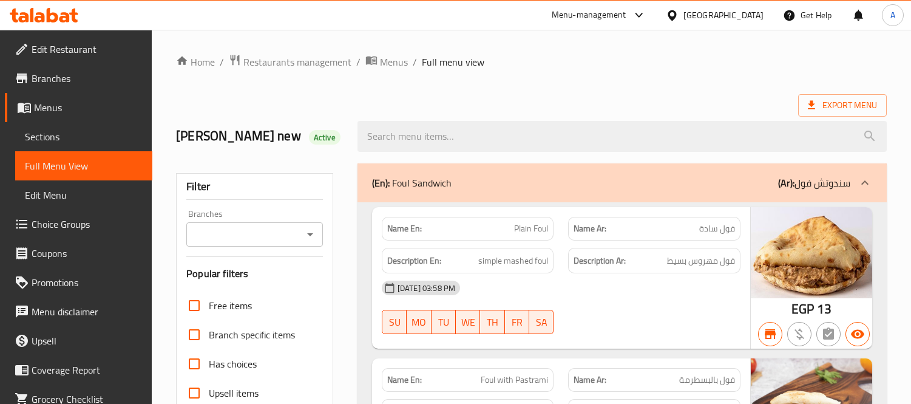
scroll to position [29237, 0]
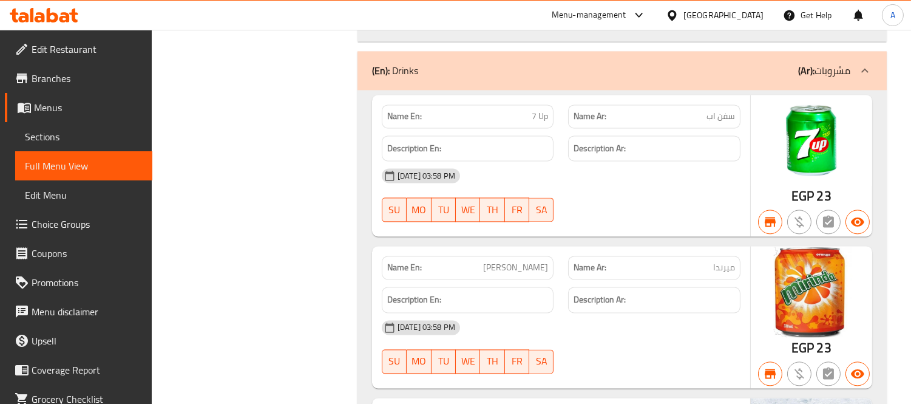
click at [76, 107] on span "Menus" at bounding box center [88, 107] width 109 height 15
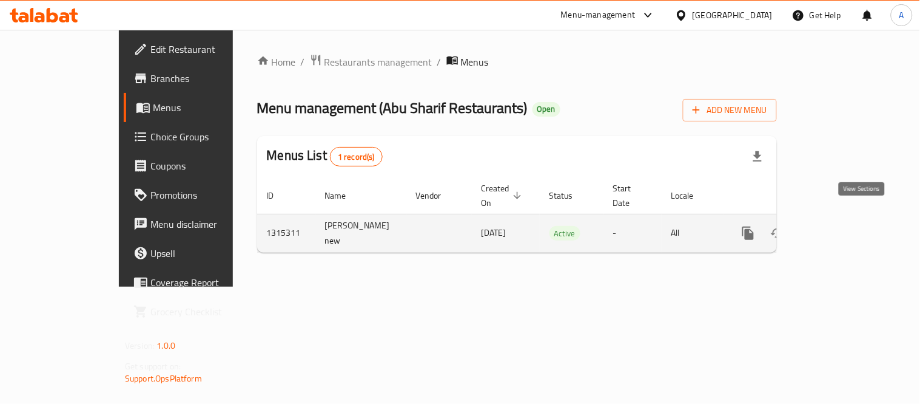
click at [843, 226] on icon "enhanced table" at bounding box center [836, 233] width 15 height 15
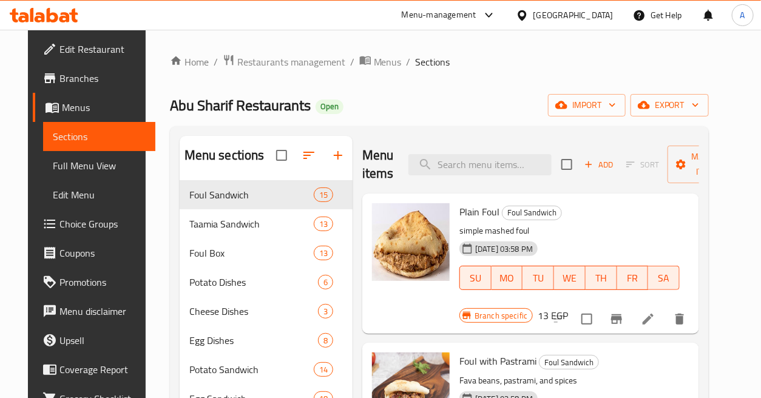
click at [302, 36] on div "Home / Restaurants management / Menus / Sections Abu Sharif Restaurants Open im…" at bounding box center [439, 357] width 587 height 655
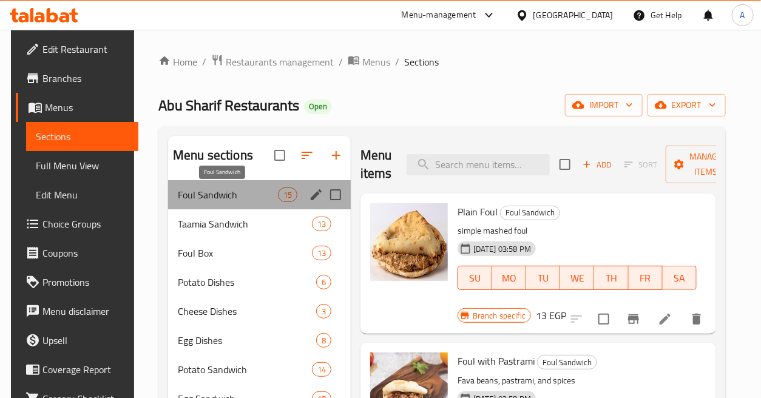
click at [234, 194] on span "Foul Sandwich" at bounding box center [228, 194] width 100 height 15
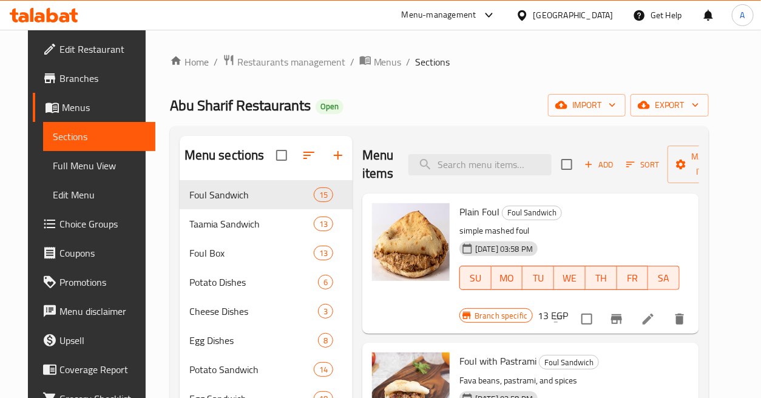
click at [402, 83] on div "Home / Restaurants management / Menus / Sections Abu Sharif Restaurants Open im…" at bounding box center [439, 357] width 539 height 607
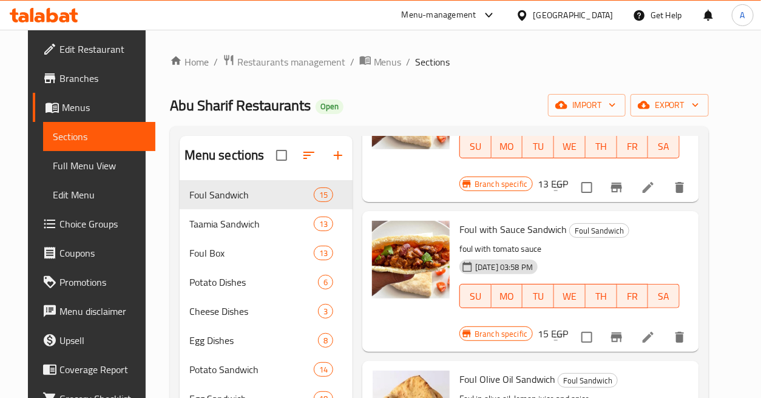
scroll to position [286, 0]
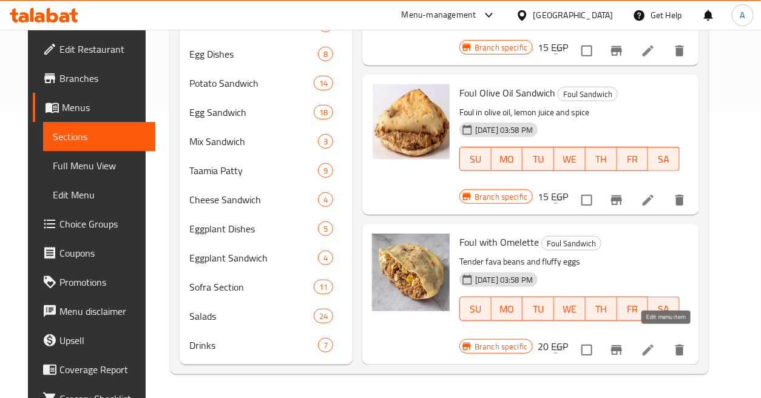
click at [655, 343] on icon at bounding box center [648, 350] width 15 height 15
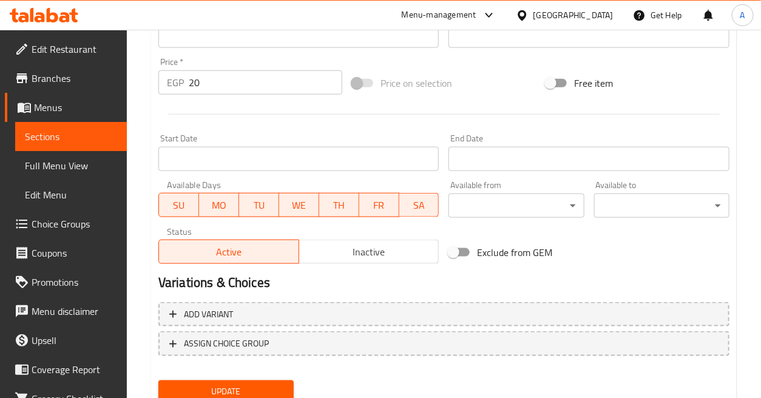
scroll to position [407, 0]
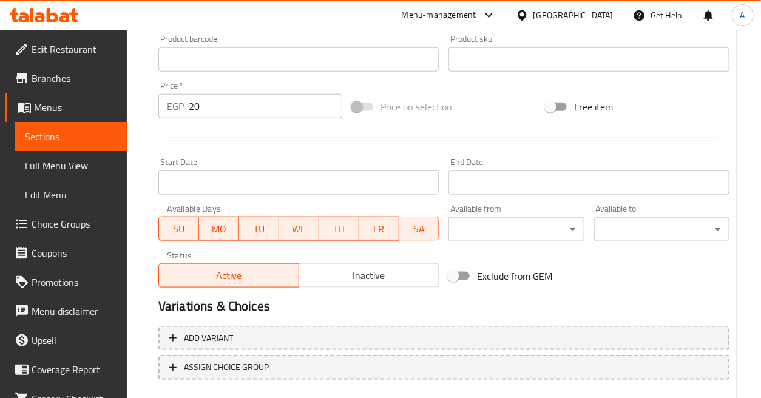
click at [229, 107] on input "20" at bounding box center [266, 106] width 154 height 24
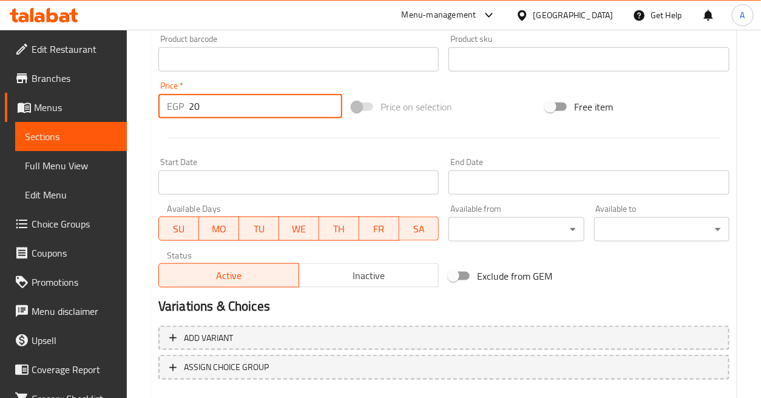
click at [229, 107] on input "20" at bounding box center [266, 106] width 154 height 24
type input "25"
click at [496, 102] on div "Price on selection" at bounding box center [444, 106] width 194 height 33
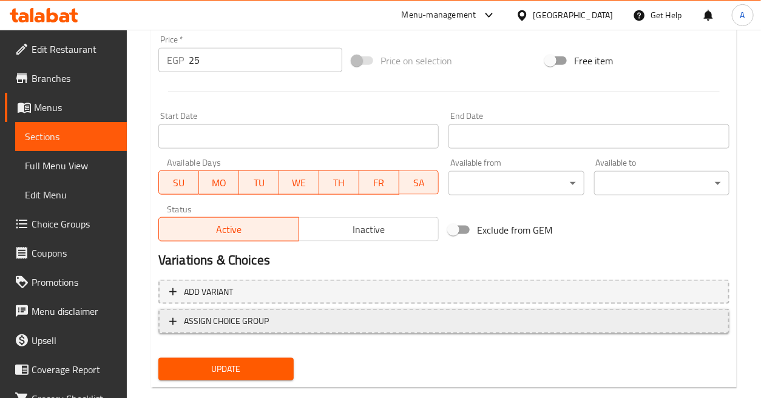
scroll to position [474, 0]
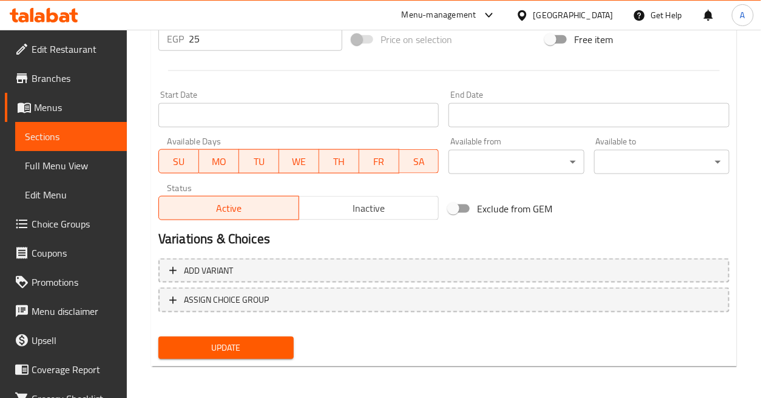
click at [265, 337] on button "Update" at bounding box center [225, 348] width 135 height 22
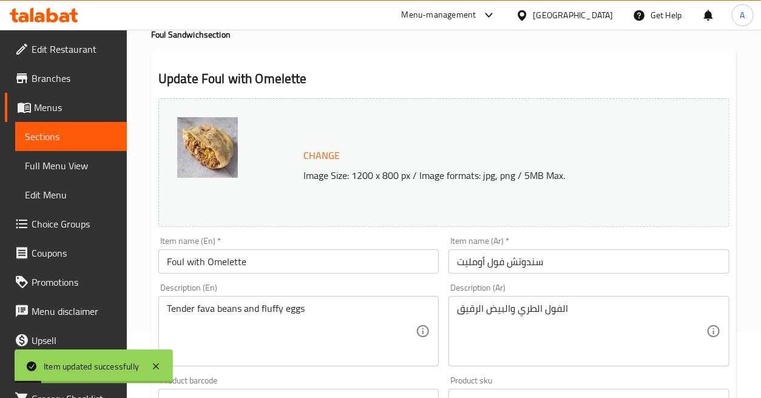
scroll to position [0, 0]
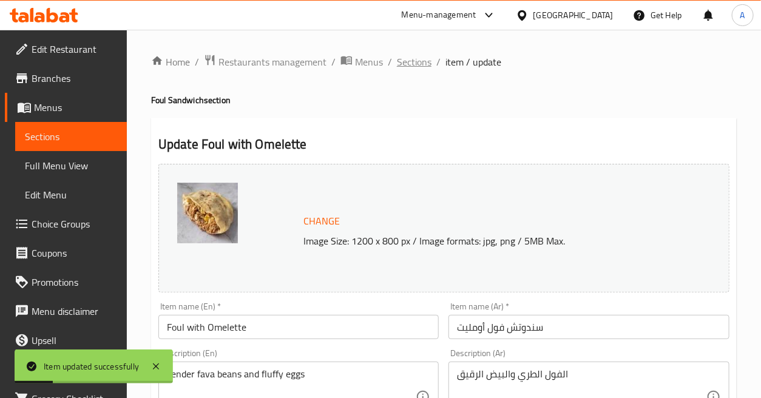
click at [420, 66] on span "Sections" at bounding box center [414, 62] width 35 height 15
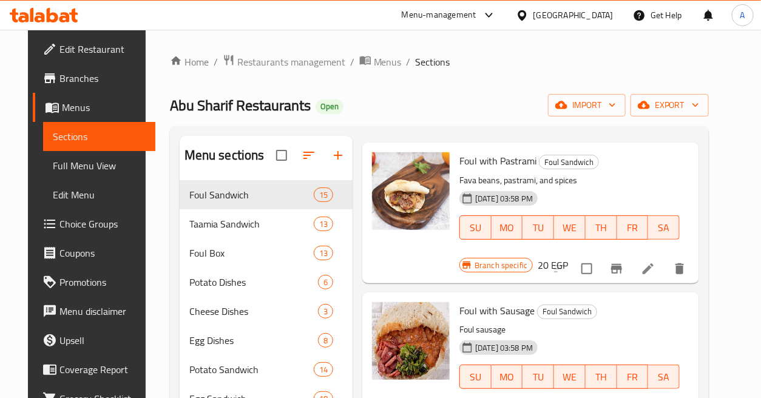
scroll to position [202, 0]
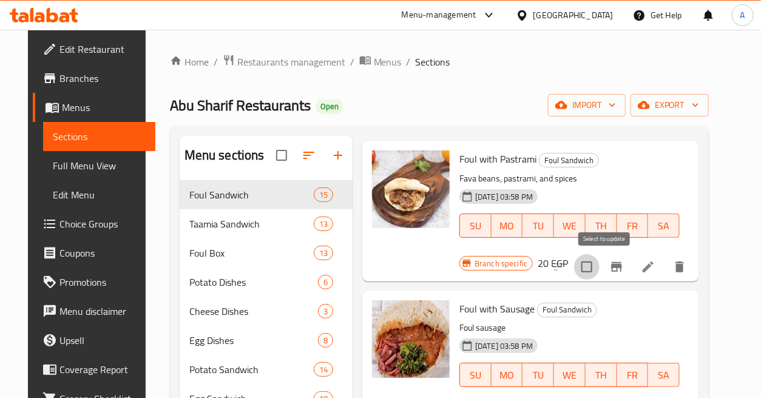
click at [599, 266] on input "checkbox" at bounding box center [586, 266] width 25 height 25
click at [599, 262] on input "checkbox" at bounding box center [586, 266] width 25 height 25
checkbox input "false"
click at [655, 264] on icon at bounding box center [648, 267] width 15 height 15
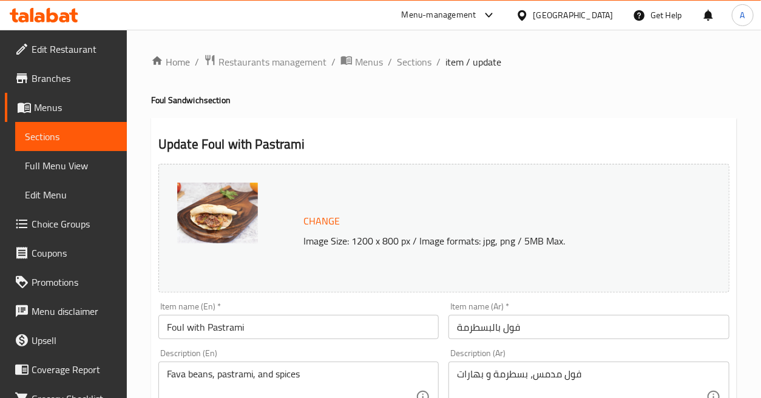
click at [409, 61] on span "Sections" at bounding box center [414, 62] width 35 height 15
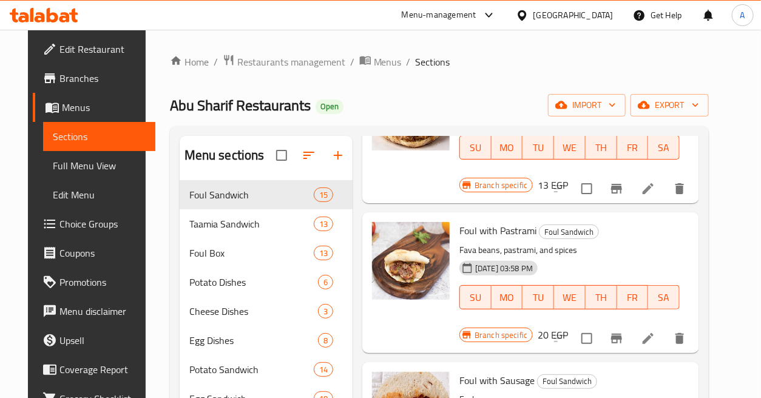
scroll to position [135, 0]
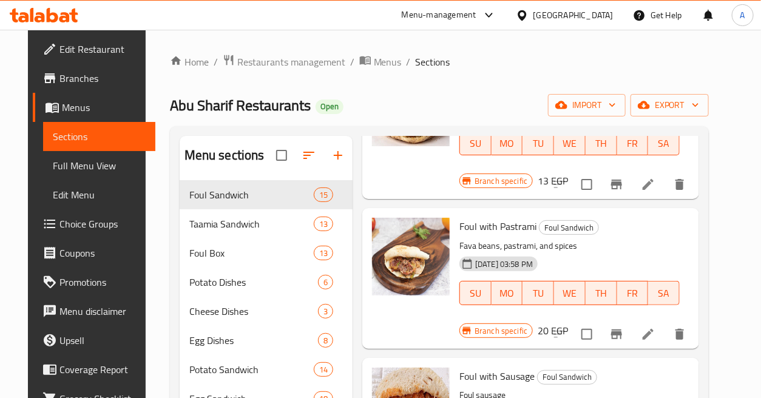
click at [508, 330] on span "Branch specific" at bounding box center [501, 331] width 62 height 12
click at [508, 229] on span "Foul with Pastrami" at bounding box center [497, 226] width 77 height 18
click at [623, 245] on p "Fava beans, pastrami, and spices" at bounding box center [569, 245] width 220 height 15
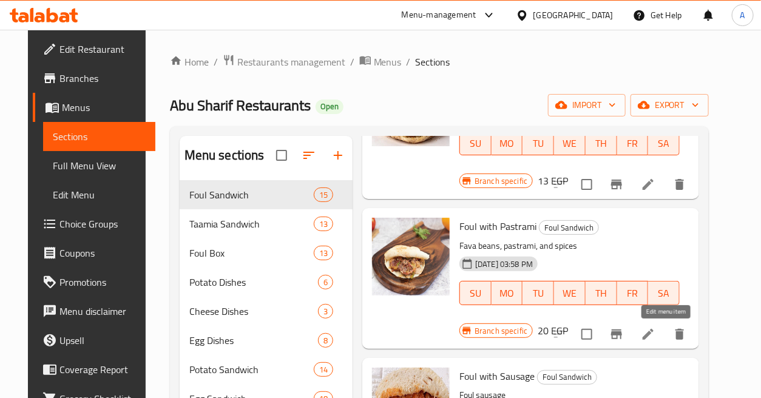
click at [655, 331] on icon at bounding box center [648, 334] width 15 height 15
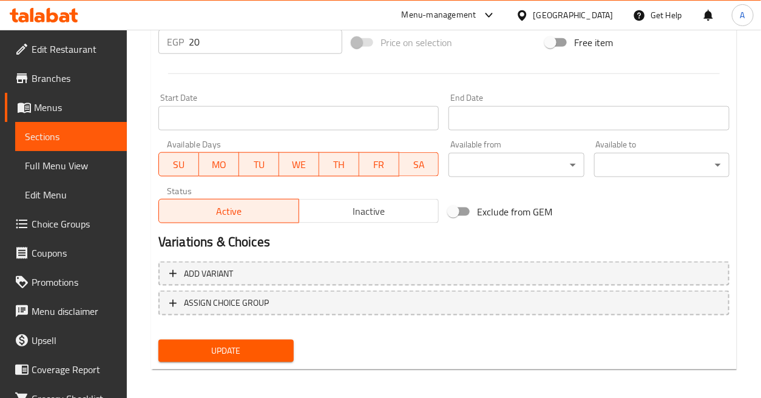
scroll to position [474, 0]
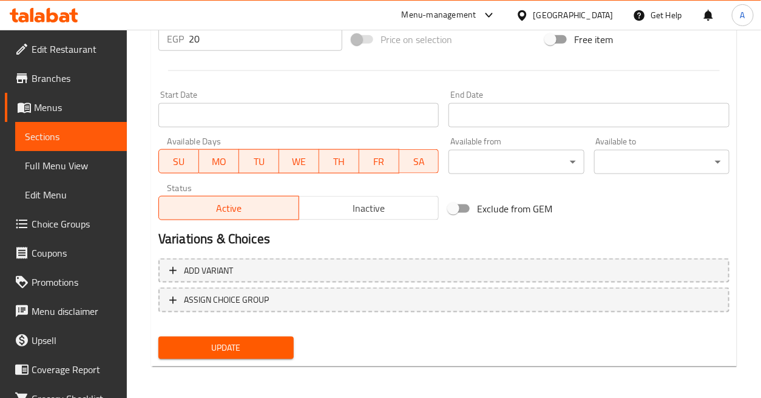
click at [592, 195] on div "Exclude from GEM" at bounding box center [541, 208] width 194 height 33
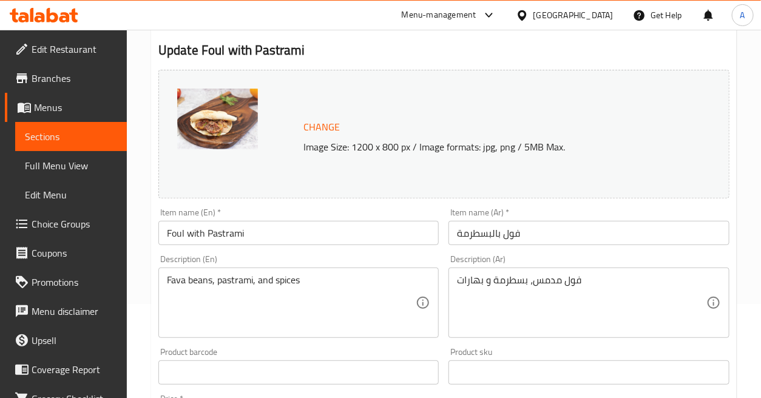
scroll to position [0, 0]
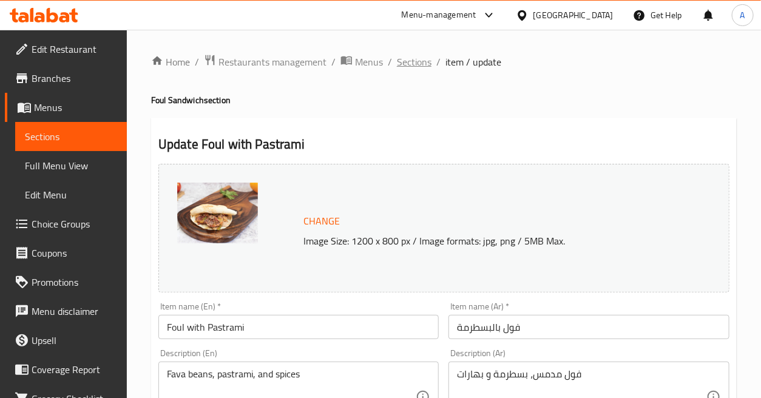
click at [411, 56] on span "Sections" at bounding box center [414, 62] width 35 height 15
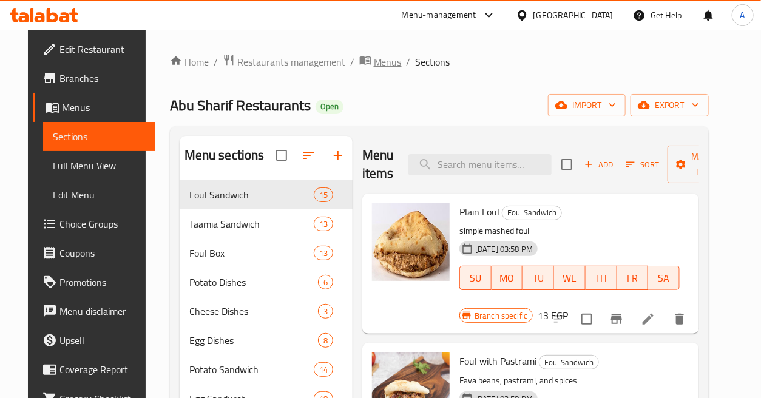
click at [374, 61] on span "Menus" at bounding box center [388, 62] width 28 height 15
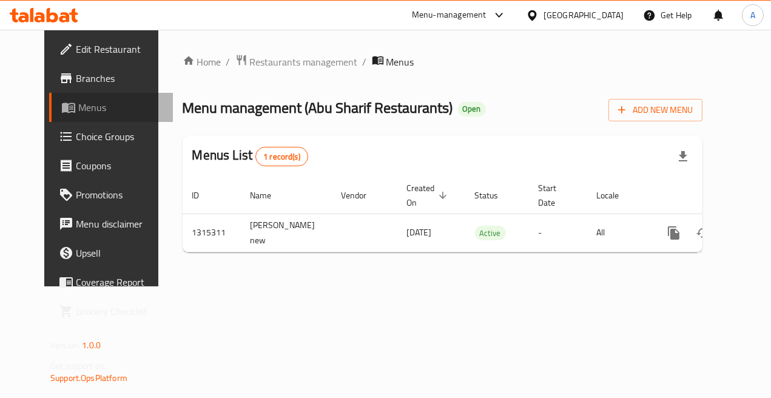
click at [78, 104] on span "Menus" at bounding box center [120, 107] width 85 height 15
click at [76, 74] on span "Branches" at bounding box center [119, 78] width 87 height 15
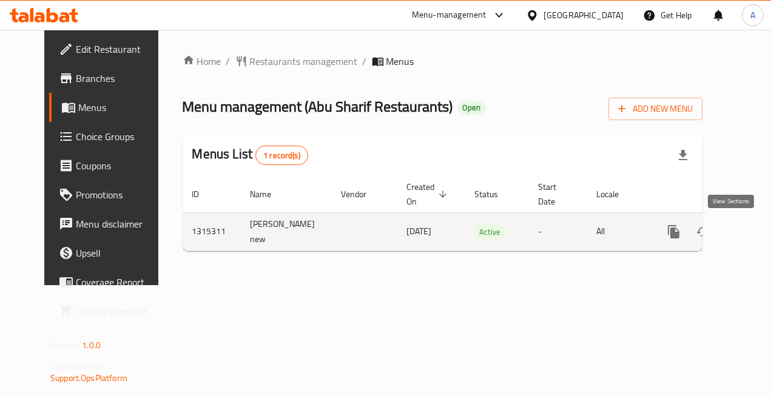
click at [754, 228] on icon "enhanced table" at bounding box center [761, 232] width 15 height 15
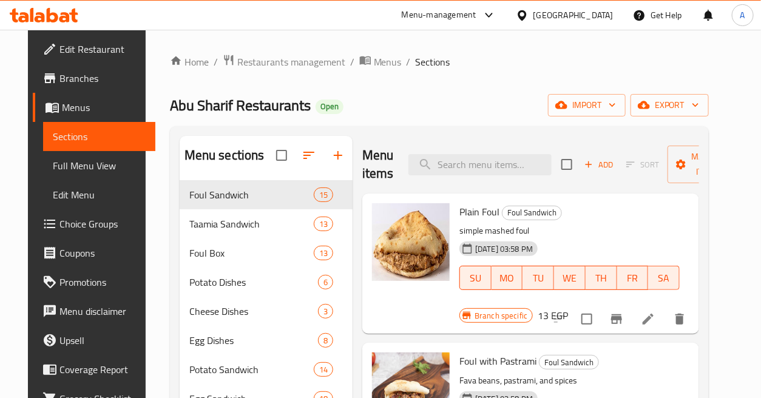
click at [232, 78] on div "Home / Restaurants management / Menus / Sections Abu Sharif Restaurants Open im…" at bounding box center [439, 357] width 539 height 607
click at [488, 164] on input "search" at bounding box center [479, 164] width 143 height 21
type input "غ"
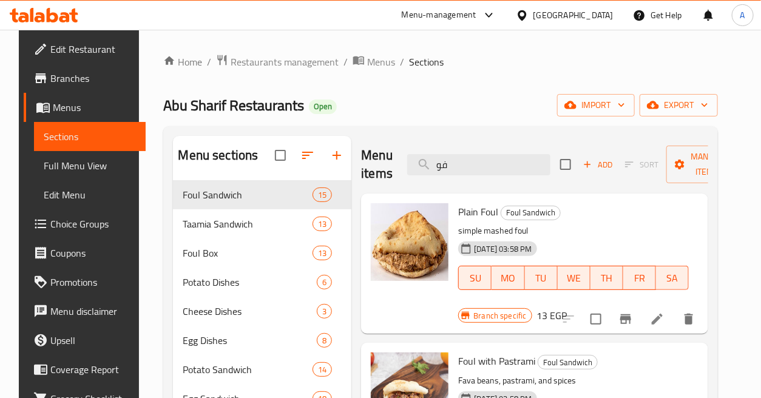
type input "ف"
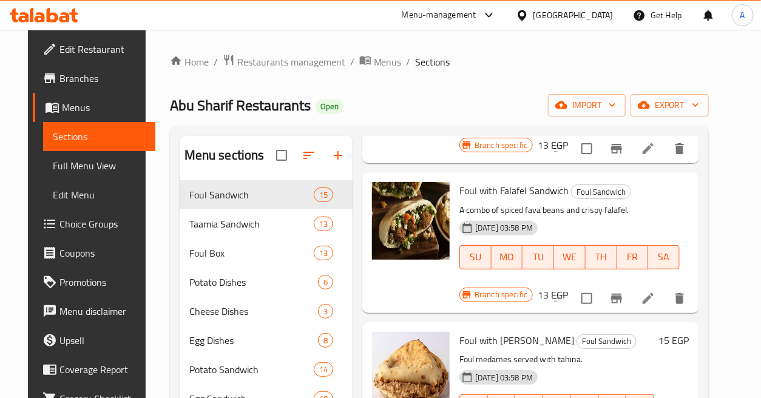
scroll to position [1750, 0]
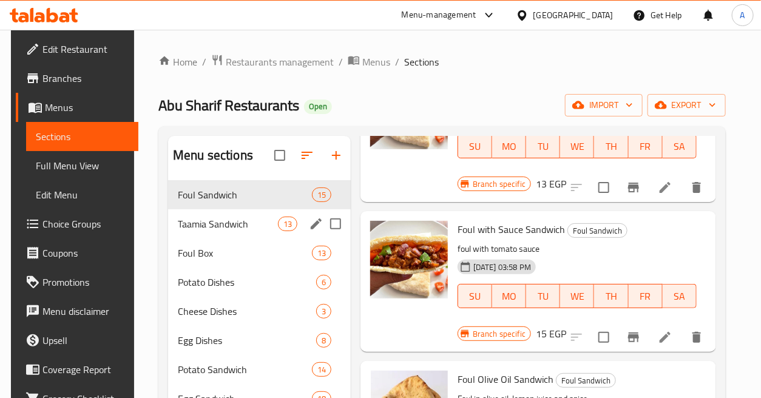
click at [265, 222] on span "Taamia Sandwich" at bounding box center [228, 224] width 100 height 15
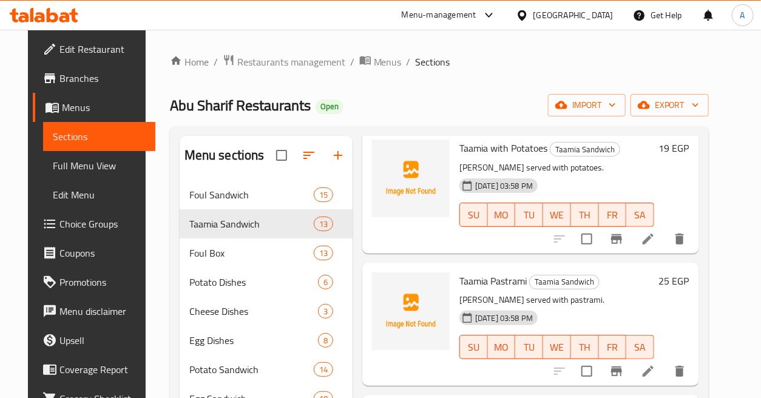
scroll to position [1263, 0]
click at [78, 165] on span "Full Menu View" at bounding box center [99, 165] width 92 height 15
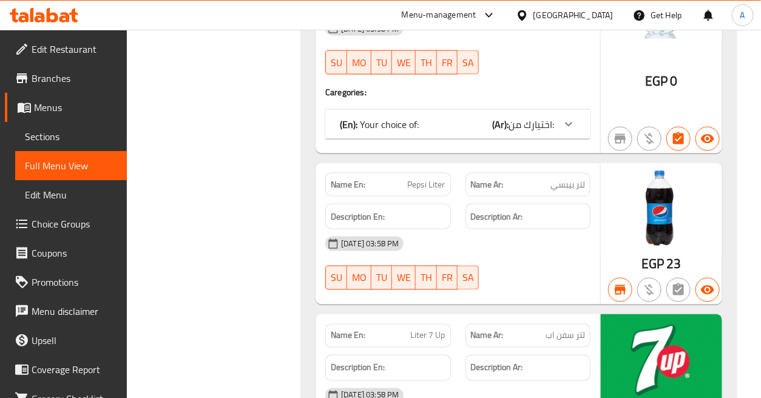
scroll to position [29455, 0]
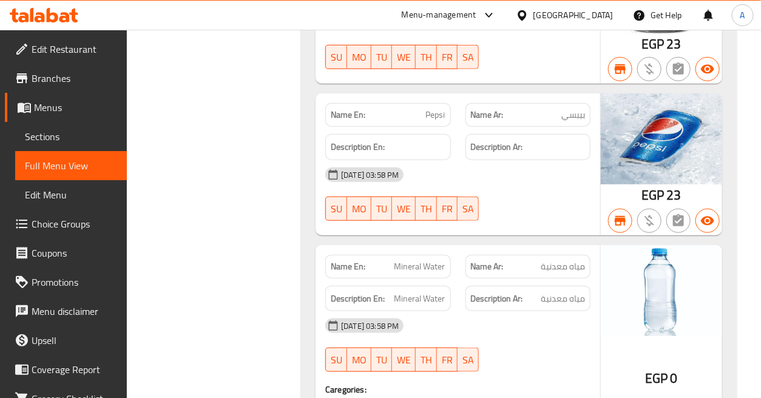
click at [62, 107] on span "Menus" at bounding box center [75, 107] width 83 height 15
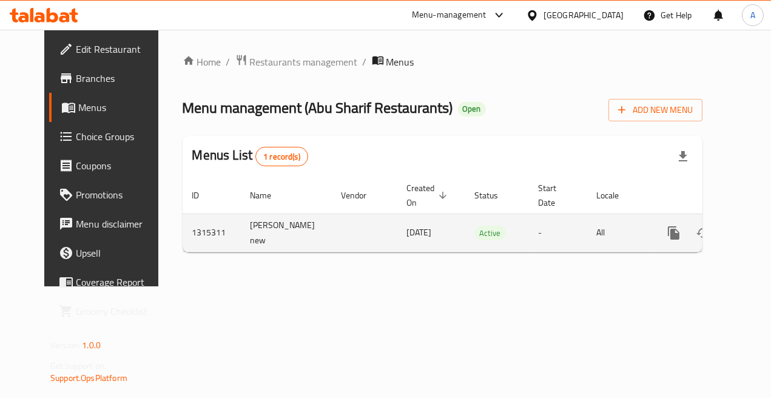
click at [754, 234] on icon "enhanced table" at bounding box center [761, 233] width 15 height 15
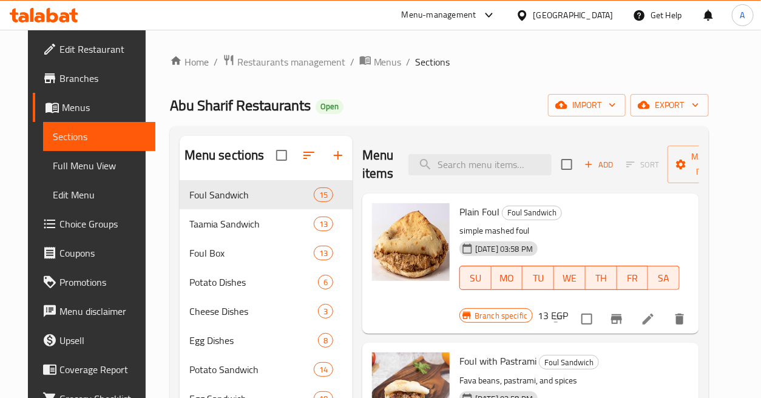
click at [462, 100] on div "Abu Sharif Restaurants Open import export" at bounding box center [439, 105] width 539 height 22
click at [692, 103] on span "export" at bounding box center [669, 105] width 59 height 15
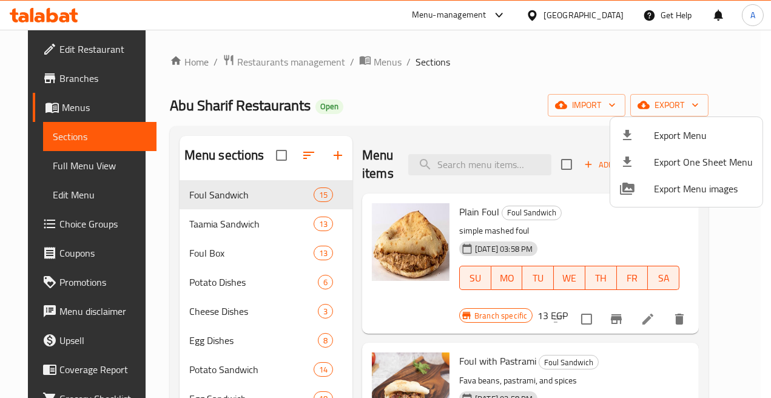
click at [511, 93] on div at bounding box center [385, 199] width 771 height 398
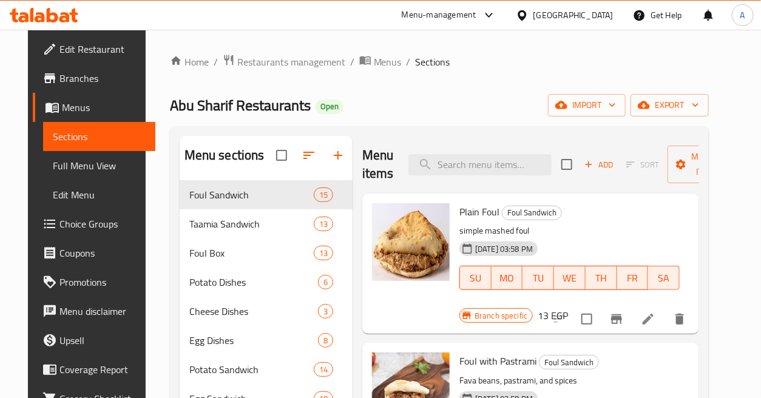
scroll to position [67, 0]
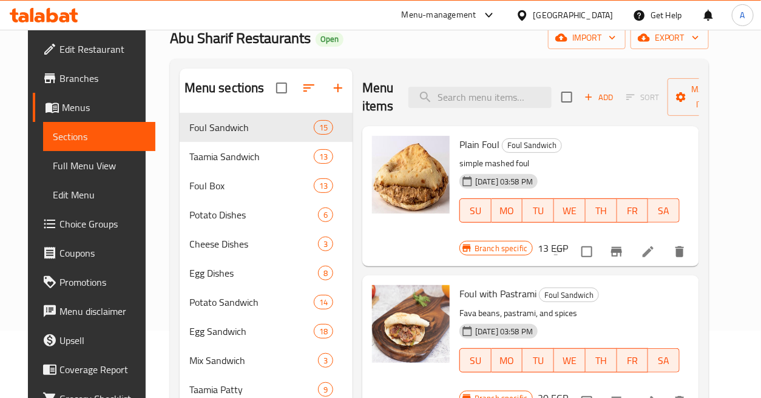
click at [73, 166] on span "Full Menu View" at bounding box center [99, 165] width 92 height 15
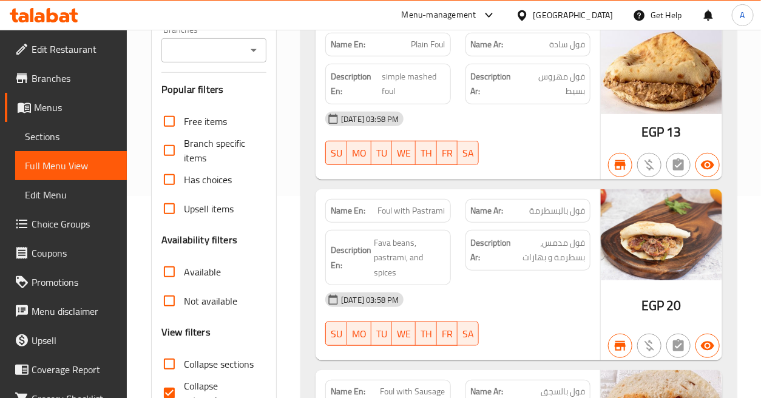
scroll to position [135, 0]
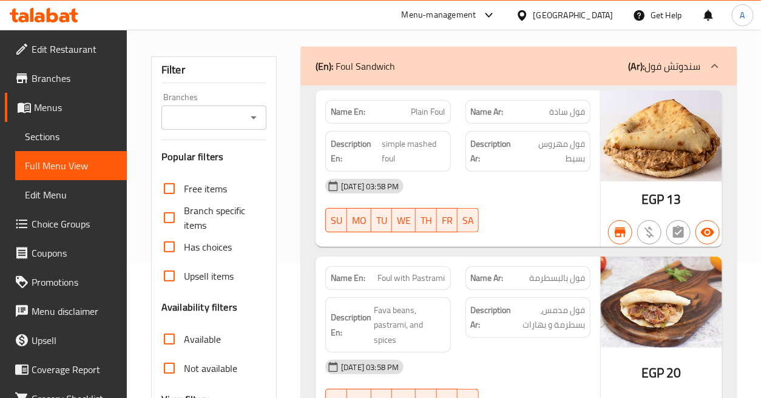
click at [86, 130] on span "Sections" at bounding box center [71, 136] width 92 height 15
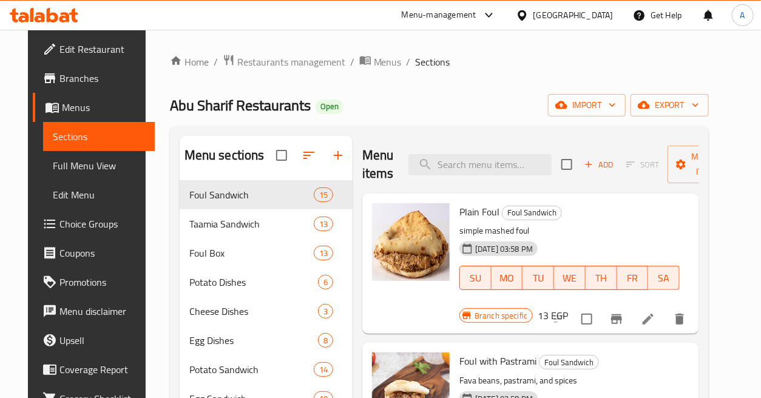
click at [439, 81] on div "Home / Restaurants management / Menus / Sections Abu Sharif Restaurants Open im…" at bounding box center [439, 357] width 539 height 607
click at [491, 89] on div "Home / Restaurants management / Menus / Sections Abu Sharif Restaurants Open im…" at bounding box center [439, 357] width 539 height 607
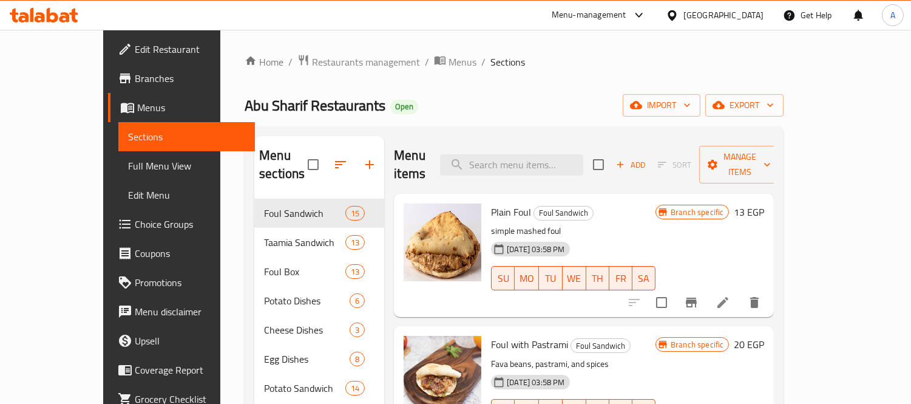
click at [529, 69] on ol "Home / Restaurants management / Menus / Sections" at bounding box center [514, 62] width 539 height 16
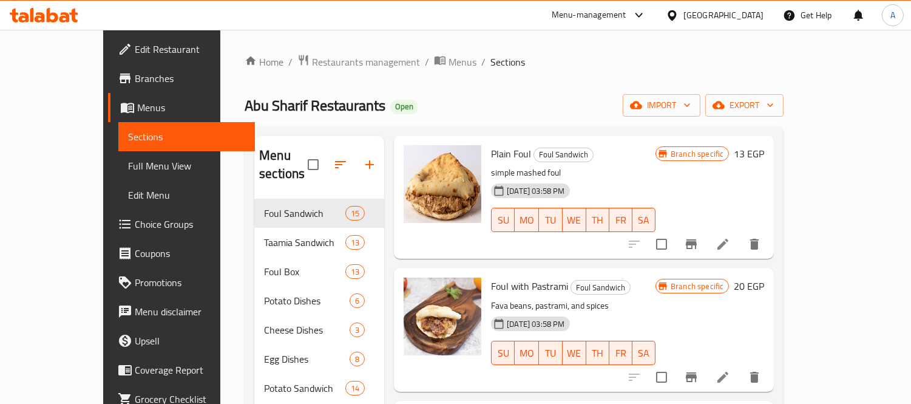
scroll to position [135, 0]
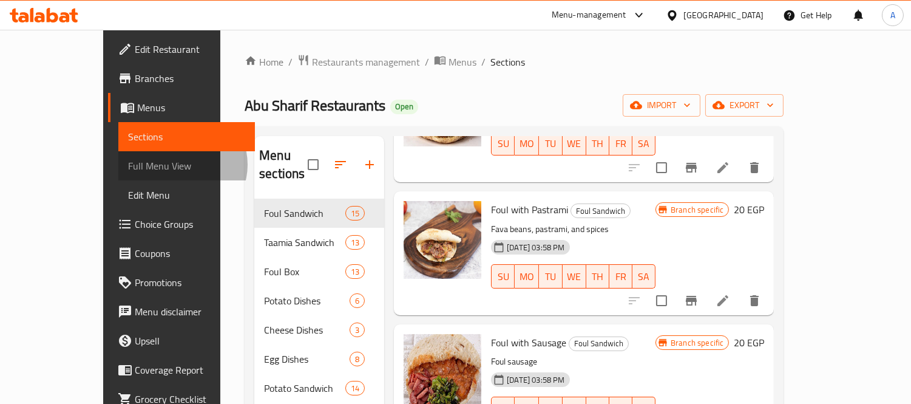
click at [128, 164] on span "Full Menu View" at bounding box center [187, 165] width 118 height 15
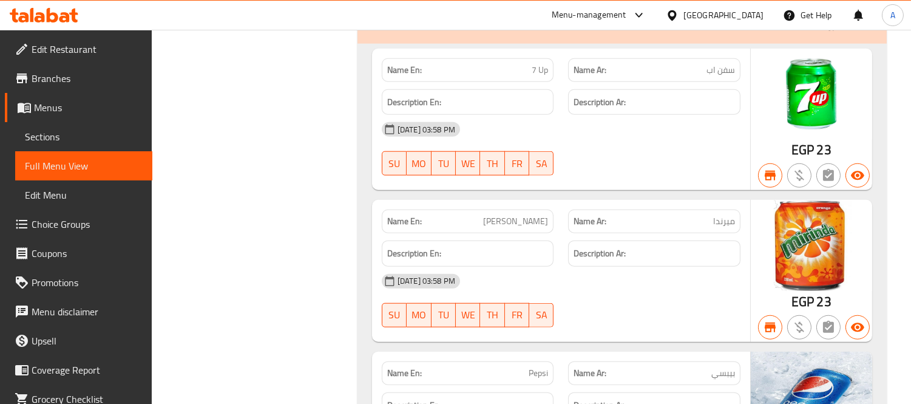
scroll to position [26626, 0]
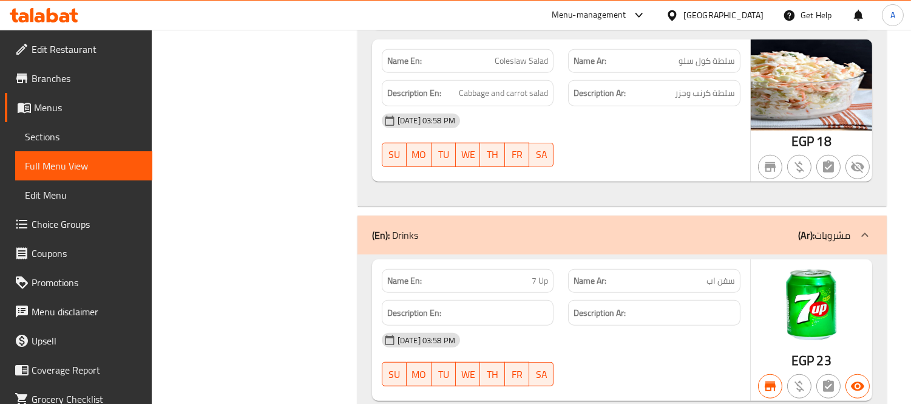
click at [61, 109] on span "Menus" at bounding box center [88, 107] width 109 height 15
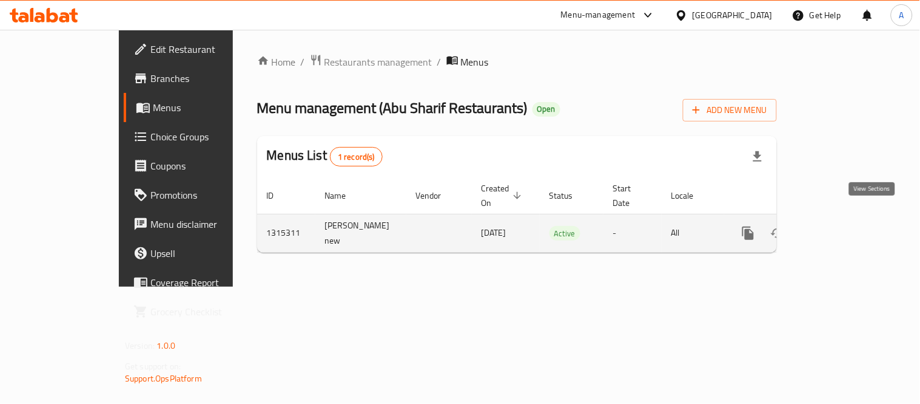
click at [771, 226] on icon "enhanced table" at bounding box center [836, 233] width 15 height 15
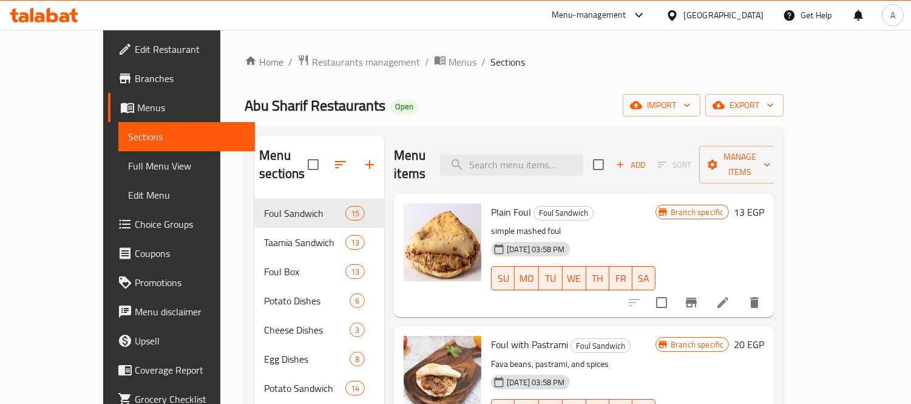
click at [642, 203] on h6 "Plain Foul Foul Sandwich" at bounding box center [573, 211] width 164 height 17
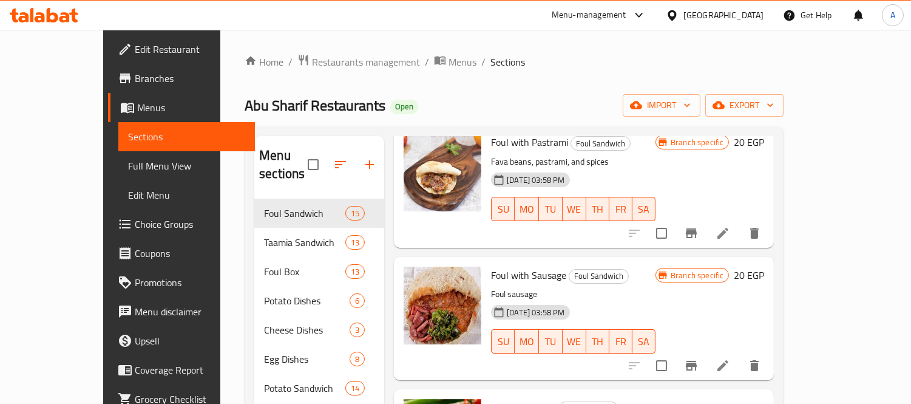
click at [697, 228] on icon "Branch-specific-item" at bounding box center [691, 233] width 11 height 10
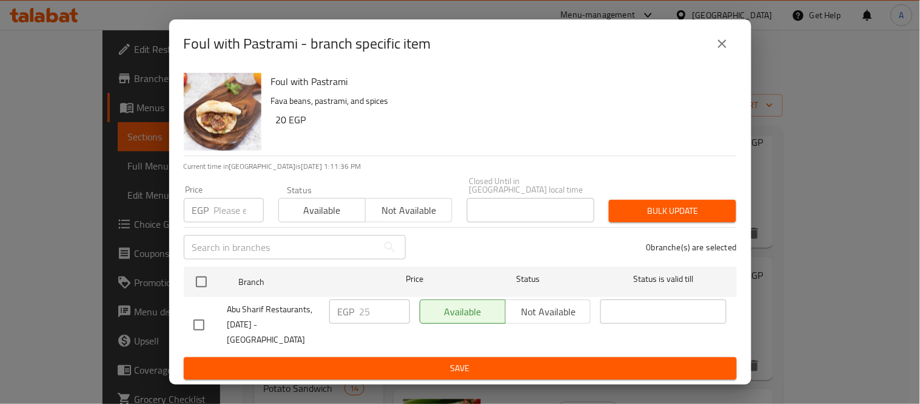
click at [719, 58] on button "close" at bounding box center [722, 43] width 29 height 29
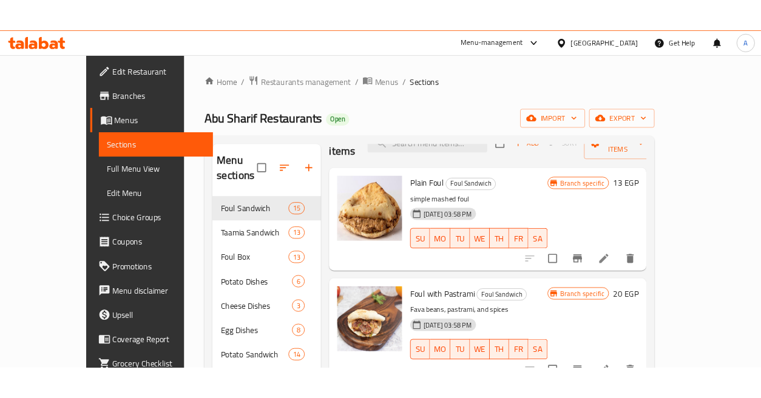
scroll to position [0, 0]
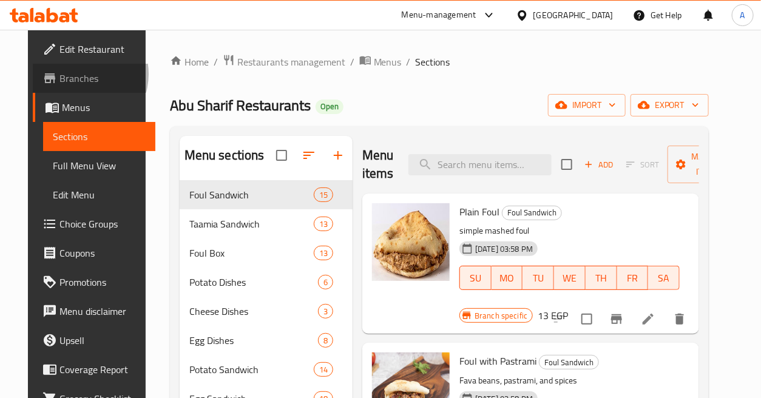
click at [59, 74] on span "Branches" at bounding box center [102, 78] width 86 height 15
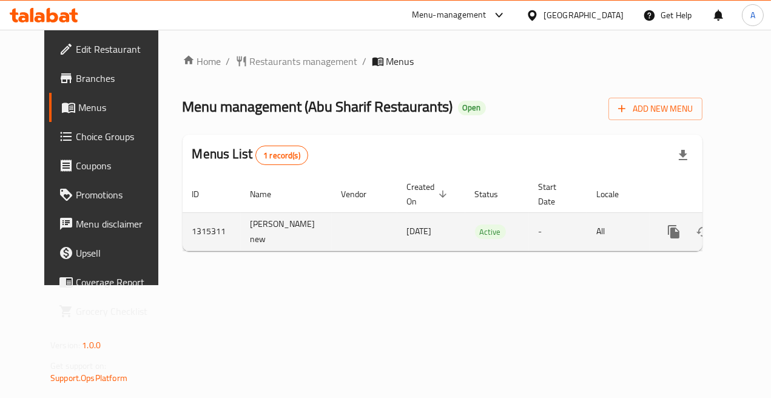
click at [756, 232] on icon "enhanced table" at bounding box center [761, 231] width 11 height 11
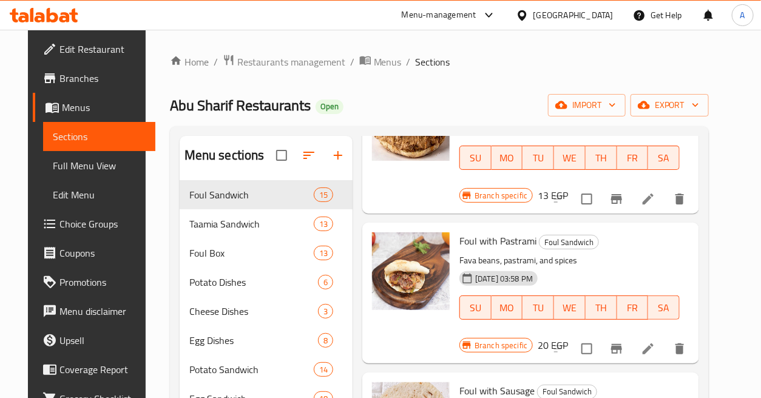
scroll to position [135, 0]
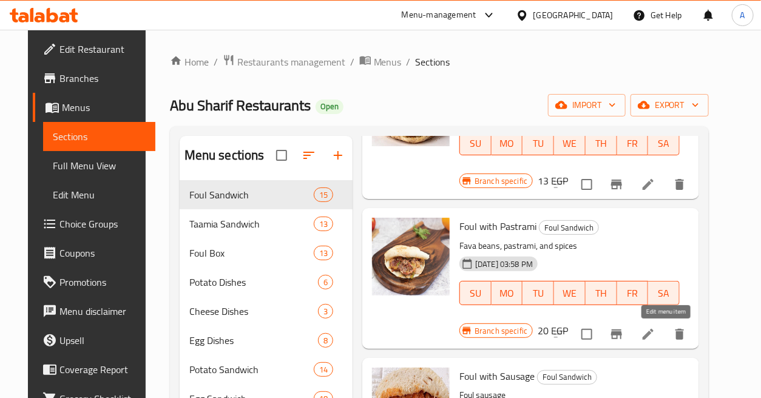
click at [655, 333] on icon at bounding box center [648, 334] width 15 height 15
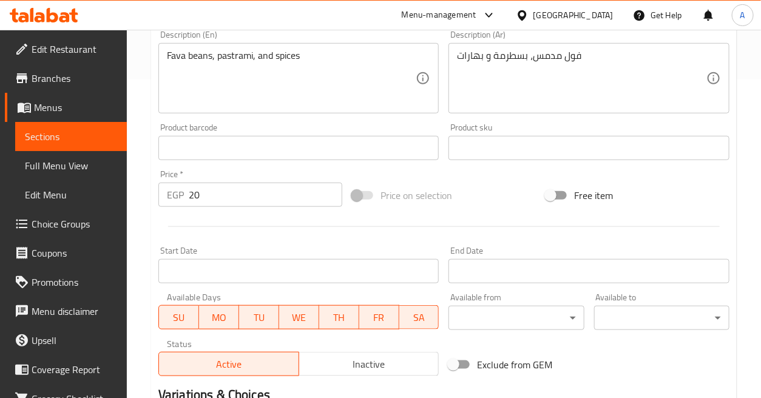
scroll to position [404, 0]
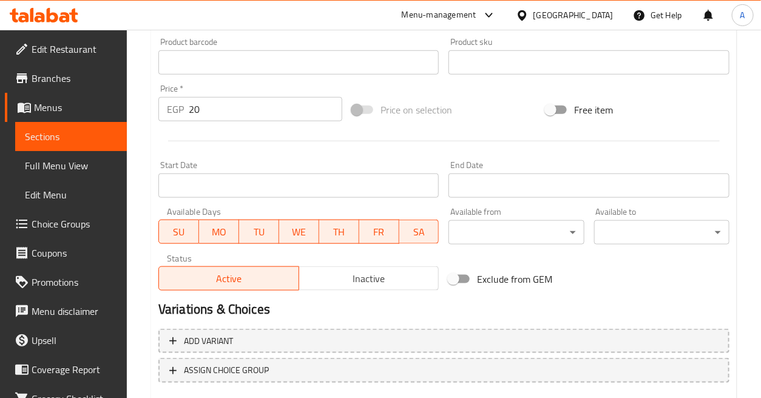
click at [369, 284] on span "Inactive" at bounding box center [369, 279] width 130 height 18
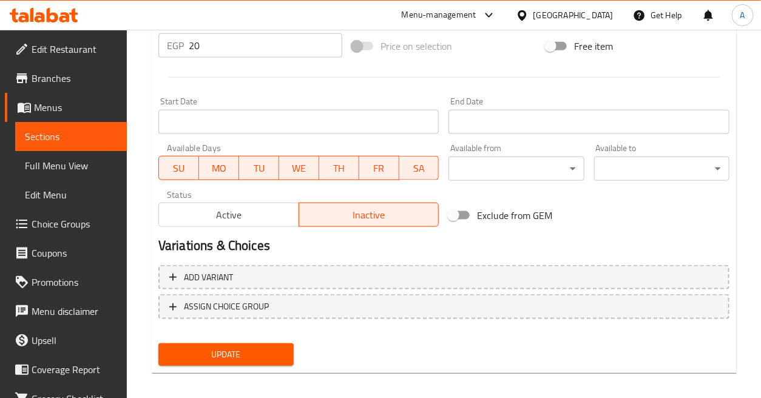
scroll to position [474, 0]
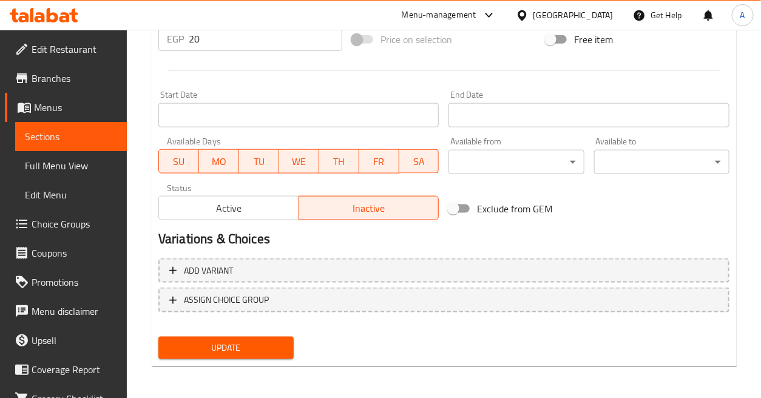
click at [228, 347] on span "Update" at bounding box center [226, 347] width 116 height 15
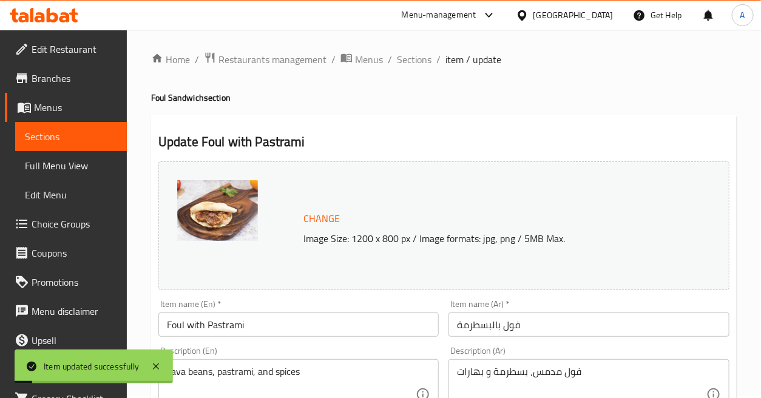
scroll to position [0, 0]
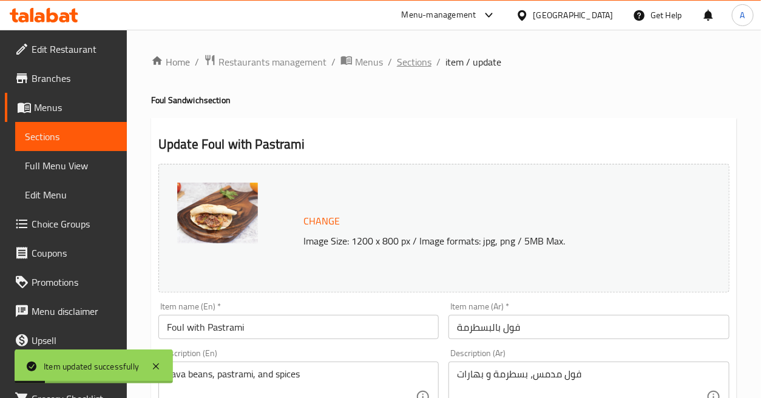
click at [407, 62] on span "Sections" at bounding box center [414, 62] width 35 height 15
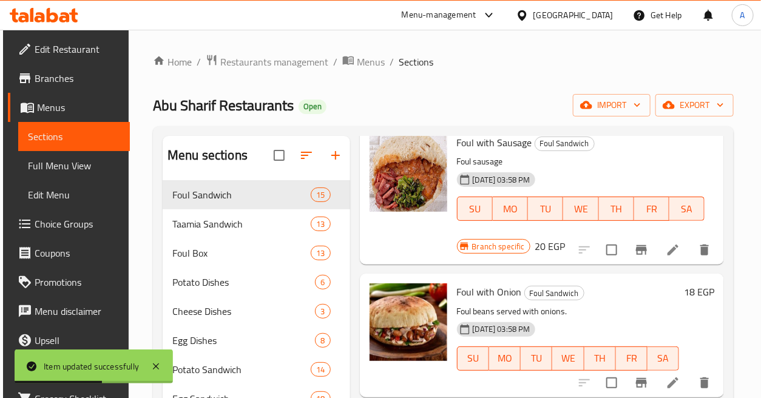
scroll to position [337, 0]
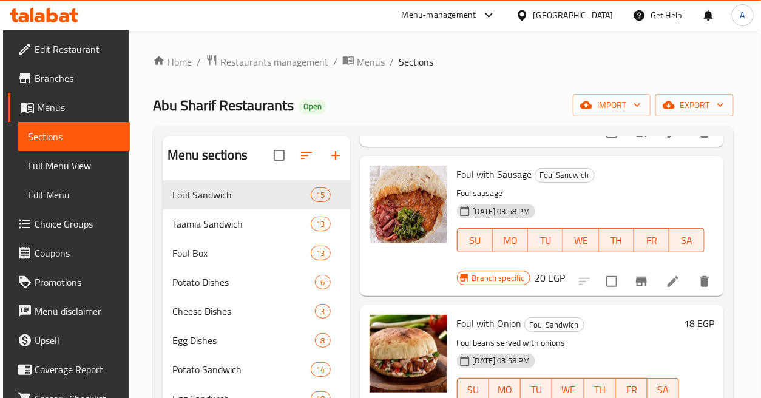
click at [550, 276] on h6 "20 EGP" at bounding box center [550, 277] width 30 height 17
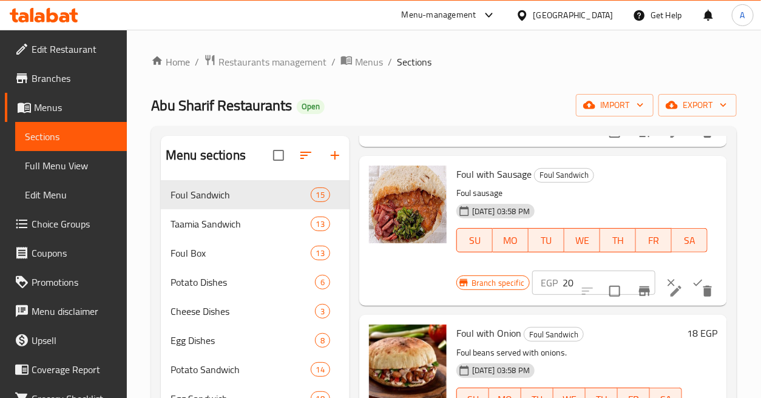
click at [393, 272] on div at bounding box center [407, 231] width 87 height 140
click at [692, 280] on icon "ok" at bounding box center [698, 283] width 12 height 12
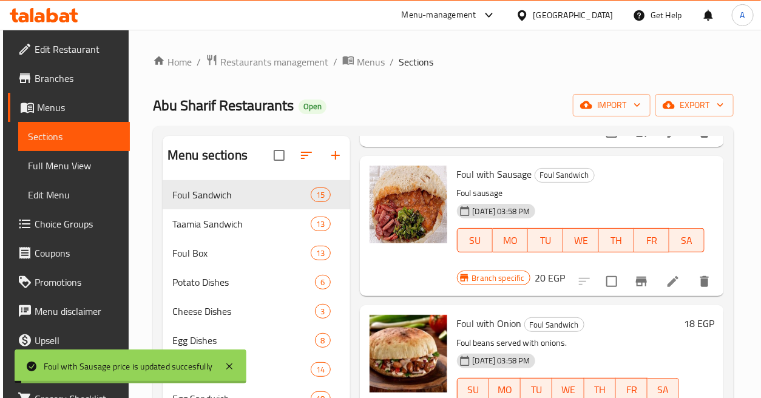
click at [672, 203] on div "30-09-2025 03:58 PM SU MO TU WE TH FR SA" at bounding box center [581, 232] width 258 height 66
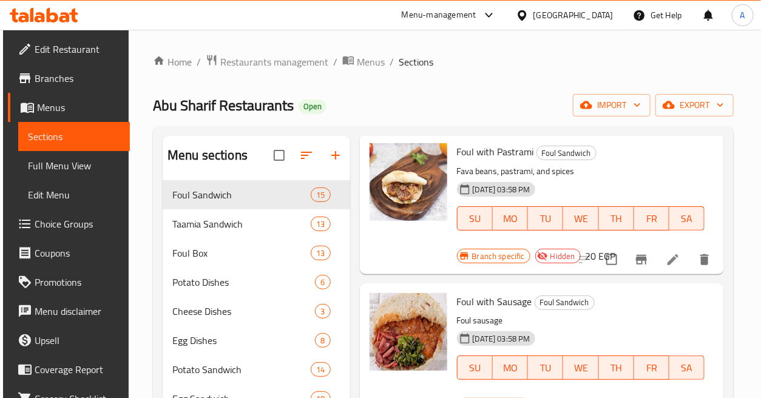
scroll to position [269, 0]
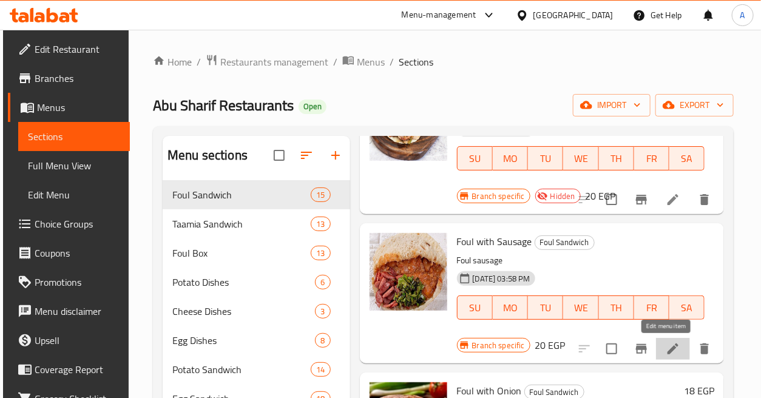
click at [666, 348] on icon at bounding box center [673, 349] width 15 height 15
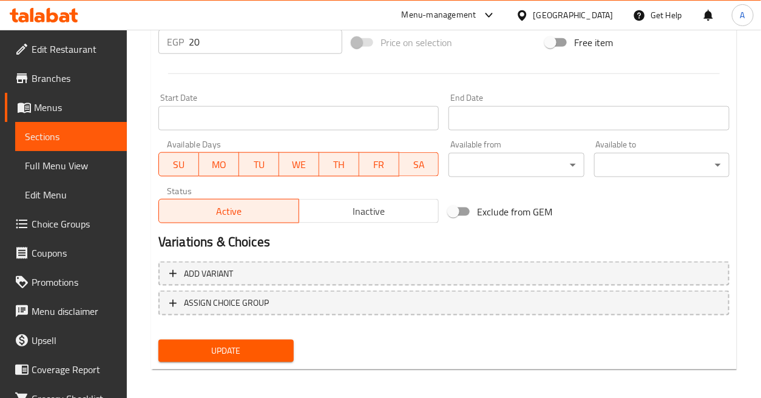
scroll to position [474, 0]
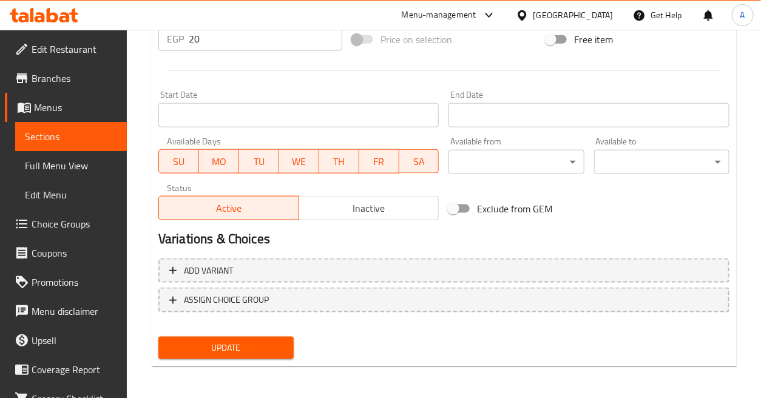
click at [386, 208] on span "Inactive" at bounding box center [369, 209] width 130 height 18
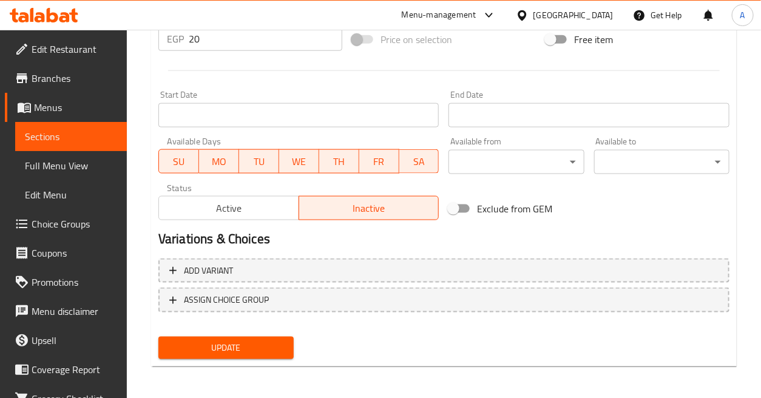
click at [252, 346] on span "Update" at bounding box center [226, 347] width 116 height 15
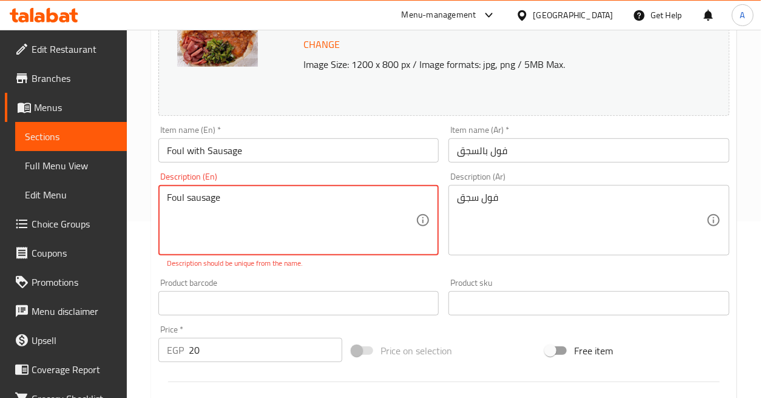
click at [292, 214] on textarea "Foul sausage" at bounding box center [291, 221] width 249 height 58
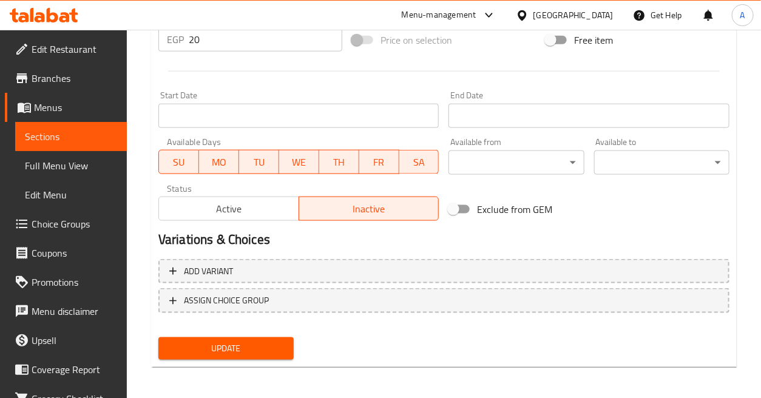
click at [279, 344] on span "Update" at bounding box center [226, 348] width 116 height 15
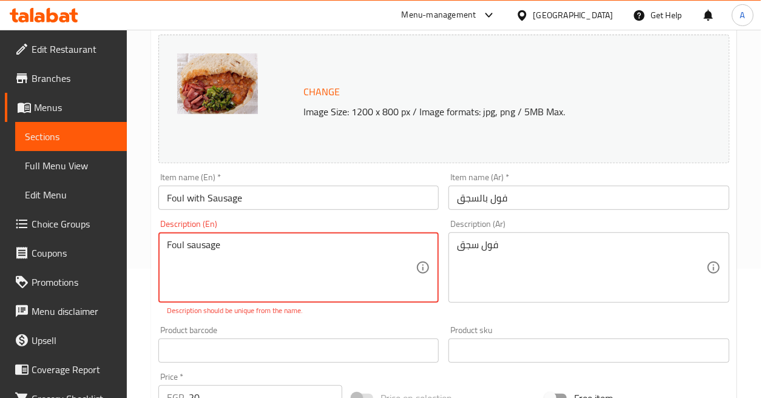
scroll to position [135, 0]
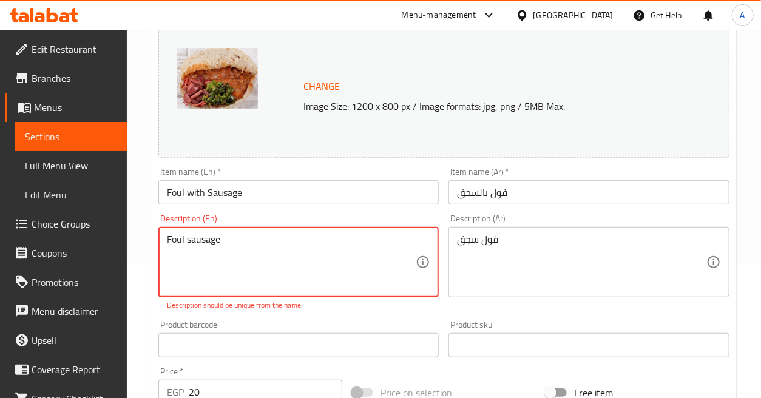
click at [227, 239] on textarea "Foul sausage" at bounding box center [291, 263] width 249 height 58
click at [169, 239] on textarea "Foul sausage" at bounding box center [291, 263] width 249 height 58
drag, startPoint x: 167, startPoint y: 238, endPoint x: 152, endPoint y: 240, distance: 15.8
click at [152, 240] on div "Update Foul with Sausage Change Image Size: 1200 x 800 px / Image formats: jpg,…" at bounding box center [444, 351] width 586 height 737
click at [209, 249] on textarea "Foul sausage" at bounding box center [291, 263] width 249 height 58
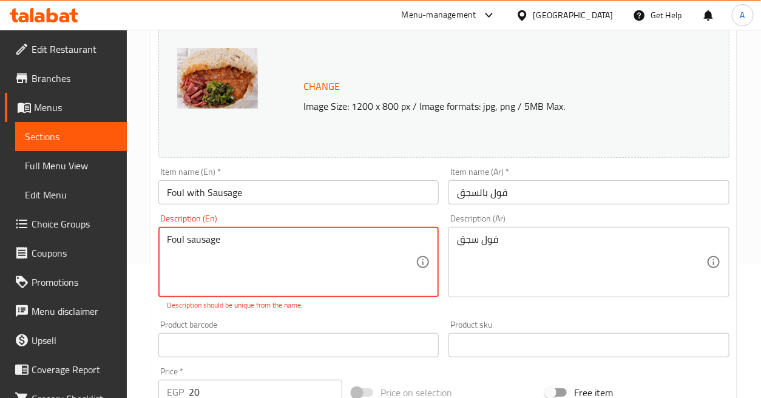
click at [206, 241] on textarea "Foul sausage" at bounding box center [291, 263] width 249 height 58
type textarea "Foul"
click at [348, 317] on div "Product barcode Product barcode" at bounding box center [299, 339] width 290 height 47
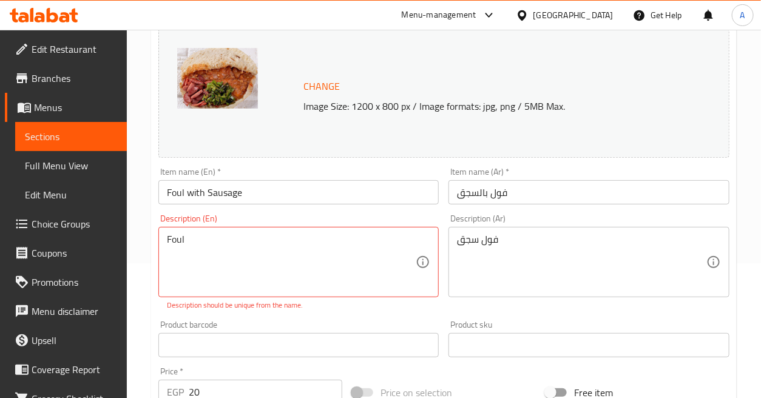
click at [348, 311] on p "Description should be unique from the name." at bounding box center [298, 305] width 263 height 11
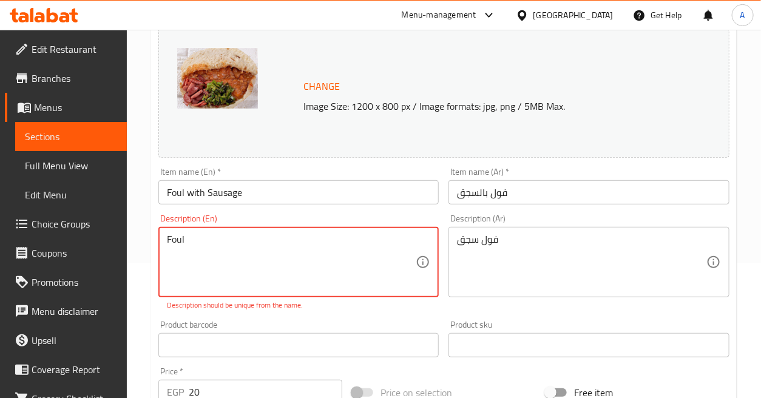
click at [554, 318] on div "Product sku Product sku" at bounding box center [589, 339] width 290 height 47
click at [320, 235] on textarea "Foul" at bounding box center [291, 263] width 249 height 58
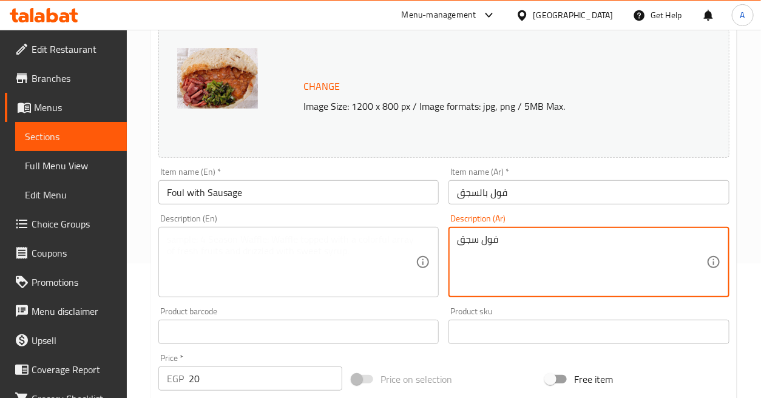
click at [522, 255] on textarea "فول سجق" at bounding box center [581, 263] width 249 height 58
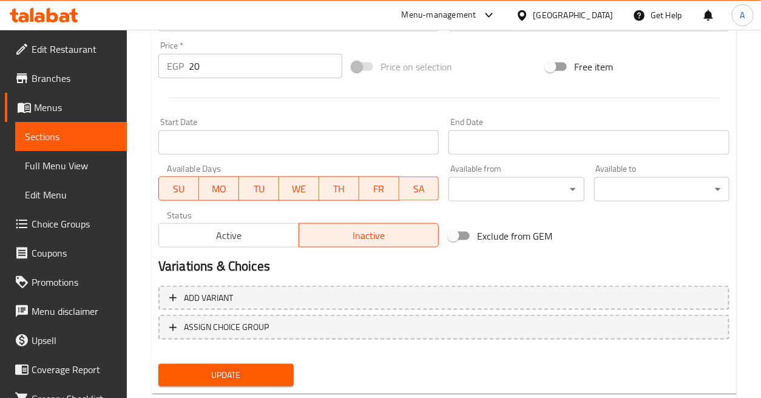
scroll to position [474, 0]
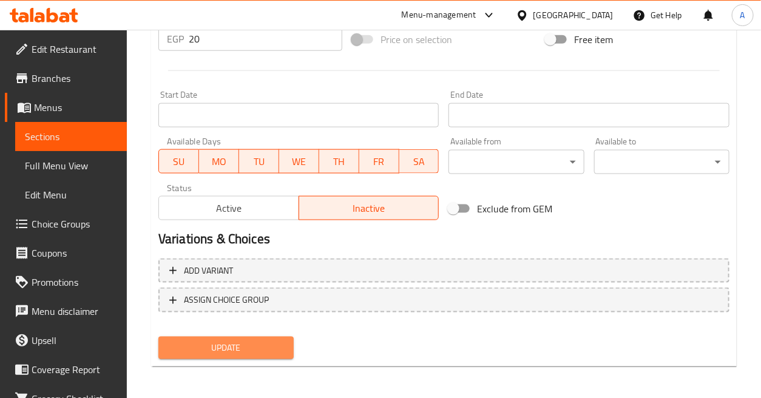
click at [282, 350] on span "Update" at bounding box center [226, 347] width 116 height 15
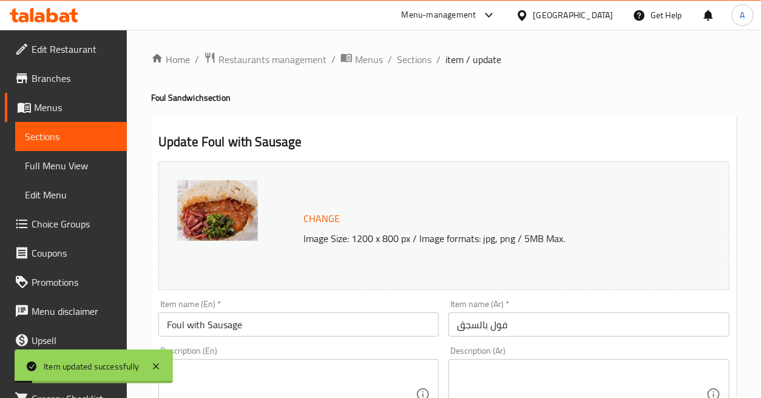
scroll to position [0, 0]
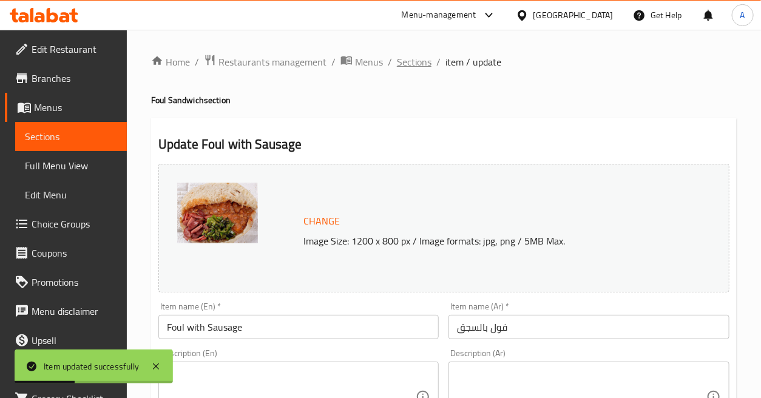
click at [410, 58] on span "Sections" at bounding box center [414, 62] width 35 height 15
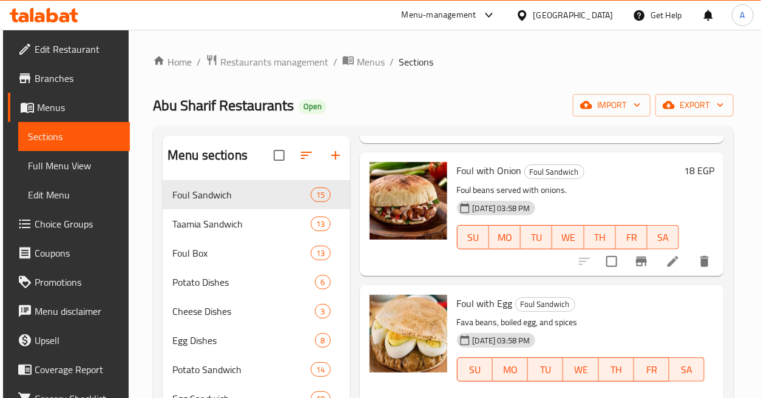
scroll to position [404, 0]
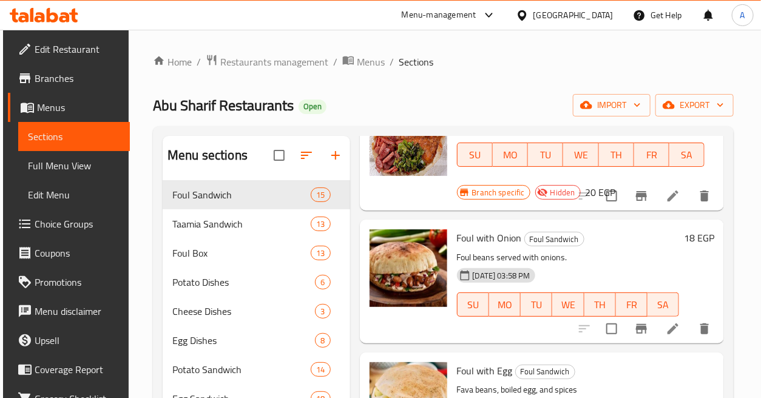
click at [666, 329] on icon at bounding box center [673, 329] width 15 height 15
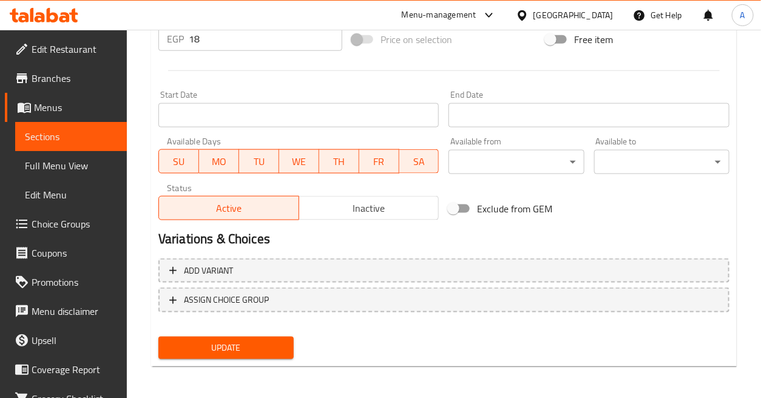
scroll to position [340, 0]
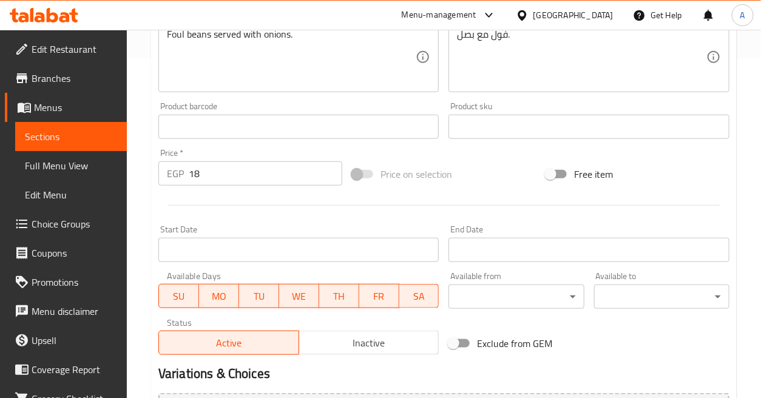
click at [393, 343] on span "Inactive" at bounding box center [369, 343] width 130 height 18
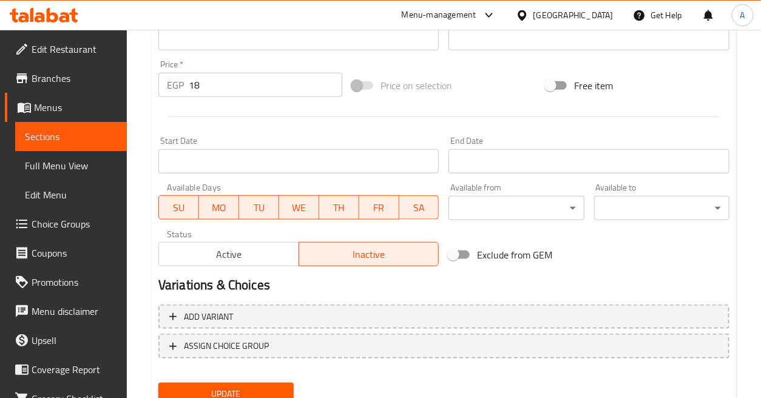
scroll to position [474, 0]
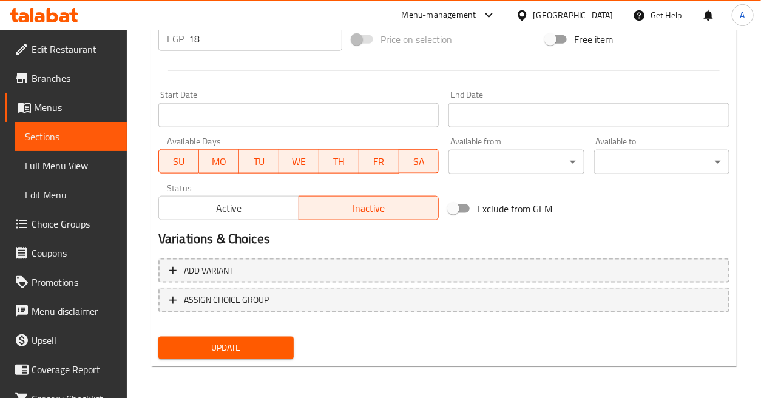
click at [277, 353] on span "Update" at bounding box center [226, 347] width 116 height 15
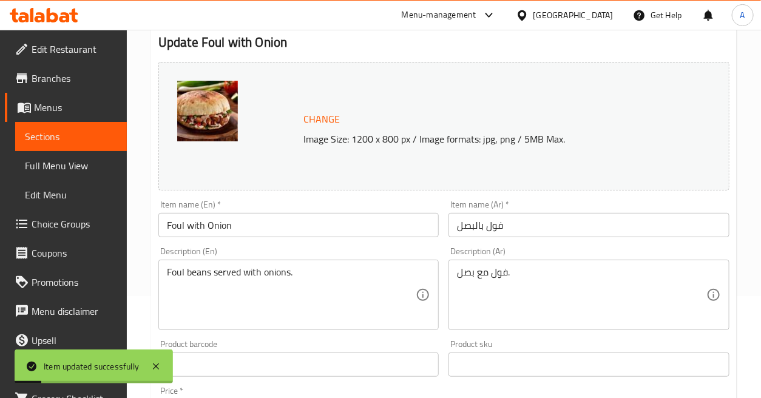
scroll to position [0, 0]
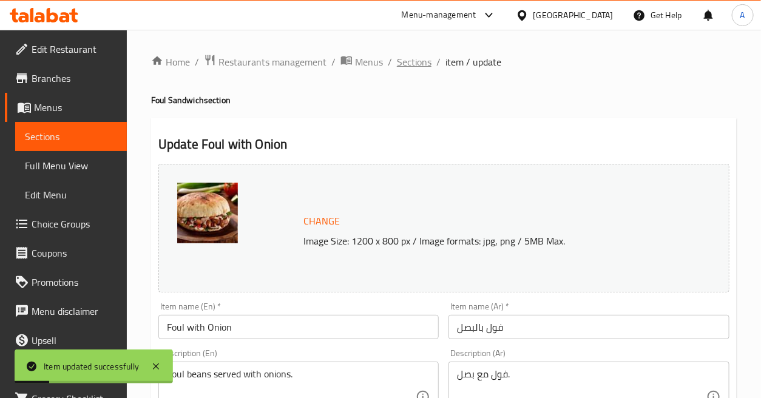
click at [420, 57] on span "Sections" at bounding box center [414, 62] width 35 height 15
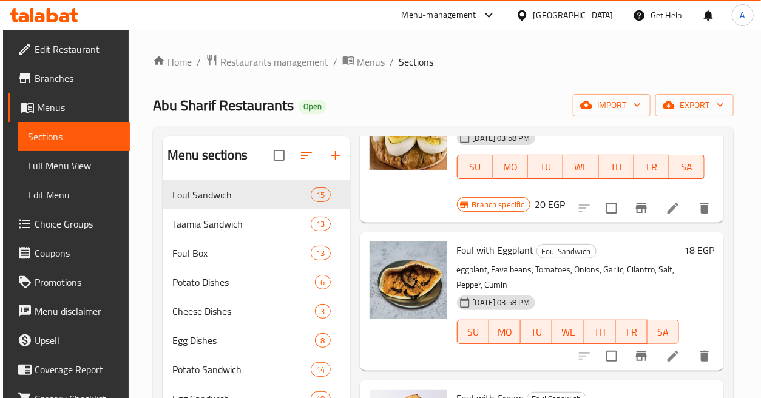
scroll to position [741, 0]
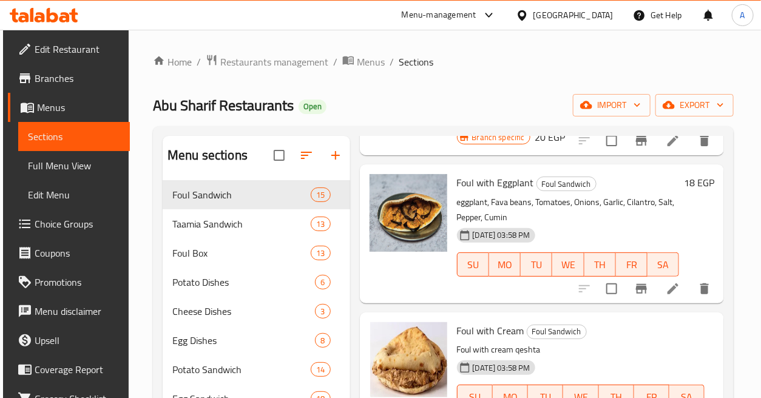
click at [694, 183] on h6 "18 EGP" at bounding box center [699, 182] width 30 height 17
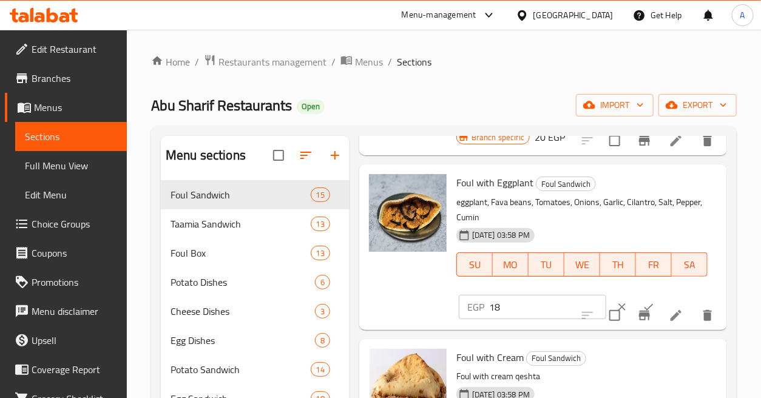
click at [520, 310] on input "18" at bounding box center [547, 307] width 117 height 24
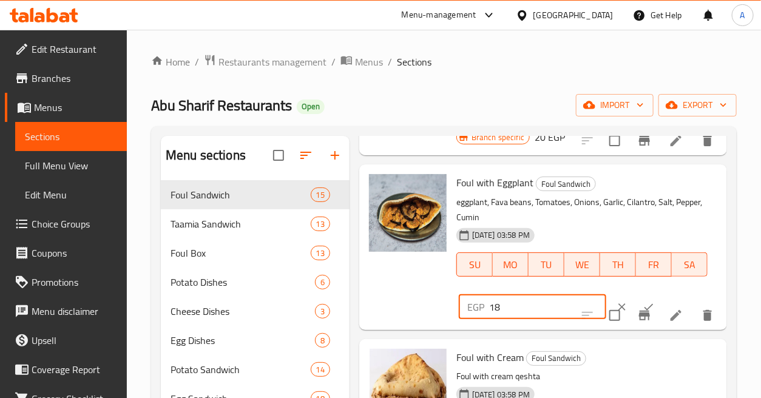
click at [520, 310] on input "18" at bounding box center [547, 307] width 117 height 24
type input "17"
click at [635, 299] on button "ok" at bounding box center [648, 307] width 27 height 27
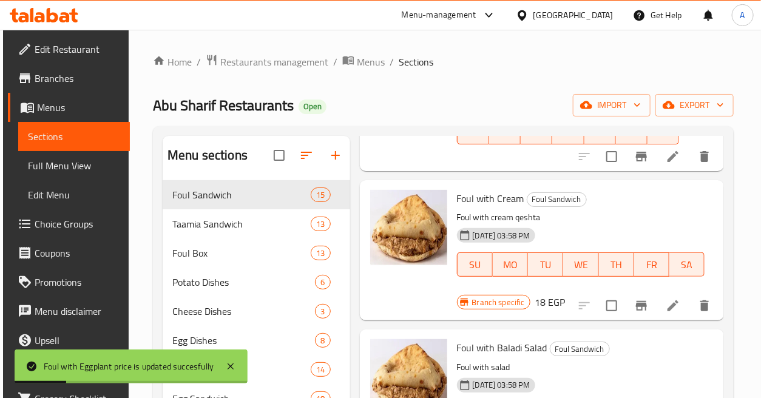
scroll to position [876, 0]
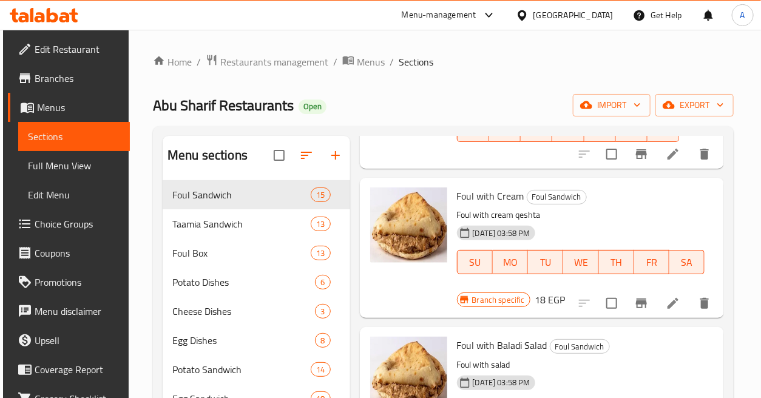
click at [657, 301] on li at bounding box center [673, 303] width 34 height 22
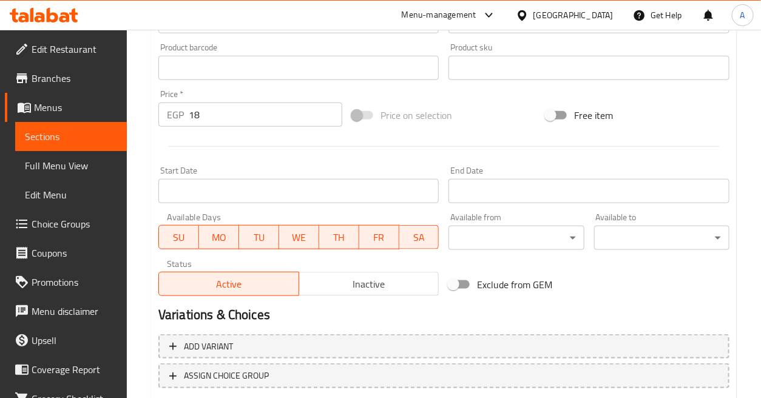
scroll to position [471, 0]
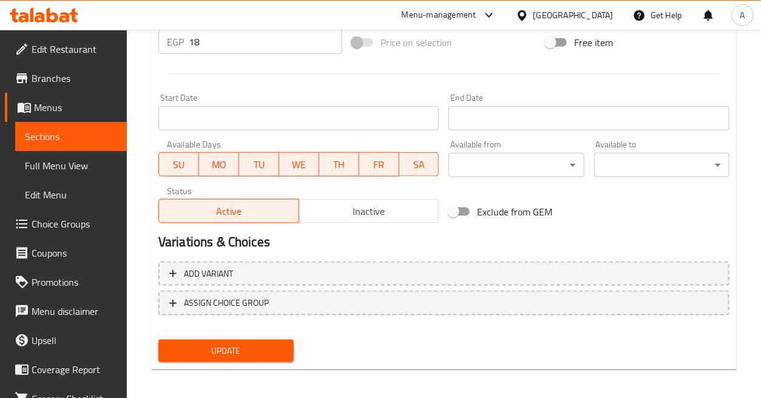
click at [369, 202] on button "Inactive" at bounding box center [369, 211] width 141 height 24
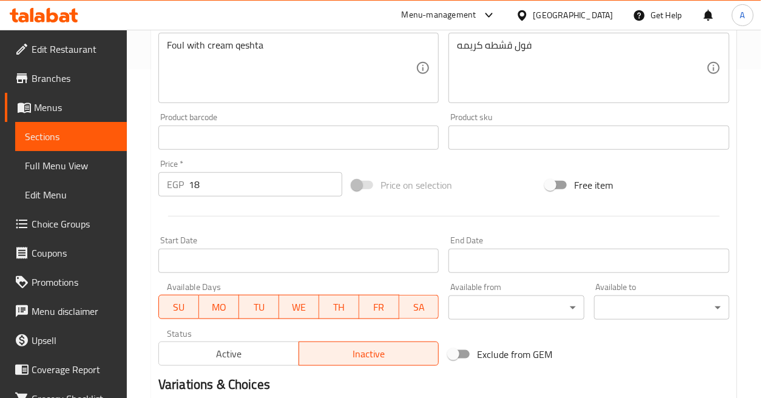
scroll to position [474, 0]
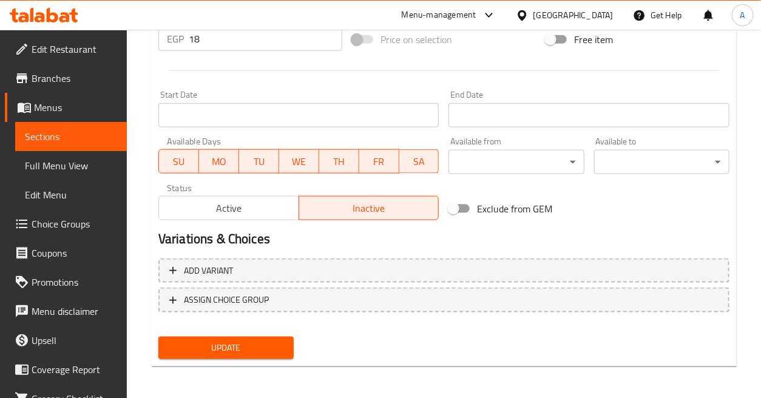
click at [289, 334] on div "Update" at bounding box center [226, 348] width 145 height 32
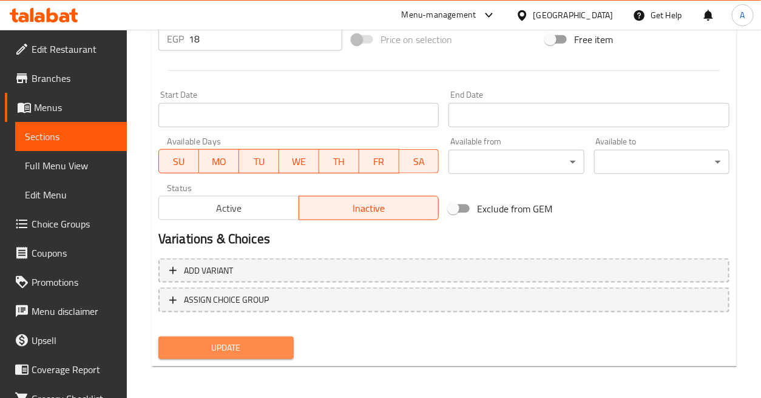
click at [286, 339] on button "Update" at bounding box center [225, 348] width 135 height 22
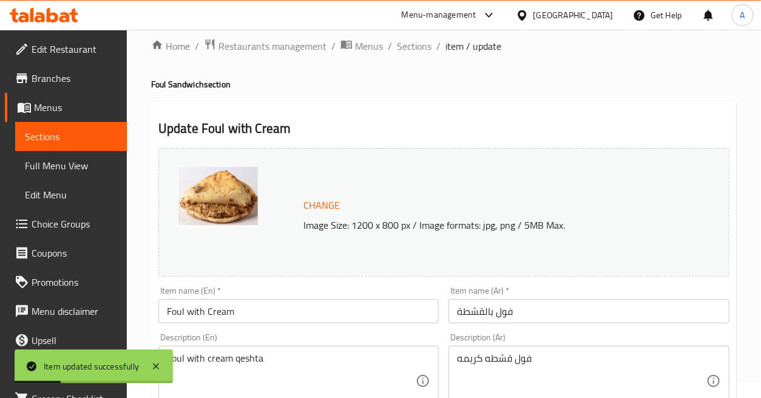
scroll to position [0, 0]
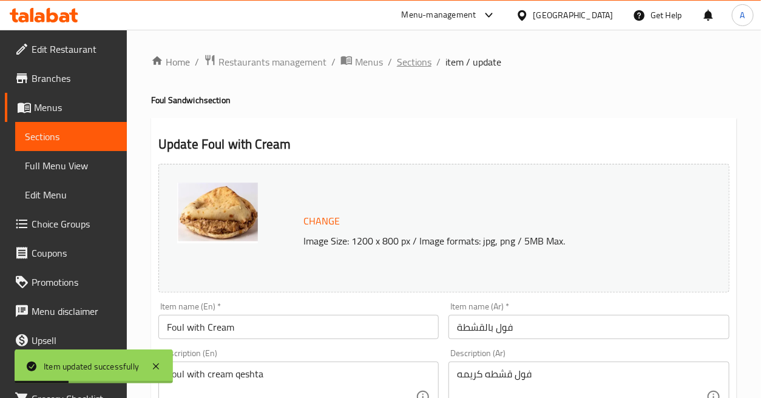
click at [422, 64] on span "Sections" at bounding box center [414, 62] width 35 height 15
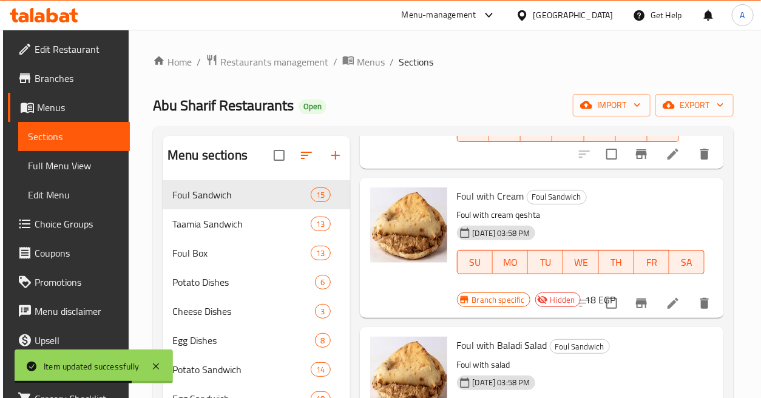
scroll to position [1011, 0]
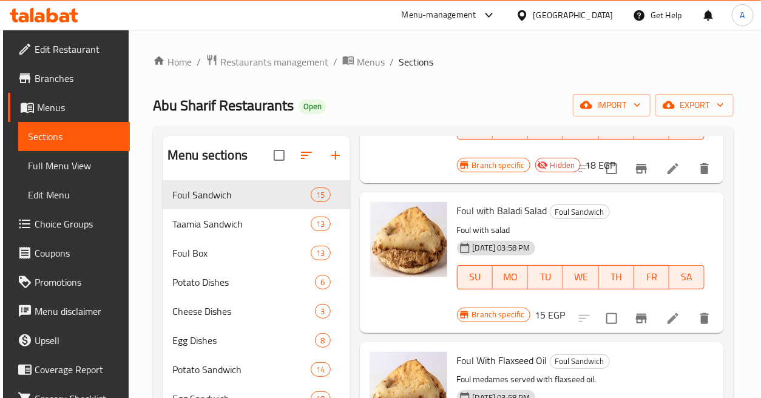
click at [657, 318] on li at bounding box center [673, 319] width 34 height 22
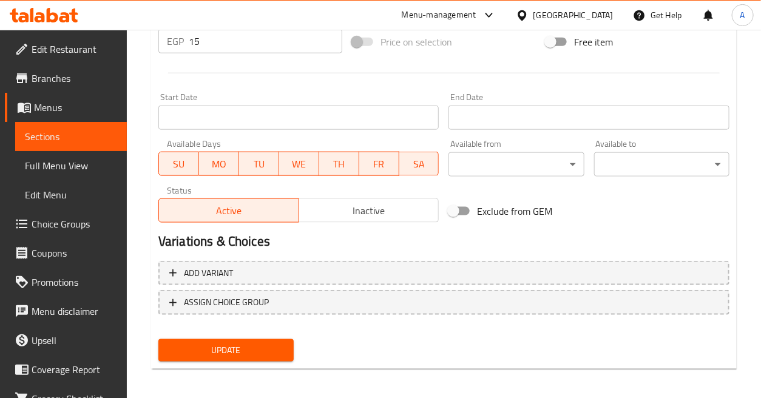
scroll to position [474, 0]
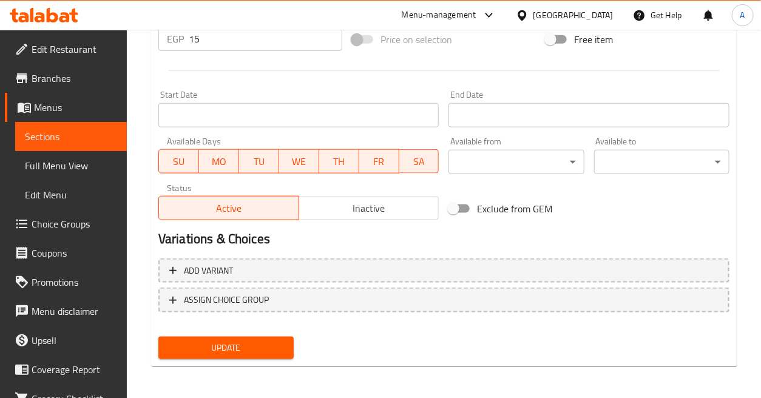
click at [360, 206] on span "Inactive" at bounding box center [369, 209] width 130 height 18
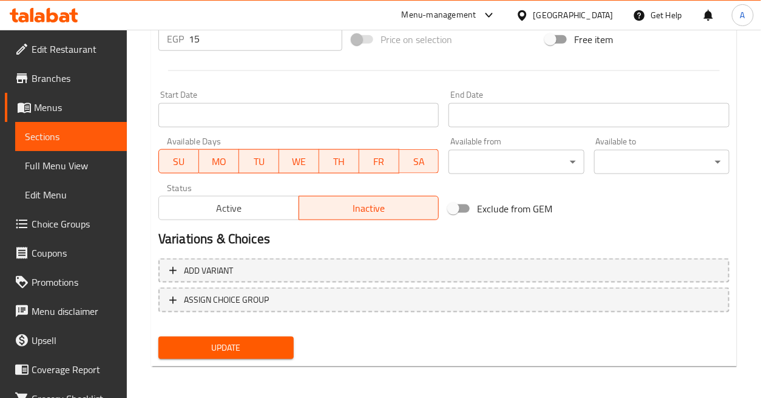
click at [262, 349] on span "Update" at bounding box center [226, 347] width 116 height 15
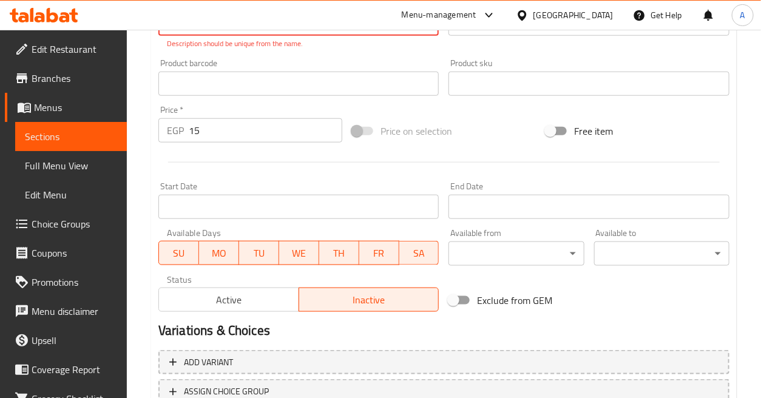
scroll to position [150, 0]
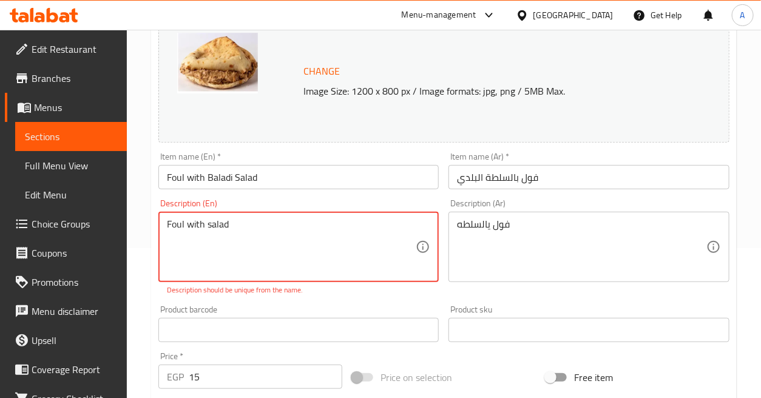
click at [254, 234] on textarea "Foul with salad" at bounding box center [291, 247] width 249 height 58
click at [254, 235] on textarea "Foul with salad" at bounding box center [291, 247] width 249 height 58
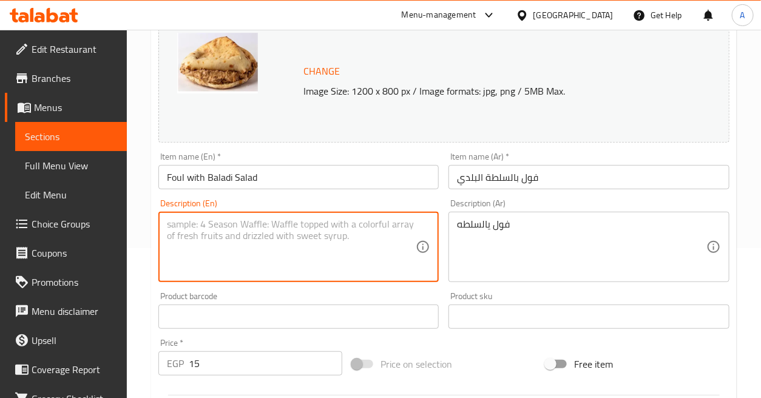
click at [528, 217] on div "فول يالسلطه Description (Ar)" at bounding box center [588, 247] width 280 height 70
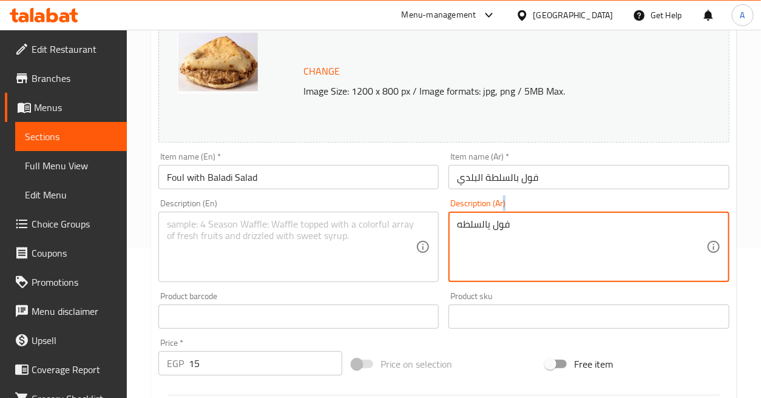
click at [528, 217] on div "فول يالسلطه Description (Ar)" at bounding box center [588, 247] width 280 height 70
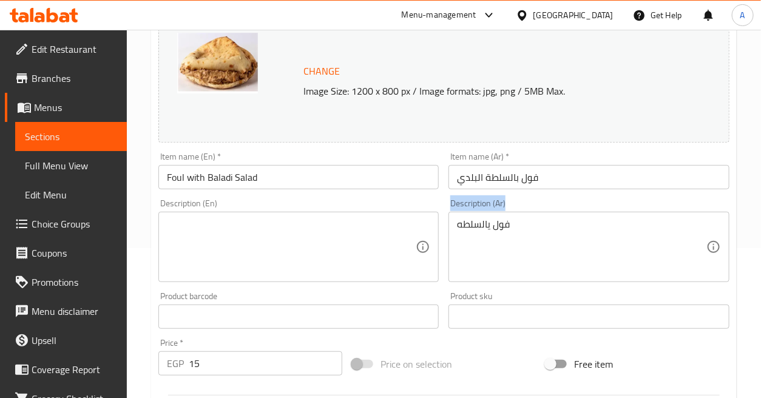
click at [528, 217] on div "فول يالسلطه Description (Ar)" at bounding box center [588, 247] width 280 height 70
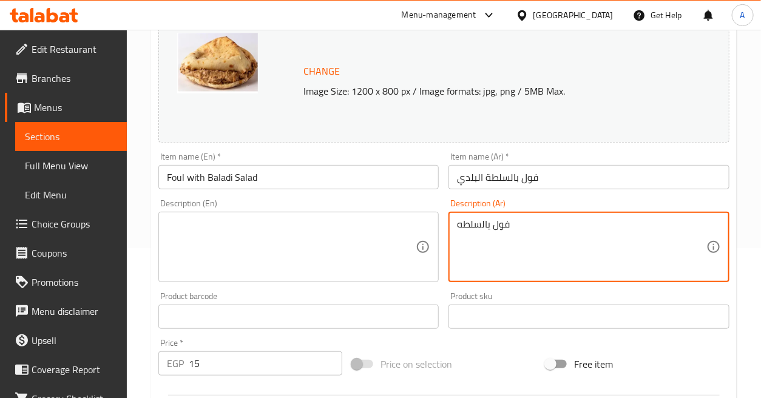
click at [527, 231] on textarea "فول يالسلطه" at bounding box center [581, 247] width 249 height 58
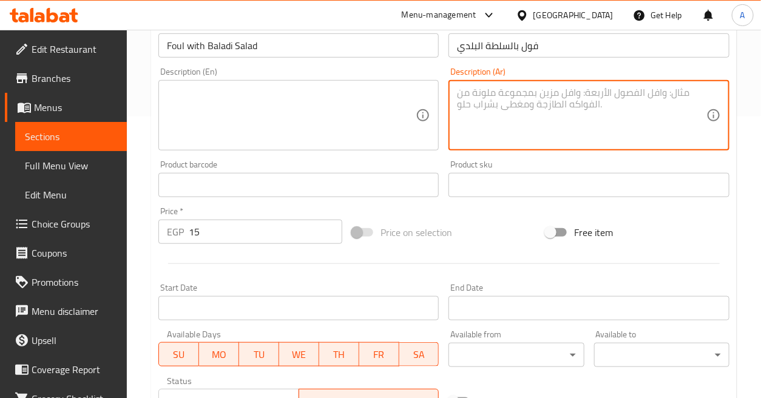
scroll to position [474, 0]
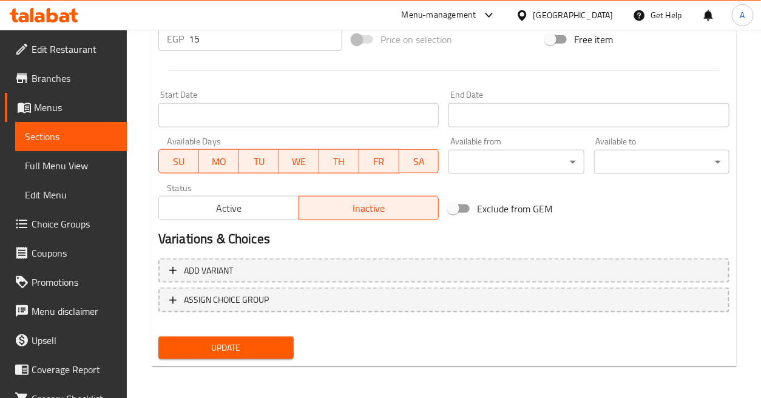
click at [269, 357] on div "Update" at bounding box center [226, 348] width 145 height 32
click at [245, 349] on span "Update" at bounding box center [226, 347] width 116 height 15
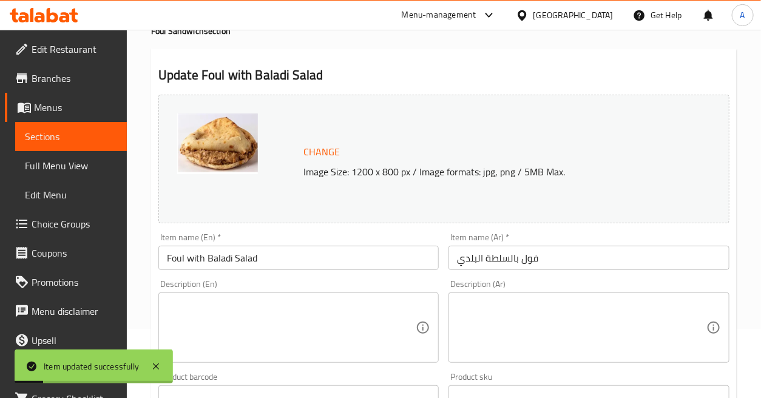
scroll to position [0, 0]
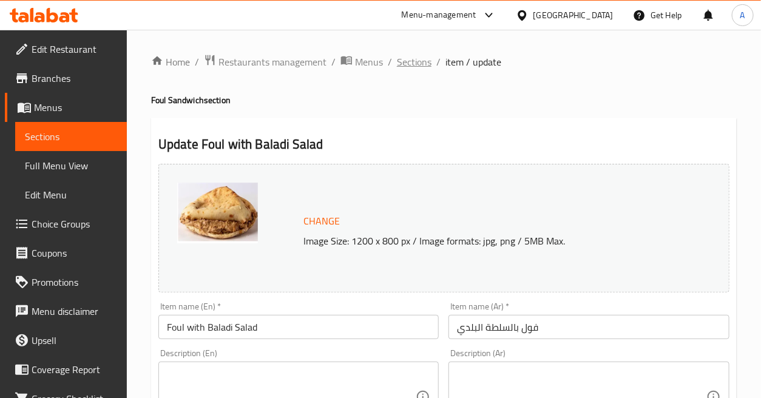
click at [415, 64] on span "Sections" at bounding box center [414, 62] width 35 height 15
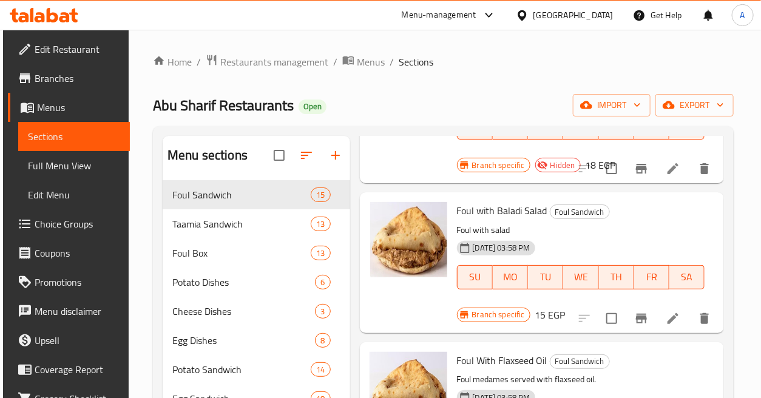
scroll to position [1078, 0]
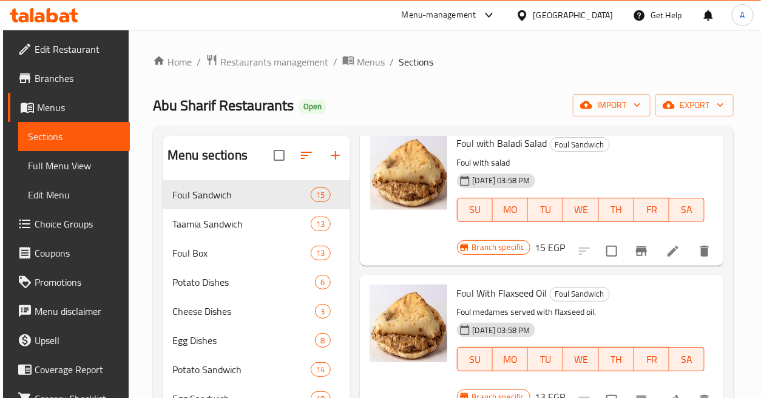
click at [666, 249] on icon at bounding box center [673, 251] width 15 height 15
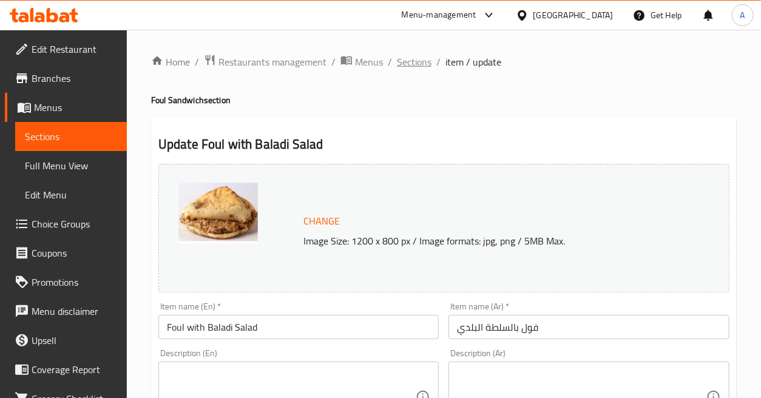
click at [415, 59] on span "Sections" at bounding box center [414, 62] width 35 height 15
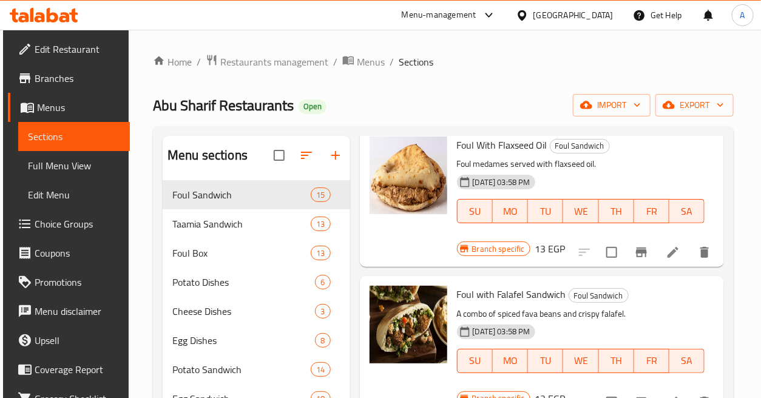
scroll to position [1281, 0]
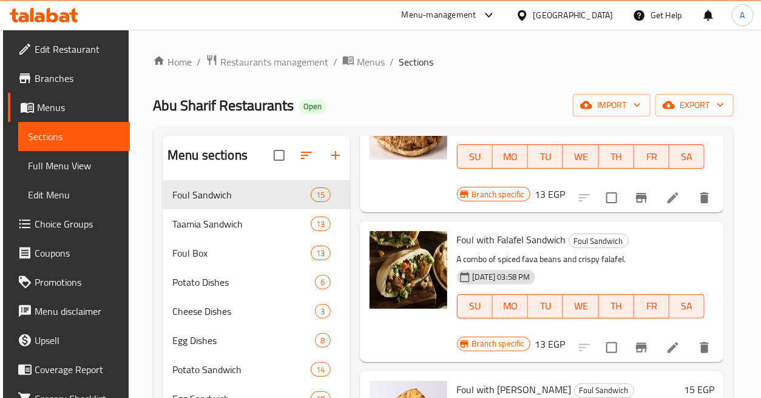
click at [542, 345] on h6 "13 EGP" at bounding box center [550, 344] width 30 height 17
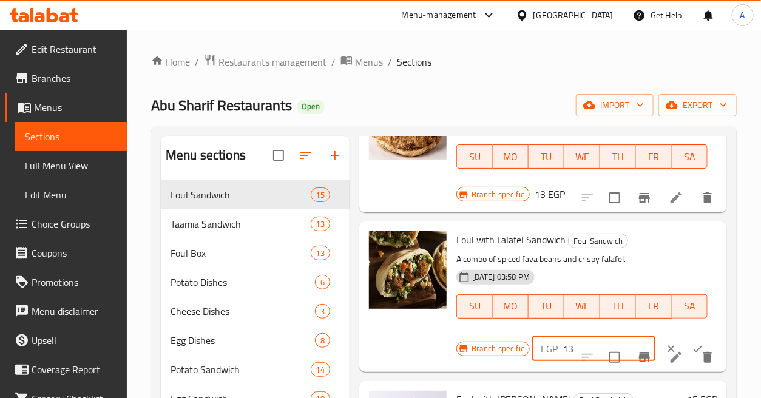
click at [570, 348] on input "13" at bounding box center [608, 349] width 93 height 24
type input "17"
click at [684, 342] on button "ok" at bounding box center [697, 349] width 27 height 27
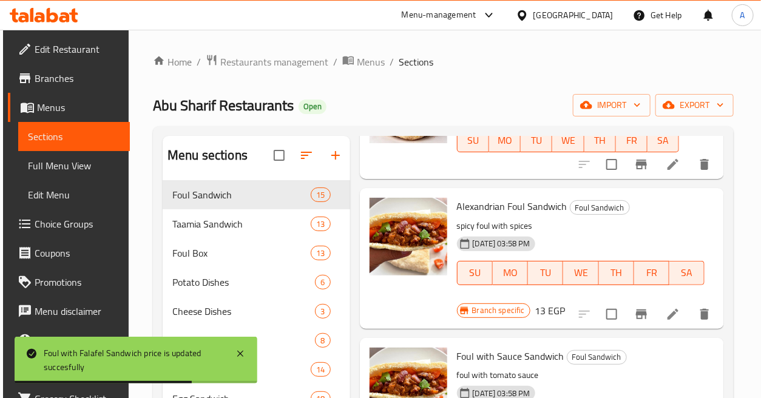
scroll to position [1599, 0]
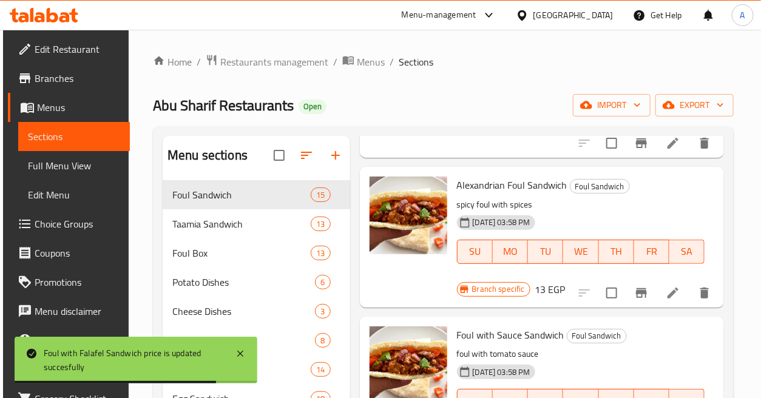
click at [537, 283] on h6 "13 EGP" at bounding box center [550, 289] width 30 height 17
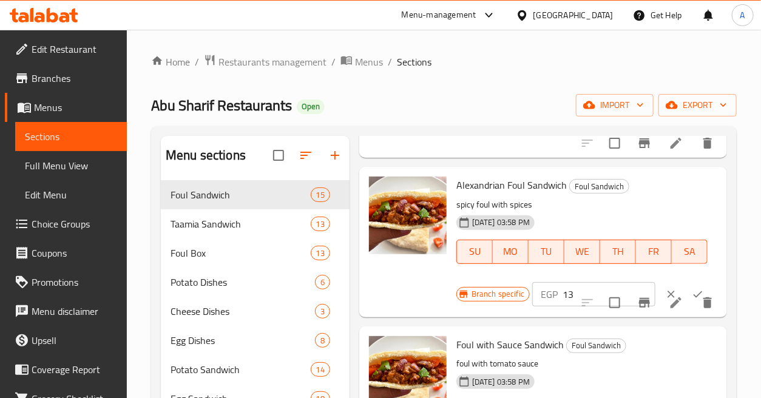
click at [566, 292] on input "13" at bounding box center [608, 294] width 93 height 24
type input "15"
click at [692, 291] on icon "ok" at bounding box center [698, 294] width 12 height 12
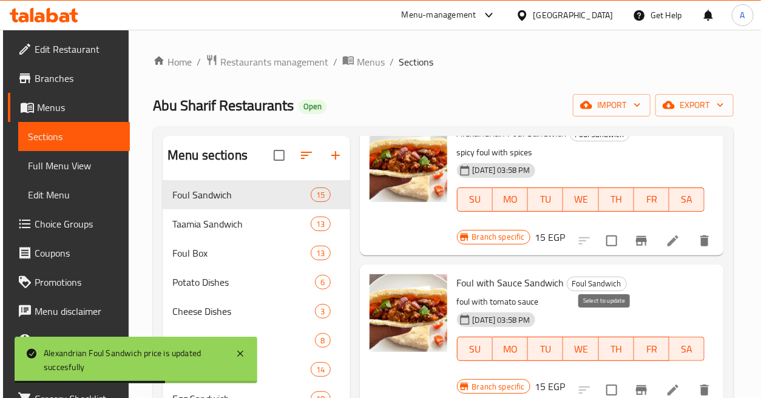
scroll to position [1714, 0]
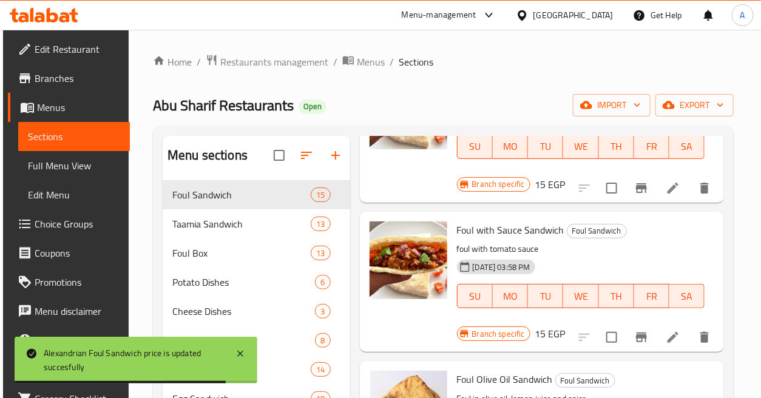
click at [549, 325] on h6 "15 EGP" at bounding box center [550, 333] width 30 height 17
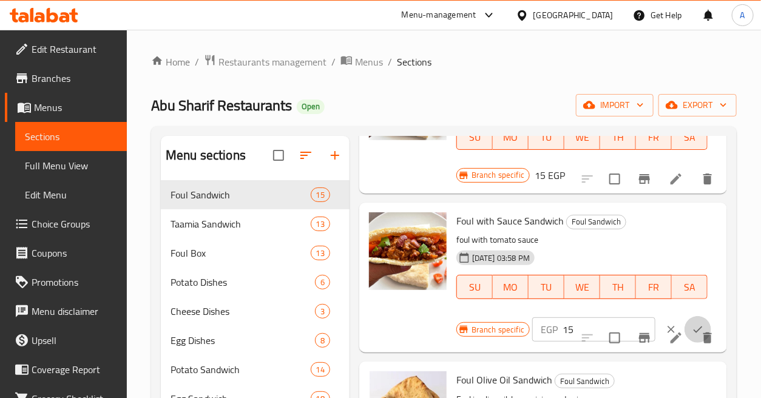
click at [692, 328] on icon "ok" at bounding box center [698, 329] width 12 height 12
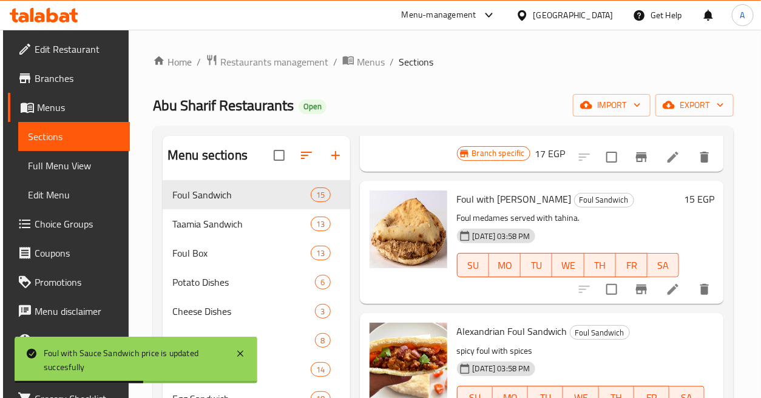
scroll to position [1376, 0]
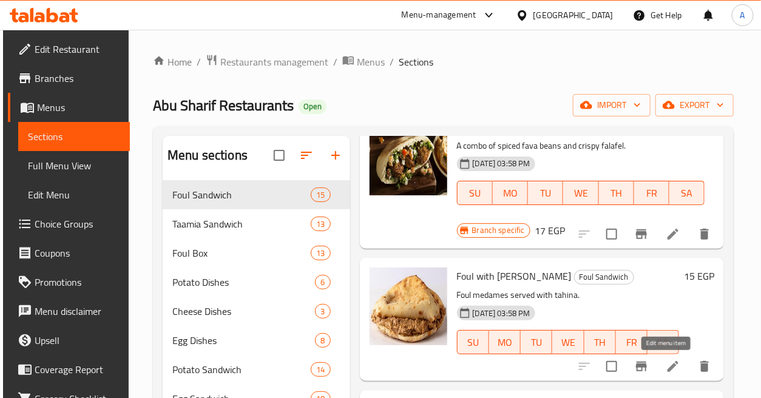
click at [669, 360] on icon at bounding box center [673, 366] width 15 height 15
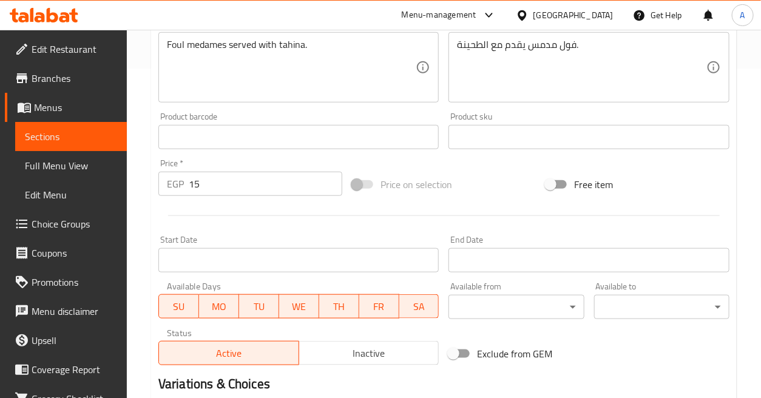
scroll to position [471, 0]
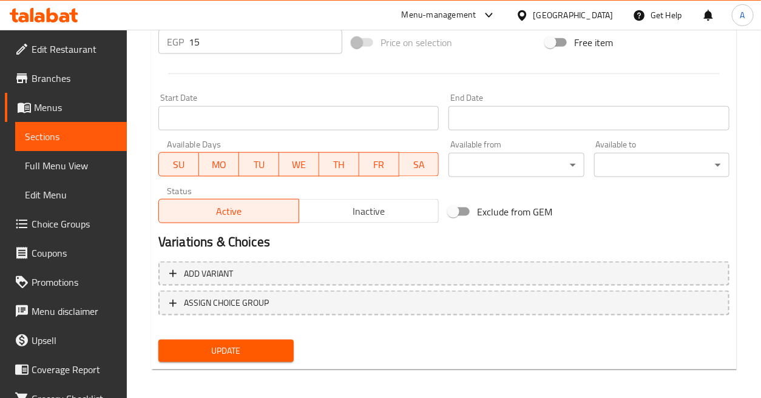
click at [354, 214] on span "Inactive" at bounding box center [369, 212] width 130 height 18
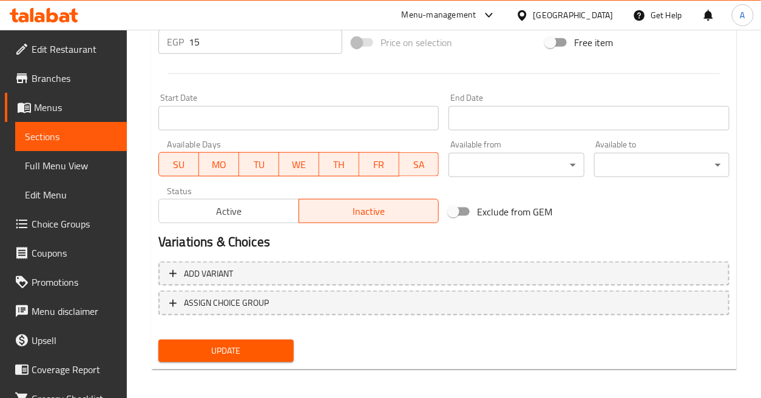
click at [268, 343] on span "Update" at bounding box center [226, 350] width 116 height 15
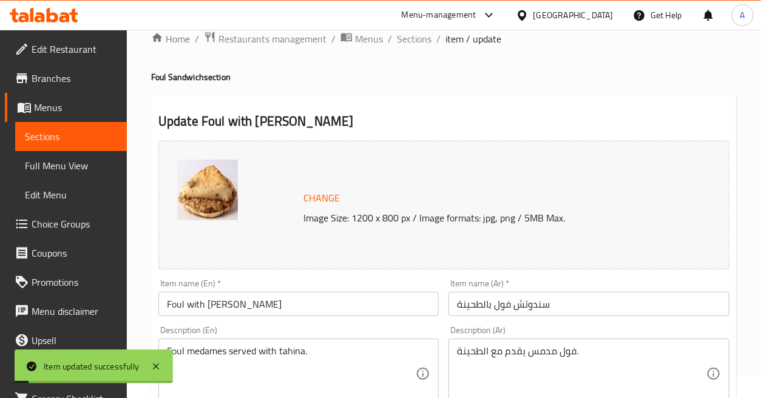
scroll to position [0, 0]
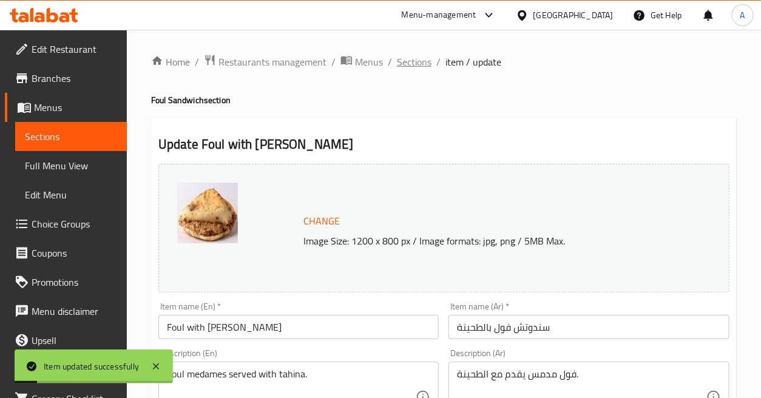
click at [408, 64] on span "Sections" at bounding box center [414, 62] width 35 height 15
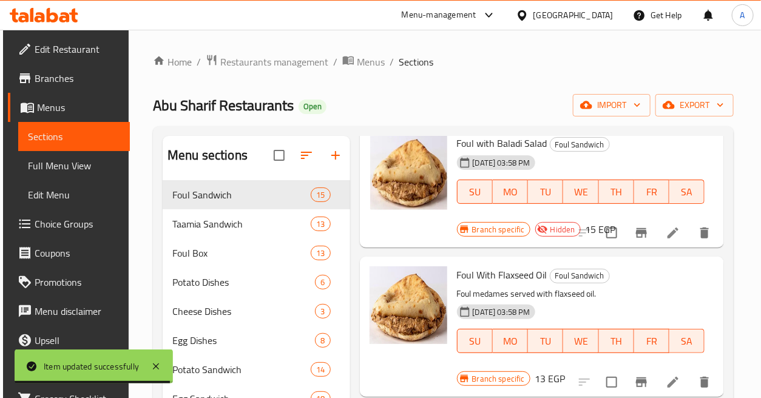
scroll to position [1146, 0]
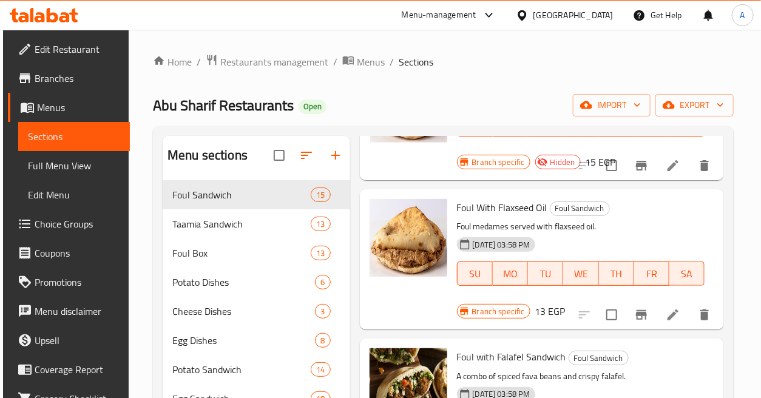
click at [666, 311] on icon at bounding box center [673, 315] width 15 height 15
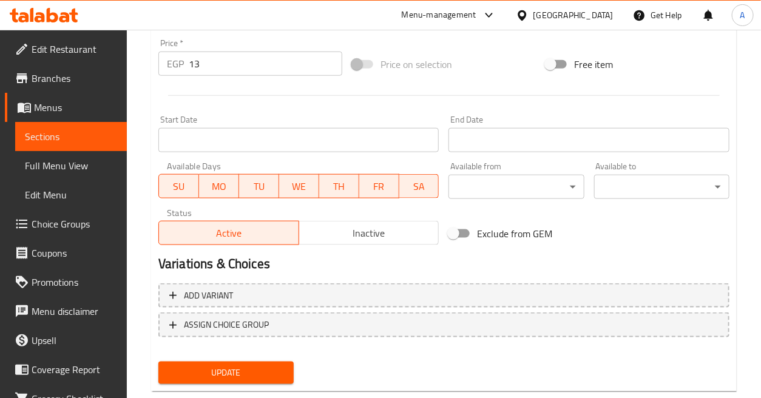
scroll to position [474, 0]
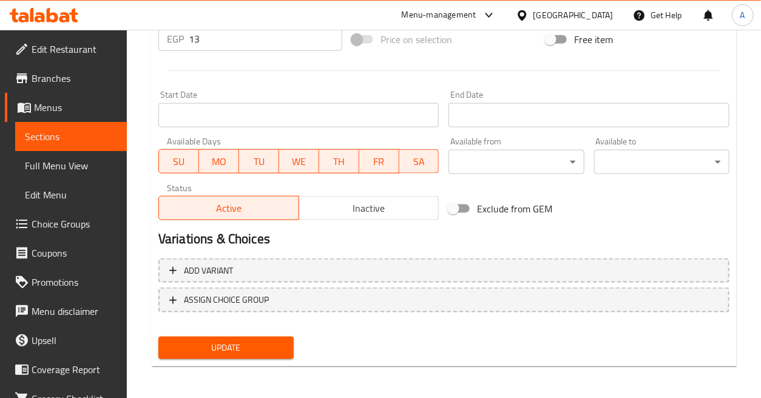
click at [368, 207] on span "Inactive" at bounding box center [369, 209] width 130 height 18
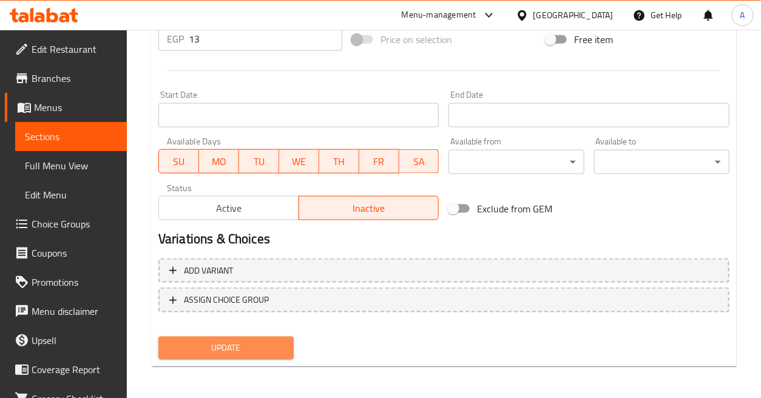
click at [271, 348] on span "Update" at bounding box center [226, 347] width 116 height 15
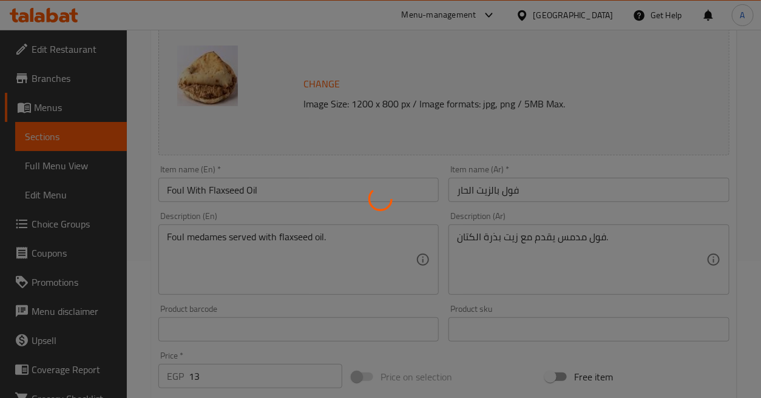
scroll to position [0, 0]
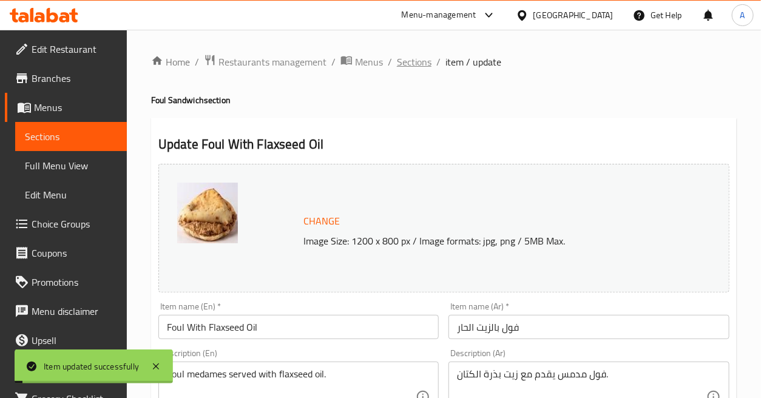
click at [414, 56] on span "Sections" at bounding box center [414, 62] width 35 height 15
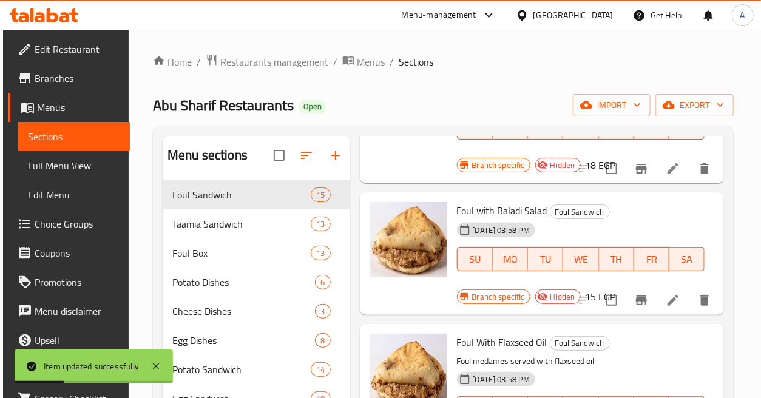
scroll to position [1281, 0]
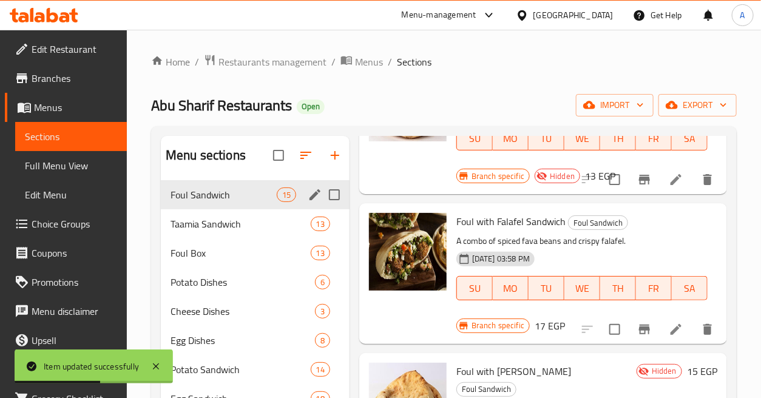
click at [332, 195] on input "Menu sections" at bounding box center [334, 194] width 25 height 25
checkbox input "true"
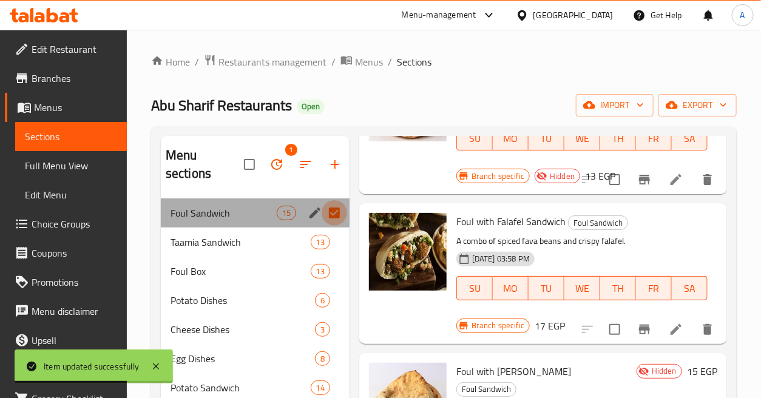
click at [334, 213] on input "Menu sections" at bounding box center [334, 212] width 25 height 25
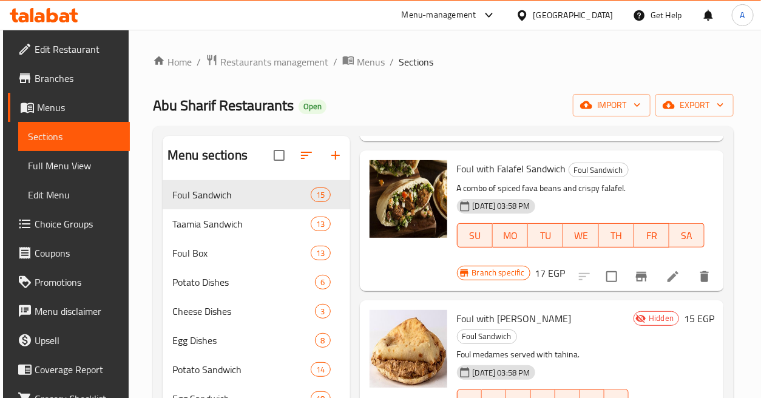
scroll to position [1348, 0]
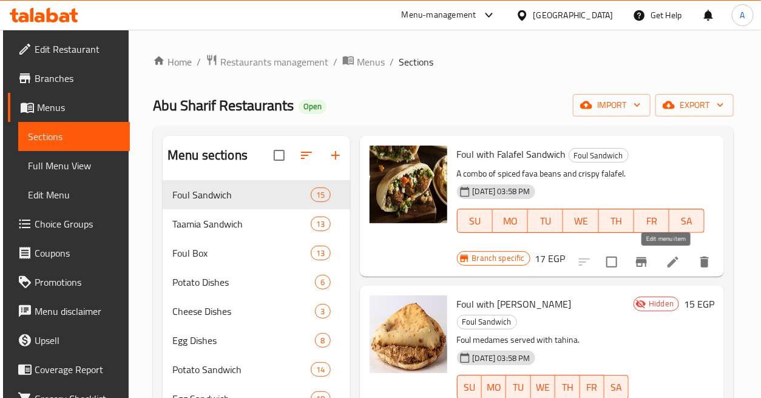
click at [667, 262] on icon at bounding box center [672, 262] width 11 height 11
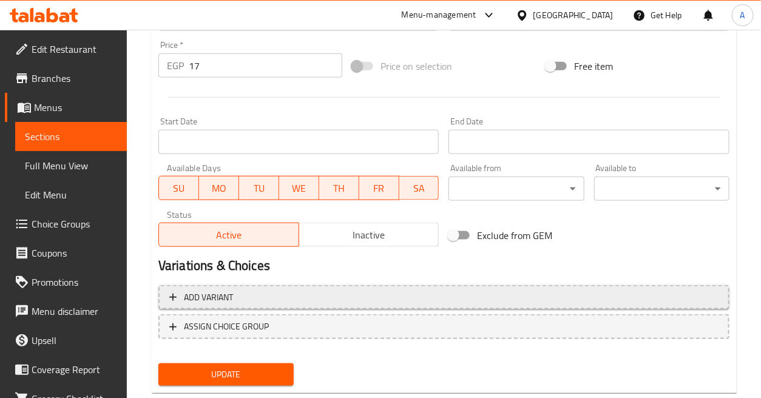
scroll to position [471, 0]
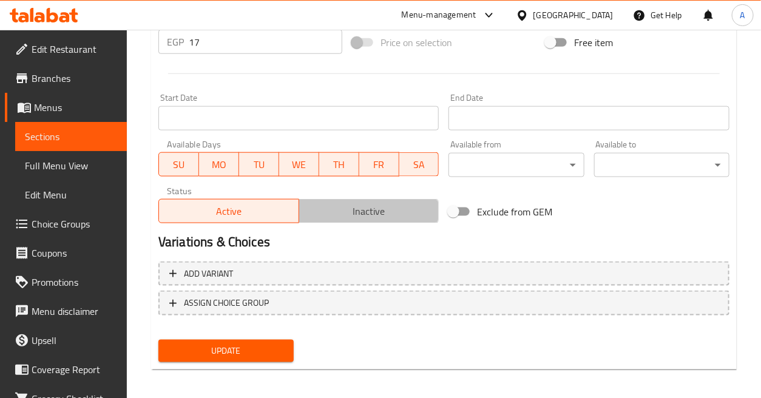
click at [373, 199] on button "Inactive" at bounding box center [369, 211] width 141 height 24
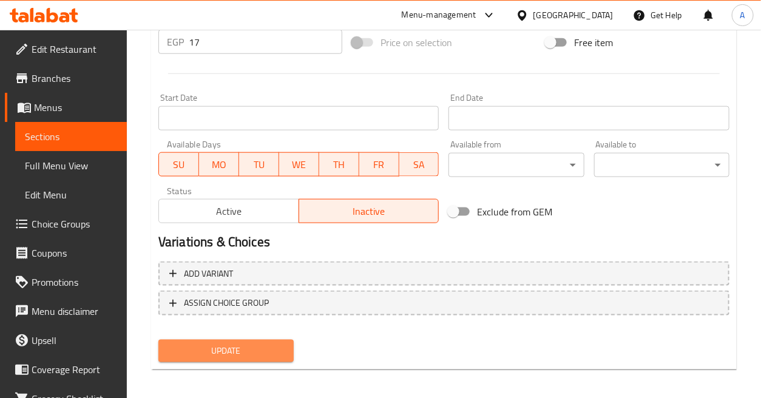
click at [252, 356] on span "Update" at bounding box center [226, 350] width 116 height 15
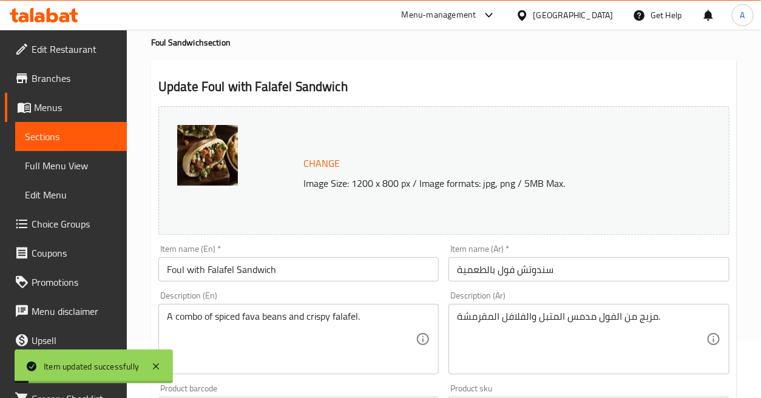
scroll to position [0, 0]
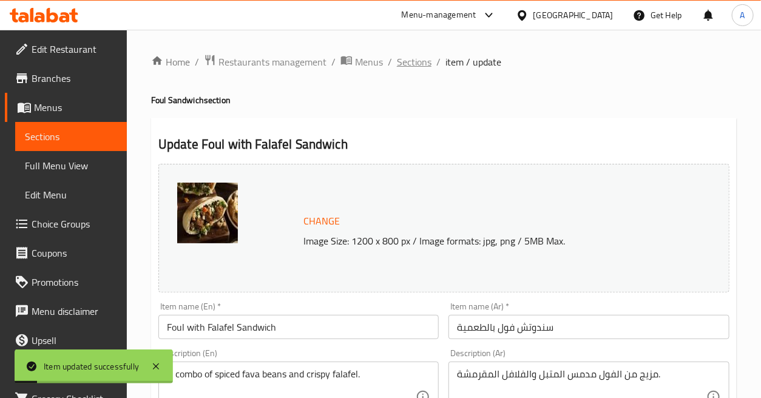
click at [413, 65] on span "Sections" at bounding box center [414, 62] width 35 height 15
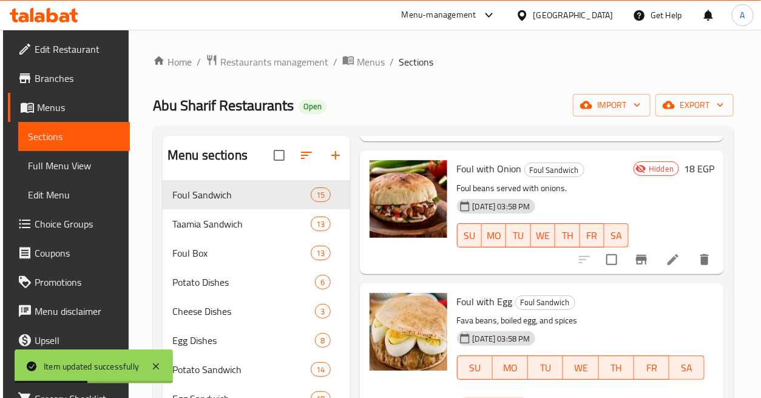
scroll to position [471, 0]
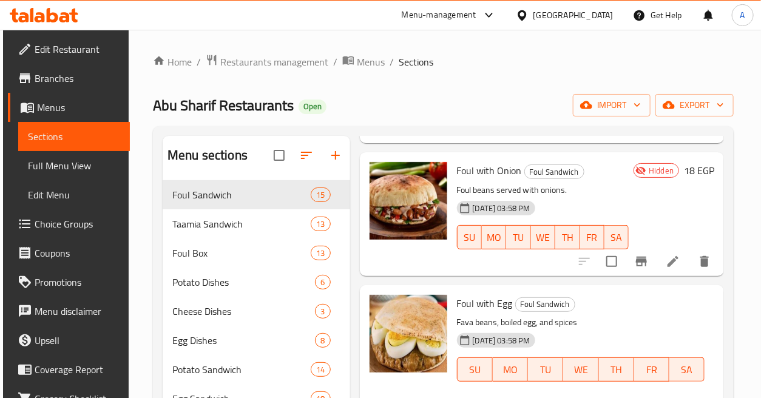
click at [671, 262] on icon at bounding box center [673, 261] width 15 height 15
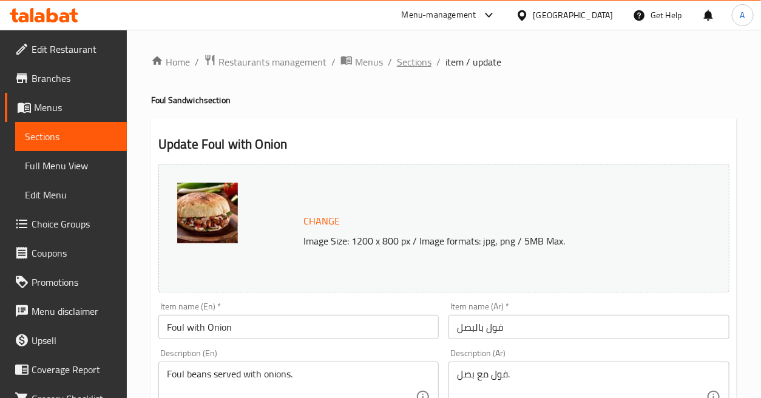
click at [410, 61] on span "Sections" at bounding box center [414, 62] width 35 height 15
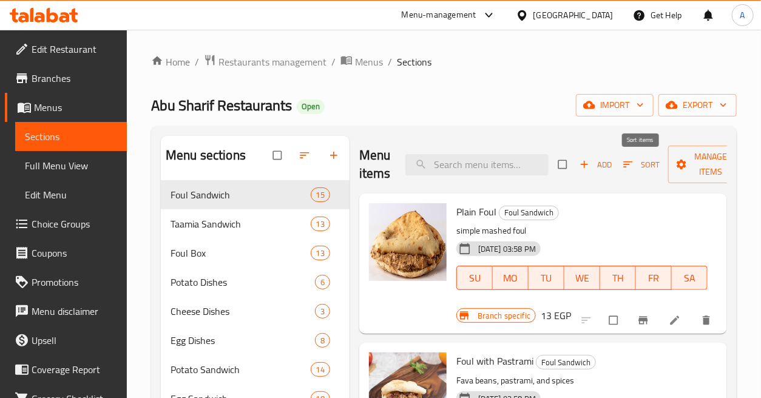
click at [629, 164] on icon "button" at bounding box center [628, 164] width 12 height 12
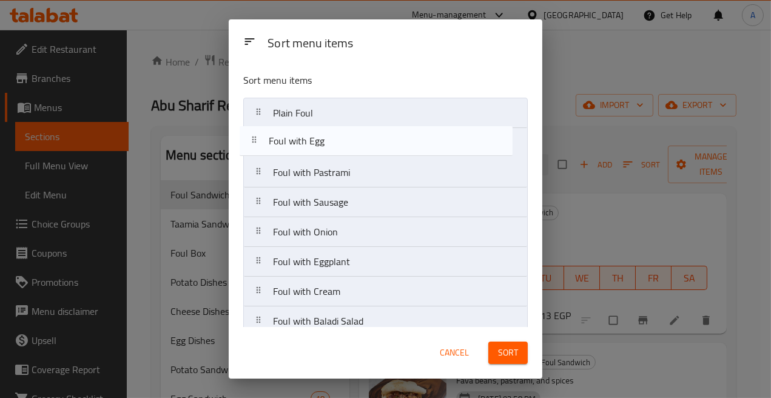
drag, startPoint x: 351, startPoint y: 238, endPoint x: 347, endPoint y: 161, distance: 76.5
click at [346, 141] on nav "Plain Foul Foul with Pastrami Foul with Sausage Foul with Onion Foul with Egg F…" at bounding box center [385, 321] width 285 height 447
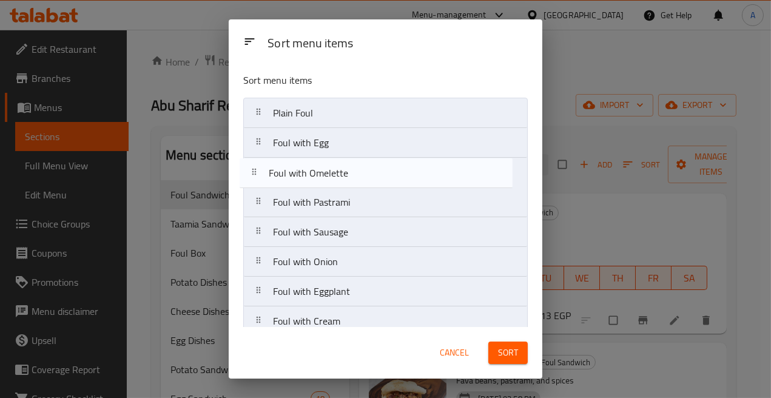
drag, startPoint x: 362, startPoint y: 311, endPoint x: 358, endPoint y: 174, distance: 137.8
click at [358, 174] on nav "Plain Foul Foul with Egg Foul with Pastrami Foul with Sausage Foul with Onion F…" at bounding box center [385, 321] width 285 height 447
drag, startPoint x: 356, startPoint y: 195, endPoint x: 355, endPoint y: 171, distance: 23.7
click at [355, 171] on nav "Plain Foul Foul with Egg Foul with Omelette Foul with Pastrami Foul with Sausag…" at bounding box center [385, 321] width 285 height 447
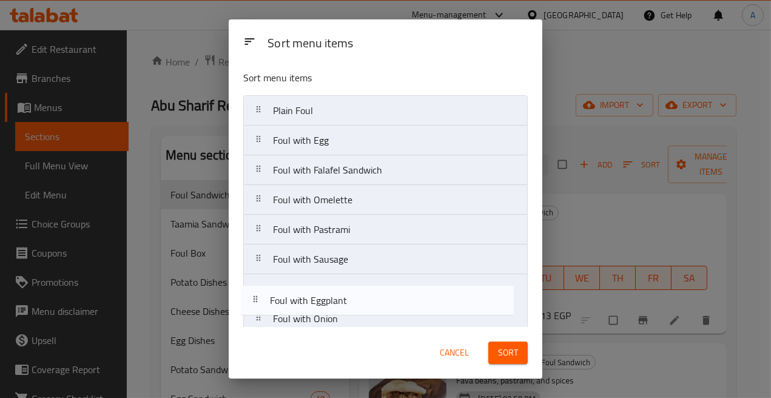
scroll to position [4, 0]
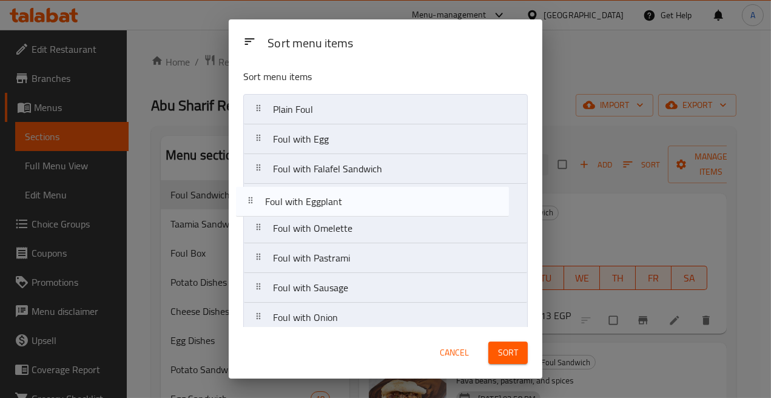
drag, startPoint x: 350, startPoint y: 324, endPoint x: 342, endPoint y: 192, distance: 131.9
click at [342, 192] on nav "Plain Foul Foul with Egg Foul with Falafel Sandwich Foul with Omelette Foul wit…" at bounding box center [385, 317] width 285 height 447
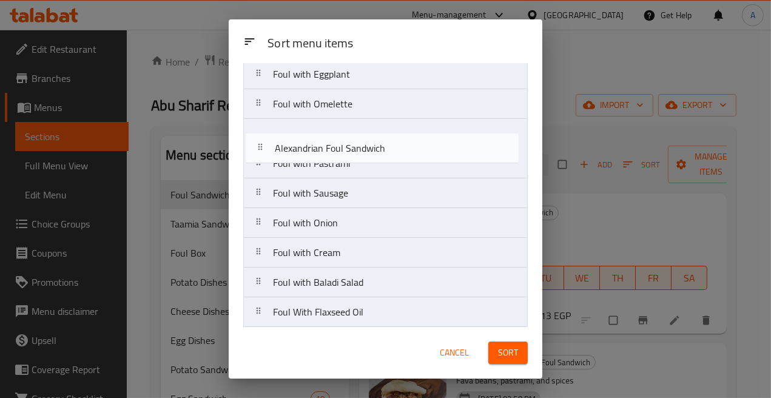
scroll to position [126, 0]
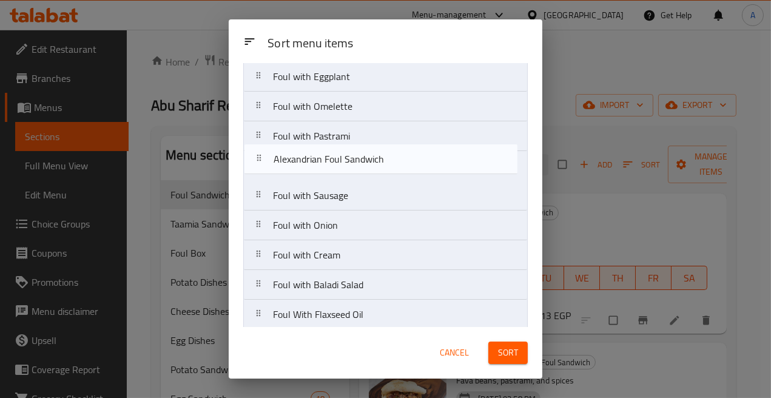
drag, startPoint x: 358, startPoint y: 257, endPoint x: 359, endPoint y: 165, distance: 91.6
click at [359, 165] on nav "Plain Foul Foul with Egg Foul with Falafel Sandwich Foul with Eggplant Foul wit…" at bounding box center [385, 195] width 285 height 447
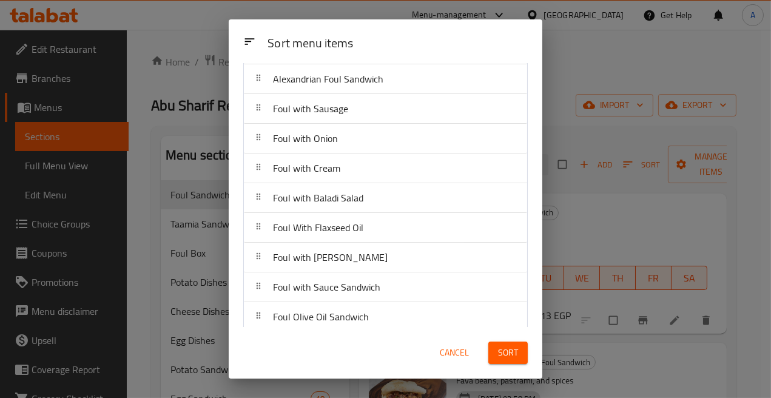
scroll to position [223, 0]
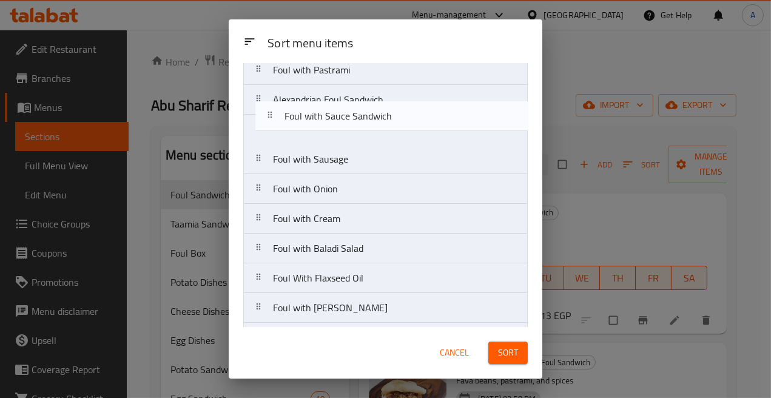
drag, startPoint x: 360, startPoint y: 281, endPoint x: 372, endPoint y: 113, distance: 167.9
click at [372, 113] on nav "Plain Foul Foul with Egg Foul with Falafel Sandwich Foul with Eggplant Foul wit…" at bounding box center [385, 129] width 285 height 447
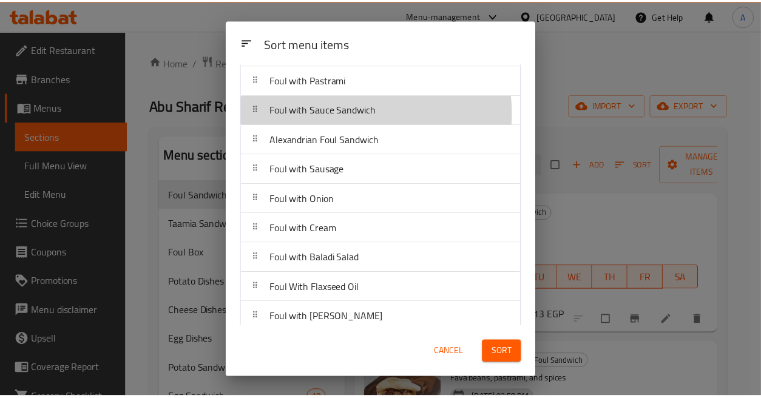
scroll to position [178, 0]
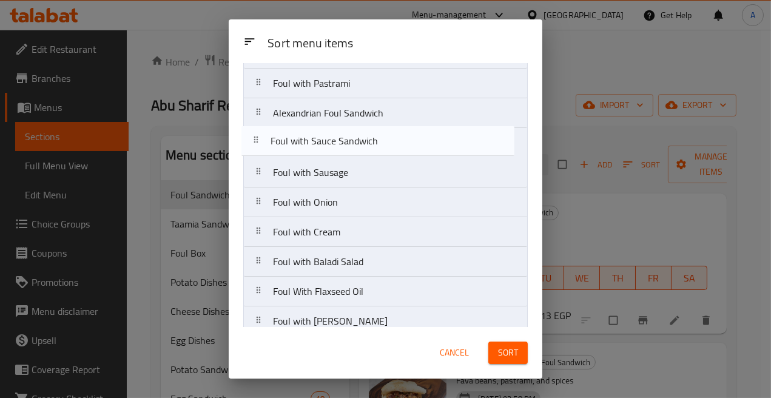
drag, startPoint x: 364, startPoint y: 113, endPoint x: 360, endPoint y: 148, distance: 35.4
click at [360, 148] on nav "Plain Foul Foul with Egg Foul with Falafel Sandwich Foul with Eggplant Foul wit…" at bounding box center [385, 142] width 285 height 447
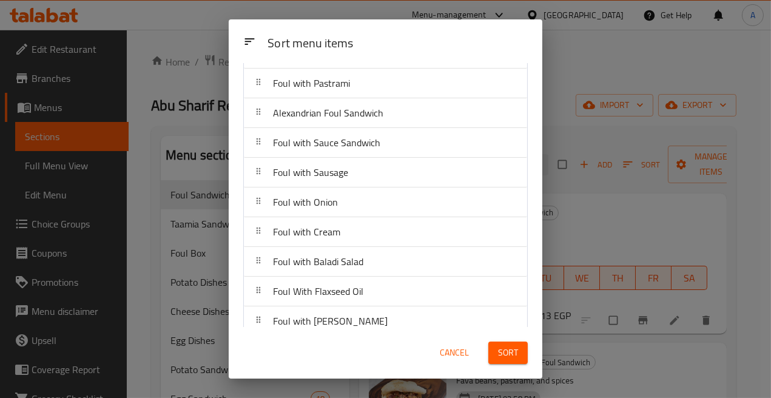
click at [514, 350] on span "Sort" at bounding box center [508, 352] width 20 height 15
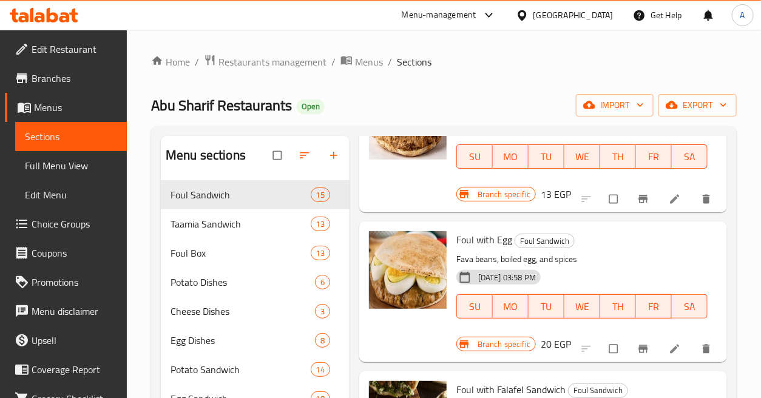
scroll to position [202, 0]
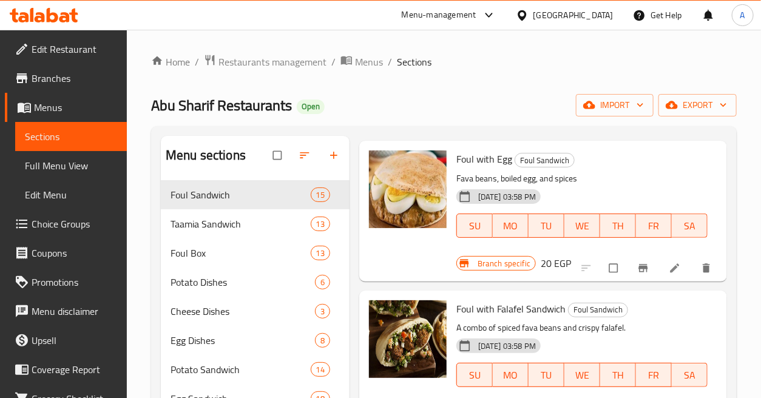
click at [544, 265] on h6 "20 EGP" at bounding box center [556, 263] width 30 height 17
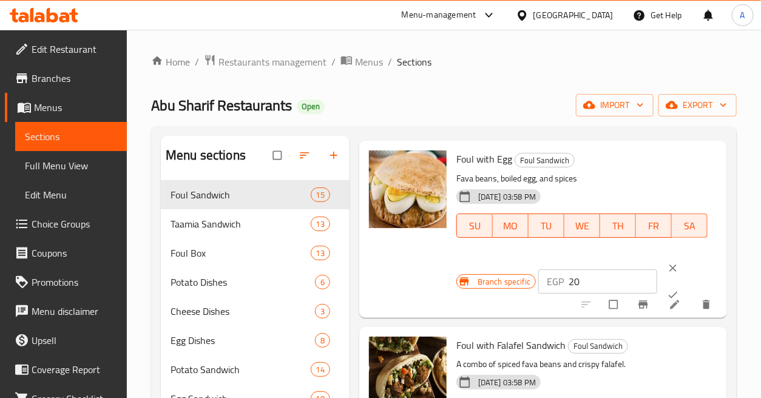
click at [578, 288] on input "20" at bounding box center [613, 281] width 88 height 24
type input "2"
type input "22"
click at [667, 293] on icon "ok" at bounding box center [673, 295] width 12 height 12
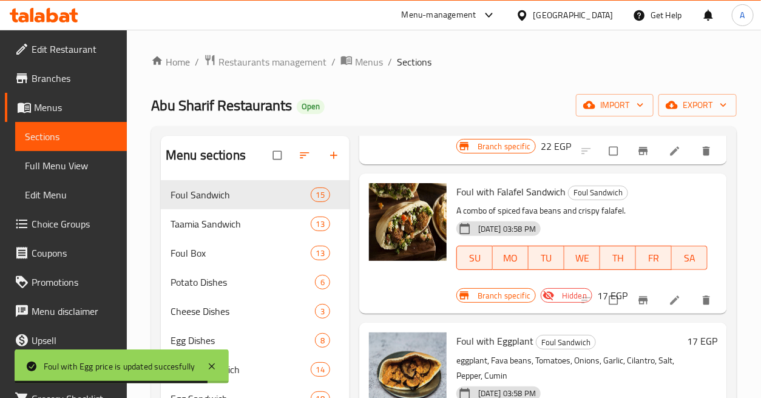
scroll to position [337, 0]
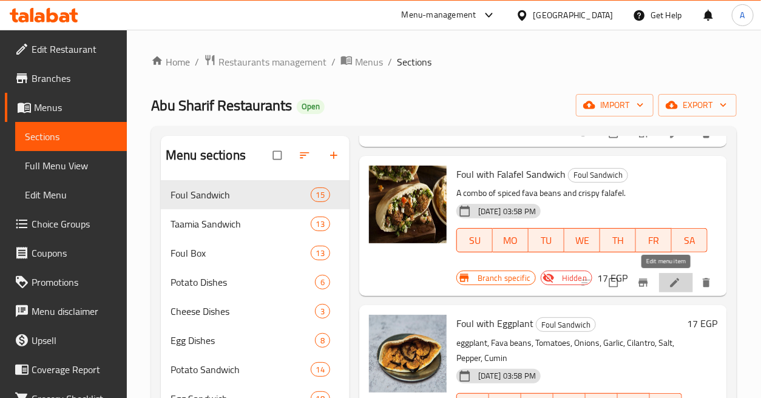
click at [669, 277] on icon at bounding box center [675, 283] width 12 height 12
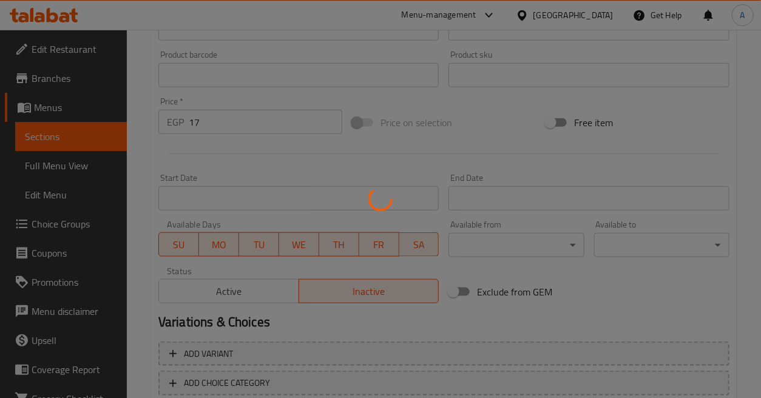
scroll to position [464, 0]
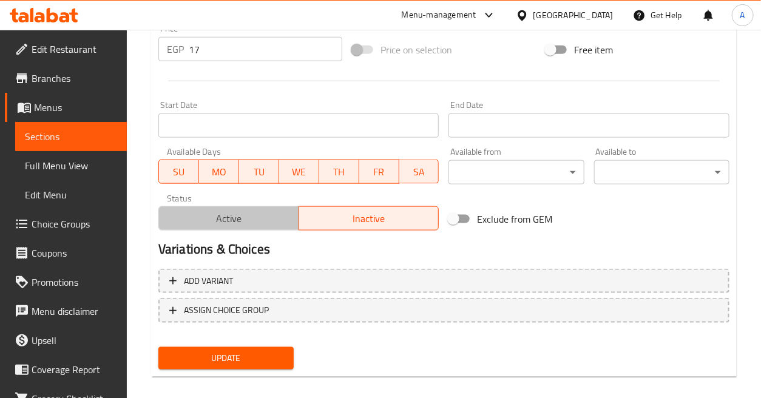
click at [249, 229] on button "Active" at bounding box center [228, 218] width 141 height 24
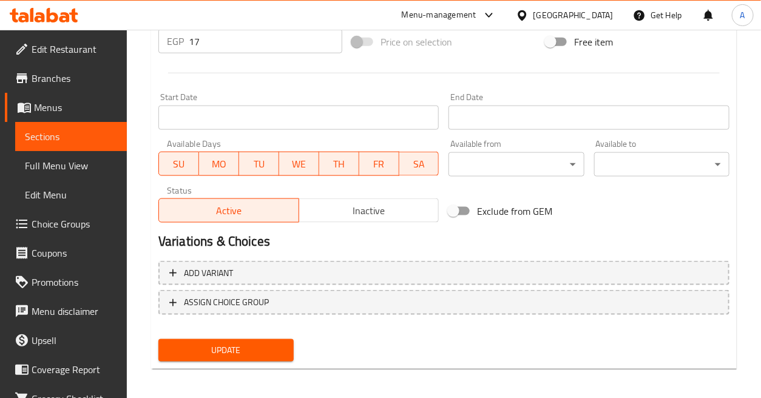
scroll to position [474, 0]
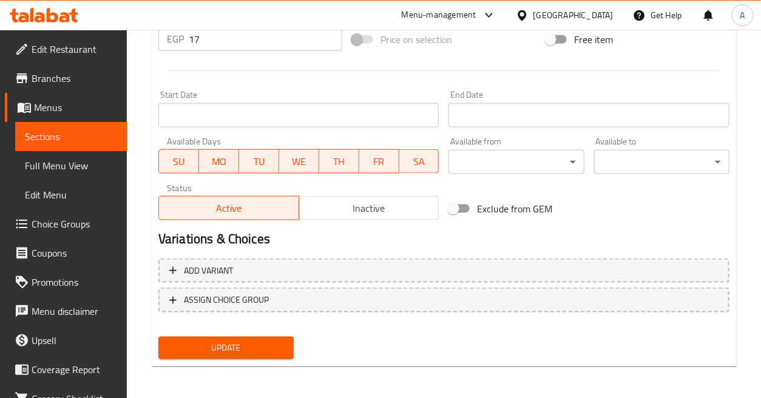
click at [275, 341] on span "Update" at bounding box center [226, 347] width 116 height 15
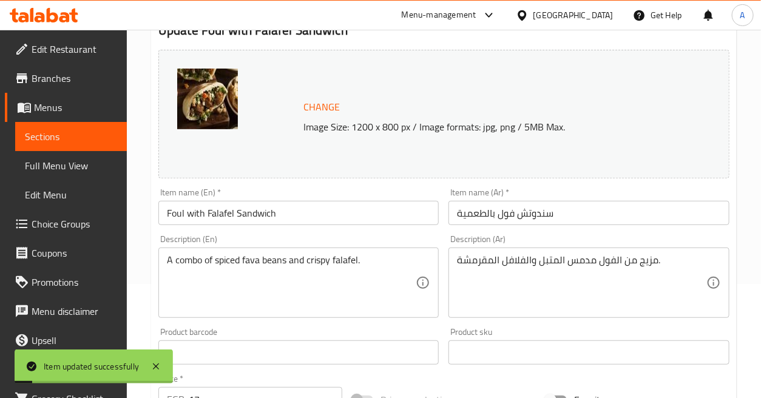
scroll to position [0, 0]
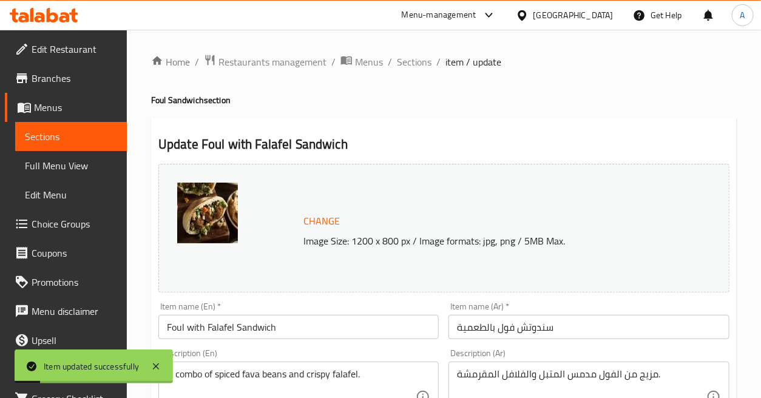
click at [408, 64] on span "Sections" at bounding box center [414, 62] width 35 height 15
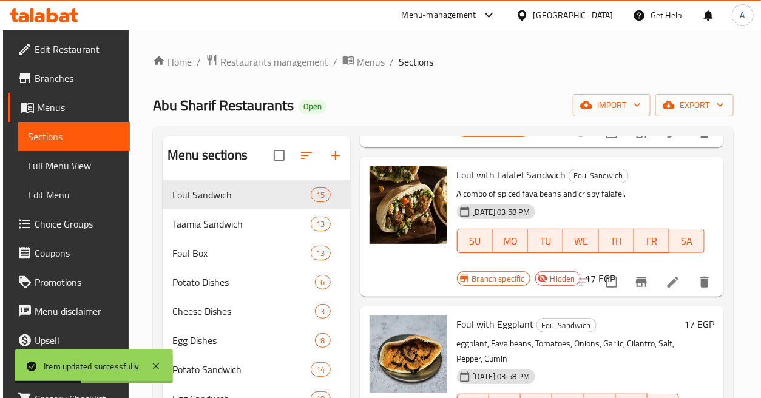
scroll to position [337, 0]
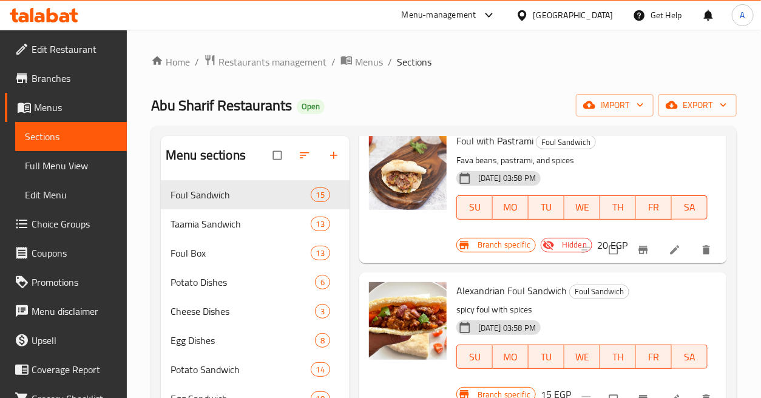
scroll to position [809, 0]
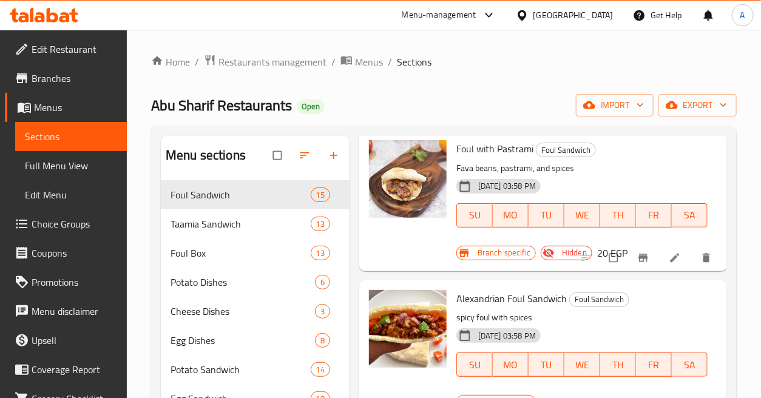
click at [575, 255] on div at bounding box center [647, 258] width 149 height 27
click at [573, 259] on div at bounding box center [647, 258] width 149 height 27
click at [573, 257] on div at bounding box center [647, 258] width 149 height 27
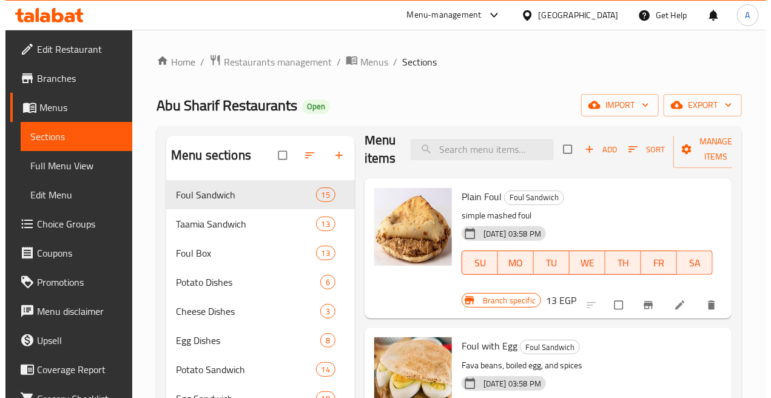
scroll to position [0, 0]
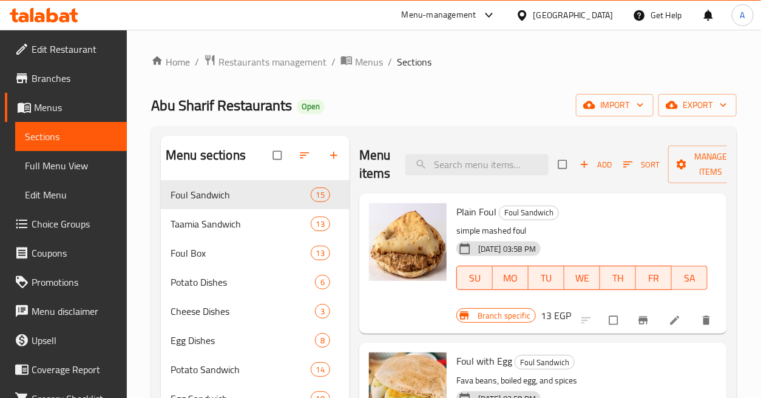
click at [631, 164] on icon "button" at bounding box center [628, 164] width 12 height 12
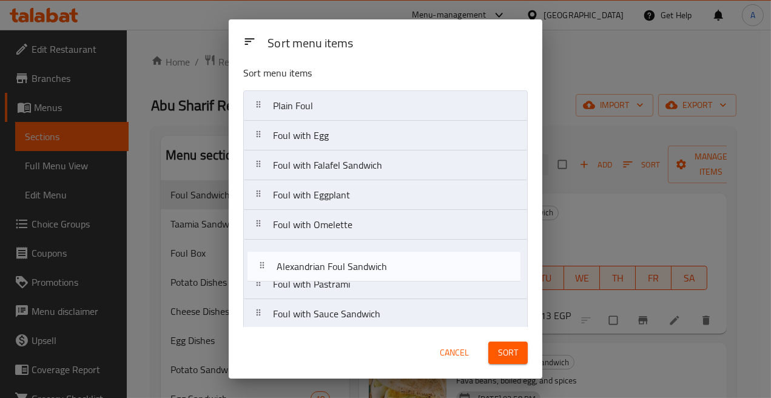
scroll to position [11, 0]
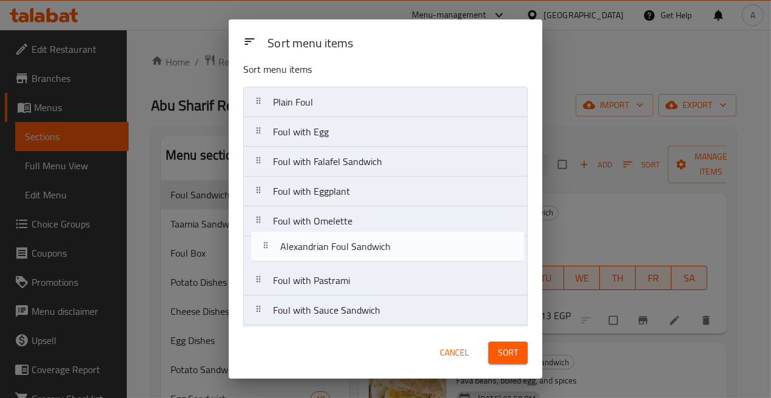
drag, startPoint x: 364, startPoint y: 298, endPoint x: 373, endPoint y: 249, distance: 49.9
click at [373, 249] on nav "Plain Foul Foul with Egg Foul with Falafel Sandwich Foul with Eggplant Foul wit…" at bounding box center [385, 310] width 285 height 447
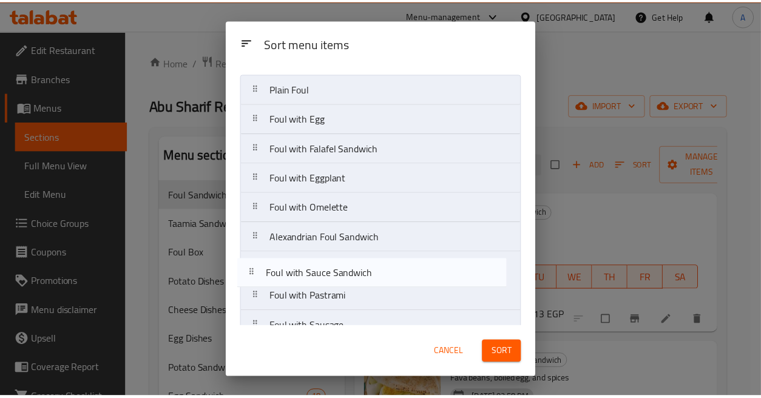
scroll to position [32, 0]
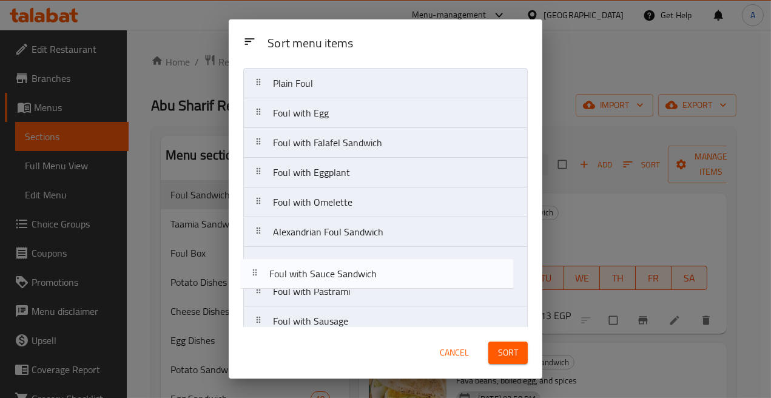
drag, startPoint x: 351, startPoint y: 316, endPoint x: 348, endPoint y: 271, distance: 44.4
click at [348, 271] on nav "Plain Foul Foul with Egg Foul with Falafel Sandwich Foul with Eggplant Foul wit…" at bounding box center [385, 291] width 285 height 447
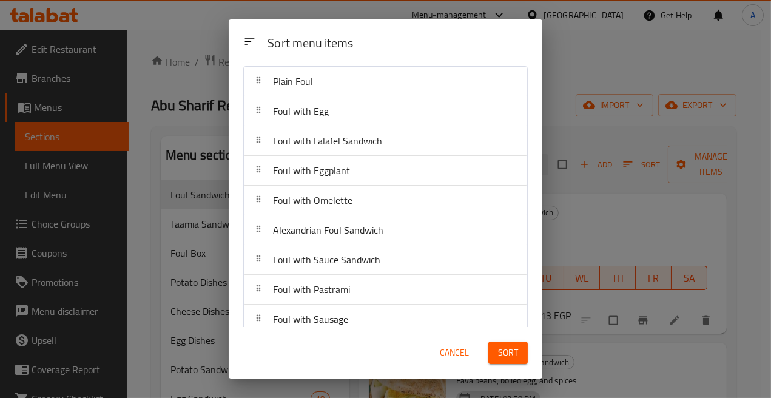
click at [507, 356] on span "Sort" at bounding box center [508, 352] width 20 height 15
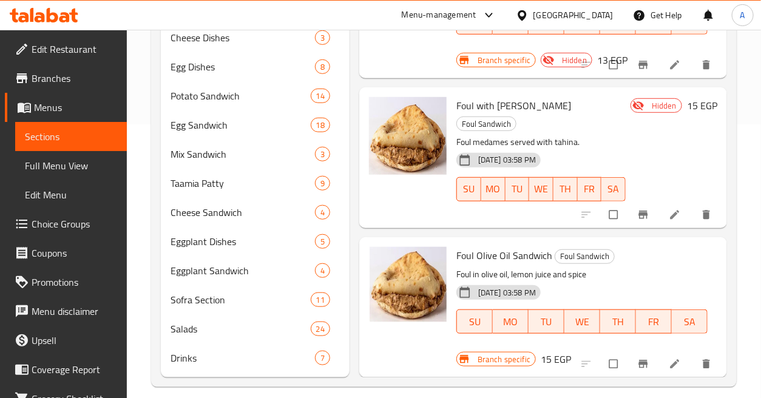
scroll to position [286, 0]
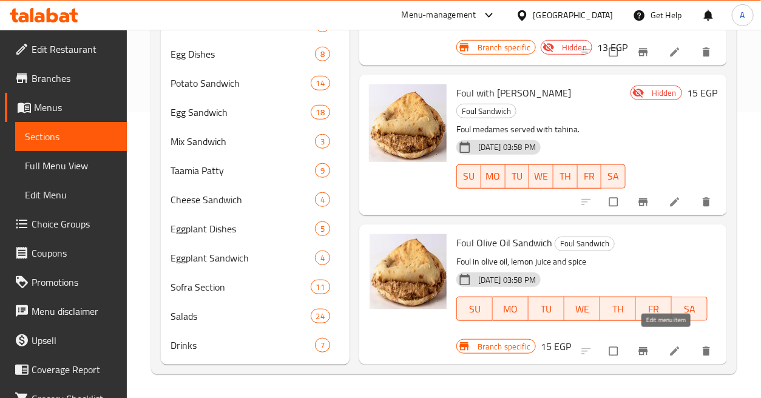
click at [671, 345] on link at bounding box center [676, 351] width 15 height 12
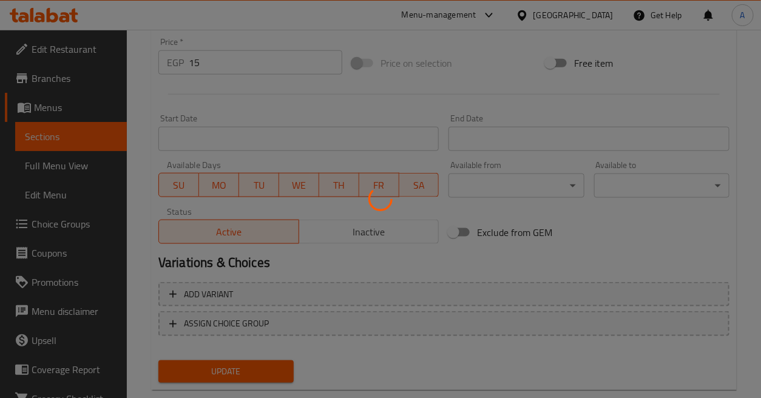
scroll to position [474, 0]
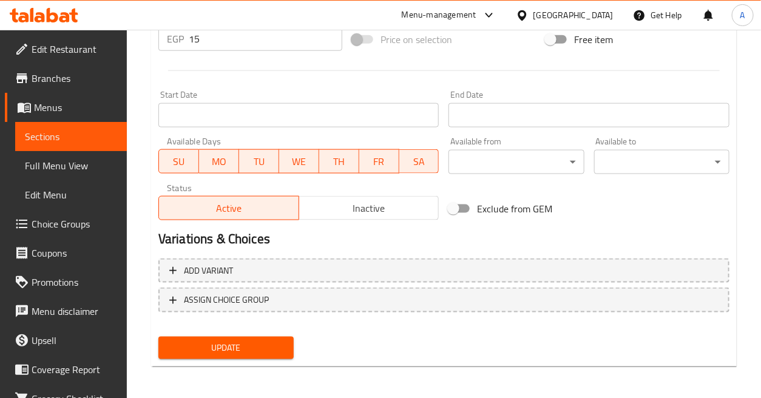
click at [392, 214] on span "Inactive" at bounding box center [369, 209] width 130 height 18
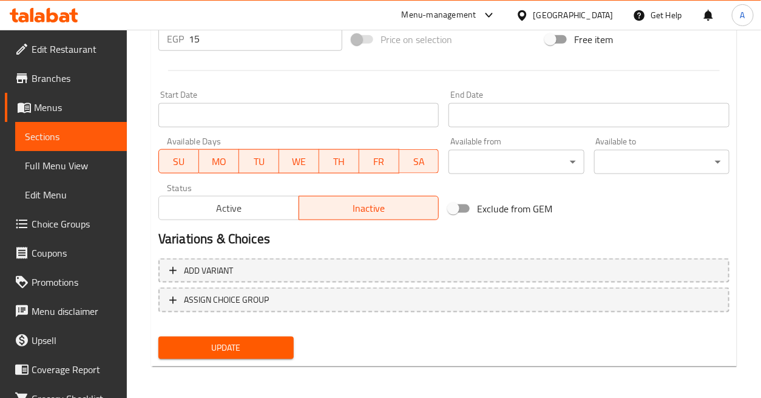
click at [276, 350] on span "Update" at bounding box center [226, 347] width 116 height 15
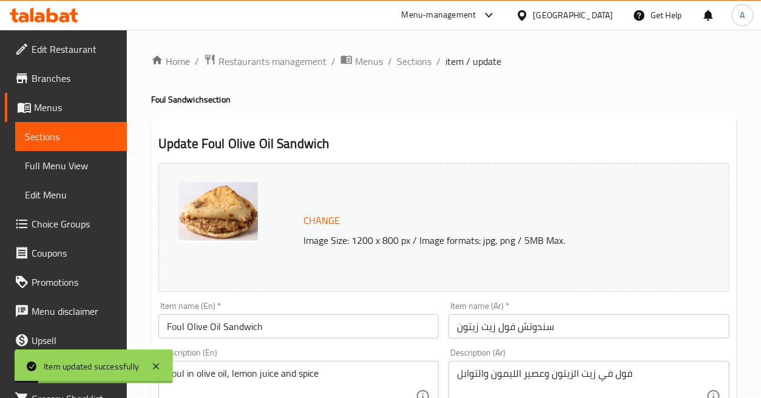
scroll to position [0, 0]
click at [419, 62] on span "Sections" at bounding box center [414, 62] width 35 height 15
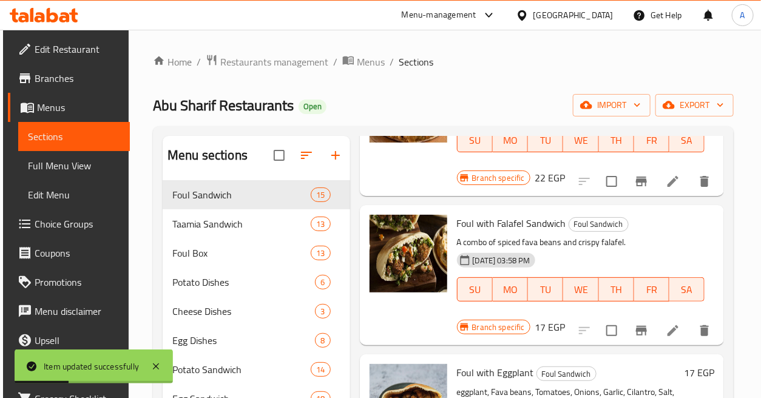
scroll to position [471, 0]
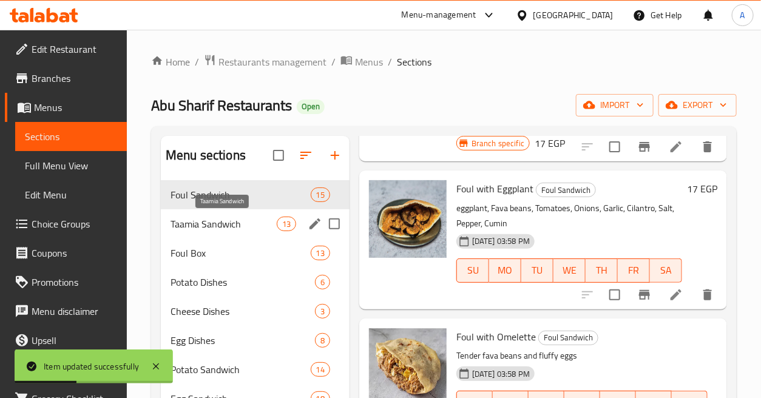
drag, startPoint x: 271, startPoint y: 218, endPoint x: 280, endPoint y: 218, distance: 9.1
click at [273, 218] on span "Taamia Sandwich" at bounding box center [224, 224] width 106 height 15
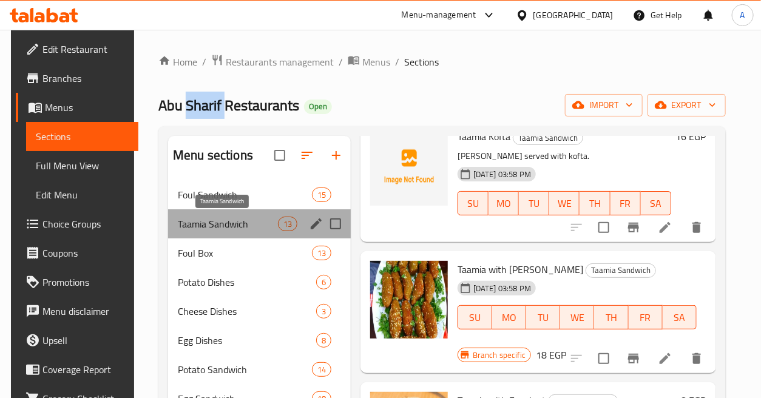
click at [270, 226] on span "Taamia Sandwich" at bounding box center [228, 224] width 100 height 15
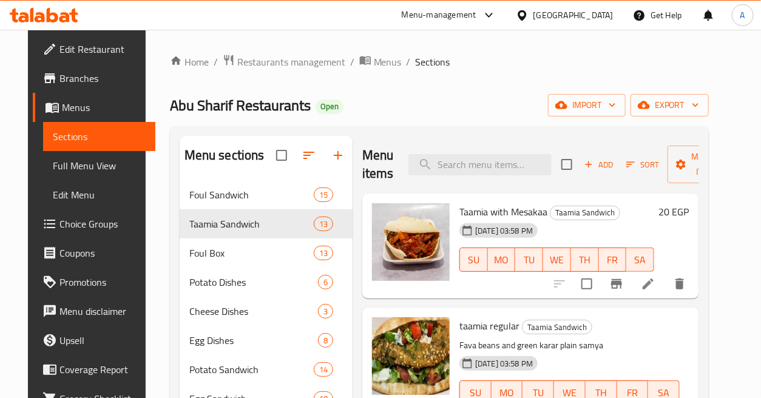
click at [356, 189] on div "Menu items Add Sort Manage items Taamia with Mesakaa Taamia Sandwich [DATE] 03:…" at bounding box center [526, 393] width 346 height 515
click at [336, 104] on div "Abu Sharif Restaurants Open import export" at bounding box center [439, 105] width 539 height 22
click at [689, 207] on h6 "20 EGP" at bounding box center [674, 211] width 30 height 17
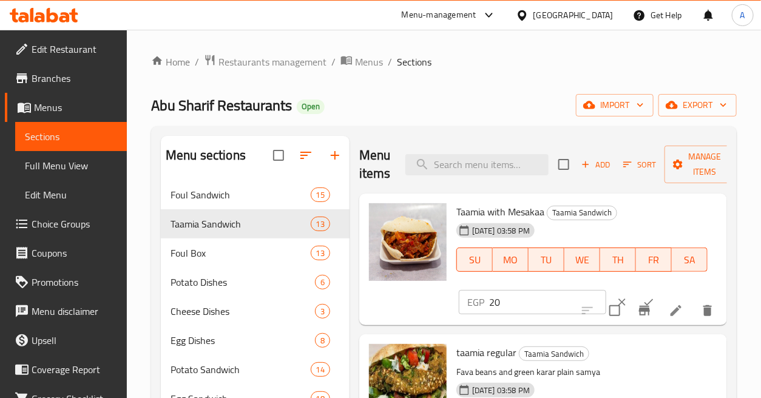
click at [540, 302] on input "20" at bounding box center [547, 302] width 117 height 24
type input "18"
click at [643, 302] on icon "ok" at bounding box center [649, 302] width 12 height 12
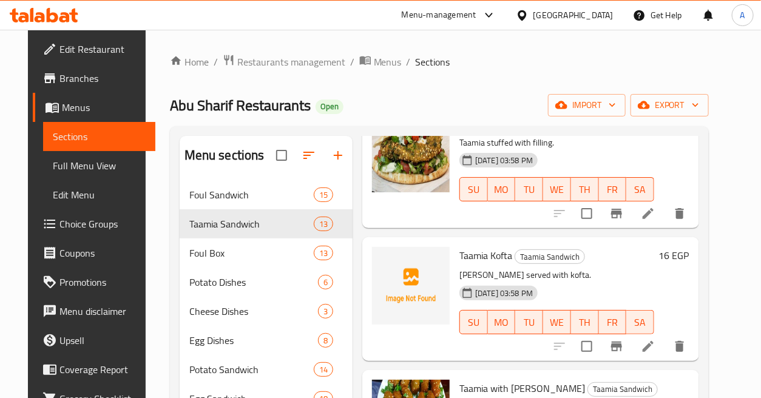
scroll to position [404, 0]
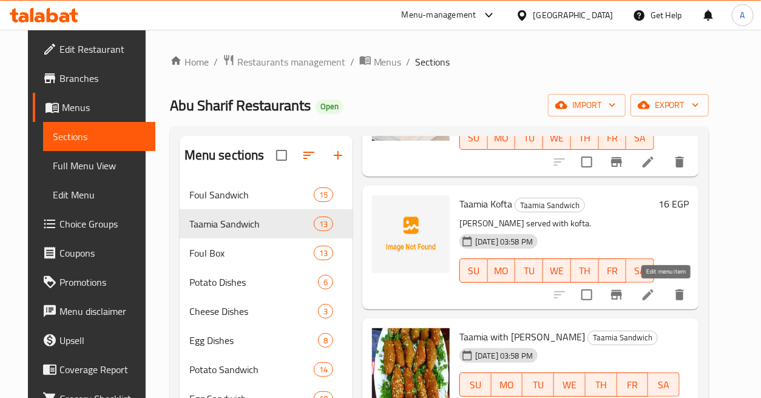
click at [655, 295] on icon at bounding box center [648, 295] width 15 height 15
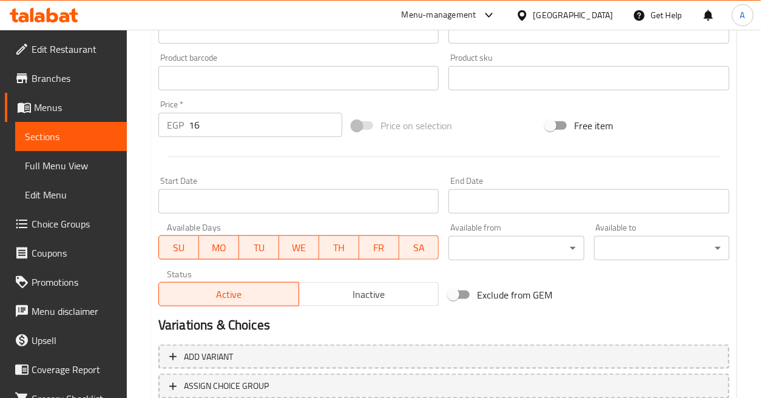
scroll to position [404, 0]
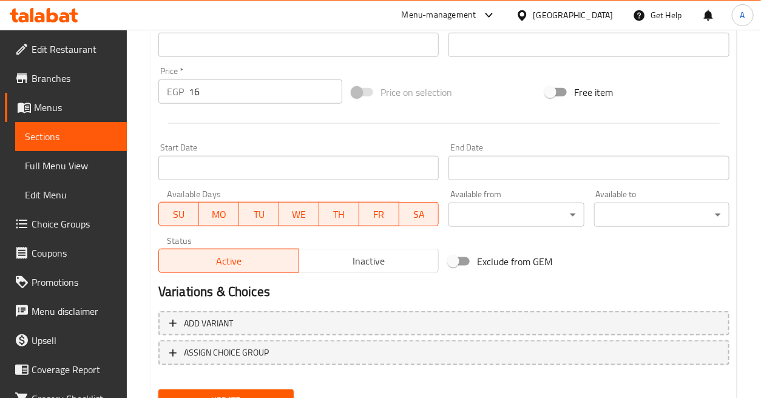
drag, startPoint x: 348, startPoint y: 259, endPoint x: 342, endPoint y: 302, distance: 43.5
click at [348, 259] on span "Inactive" at bounding box center [369, 261] width 130 height 18
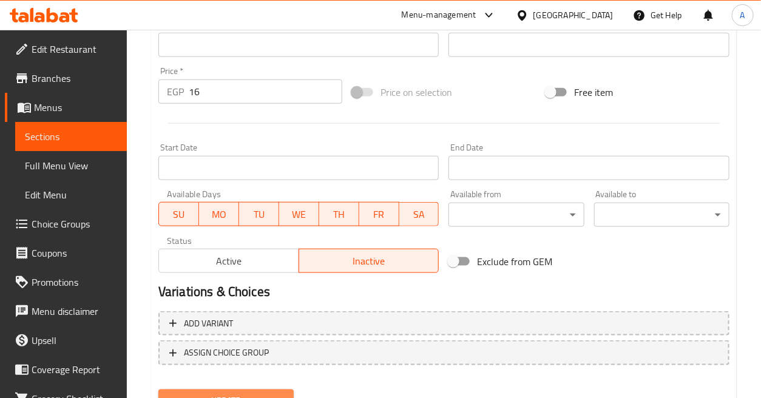
click at [276, 390] on button "Update" at bounding box center [225, 401] width 135 height 22
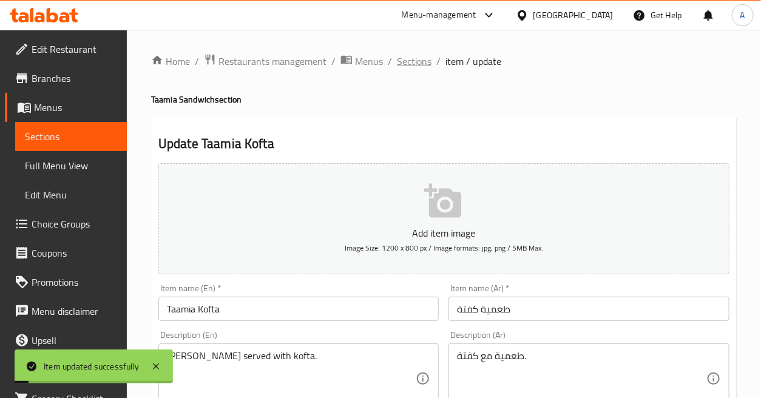
scroll to position [0, 0]
click at [419, 61] on span "Sections" at bounding box center [414, 62] width 35 height 15
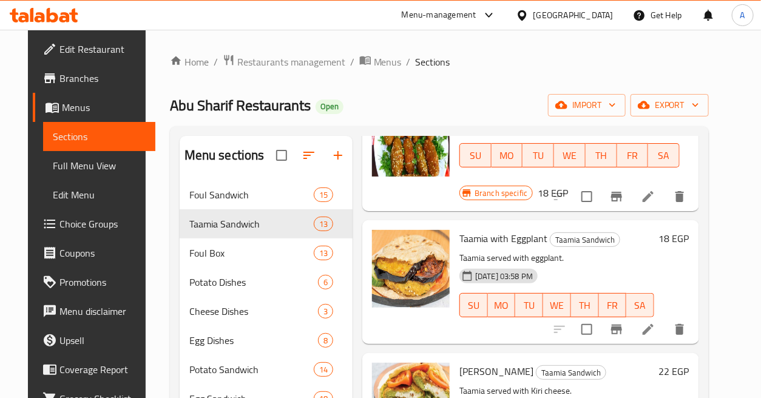
scroll to position [674, 0]
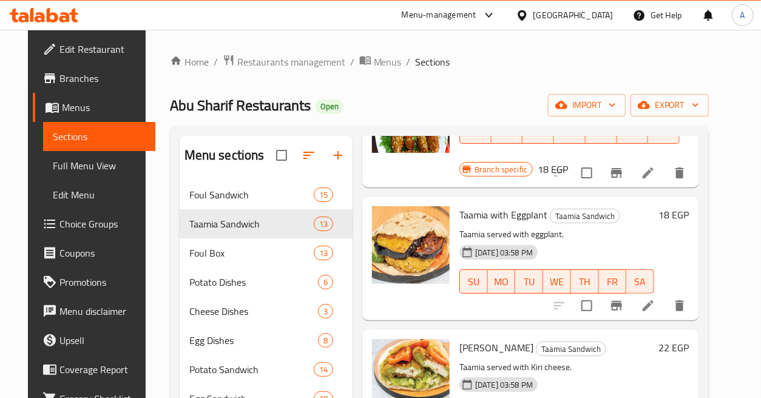
click at [655, 299] on icon at bounding box center [648, 306] width 15 height 15
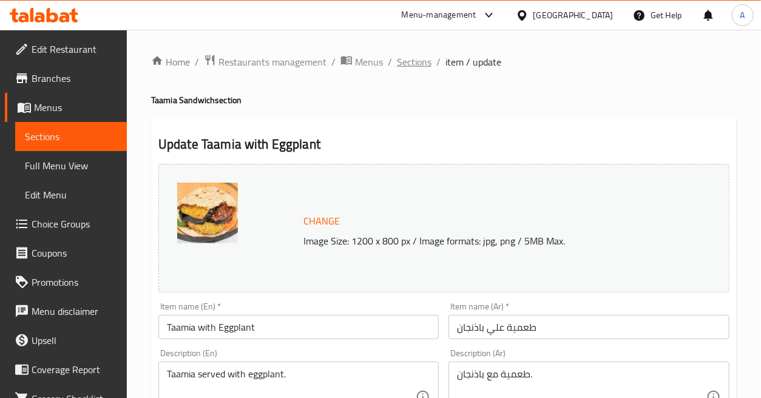
click at [417, 57] on span "Sections" at bounding box center [414, 62] width 35 height 15
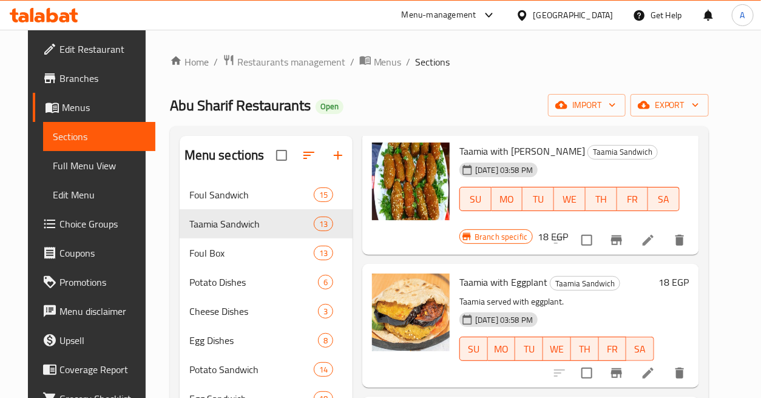
scroll to position [674, 0]
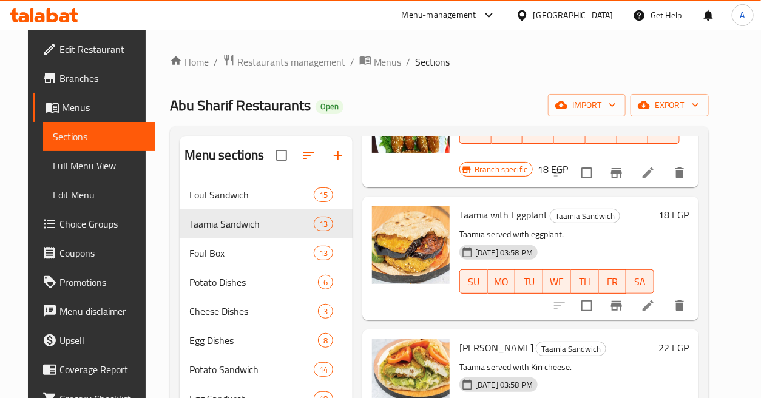
click at [684, 206] on h6 "18 EGP" at bounding box center [674, 214] width 30 height 17
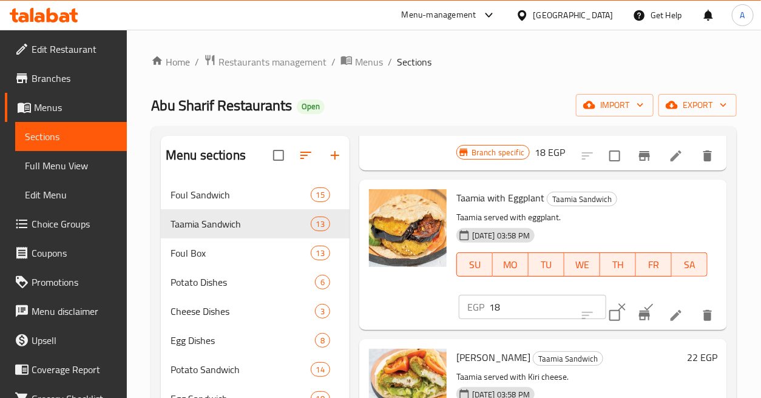
click at [510, 311] on input "18" at bounding box center [547, 307] width 117 height 24
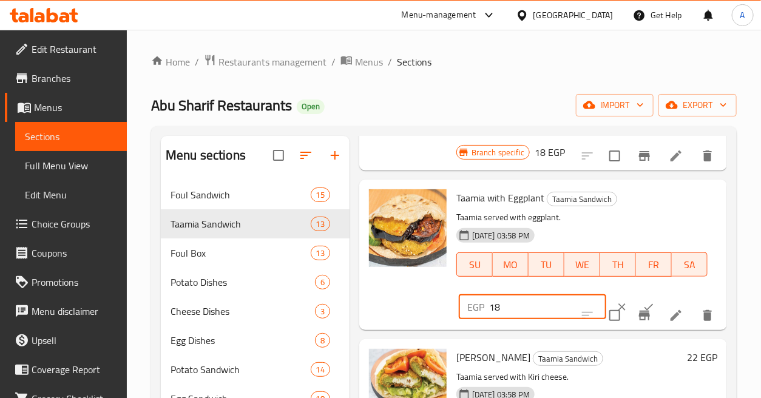
click at [510, 311] on input "18" at bounding box center [547, 307] width 117 height 24
type input "17"
click at [643, 303] on icon "ok" at bounding box center [649, 307] width 12 height 12
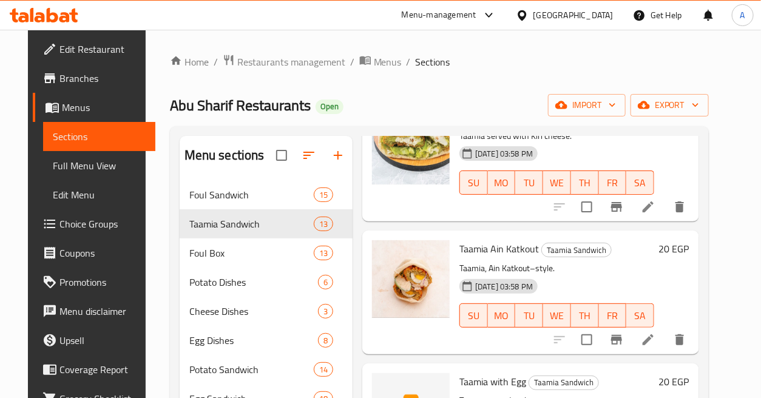
scroll to position [944, 0]
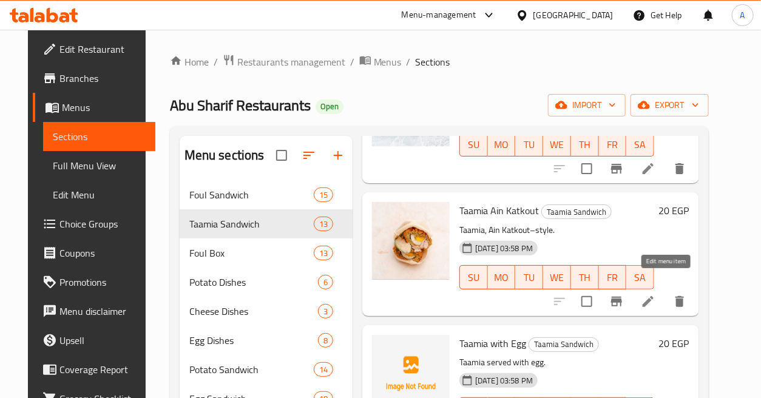
click at [653, 296] on icon at bounding box center [648, 301] width 11 height 11
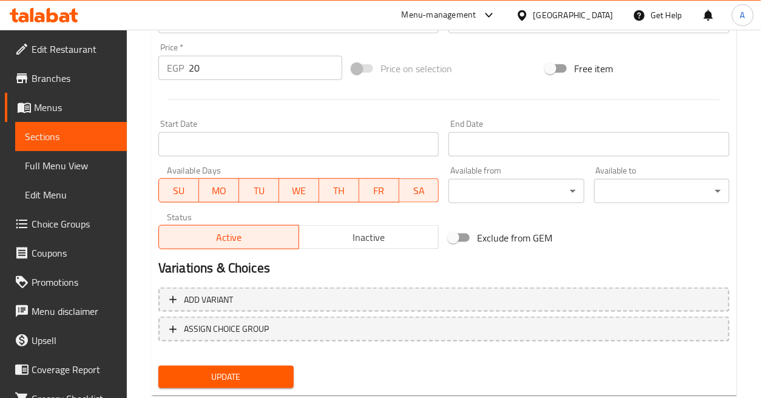
scroll to position [471, 0]
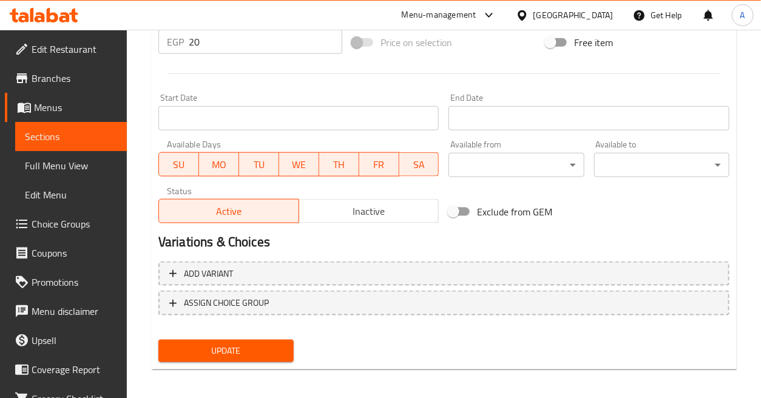
click at [368, 217] on span "Inactive" at bounding box center [369, 212] width 130 height 18
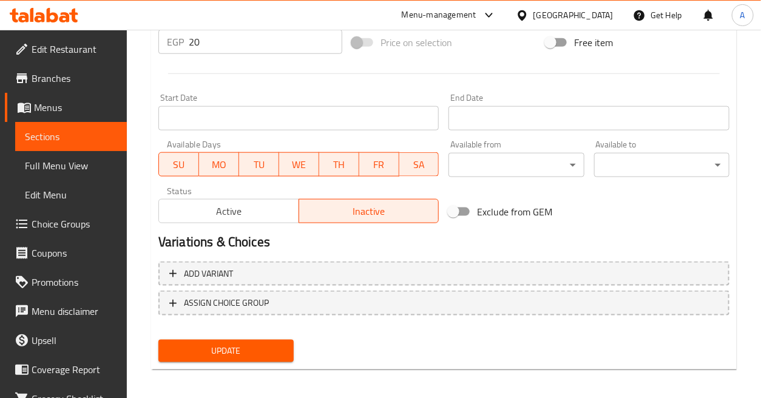
click at [284, 349] on button "Update" at bounding box center [225, 351] width 135 height 22
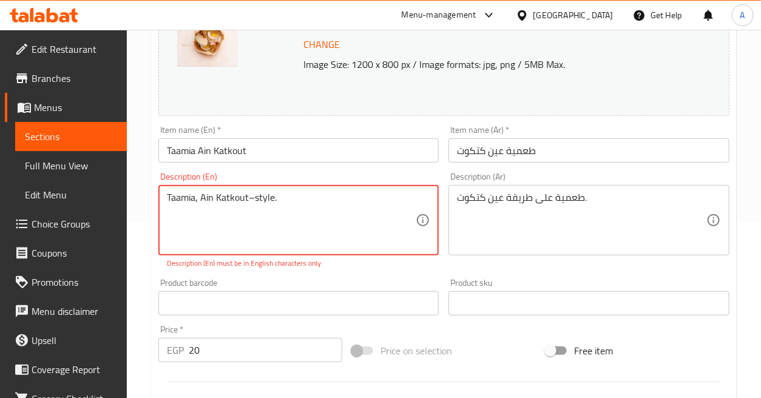
click at [314, 211] on textarea "Taamia, Ain Katkout–style." at bounding box center [291, 221] width 249 height 58
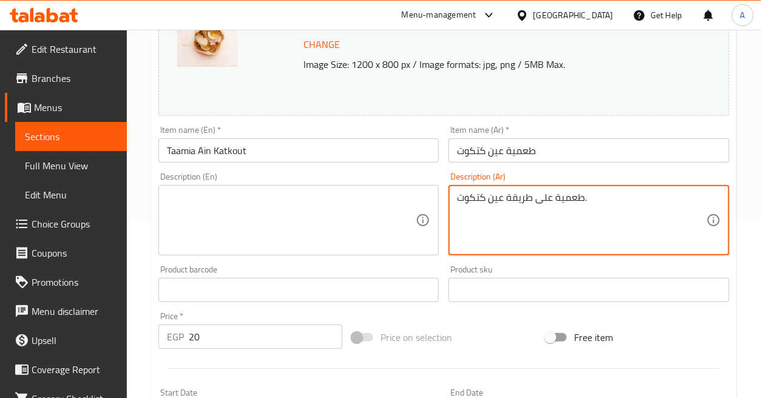
click at [584, 203] on textarea "طعمية على طريقة عين كتكوت." at bounding box center [581, 221] width 249 height 58
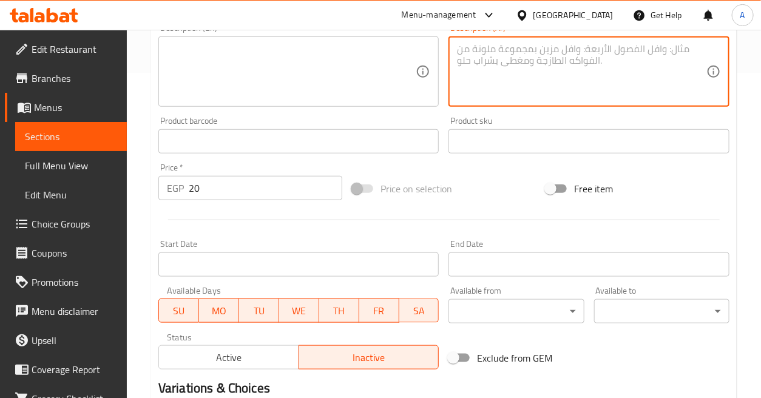
scroll to position [474, 0]
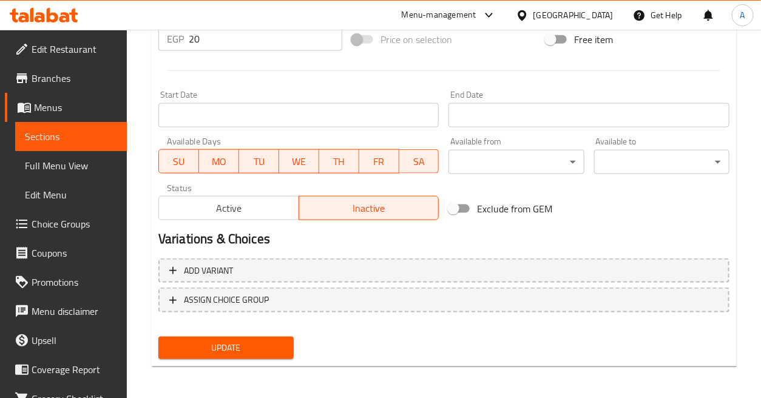
click at [277, 358] on div "Update" at bounding box center [226, 348] width 145 height 32
click at [234, 355] on button "Update" at bounding box center [225, 348] width 135 height 22
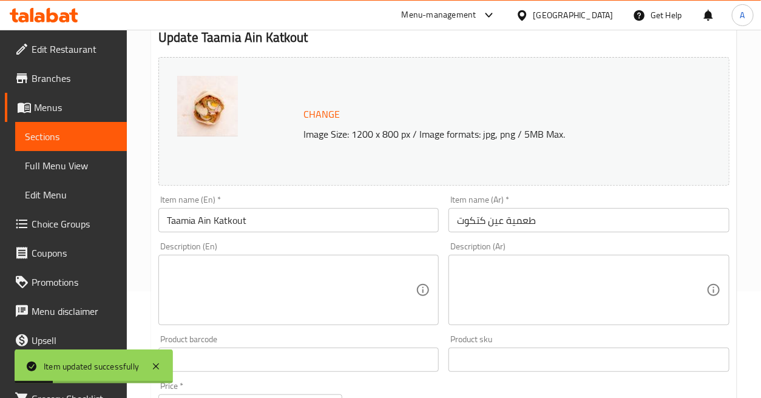
scroll to position [2, 0]
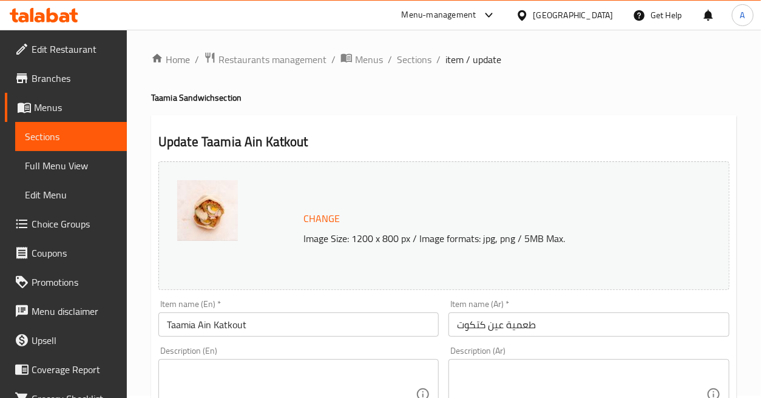
drag, startPoint x: 423, startPoint y: 63, endPoint x: 424, endPoint y: 70, distance: 7.3
click at [423, 63] on span "Sections" at bounding box center [414, 59] width 35 height 15
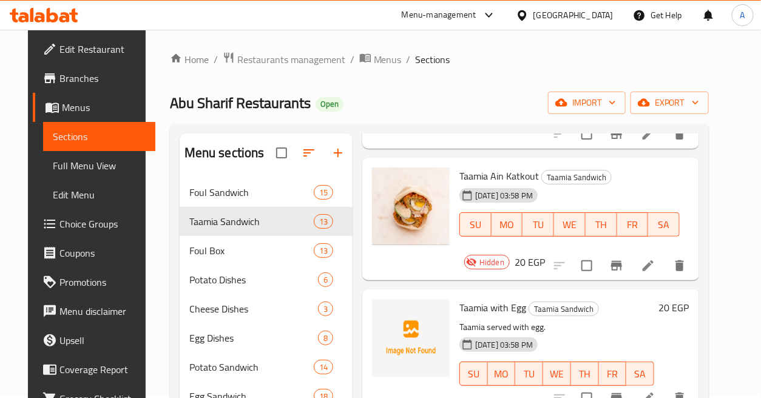
scroll to position [1011, 0]
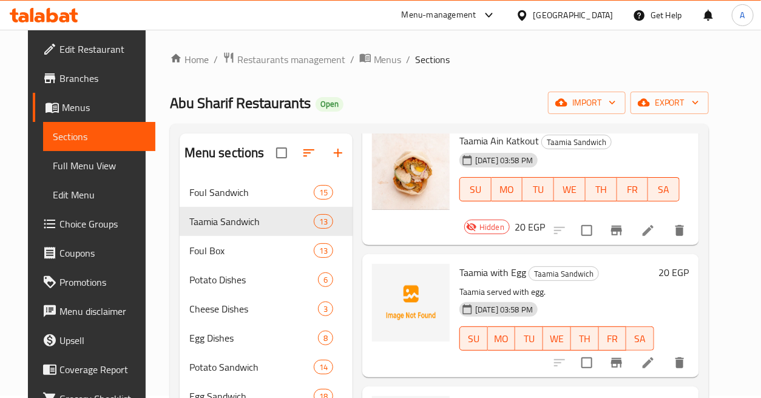
click at [689, 264] on h6 "20 EGP" at bounding box center [674, 272] width 30 height 17
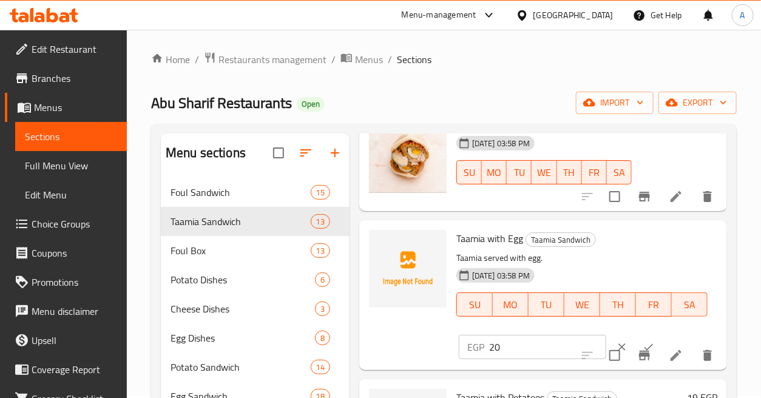
click at [505, 343] on input "20" at bounding box center [547, 347] width 117 height 24
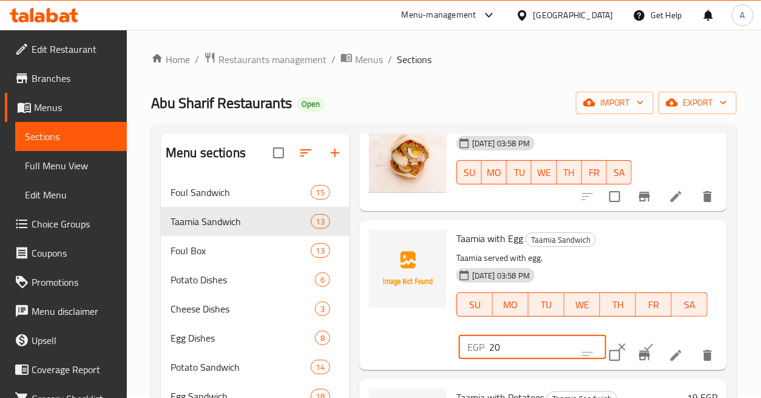
click at [505, 343] on input "20" at bounding box center [547, 347] width 117 height 24
type input "22"
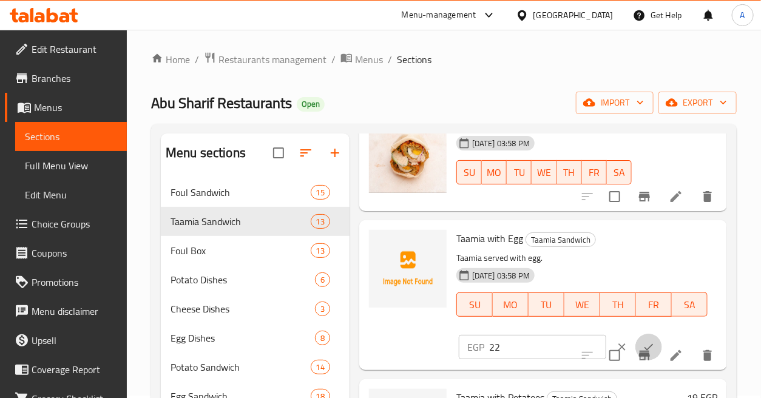
click at [643, 349] on icon "ok" at bounding box center [649, 347] width 12 height 12
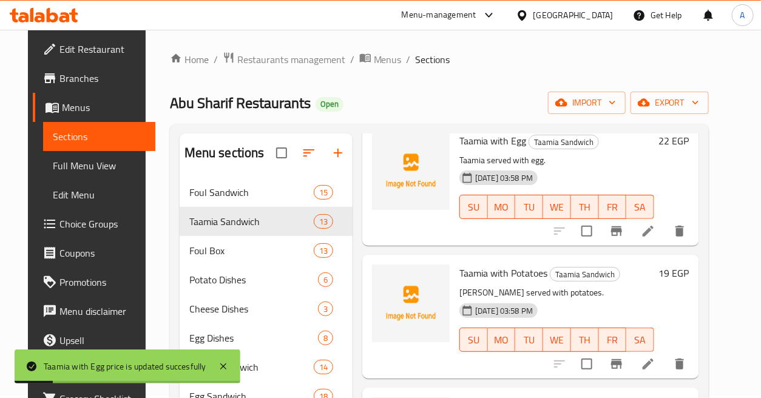
scroll to position [1146, 0]
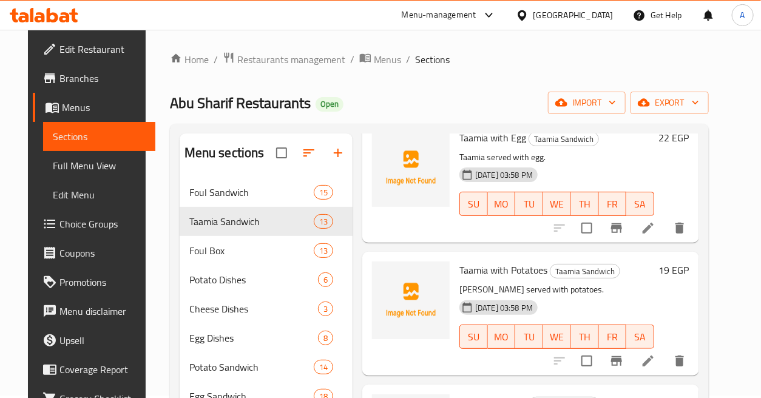
click at [686, 262] on h6 "19 EGP" at bounding box center [674, 270] width 30 height 17
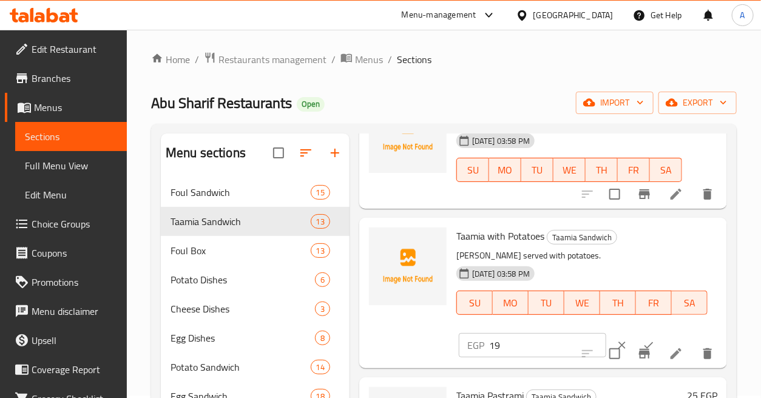
click at [686, 228] on h6 "Taamia with Potatoes Taamia Sandwich" at bounding box center [581, 236] width 251 height 17
click at [526, 351] on input "19" at bounding box center [547, 345] width 117 height 24
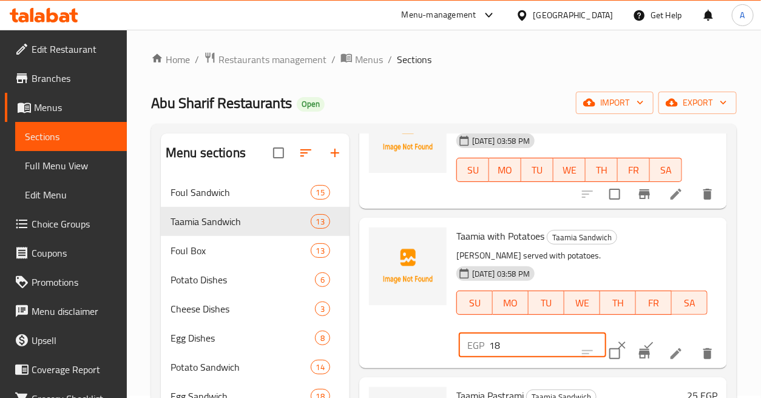
type input "18"
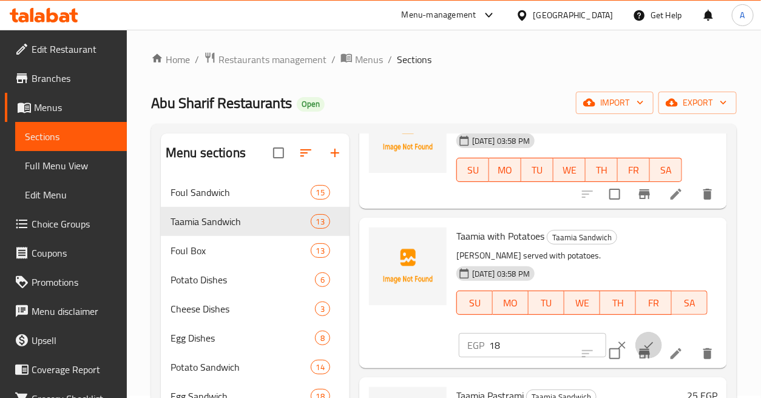
click at [643, 342] on icon "ok" at bounding box center [649, 345] width 12 height 12
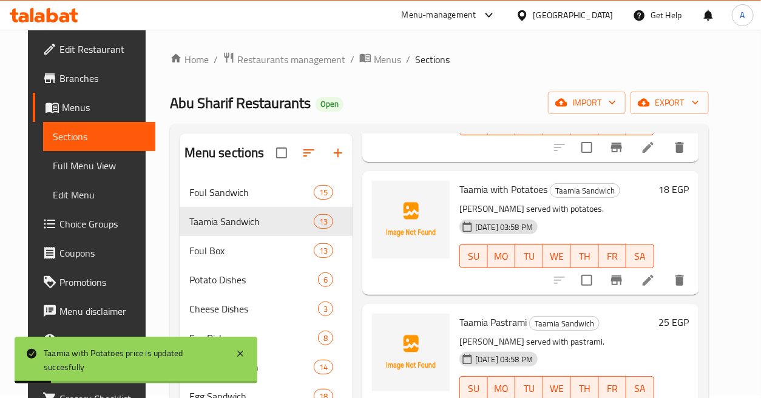
scroll to position [1246, 0]
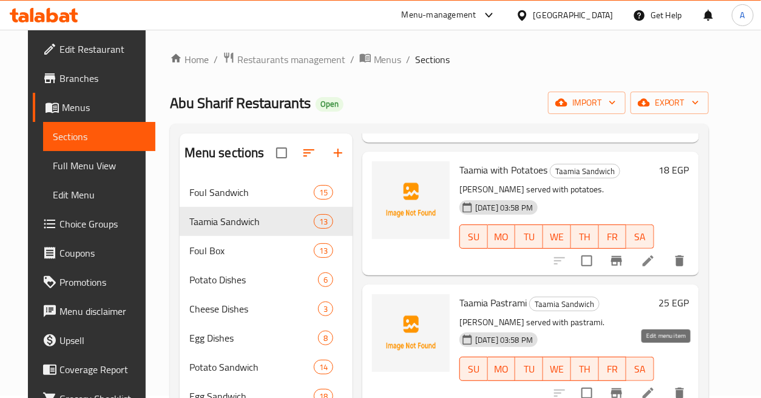
click at [655, 386] on icon at bounding box center [648, 393] width 15 height 15
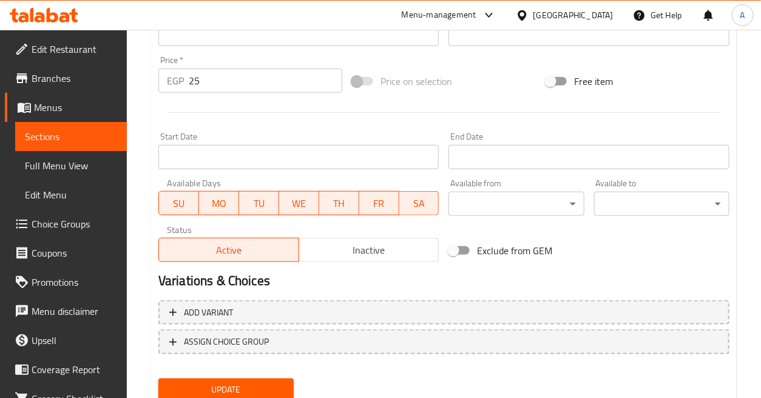
scroll to position [457, 0]
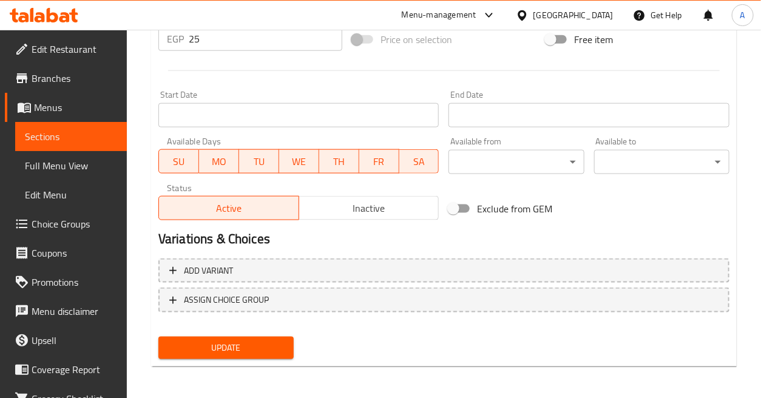
click at [347, 208] on span "Inactive" at bounding box center [369, 209] width 130 height 18
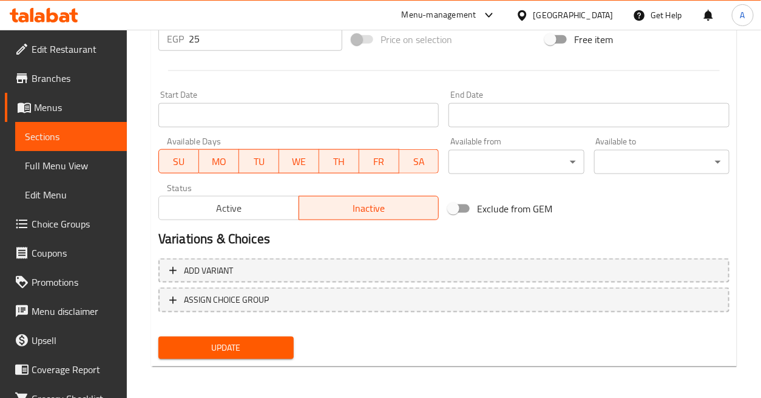
click at [267, 342] on span "Update" at bounding box center [226, 347] width 116 height 15
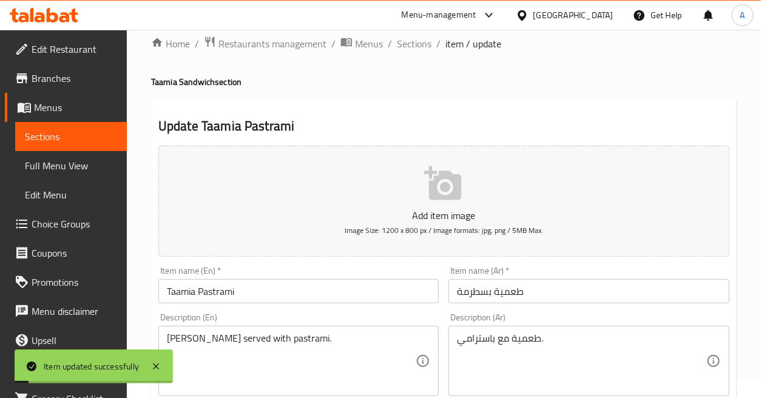
scroll to position [0, 0]
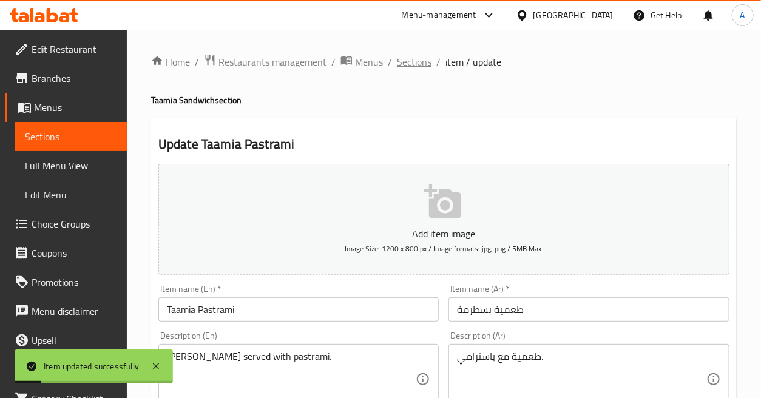
click at [420, 61] on span "Sections" at bounding box center [414, 62] width 35 height 15
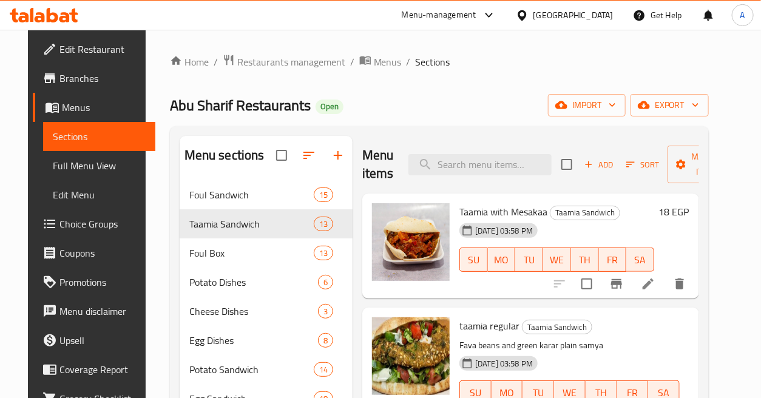
click at [629, 161] on icon "button" at bounding box center [630, 164] width 11 height 11
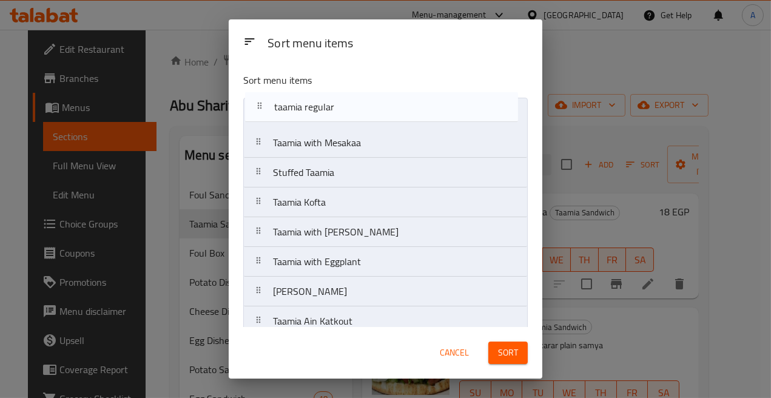
drag, startPoint x: 366, startPoint y: 137, endPoint x: 368, endPoint y: 113, distance: 23.1
click at [368, 113] on nav "Taamia with Mesakaa taamia regular Stuffed Taamia Taamia Kofta Taamia with Baba…" at bounding box center [385, 292] width 285 height 388
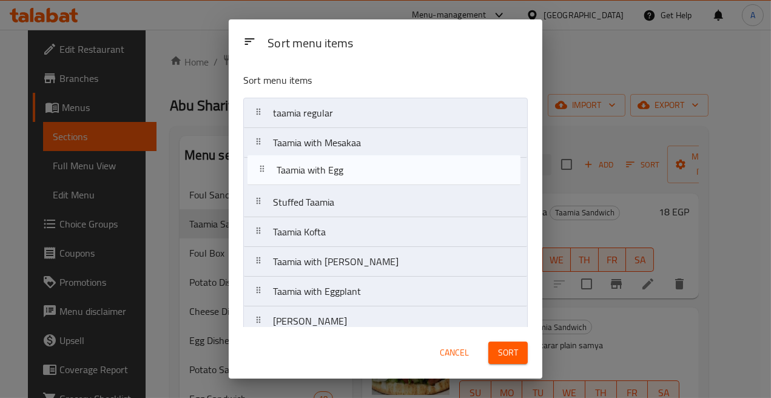
drag, startPoint x: 359, startPoint y: 195, endPoint x: 362, endPoint y: 172, distance: 23.9
click at [362, 172] on nav "taamia regular Taamia with Mesakaa Stuffed Taamia Taamia Kofta Taamia with [PER…" at bounding box center [385, 292] width 285 height 388
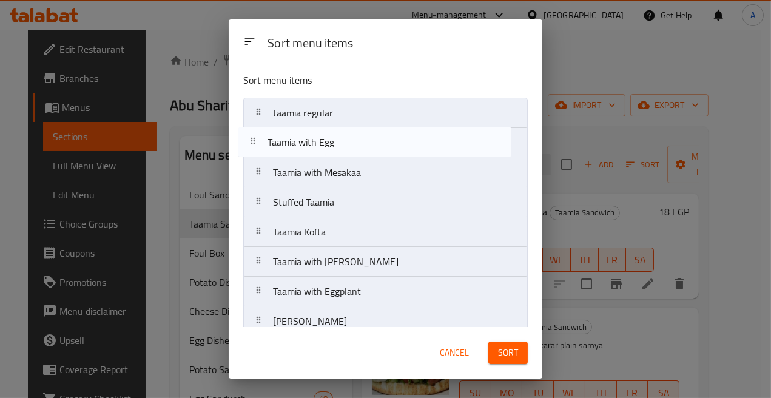
drag, startPoint x: 352, startPoint y: 176, endPoint x: 346, endPoint y: 142, distance: 34.4
click at [346, 142] on nav "taamia regular Taamia with Mesakaa Taamia with Egg Stuffed Taamia Taamia Kofta …" at bounding box center [385, 292] width 285 height 388
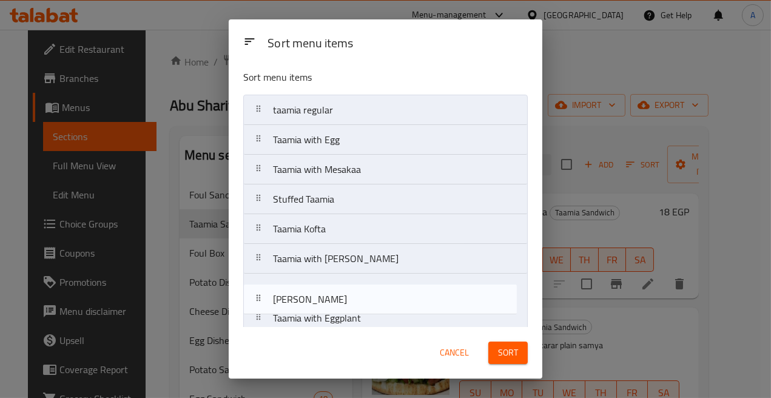
scroll to position [5, 0]
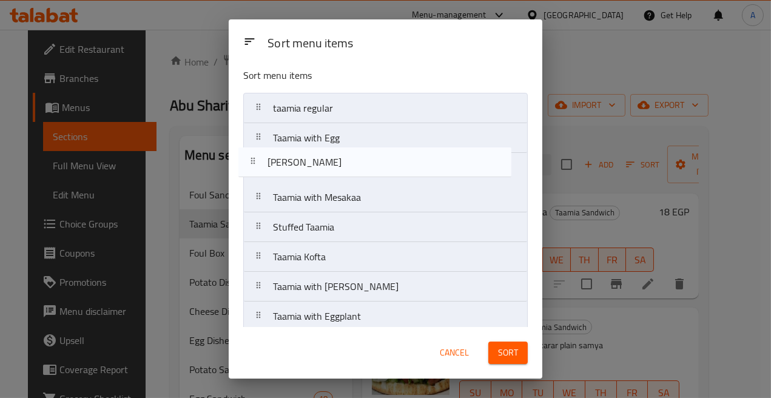
drag, startPoint x: 342, startPoint y: 325, endPoint x: 336, endPoint y: 161, distance: 163.9
click at [336, 161] on nav "taamia regular Taamia with Egg Taamia with Mesakaa Stuffed Taamia Taamia Kofta …" at bounding box center [385, 287] width 285 height 388
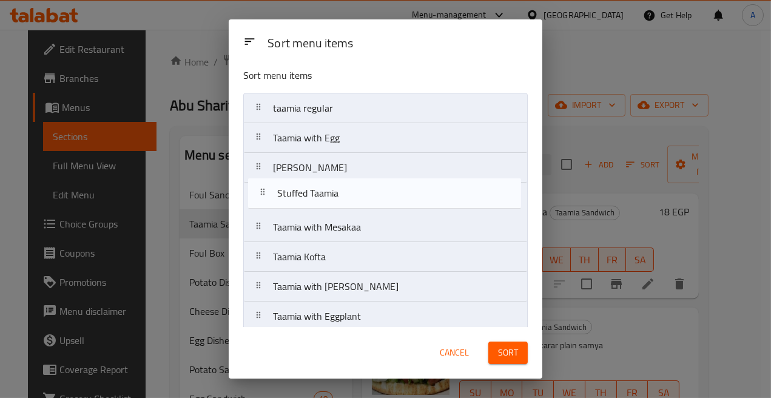
drag, startPoint x: 351, startPoint y: 231, endPoint x: 356, endPoint y: 194, distance: 37.4
click at [356, 194] on nav "taamia regular Taamia with Egg Taamia Kiri Taamia with Mesakaa Stuffed Taamia T…" at bounding box center [385, 287] width 285 height 388
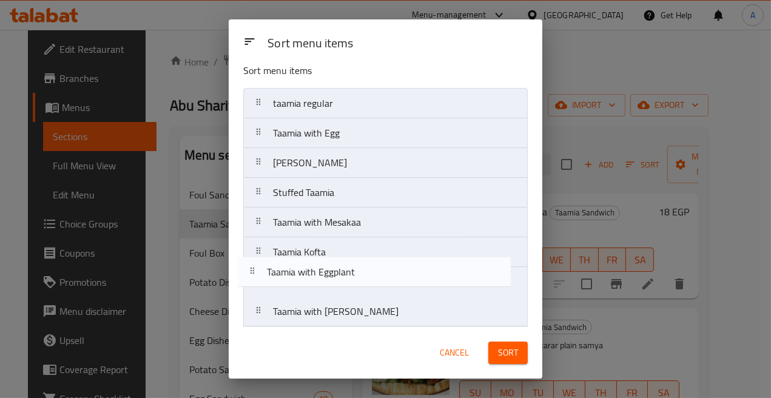
scroll to position [13, 0]
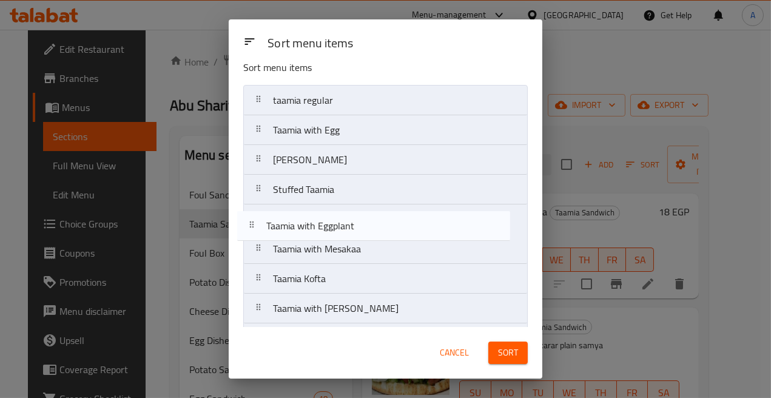
drag, startPoint x: 349, startPoint y: 323, endPoint x: 342, endPoint y: 227, distance: 96.8
click at [342, 227] on nav "taamia regular Taamia with Egg Taamia Kiri Stuffed Taamia Taamia with Mesakaa T…" at bounding box center [385, 279] width 285 height 388
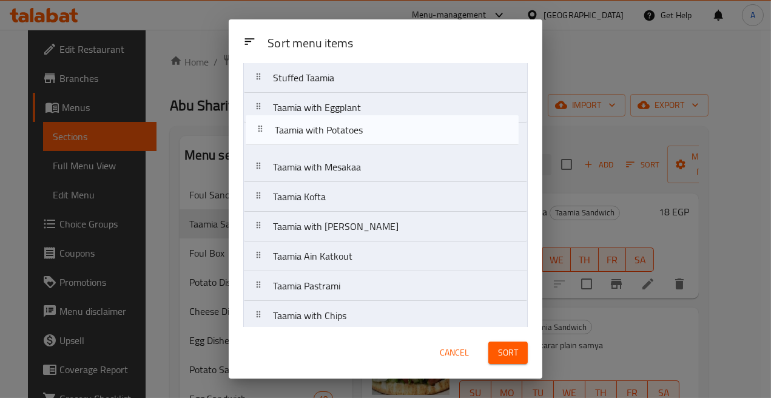
scroll to position [124, 0]
drag, startPoint x: 371, startPoint y: 235, endPoint x: 373, endPoint y: 127, distance: 107.4
click at [373, 127] on nav "taamia regular Taamia with Egg Taamia Kiri Stuffed Taamia Taamia with Eggplant …" at bounding box center [385, 167] width 285 height 388
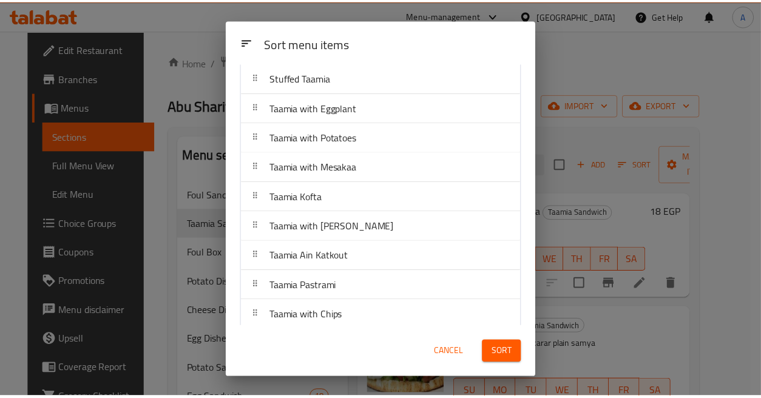
scroll to position [163, 0]
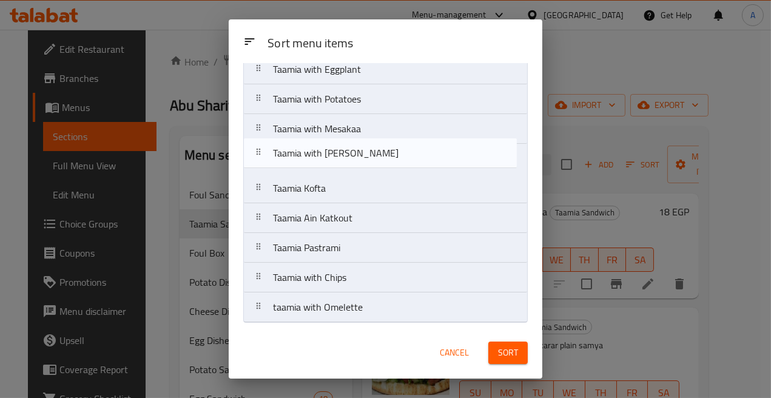
drag, startPoint x: 375, startPoint y: 195, endPoint x: 375, endPoint y: 150, distance: 44.9
click at [375, 150] on nav "taamia regular Taamia with Egg Taamia Kiri Stuffed Taamia Taamia with Eggplant …" at bounding box center [385, 129] width 285 height 388
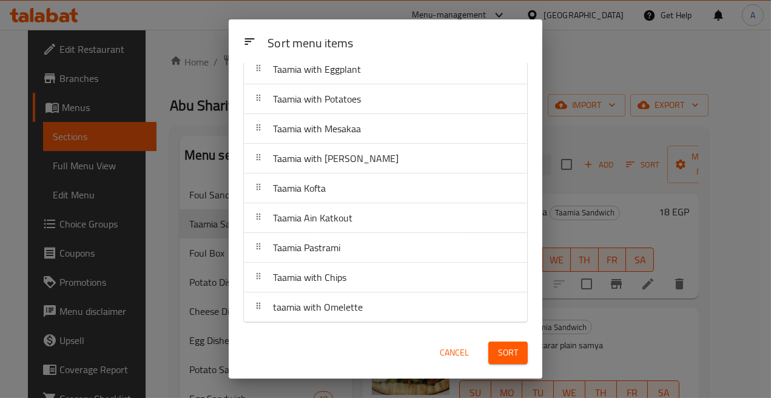
click at [507, 351] on span "Sort" at bounding box center [508, 352] width 20 height 15
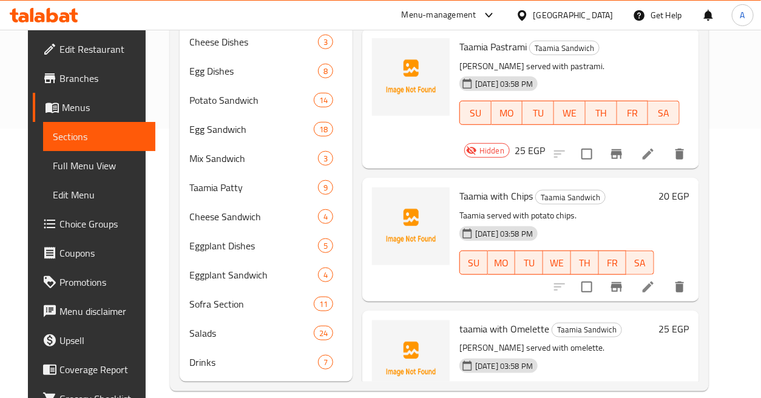
scroll to position [1246, 0]
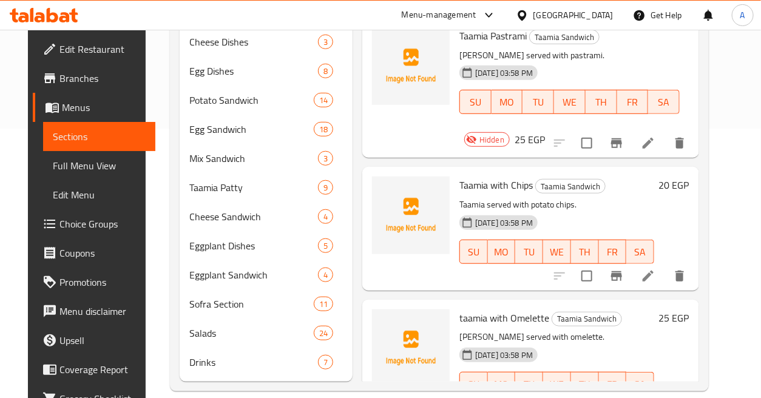
click at [665, 265] on li at bounding box center [648, 276] width 34 height 22
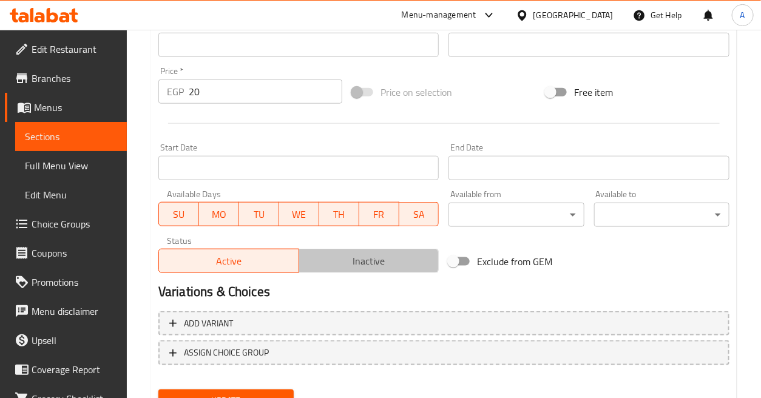
click at [371, 257] on span "Inactive" at bounding box center [369, 261] width 130 height 18
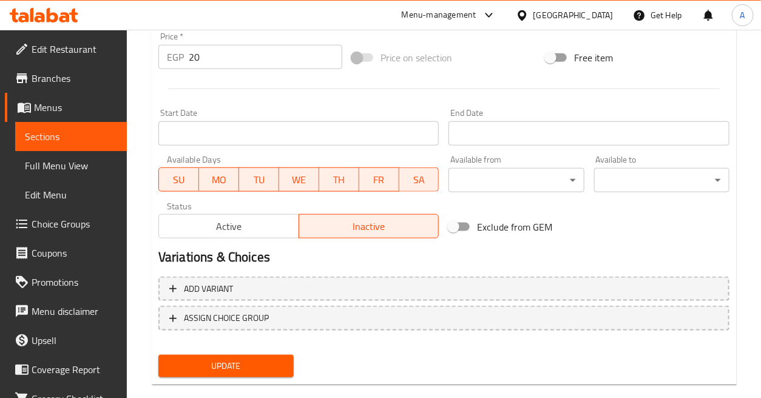
scroll to position [457, 0]
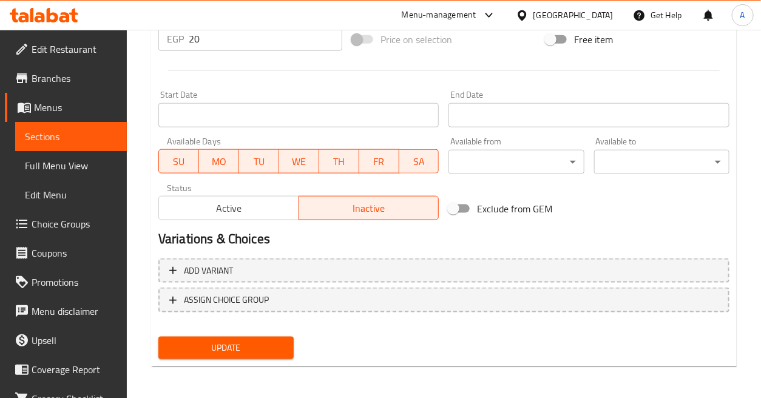
click at [276, 346] on span "Update" at bounding box center [226, 347] width 116 height 15
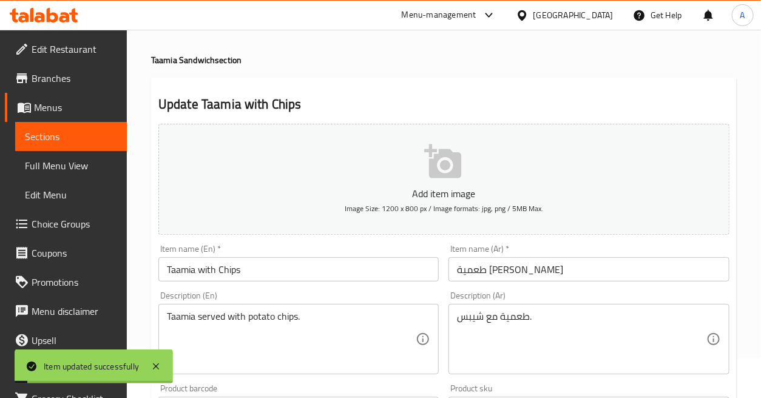
scroll to position [0, 0]
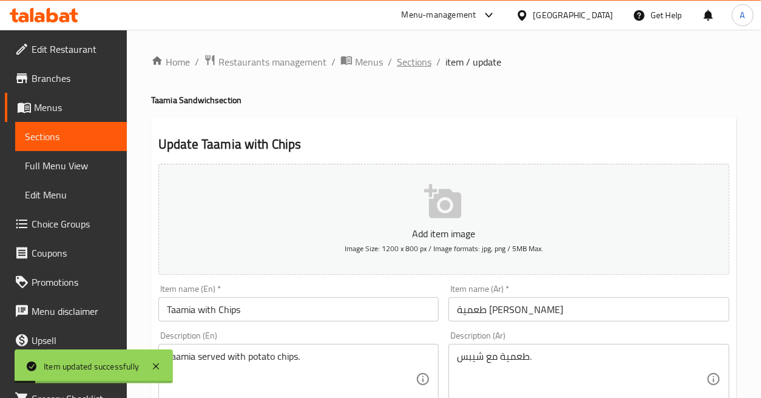
click at [419, 68] on span "Sections" at bounding box center [414, 62] width 35 height 15
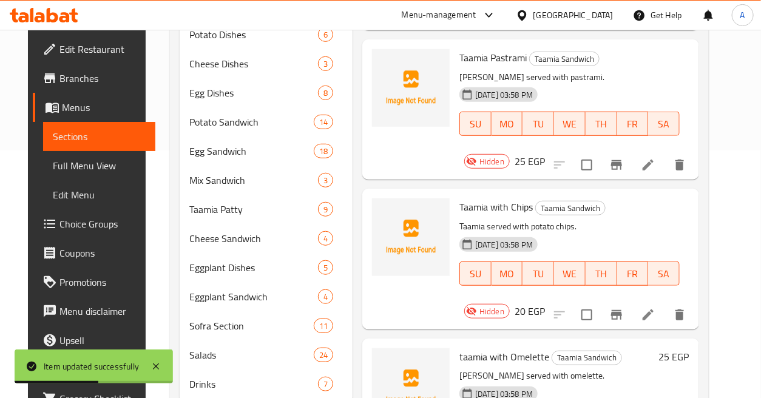
scroll to position [286, 0]
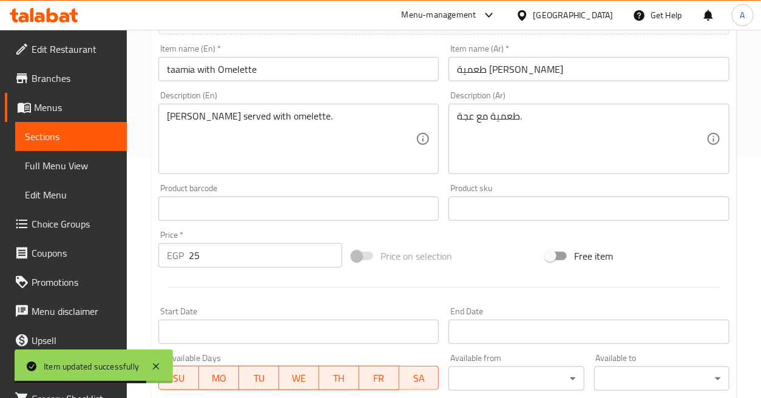
scroll to position [457, 0]
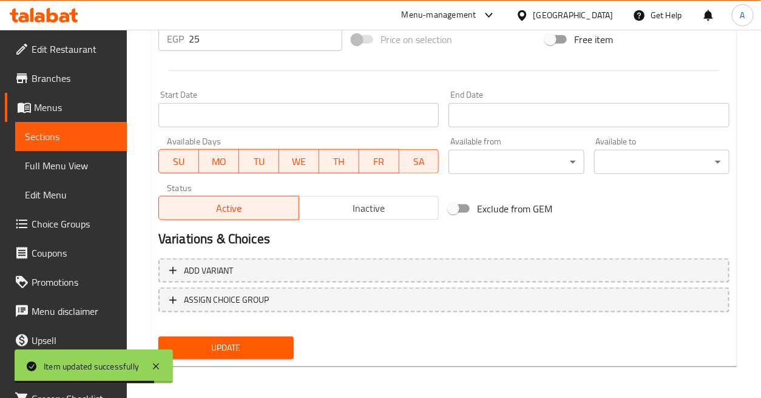
click at [379, 217] on button "Inactive" at bounding box center [369, 208] width 141 height 24
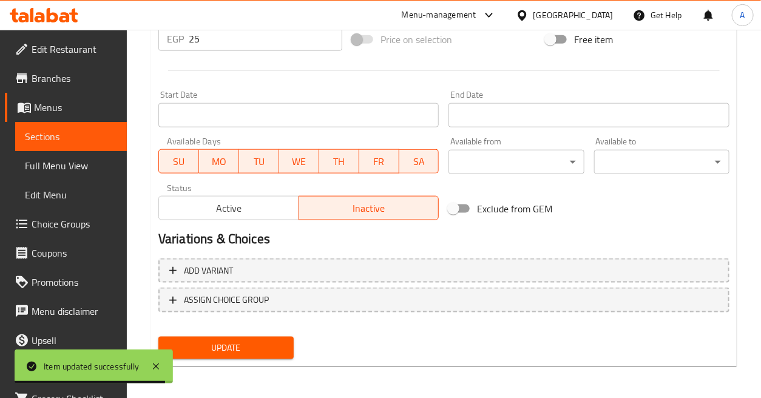
click at [271, 346] on span "Update" at bounding box center [226, 347] width 116 height 15
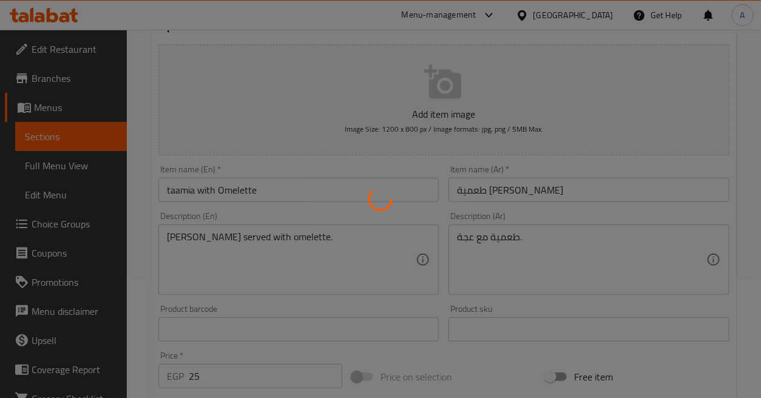
scroll to position [0, 0]
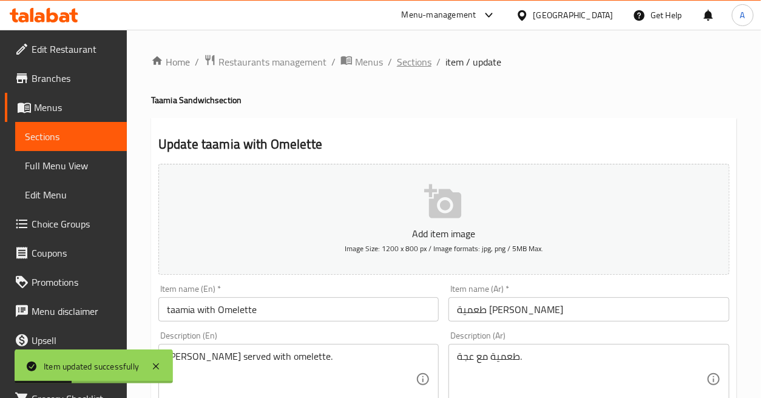
click at [425, 63] on span "Sections" at bounding box center [414, 62] width 35 height 15
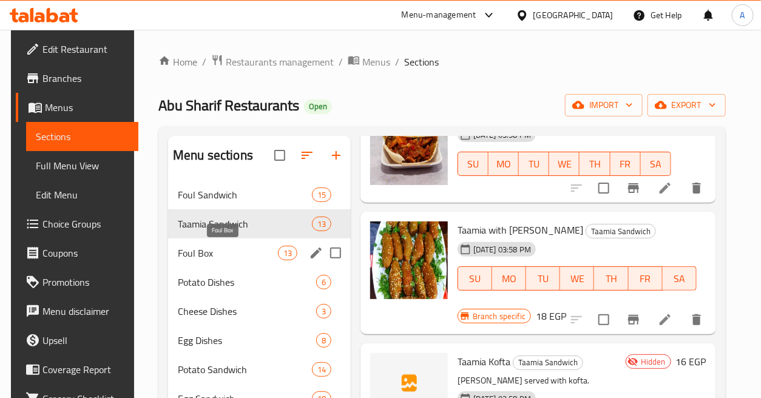
click at [229, 248] on span "Foul Box" at bounding box center [228, 253] width 100 height 15
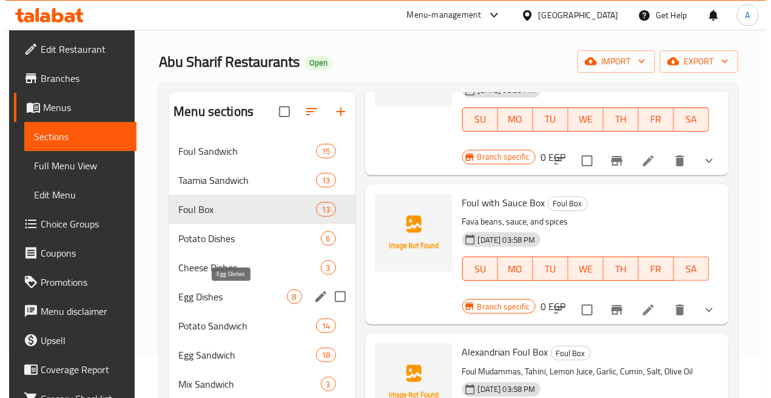
scroll to position [67, 0]
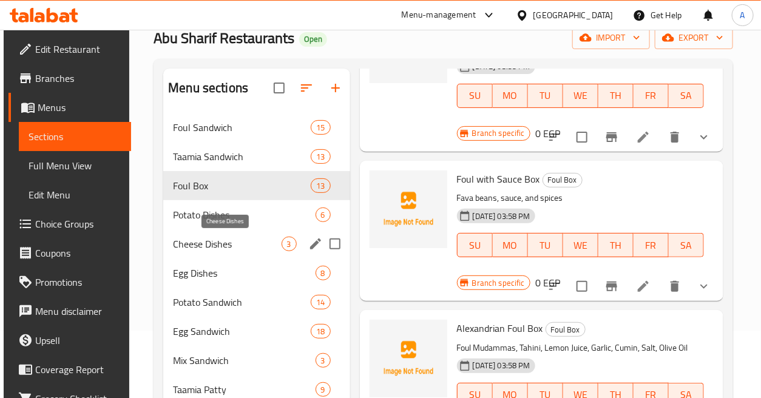
drag, startPoint x: 217, startPoint y: 300, endPoint x: 221, endPoint y: 251, distance: 49.9
click at [221, 251] on div "Foul Sandwich 15 Taamia Sandwich 13 Foul Box 13 Potato Dishes 6 Cheese Dishes 3…" at bounding box center [256, 346] width 186 height 466
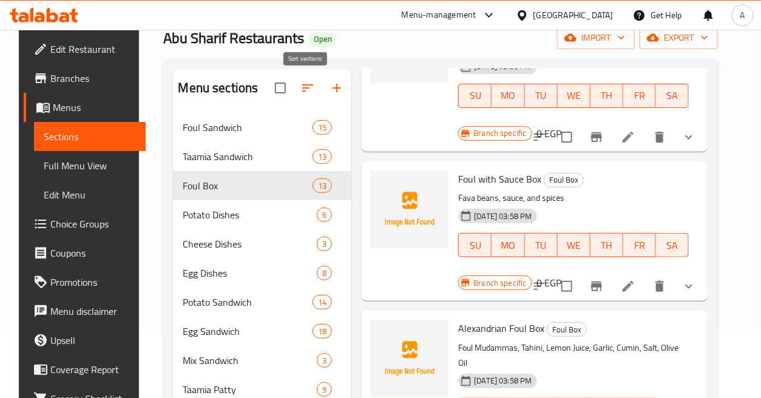
click at [304, 82] on icon "button" at bounding box center [307, 88] width 15 height 15
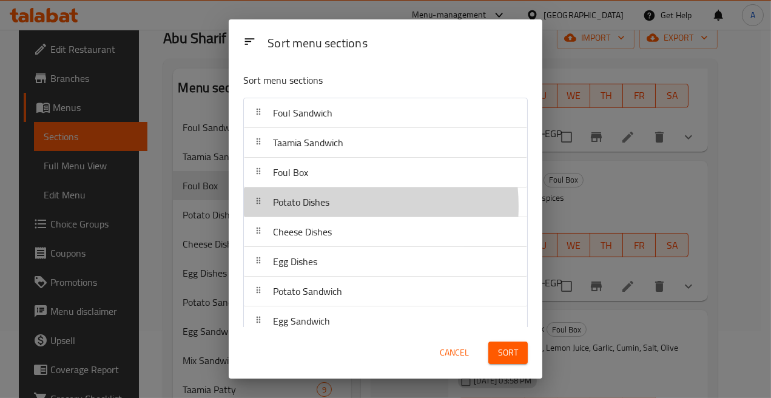
click at [323, 206] on span "Potato Dishes" at bounding box center [301, 202] width 56 height 18
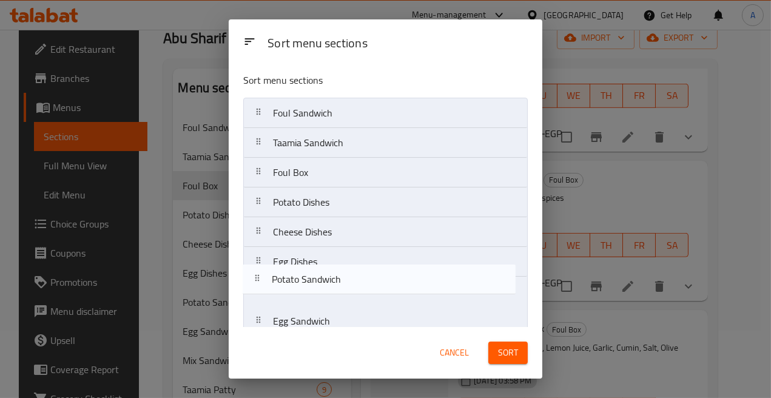
scroll to position [5, 0]
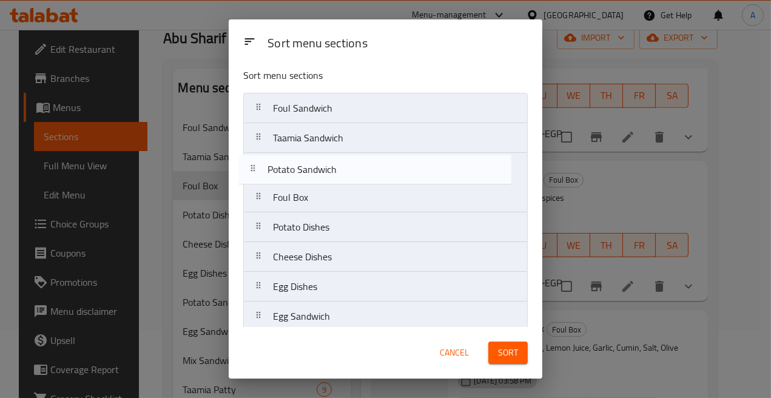
drag, startPoint x: 328, startPoint y: 300, endPoint x: 322, endPoint y: 172, distance: 128.1
click at [322, 172] on nav "Foul Sandwich Taamia Sandwich Foul Box Potato Dishes Cheese Dishes Egg Dishes P…" at bounding box center [385, 331] width 285 height 477
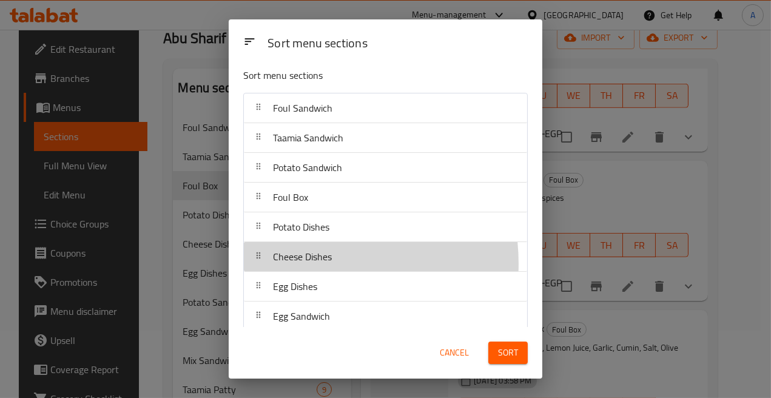
click at [297, 264] on span "Cheese Dishes" at bounding box center [302, 257] width 59 height 18
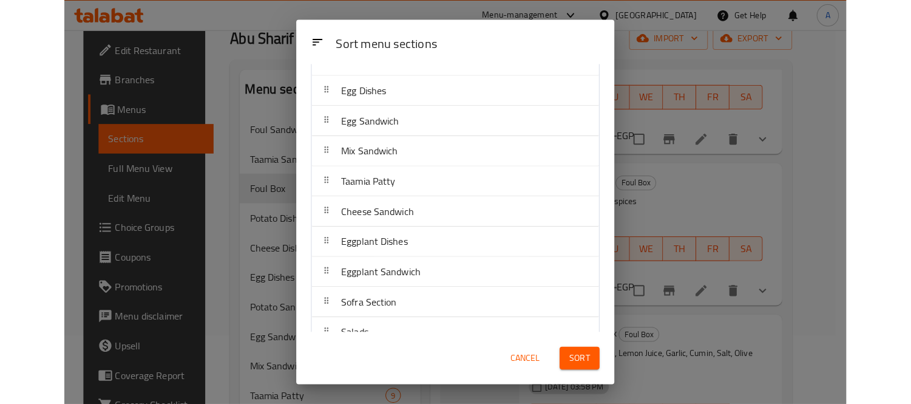
scroll to position [252, 0]
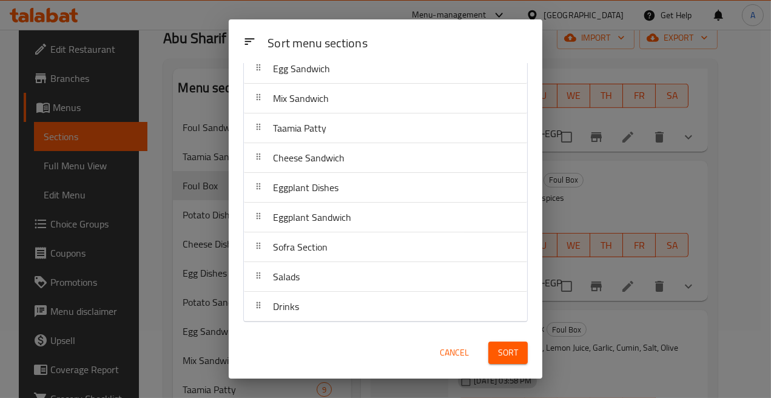
click at [234, 232] on div "Sort menu sections Foul Sandwich Taamia Sandwich Potato Sandwich Foul Box Potat…" at bounding box center [386, 195] width 314 height 264
click at [508, 355] on span "Sort" at bounding box center [508, 352] width 20 height 15
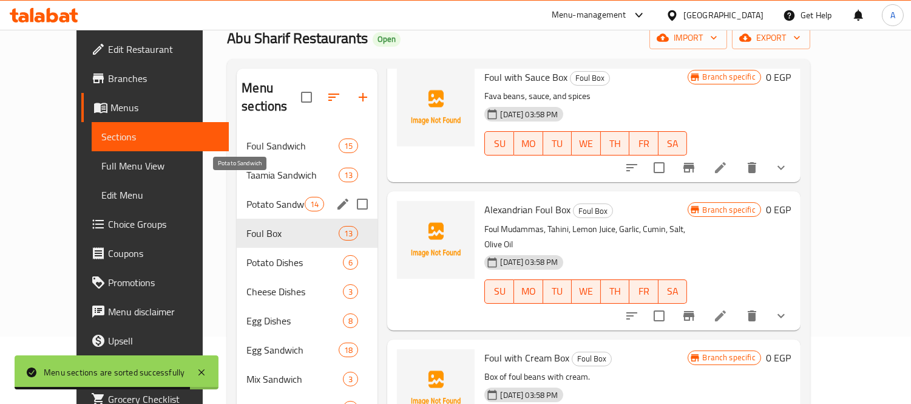
click at [265, 197] on span "Potato Sandwich" at bounding box center [275, 204] width 58 height 15
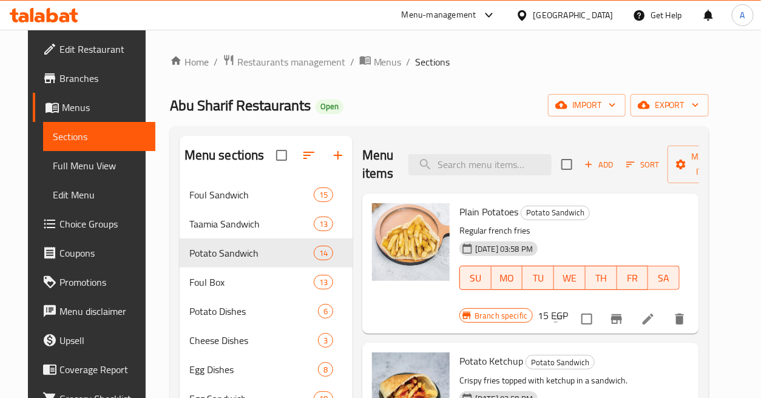
click at [635, 226] on p "Regular french fries" at bounding box center [569, 230] width 220 height 15
click at [547, 319] on h6 "15 EGP" at bounding box center [553, 315] width 30 height 17
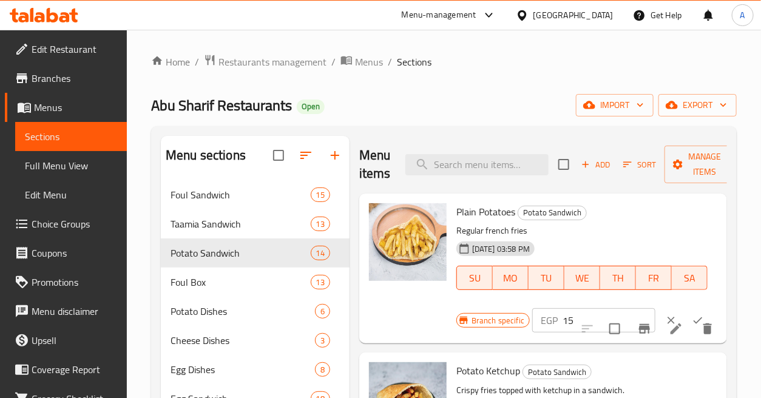
click at [559, 325] on div "EGP 15 ​" at bounding box center [593, 320] width 123 height 24
click at [566, 320] on input "15" at bounding box center [608, 320] width 93 height 24
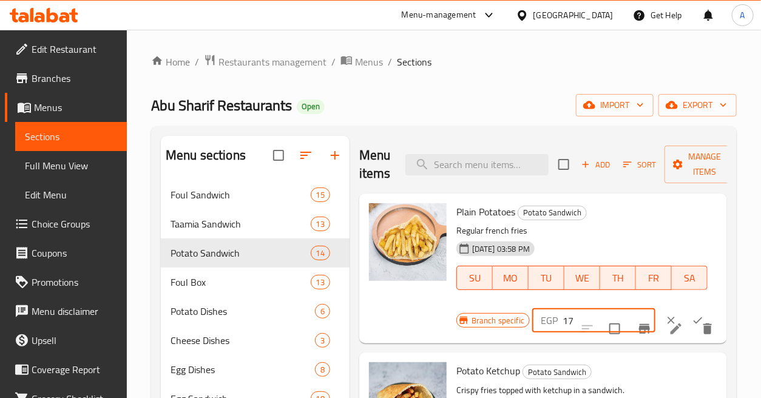
type input "17"
click at [692, 319] on icon "ok" at bounding box center [698, 320] width 12 height 12
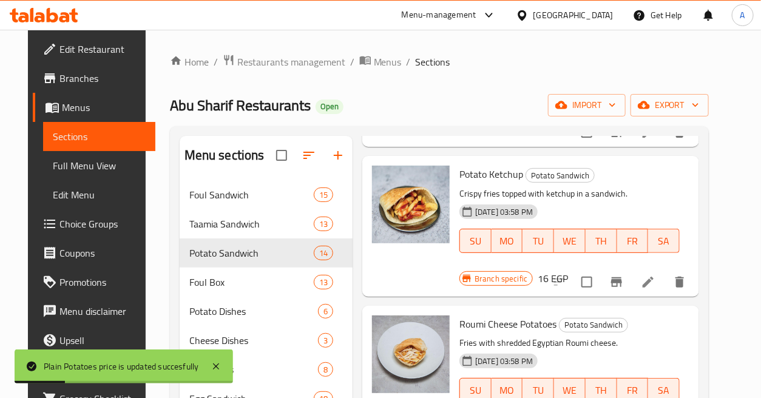
scroll to position [202, 0]
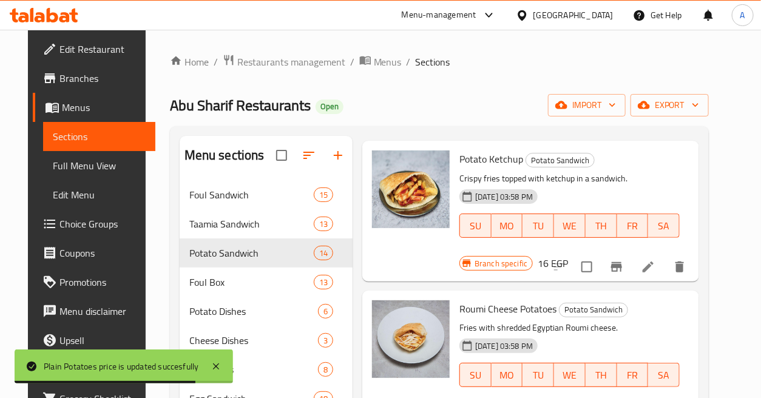
click at [538, 268] on h6 "16 EGP" at bounding box center [553, 263] width 30 height 17
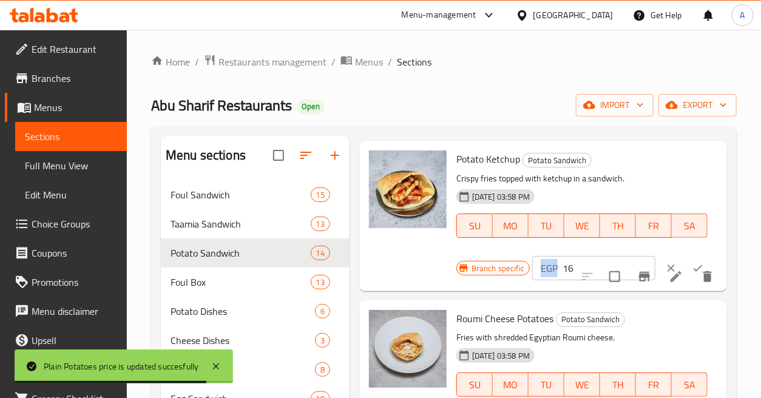
click at [536, 268] on div "EGP 16 ​" at bounding box center [593, 268] width 123 height 24
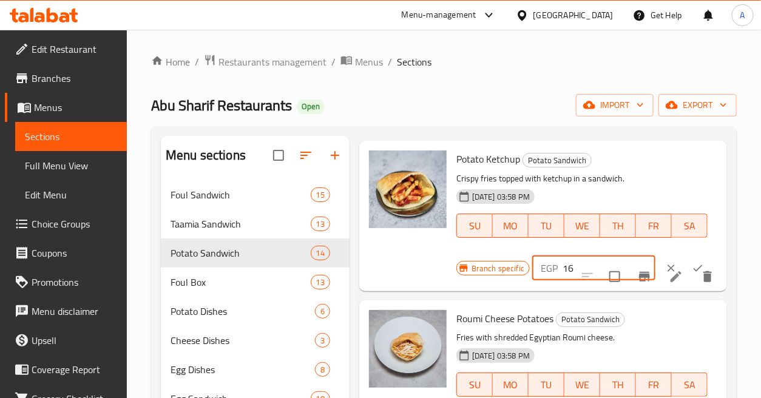
type input "1"
type input "20"
click at [694, 264] on icon "ok" at bounding box center [698, 268] width 12 height 12
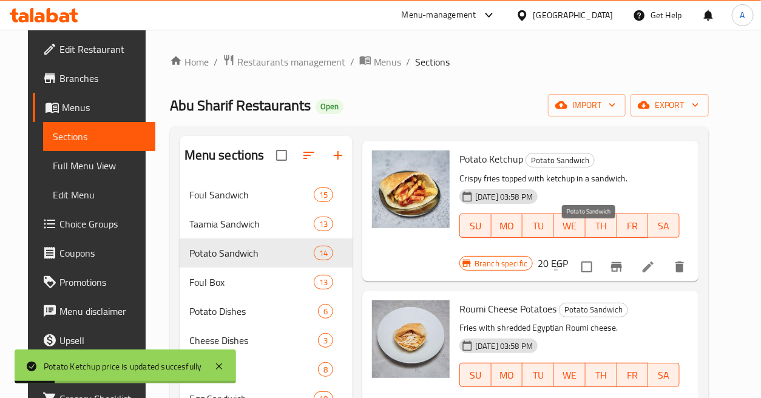
scroll to position [337, 0]
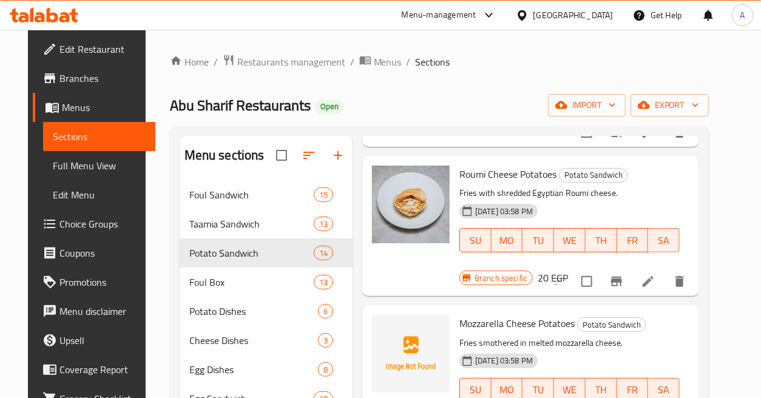
click at [538, 275] on h6 "20 EGP" at bounding box center [553, 277] width 30 height 17
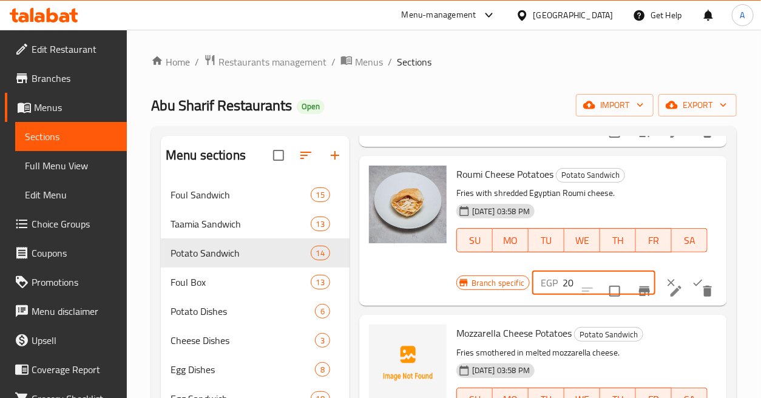
click at [536, 275] on div "EGP 20 ​" at bounding box center [593, 283] width 123 height 24
type input "2"
type input "30"
click at [692, 277] on icon "ok" at bounding box center [698, 283] width 12 height 12
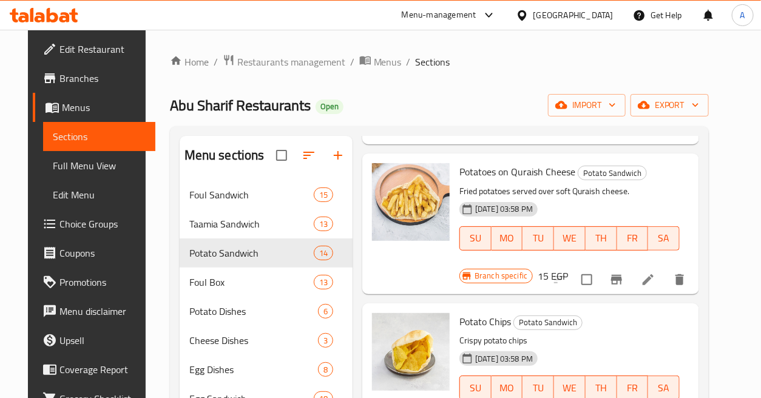
scroll to position [876, 0]
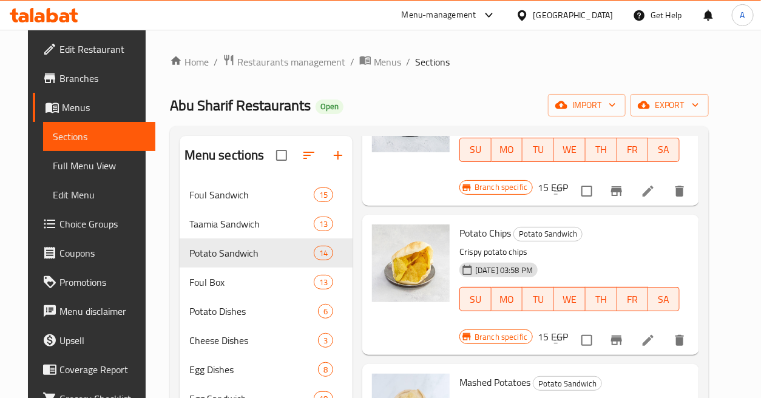
click at [545, 339] on h6 "15 EGP" at bounding box center [553, 336] width 30 height 17
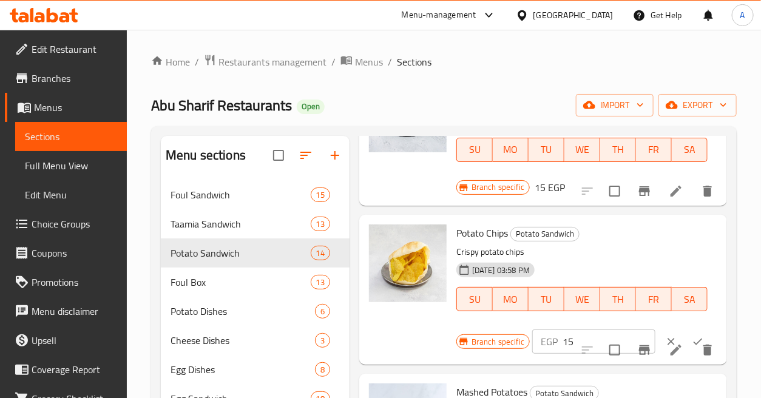
click at [545, 339] on p "EGP" at bounding box center [549, 341] width 17 height 15
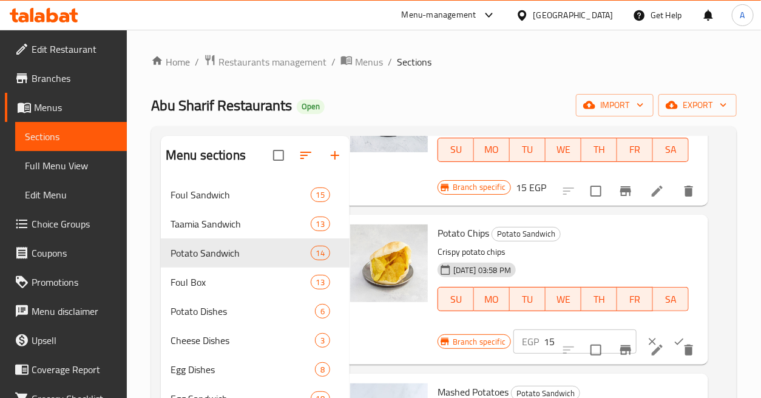
click at [547, 339] on input "15" at bounding box center [590, 341] width 93 height 24
type input "20"
click at [673, 337] on icon "ok" at bounding box center [679, 342] width 12 height 12
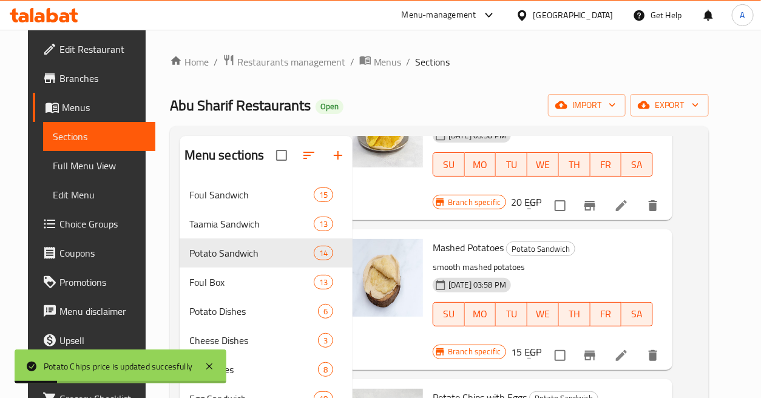
scroll to position [1078, 27]
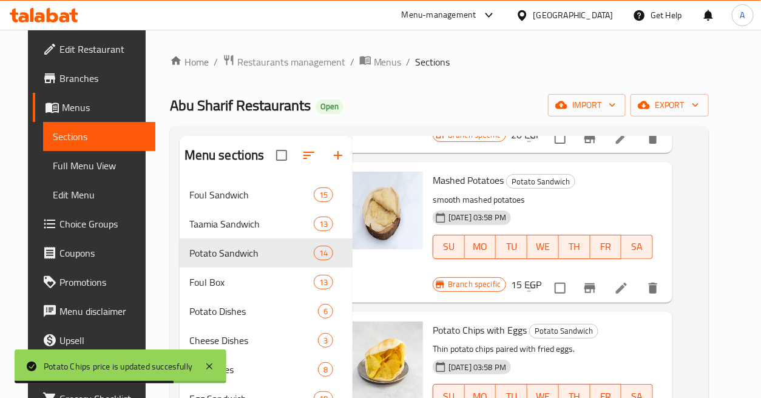
click at [520, 283] on h6 "15 EGP" at bounding box center [526, 284] width 30 height 17
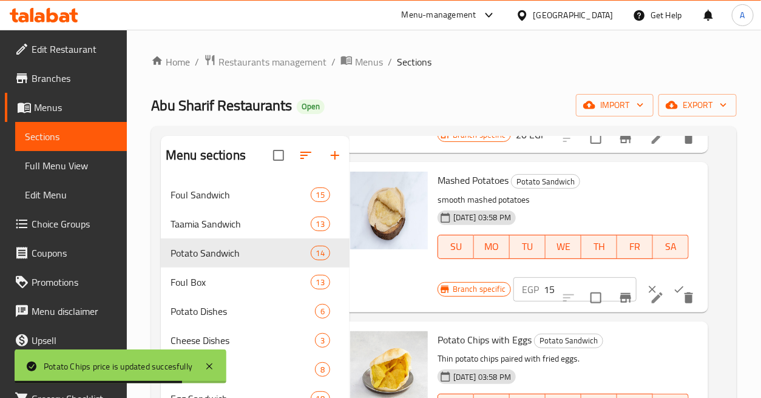
click at [522, 283] on p "EGP" at bounding box center [530, 289] width 17 height 15
click at [544, 282] on input "15" at bounding box center [590, 289] width 93 height 24
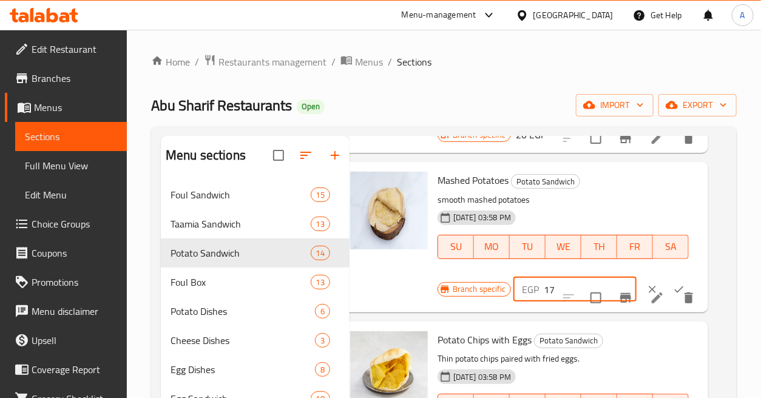
type input "17"
click at [672, 289] on button "ok" at bounding box center [679, 289] width 27 height 27
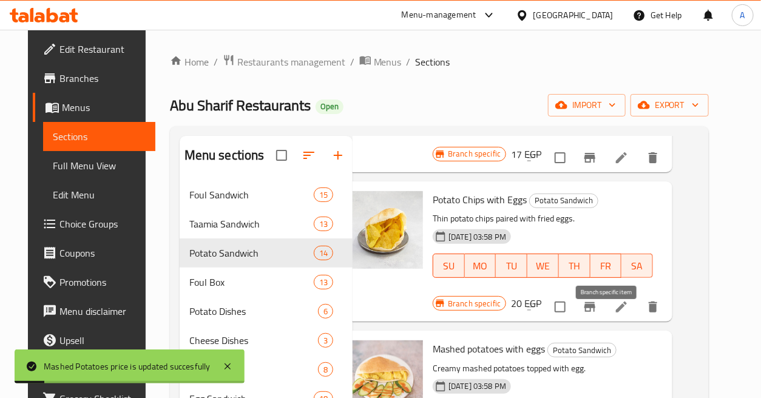
scroll to position [1214, 27]
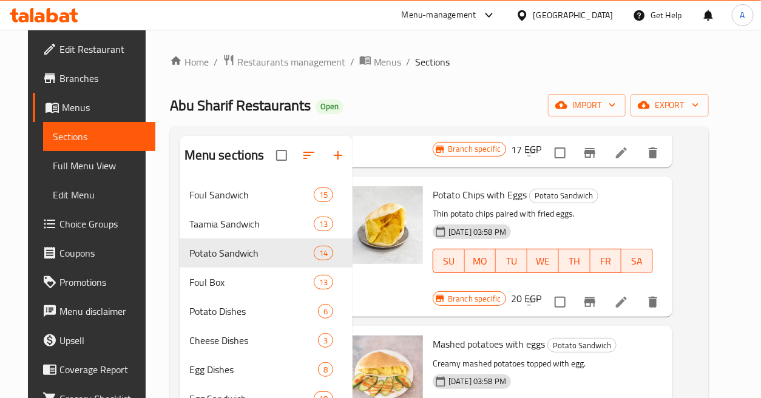
click at [513, 295] on h6 "20 EGP" at bounding box center [526, 298] width 30 height 17
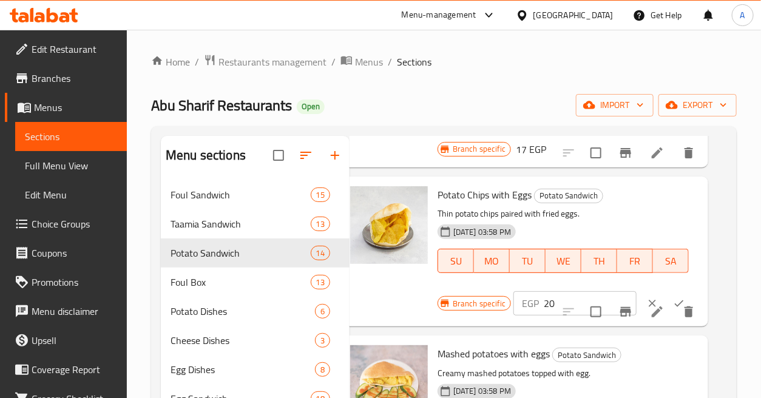
click at [522, 296] on p "EGP" at bounding box center [530, 303] width 17 height 15
click at [531, 295] on div "EGP 20 ​" at bounding box center [574, 303] width 123 height 24
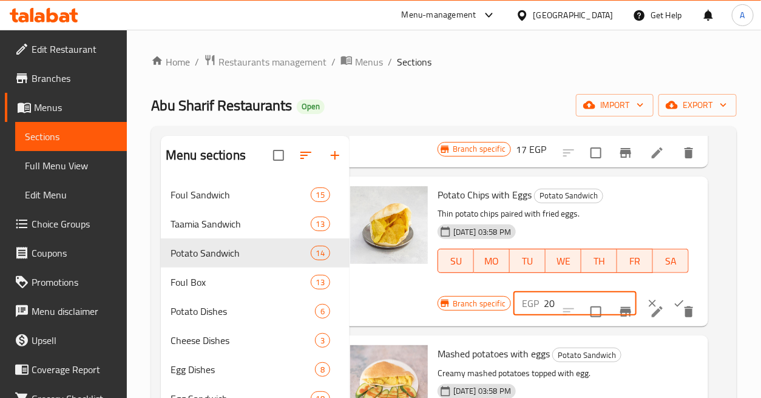
click at [531, 295] on div "EGP 20 ​" at bounding box center [574, 303] width 123 height 24
type input "2"
type input "25"
click at [673, 306] on icon "ok" at bounding box center [679, 303] width 12 height 12
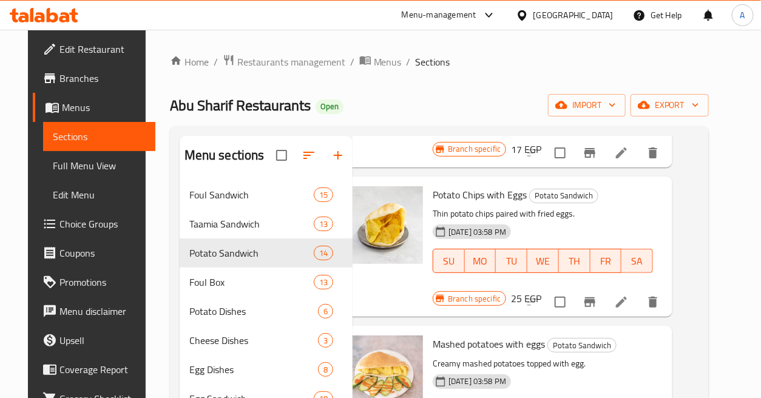
click at [644, 340] on h6 "Mashed potatoes with eggs Potato Sandwich" at bounding box center [543, 344] width 220 height 17
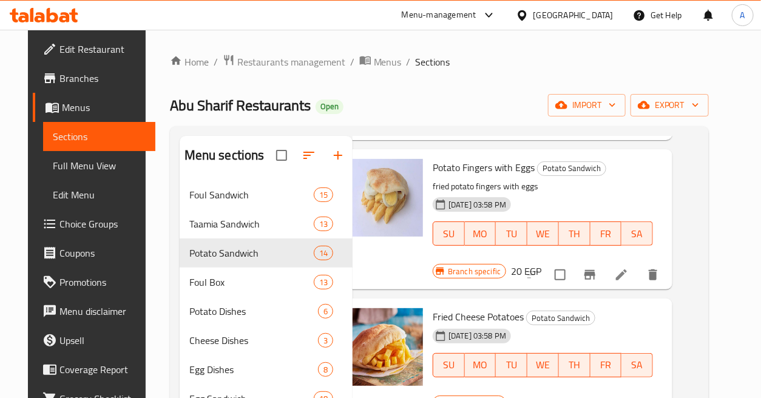
scroll to position [1550, 27]
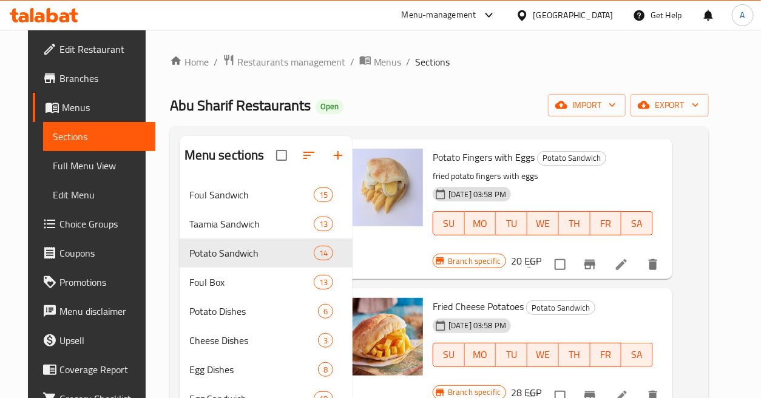
click at [517, 255] on h6 "20 EGP" at bounding box center [526, 260] width 30 height 17
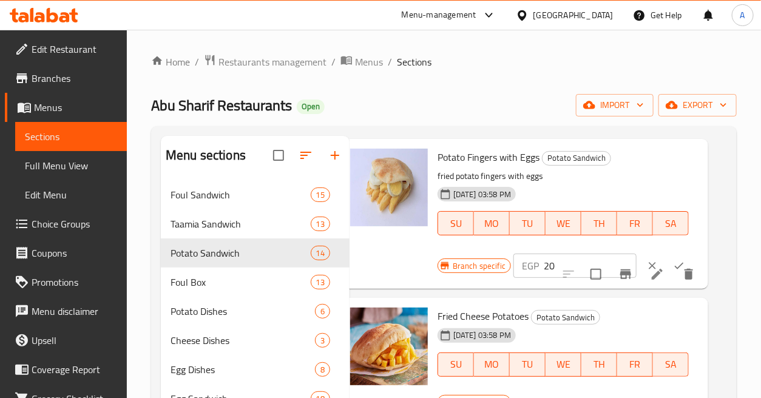
click at [522, 258] on p "EGP" at bounding box center [530, 265] width 17 height 15
click at [545, 263] on input "20" at bounding box center [590, 266] width 93 height 24
type input "25"
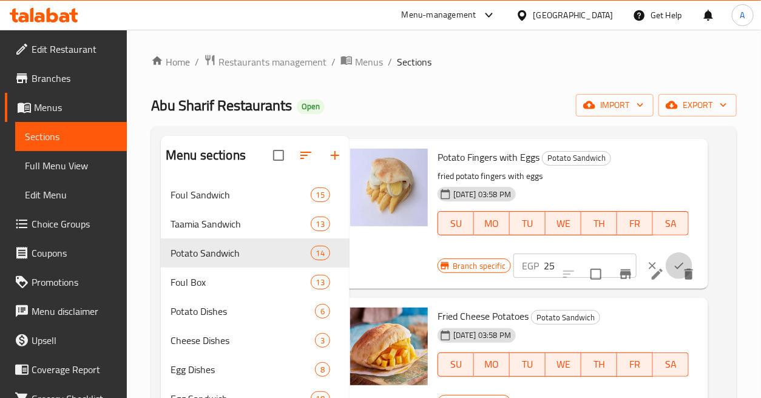
click at [673, 262] on icon "ok" at bounding box center [679, 266] width 12 height 12
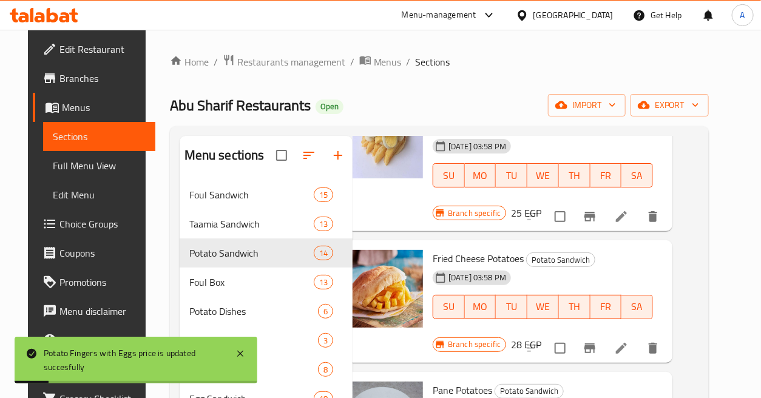
scroll to position [1618, 27]
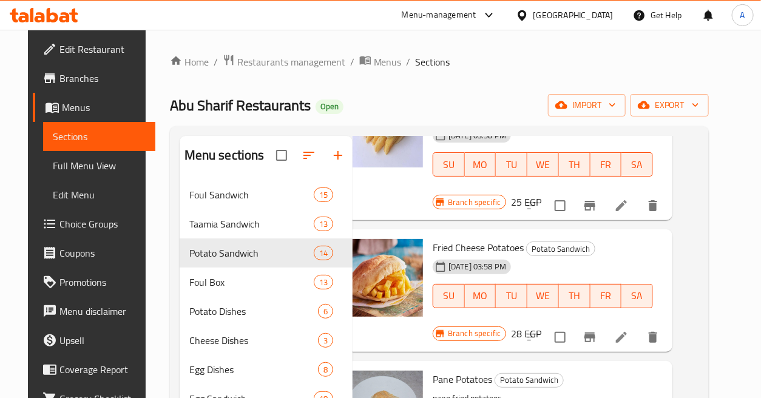
click at [517, 329] on h6 "28 EGP" at bounding box center [526, 333] width 30 height 17
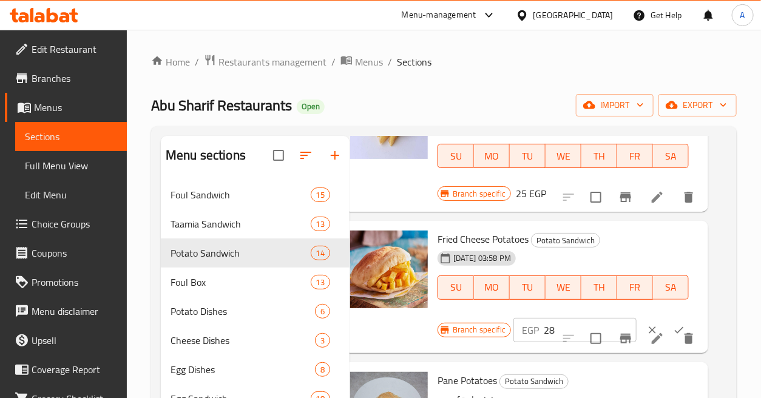
click at [522, 329] on p "EGP" at bounding box center [530, 330] width 17 height 15
click at [544, 326] on input "28" at bounding box center [590, 330] width 93 height 24
type input "17"
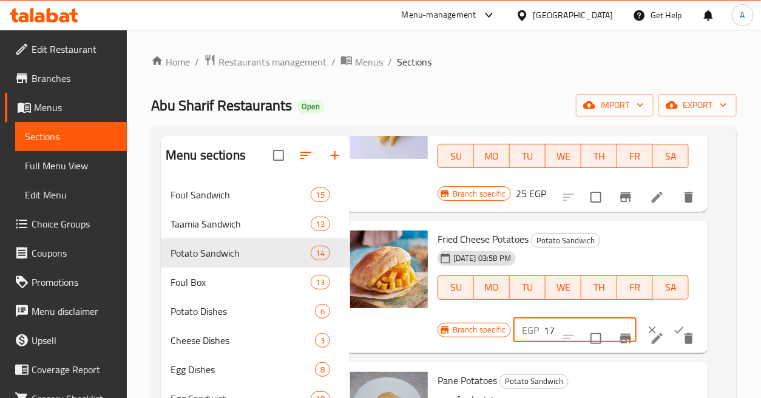
click at [673, 330] on icon "ok" at bounding box center [679, 330] width 12 height 12
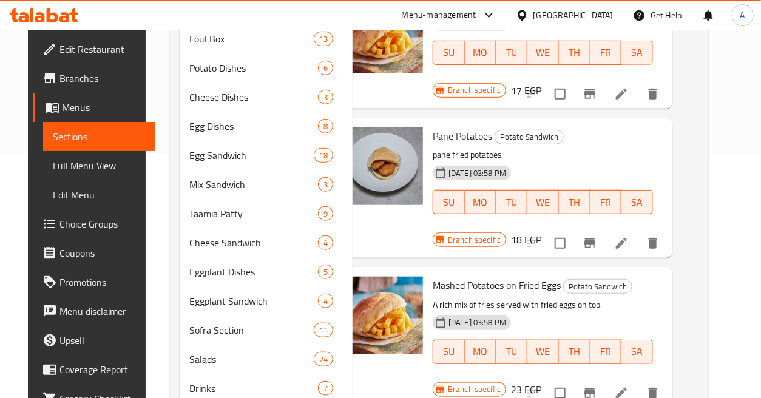
scroll to position [286, 0]
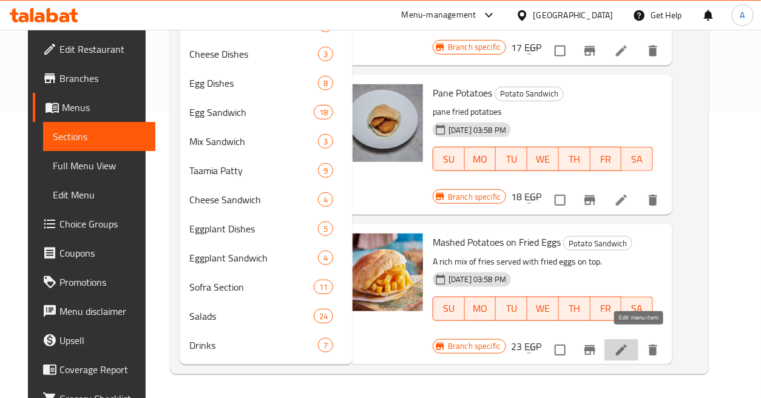
click at [629, 343] on icon at bounding box center [621, 350] width 15 height 15
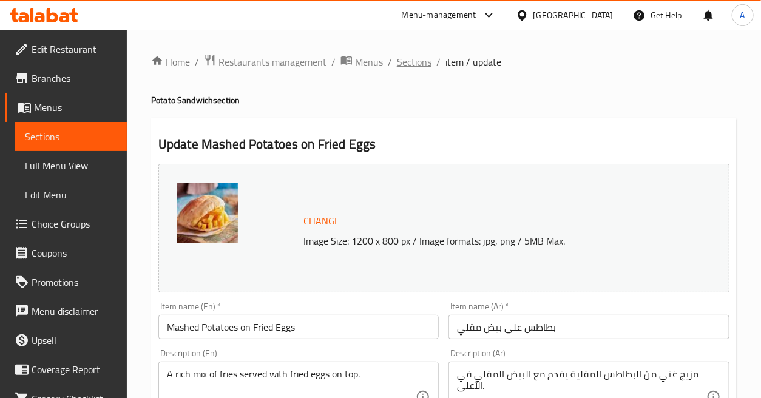
click at [407, 56] on span "Sections" at bounding box center [414, 62] width 35 height 15
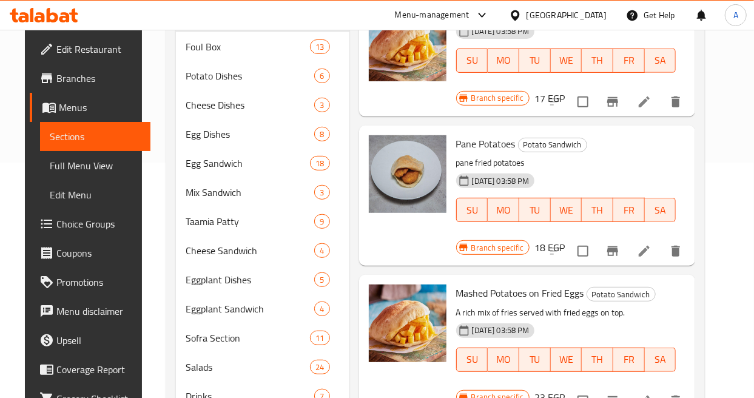
scroll to position [286, 0]
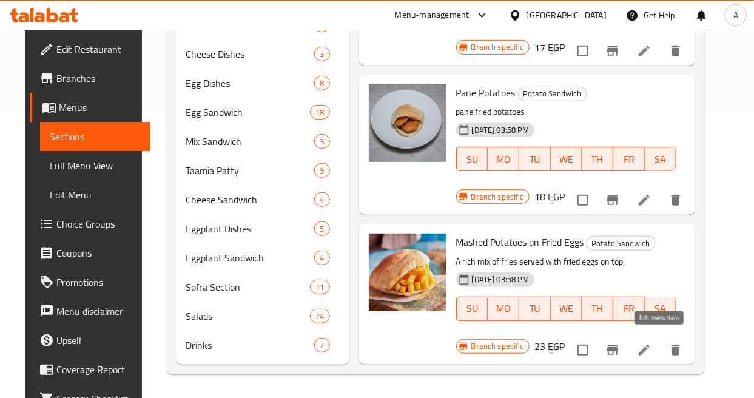
click at [650, 345] on icon at bounding box center [644, 350] width 11 height 11
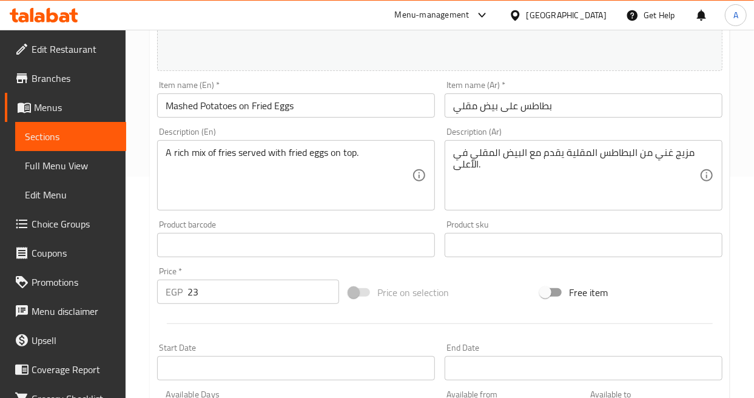
scroll to position [471, 0]
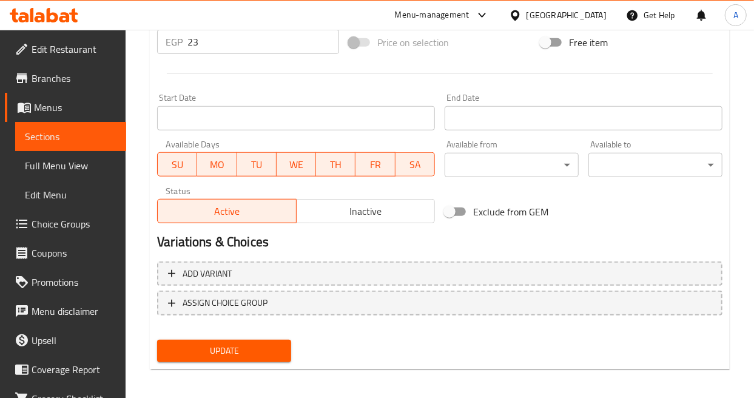
click at [368, 220] on button "Inactive" at bounding box center [365, 211] width 139 height 24
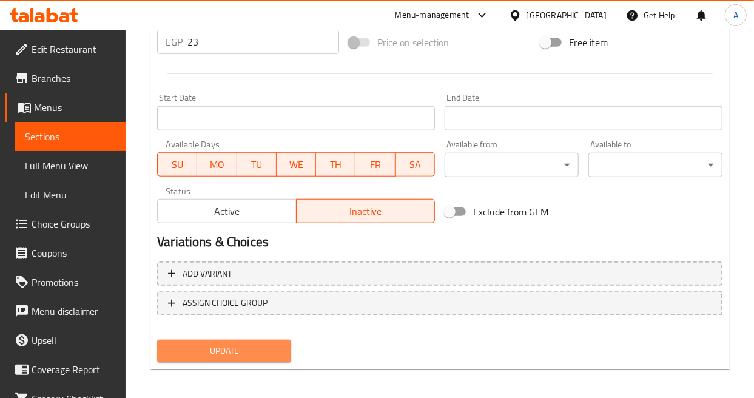
click at [273, 348] on span "Update" at bounding box center [224, 350] width 115 height 15
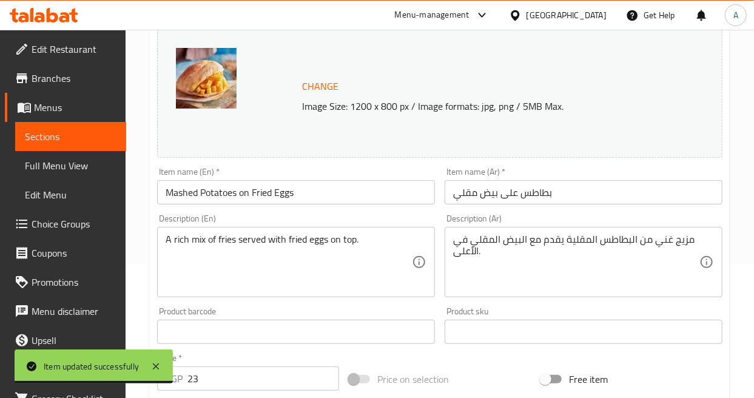
scroll to position [0, 0]
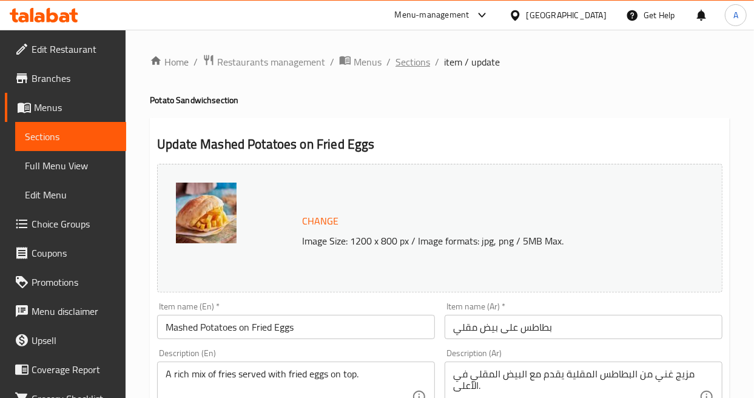
click at [409, 56] on span "Sections" at bounding box center [413, 62] width 35 height 15
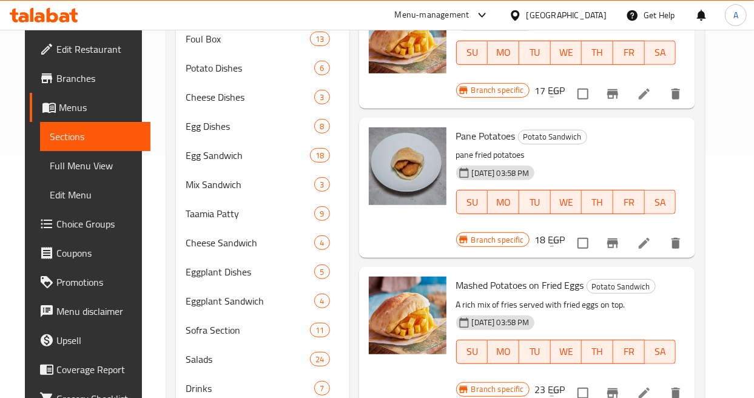
scroll to position [286, 0]
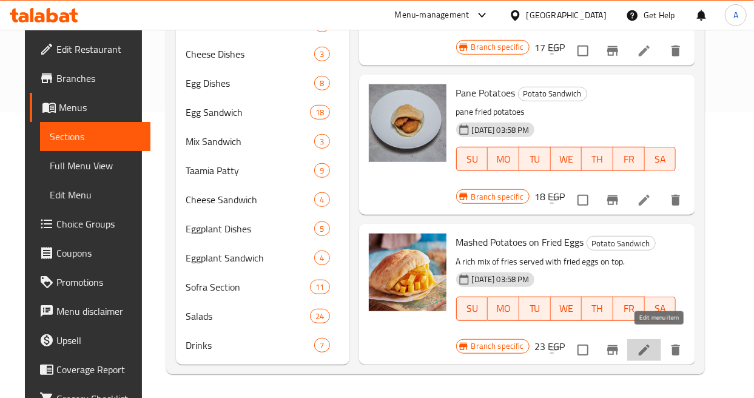
click at [652, 343] on icon at bounding box center [644, 350] width 15 height 15
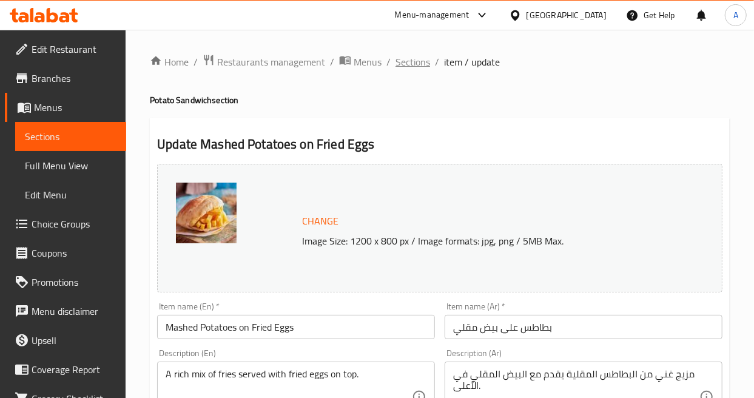
click at [425, 65] on span "Sections" at bounding box center [413, 62] width 35 height 15
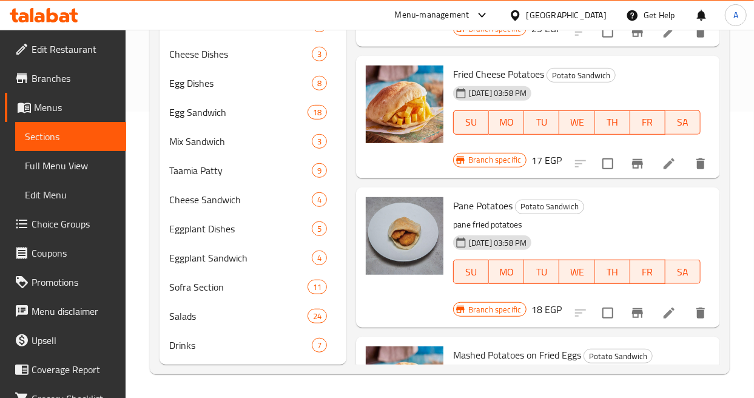
scroll to position [1483, 0]
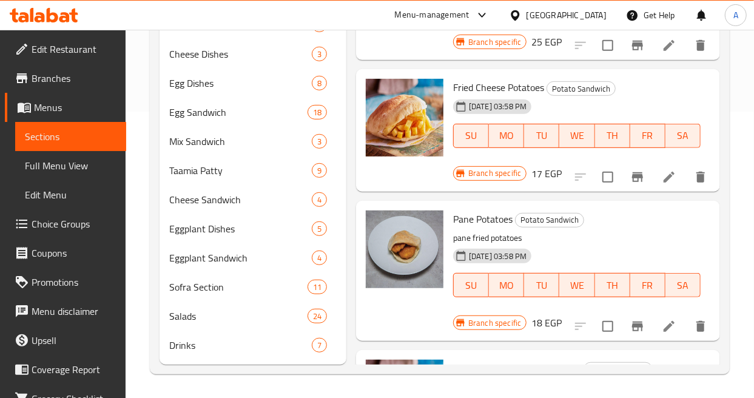
click at [647, 237] on p "pane fried potatoes" at bounding box center [577, 238] width 248 height 15
click at [664, 323] on icon at bounding box center [669, 326] width 11 height 11
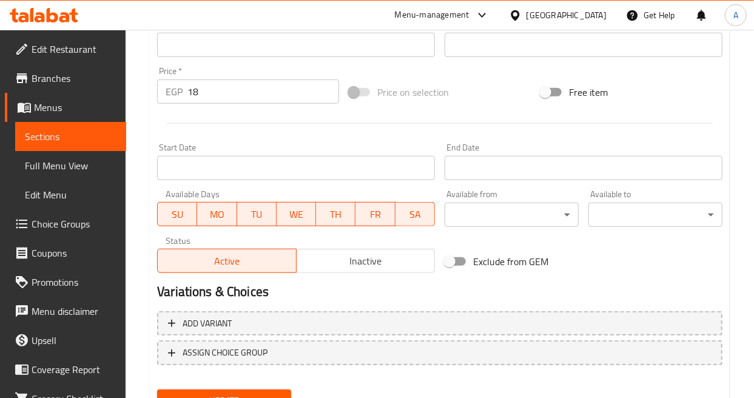
scroll to position [474, 0]
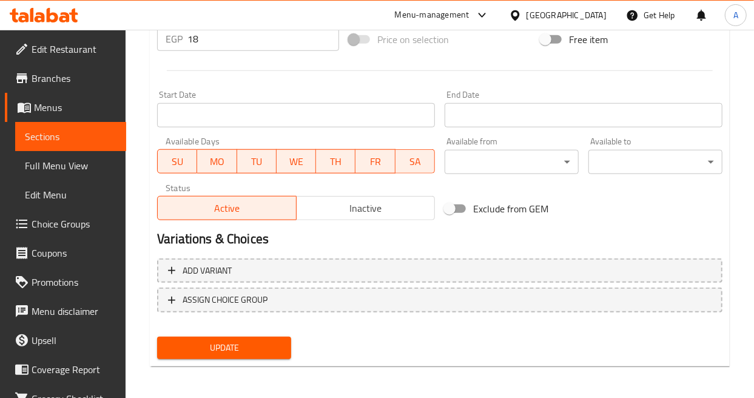
click at [387, 196] on button "Inactive" at bounding box center [365, 208] width 139 height 24
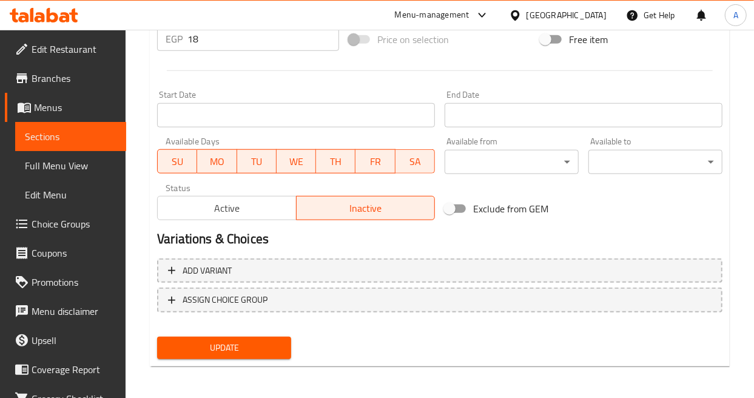
click at [282, 344] on button "Update" at bounding box center [224, 348] width 134 height 22
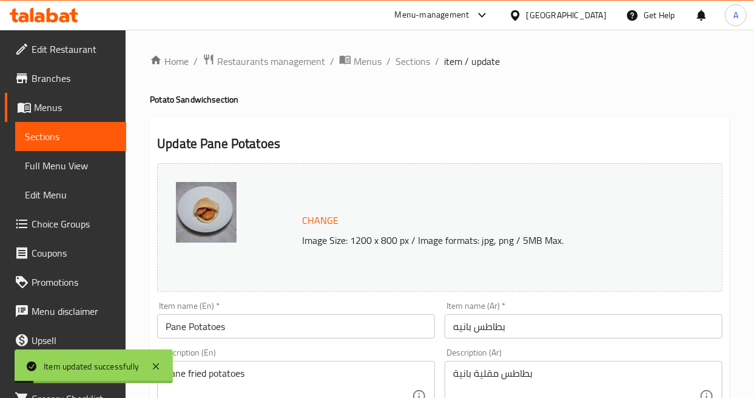
scroll to position [0, 0]
click at [407, 55] on span "Sections" at bounding box center [413, 62] width 35 height 15
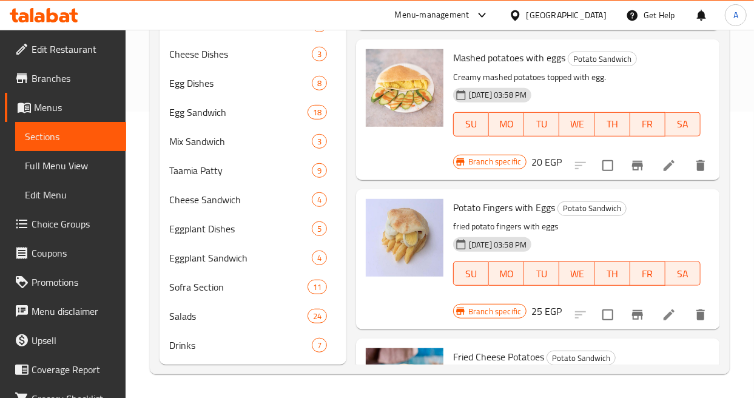
scroll to position [1146, 0]
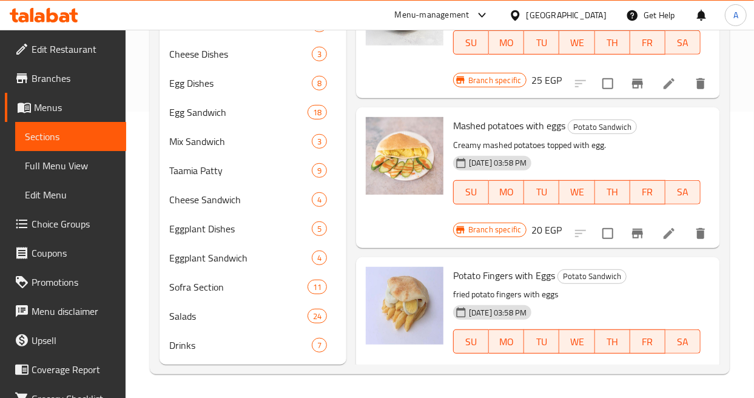
click at [533, 279] on span "Potato Fingers with Eggs" at bounding box center [504, 275] width 102 height 18
click at [680, 270] on h6 "Potato Fingers with Eggs Potato Sandwich" at bounding box center [577, 275] width 248 height 17
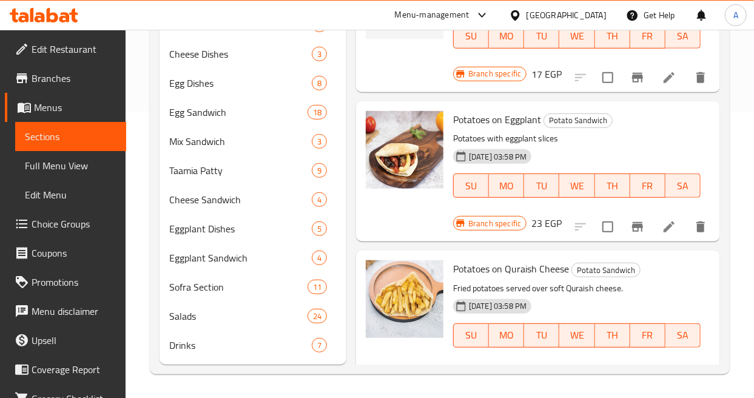
scroll to position [471, 0]
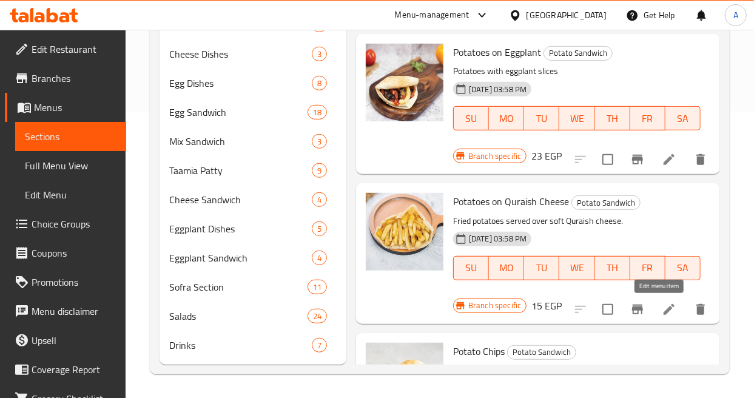
click at [664, 307] on icon at bounding box center [669, 309] width 11 height 11
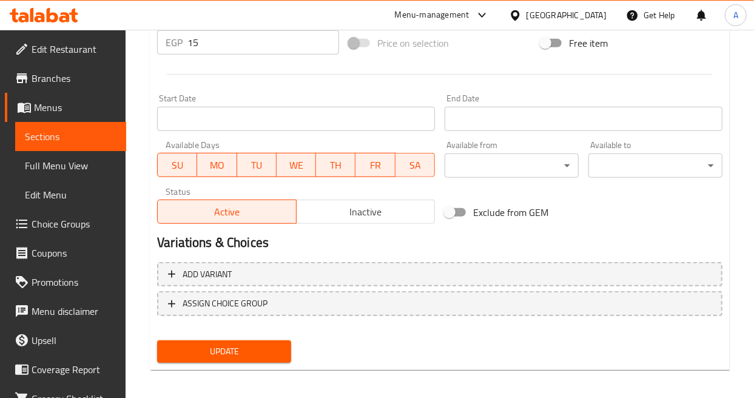
scroll to position [474, 0]
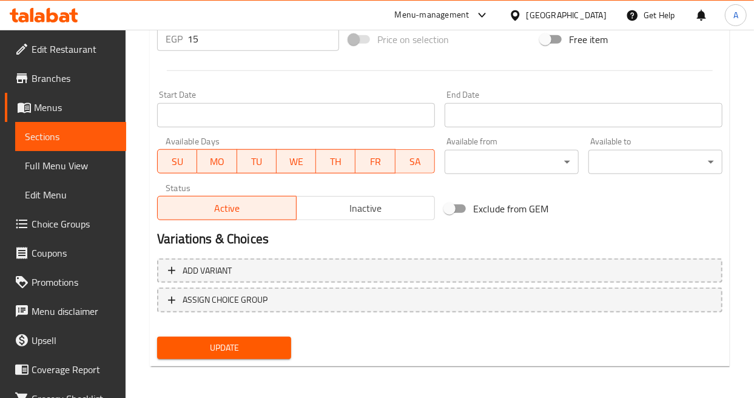
click at [373, 217] on button "Inactive" at bounding box center [365, 208] width 139 height 24
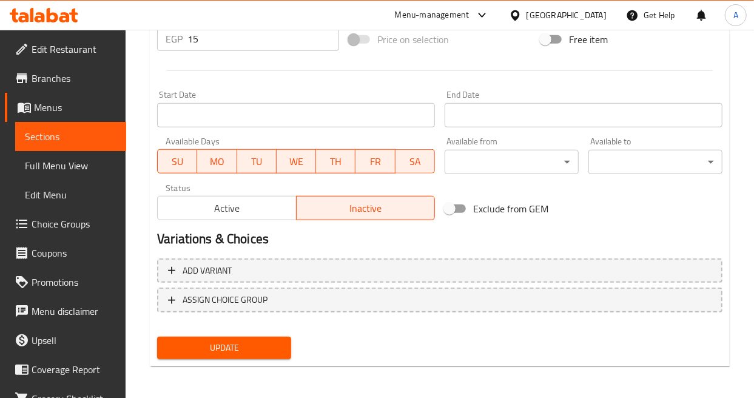
drag, startPoint x: 281, startPoint y: 345, endPoint x: 299, endPoint y: 341, distance: 18.6
click at [281, 346] on span "Update" at bounding box center [224, 347] width 115 height 15
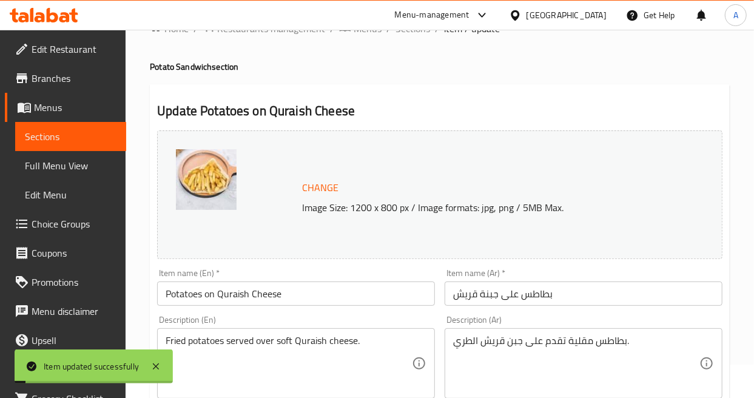
scroll to position [0, 0]
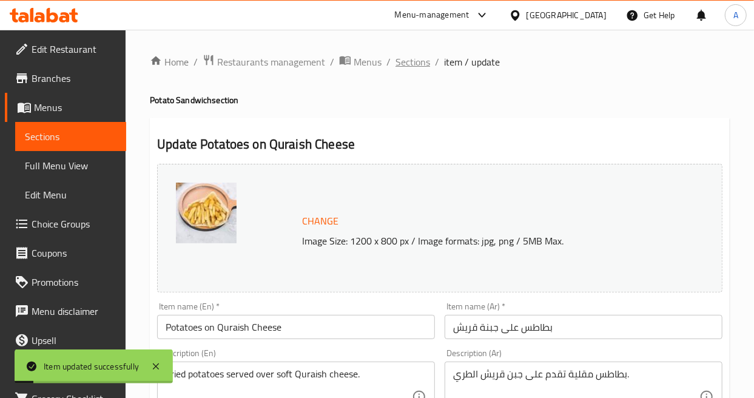
click at [416, 55] on span "Sections" at bounding box center [413, 62] width 35 height 15
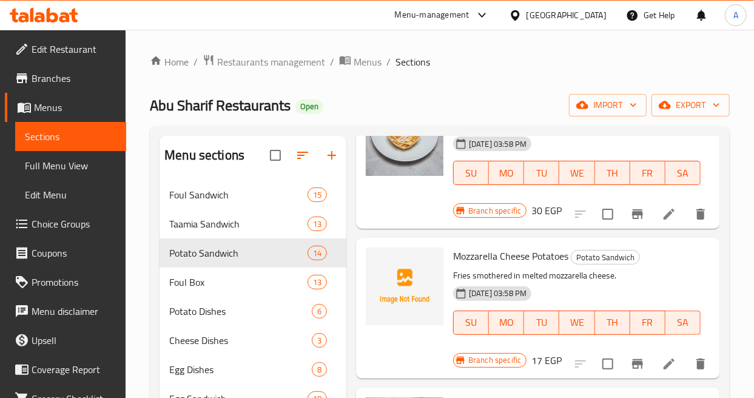
scroll to position [471, 0]
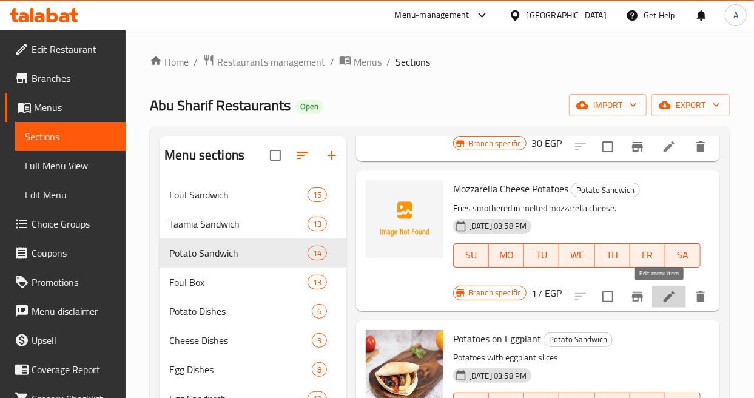
click at [664, 296] on icon at bounding box center [669, 296] width 11 height 11
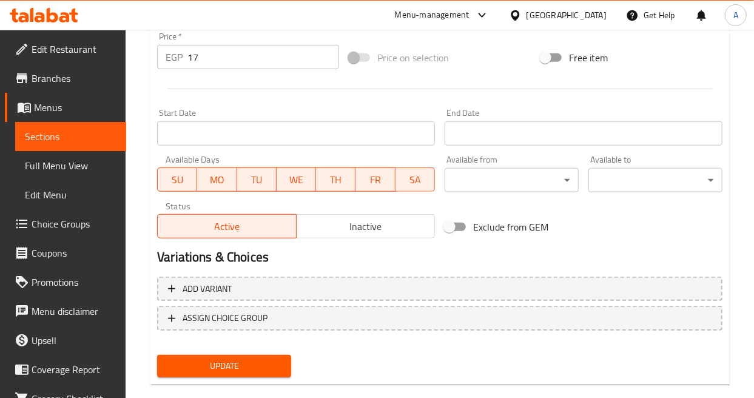
scroll to position [457, 0]
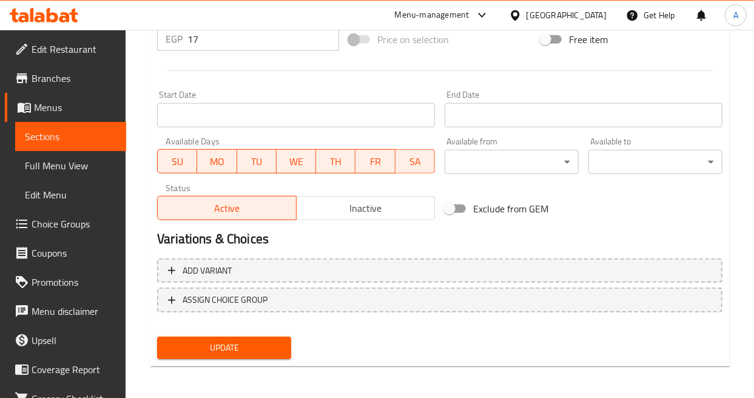
click at [234, 39] on input "17" at bounding box center [263, 39] width 152 height 24
type input "35"
click at [711, 232] on h2 "Variations & Choices" at bounding box center [440, 239] width 566 height 18
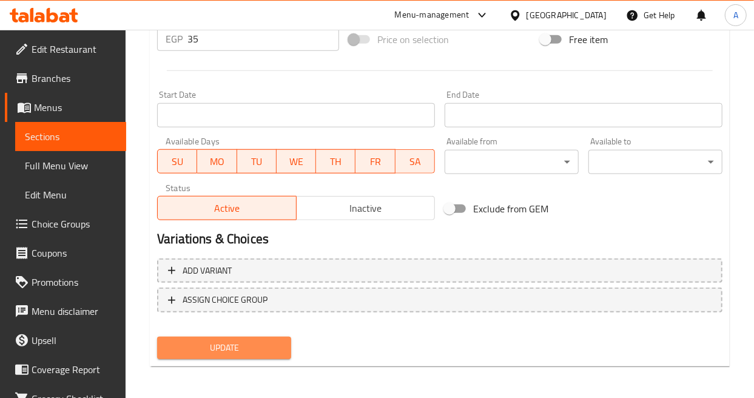
click at [253, 348] on span "Update" at bounding box center [224, 347] width 115 height 15
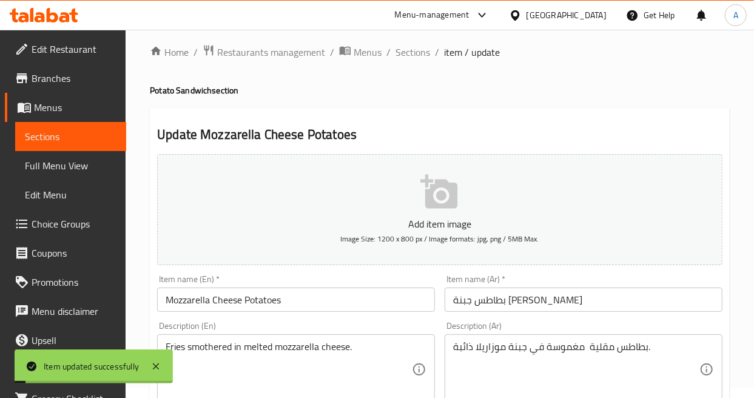
scroll to position [0, 0]
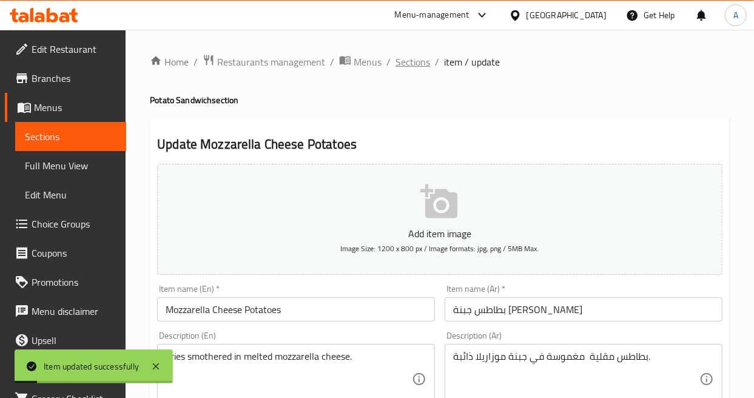
click at [420, 59] on span "Sections" at bounding box center [413, 62] width 35 height 15
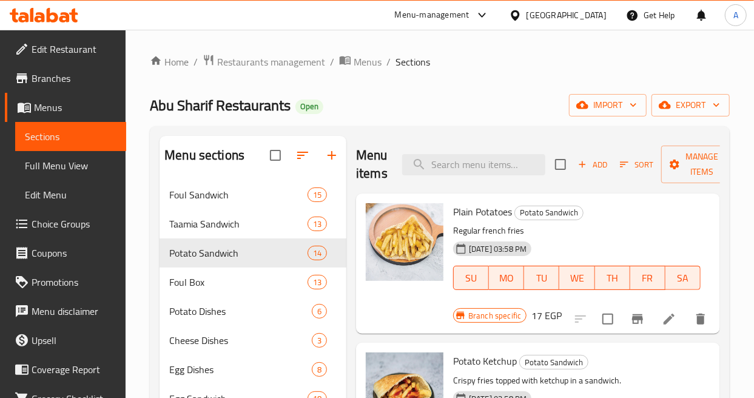
scroll to position [67, 0]
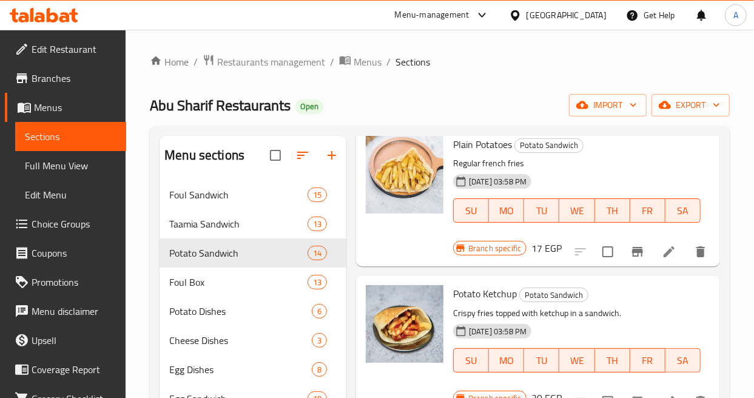
click at [650, 277] on div "Potato Ketchup Potato Sandwich Crispy fries topped with ketchup in a sandwich. …" at bounding box center [538, 345] width 364 height 140
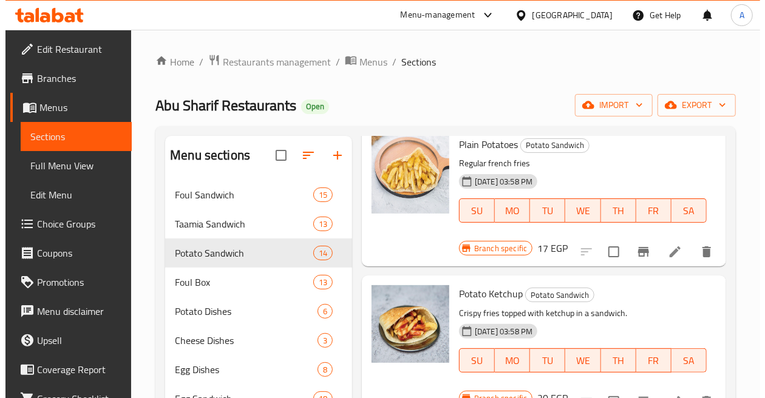
scroll to position [0, 0]
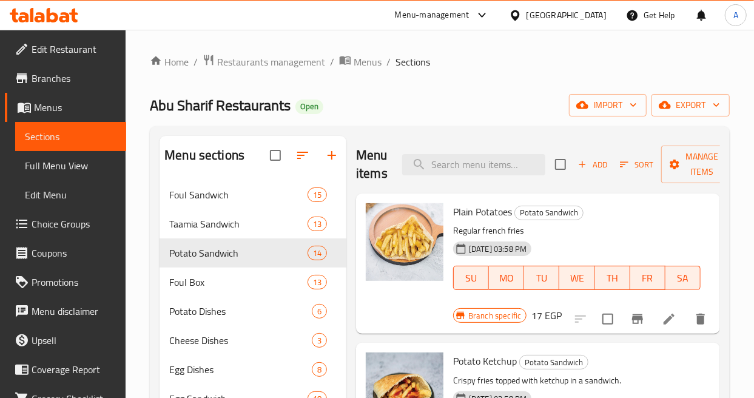
click at [622, 166] on icon "button" at bounding box center [624, 164] width 11 height 11
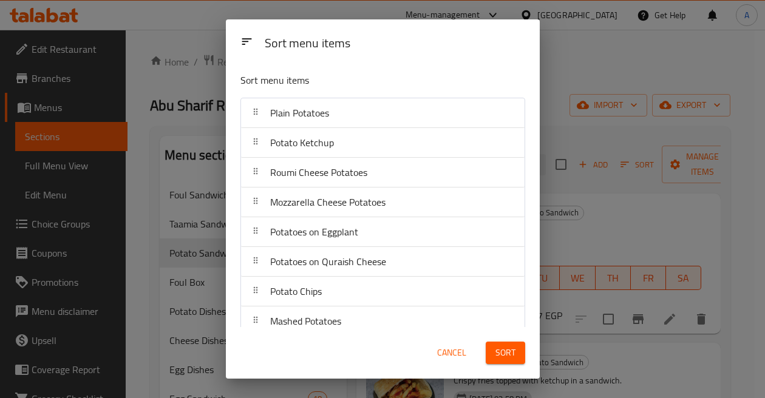
click at [442, 349] on span "Cancel" at bounding box center [451, 352] width 29 height 15
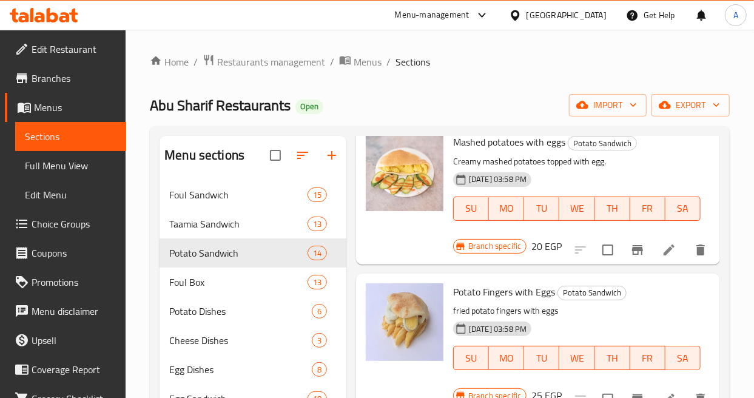
scroll to position [1483, 0]
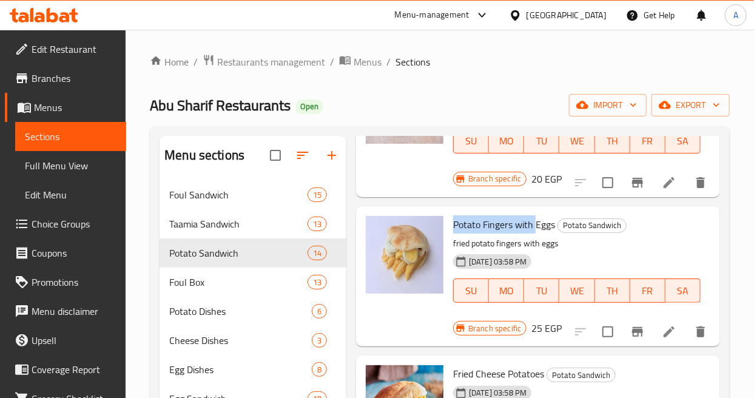
drag, startPoint x: 535, startPoint y: 223, endPoint x: 453, endPoint y: 225, distance: 81.9
click at [453, 225] on span "Potato Fingers with Eggs" at bounding box center [504, 224] width 102 height 18
copy span "Potato Fingers with"
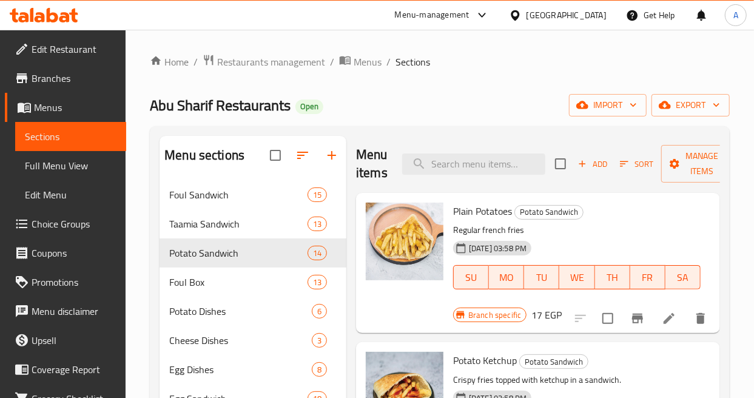
scroll to position [0, 0]
click at [590, 162] on span "Add" at bounding box center [592, 165] width 33 height 14
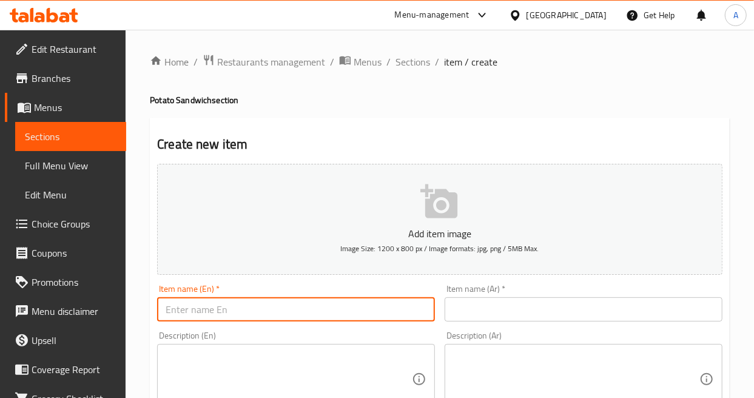
click at [348, 305] on input "text" at bounding box center [296, 309] width 278 height 24
paste input "Potato Fingers with"
click at [305, 306] on input "Potato Fingers with" at bounding box center [296, 309] width 278 height 24
paste input "ketchup and mayonnaise"
click at [249, 312] on input "Potato Fingers with ketchup and mayonnaise" at bounding box center [296, 309] width 278 height 24
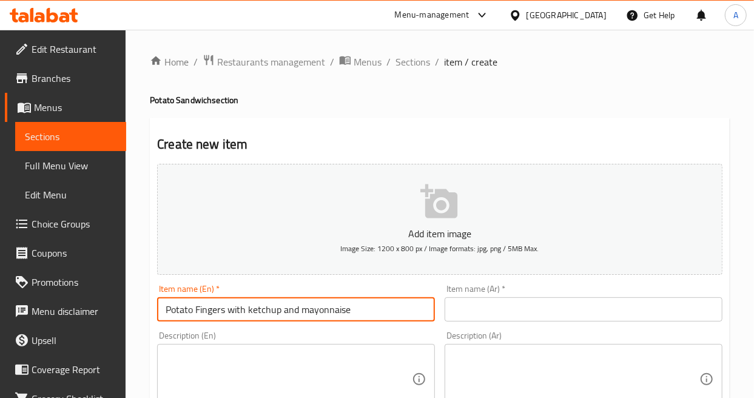
type input "Potato Fingers with ketchup and mayonnaise"
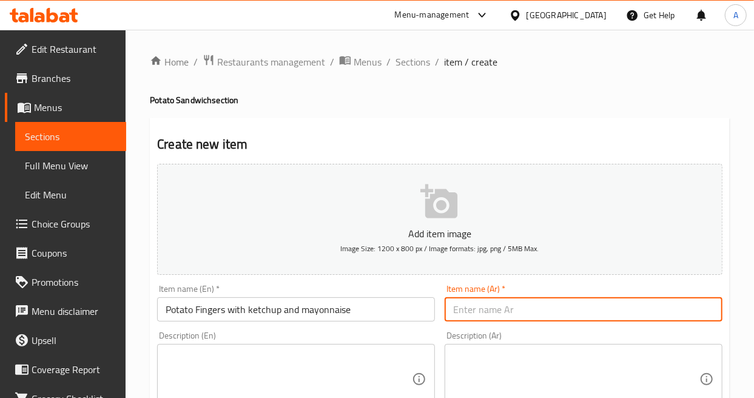
click at [464, 309] on input "text" at bounding box center [584, 309] width 278 height 24
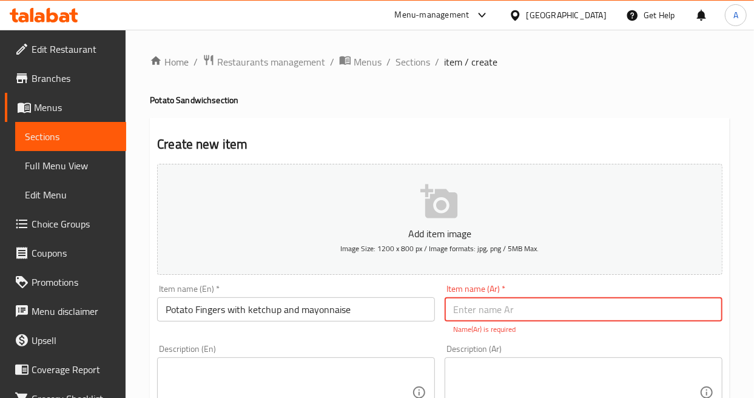
paste input "صوابع كاتشب و مايونيز"
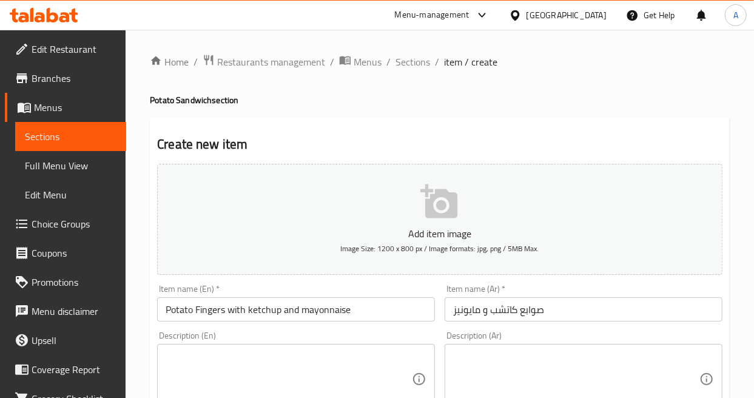
click at [481, 310] on input "صوابع كاتشب و مايونيز" at bounding box center [584, 309] width 278 height 24
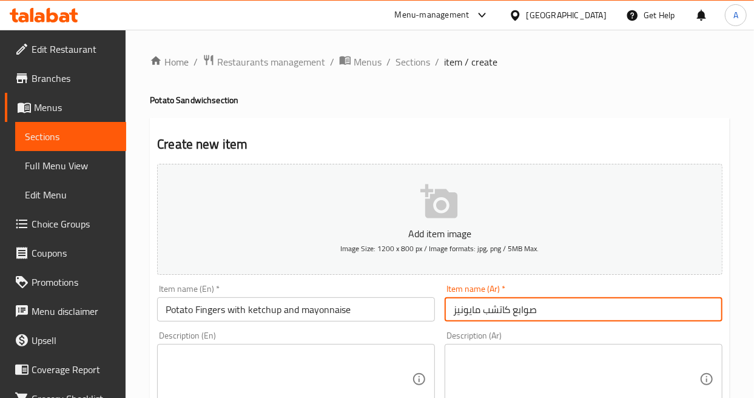
type input "صوابع كاتشب مايونيز"
click at [292, 301] on input "Potato Fingers with ketchup and mayonnaise" at bounding box center [296, 309] width 278 height 24
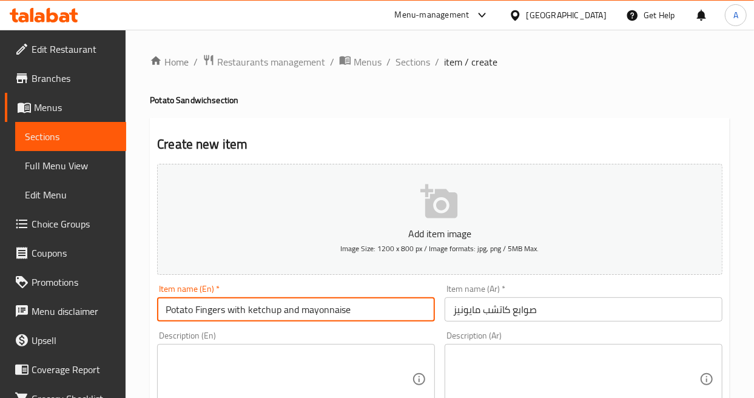
click at [292, 311] on input "Potato Fingers with ketchup and mayonnaise" at bounding box center [296, 309] width 278 height 24
type input "Potato Fingers with ketchup mayonnaise"
click at [379, 335] on div "Description (En) Description (En)" at bounding box center [296, 372] width 278 height 83
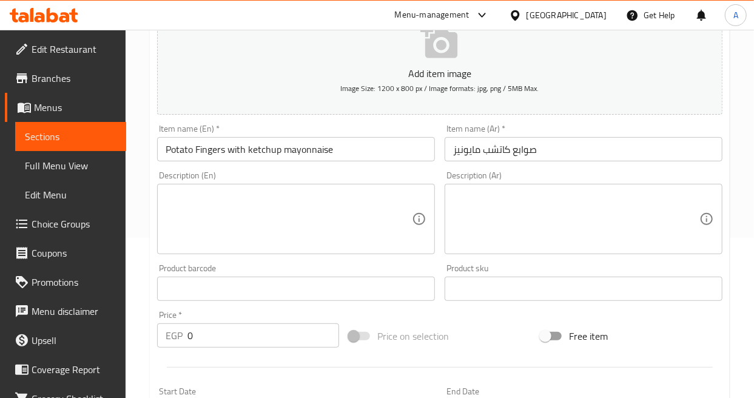
scroll to position [269, 0]
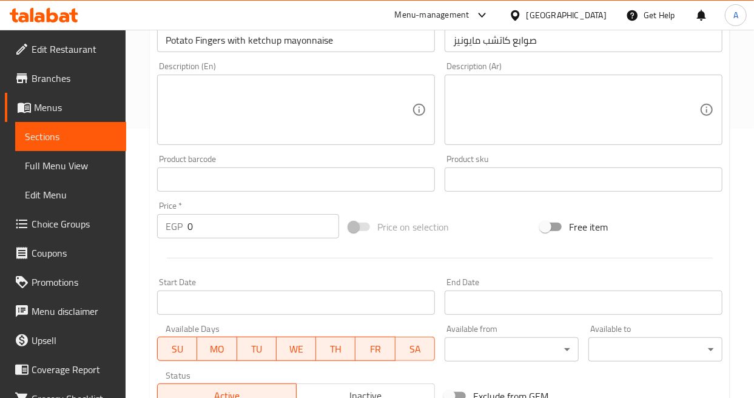
click at [275, 227] on input "0" at bounding box center [263, 226] width 152 height 24
click at [275, 226] on input "0" at bounding box center [263, 226] width 152 height 24
click at [234, 233] on input "0" at bounding box center [263, 226] width 152 height 24
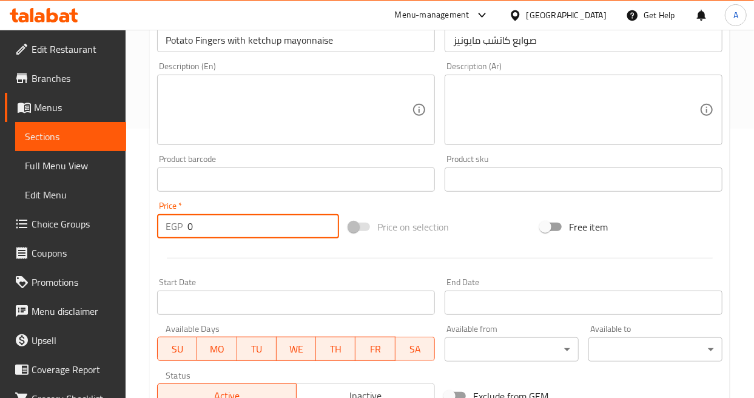
click at [234, 233] on input "0" at bounding box center [263, 226] width 152 height 24
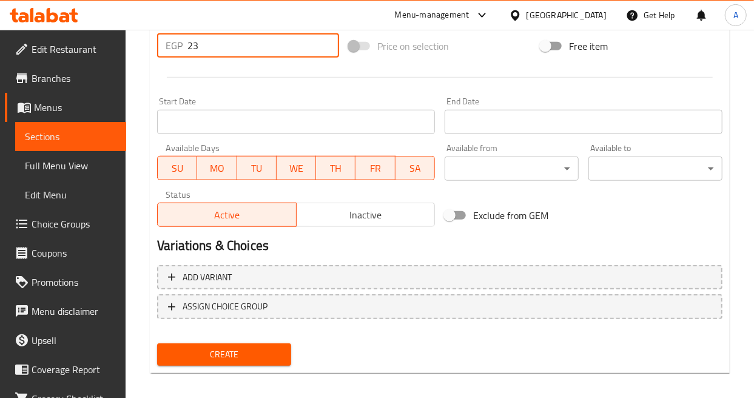
scroll to position [457, 0]
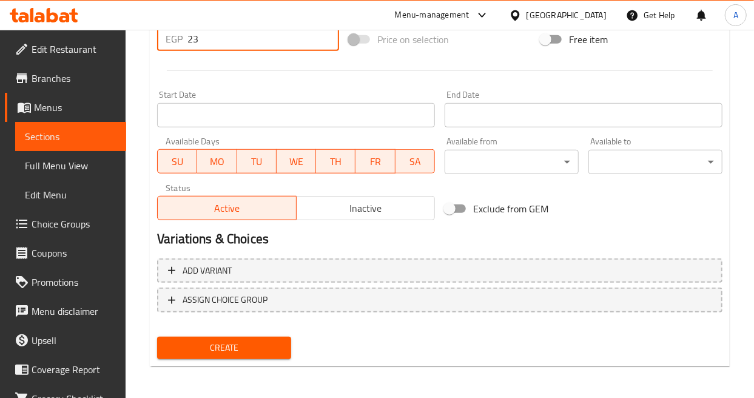
type input "23"
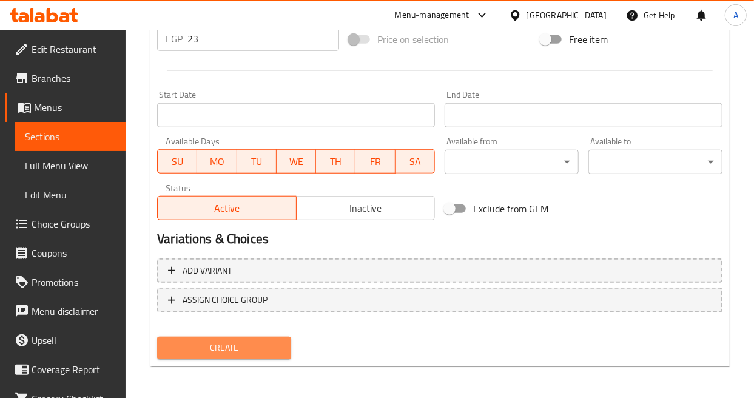
click at [256, 346] on span "Create" at bounding box center [224, 347] width 115 height 15
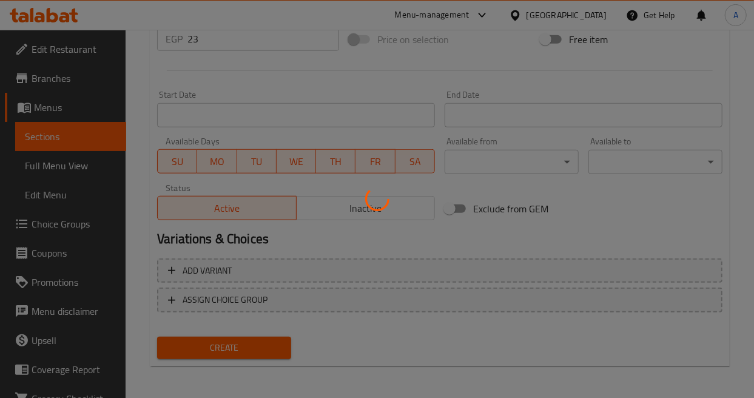
type input "0"
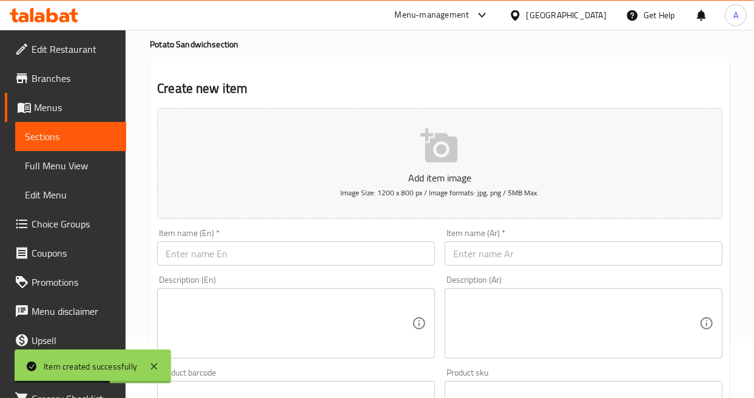
scroll to position [0, 0]
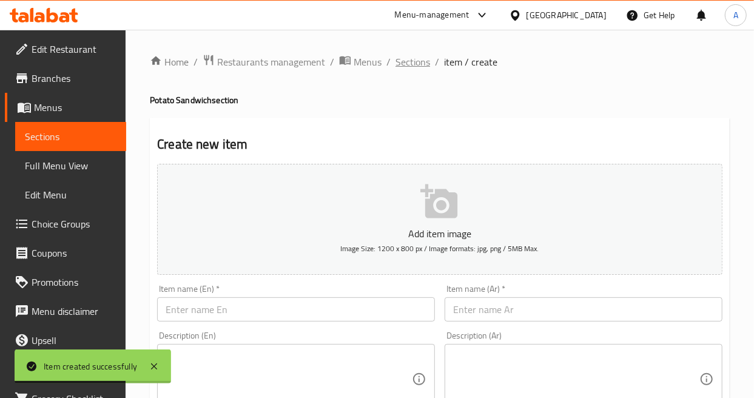
click at [409, 64] on span "Sections" at bounding box center [413, 62] width 35 height 15
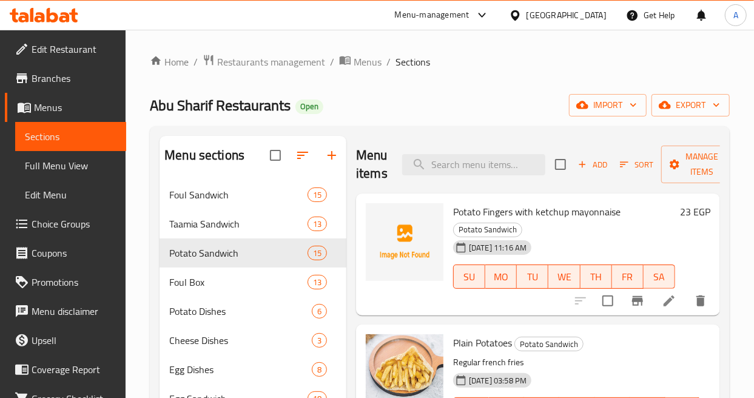
click at [620, 166] on icon "button" at bounding box center [624, 164] width 11 height 11
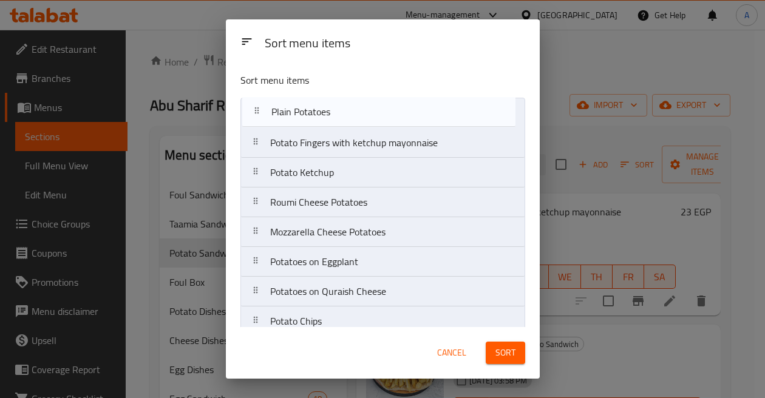
drag, startPoint x: 388, startPoint y: 152, endPoint x: 390, endPoint y: 116, distance: 35.2
click at [390, 116] on nav "Potato Fingers with ketchup mayonnaise Plain Potatoes Potato Ketchup Roumi Chee…" at bounding box center [382, 321] width 285 height 447
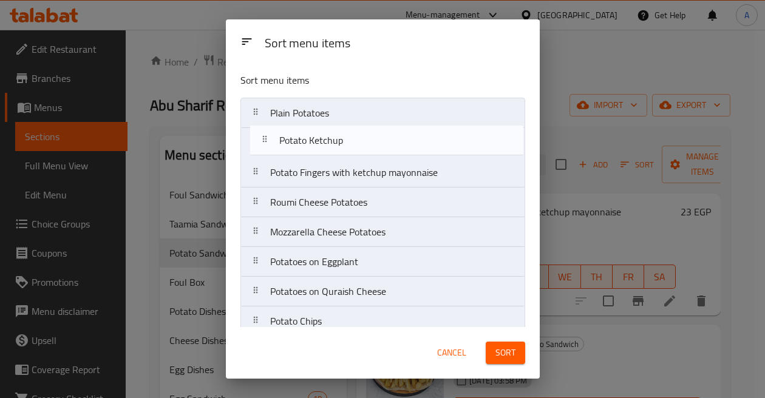
drag, startPoint x: 391, startPoint y: 183, endPoint x: 400, endPoint y: 146, distance: 38.9
click at [400, 146] on nav "Plain Potatoes Potato Fingers with ketchup mayonnaise Potato Ketchup Roumi Chee…" at bounding box center [382, 321] width 285 height 447
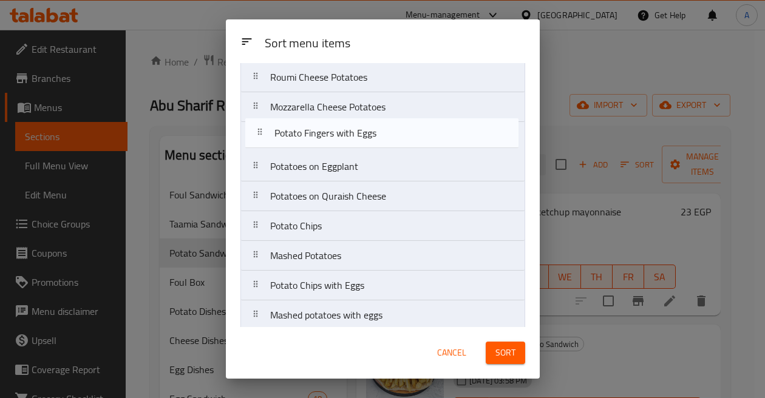
scroll to position [123, 0]
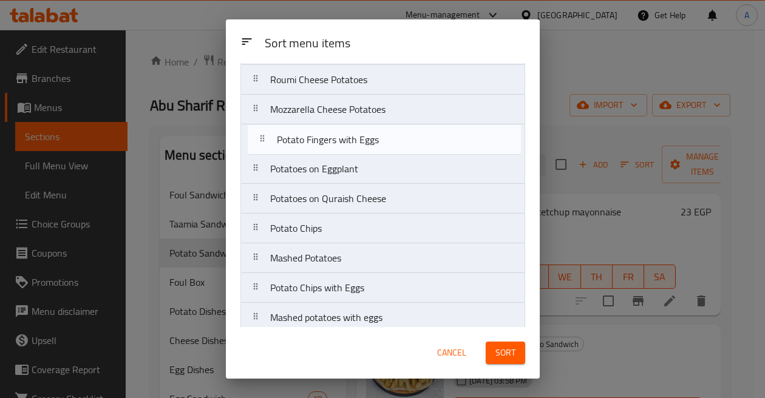
drag, startPoint x: 348, startPoint y: 307, endPoint x: 354, endPoint y: 137, distance: 170.0
click at [354, 137] on nav "Plain Potatoes Potato Ketchup Potato Fingers with ketchup mayonnaise Roumi Chee…" at bounding box center [382, 198] width 285 height 447
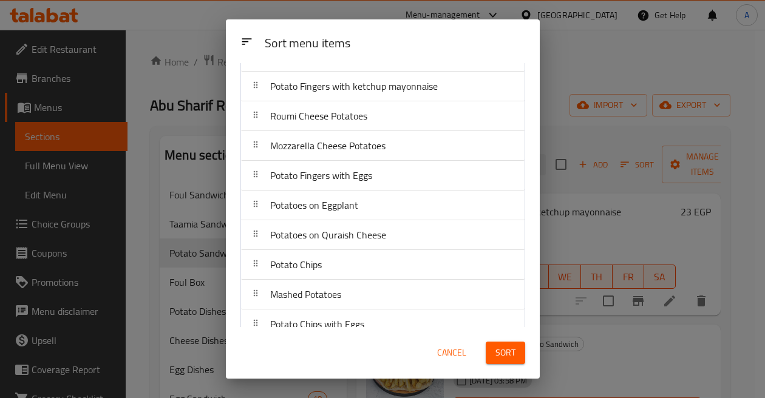
scroll to position [55, 0]
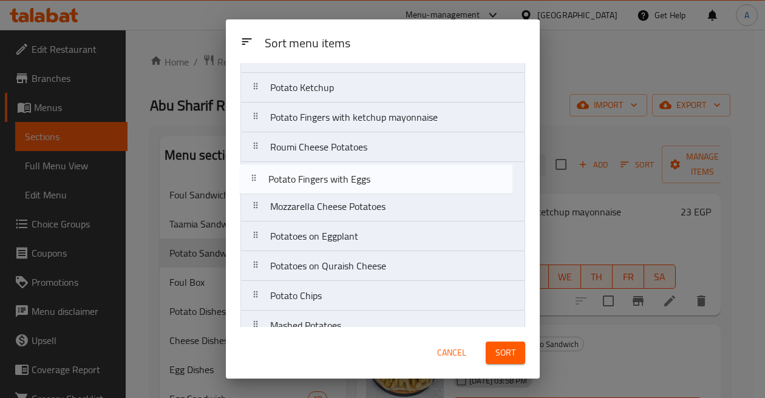
drag, startPoint x: 333, startPoint y: 213, endPoint x: 330, endPoint y: 183, distance: 30.4
click at [330, 183] on nav "Plain Potatoes Potato Ketchup Potato Fingers with ketchup mayonnaise Roumi Chee…" at bounding box center [382, 265] width 285 height 447
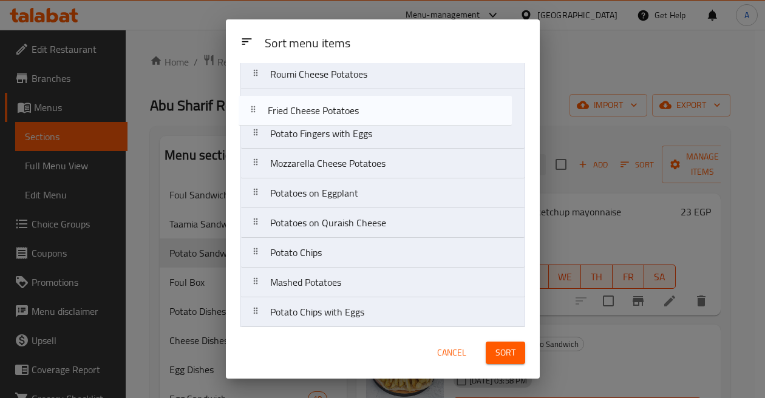
scroll to position [120, 0]
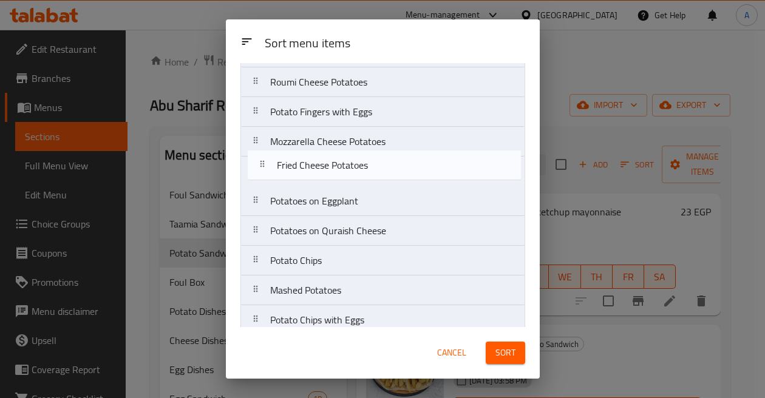
drag, startPoint x: 365, startPoint y: 252, endPoint x: 370, endPoint y: 167, distance: 85.1
click at [370, 167] on nav "Plain Potatoes Potato Ketchup Potato Fingers with ketchup mayonnaise Roumi Chee…" at bounding box center [382, 201] width 285 height 447
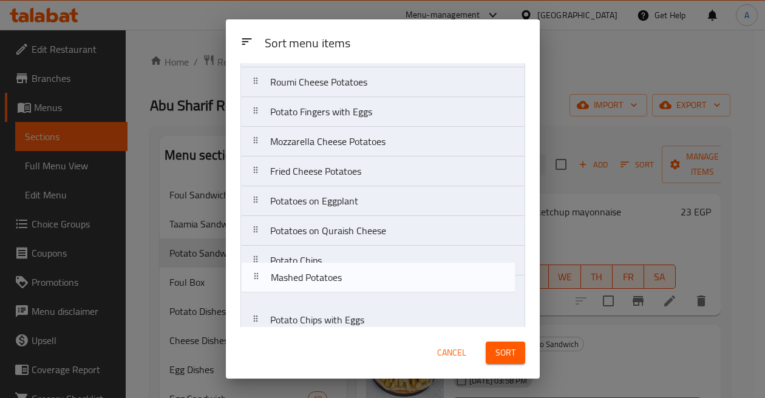
scroll to position [125, 0]
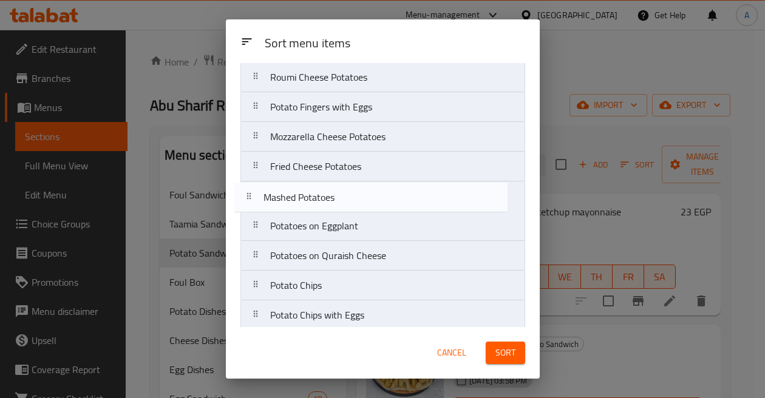
drag, startPoint x: 360, startPoint y: 293, endPoint x: 354, endPoint y: 195, distance: 97.9
click at [354, 195] on nav "Plain Potatoes Potato Ketchup Potato Fingers with ketchup mayonnaise Roumi Chee…" at bounding box center [382, 196] width 285 height 447
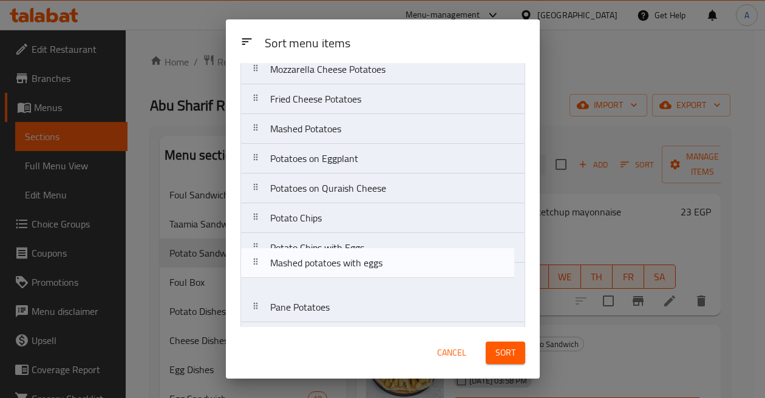
scroll to position [195, 0]
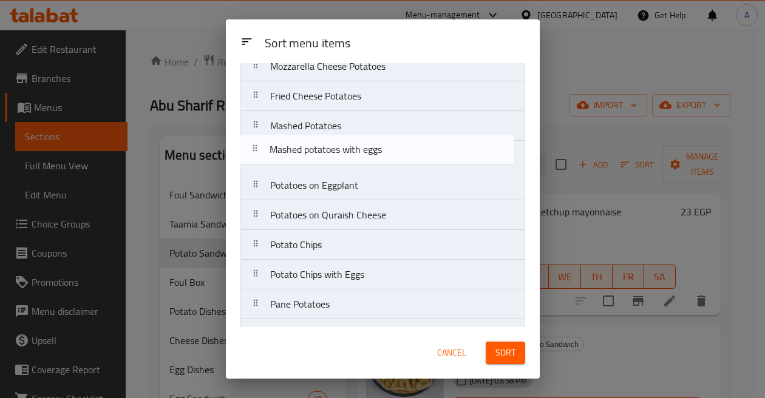
drag, startPoint x: 357, startPoint y: 286, endPoint x: 356, endPoint y: 155, distance: 131.1
click at [356, 155] on nav "Plain Potatoes Potato Ketchup Potato Fingers with ketchup mayonnaise Roumi Chee…" at bounding box center [382, 125] width 285 height 447
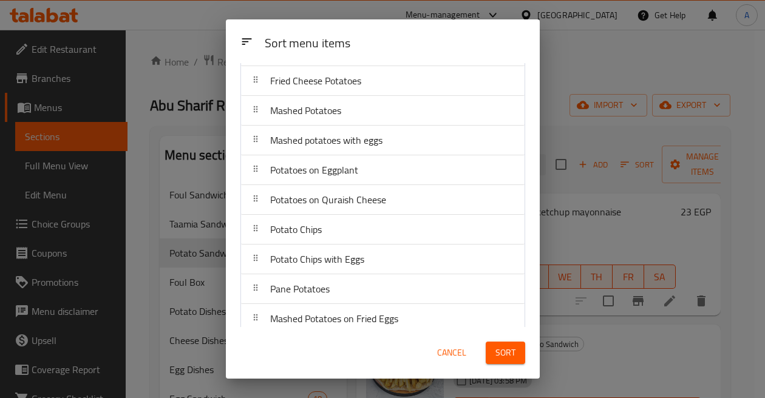
scroll to position [223, 0]
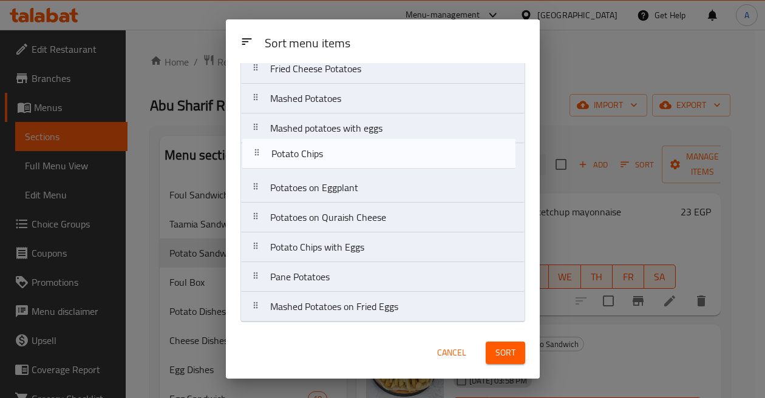
drag, startPoint x: 368, startPoint y: 221, endPoint x: 369, endPoint y: 153, distance: 68.0
click at [369, 153] on nav "Plain Potatoes Potato Ketchup Potato Fingers with ketchup mayonnaise Roumi Chee…" at bounding box center [382, 98] width 285 height 447
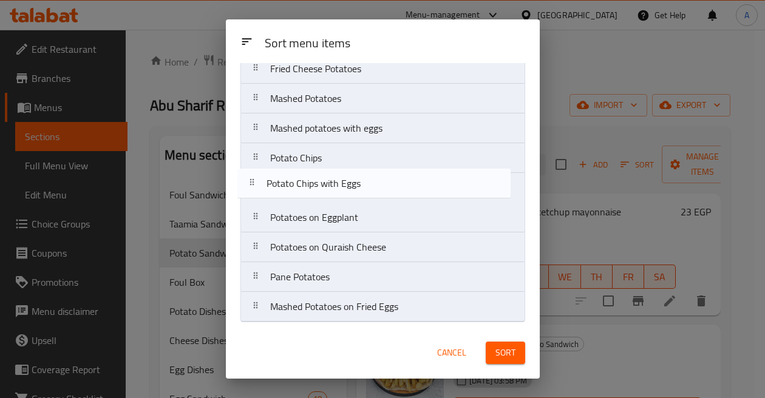
drag, startPoint x: 349, startPoint y: 255, endPoint x: 346, endPoint y: 187, distance: 68.1
click at [346, 187] on nav "Plain Potatoes Potato Ketchup Potato Fingers with ketchup mayonnaise Roumi Chee…" at bounding box center [382, 98] width 285 height 447
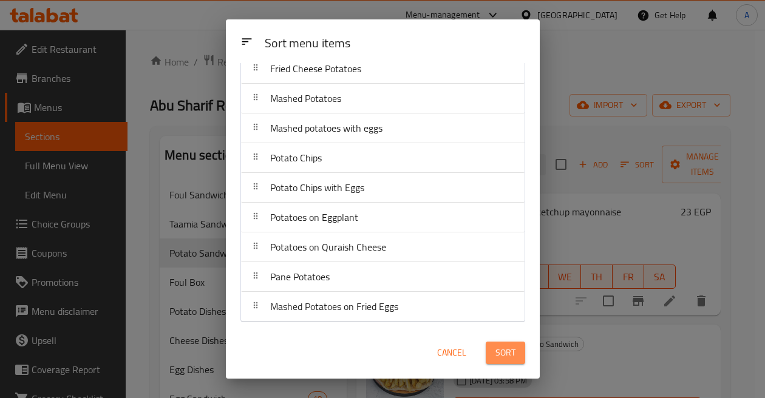
click at [494, 346] on button "Sort" at bounding box center [504, 353] width 39 height 22
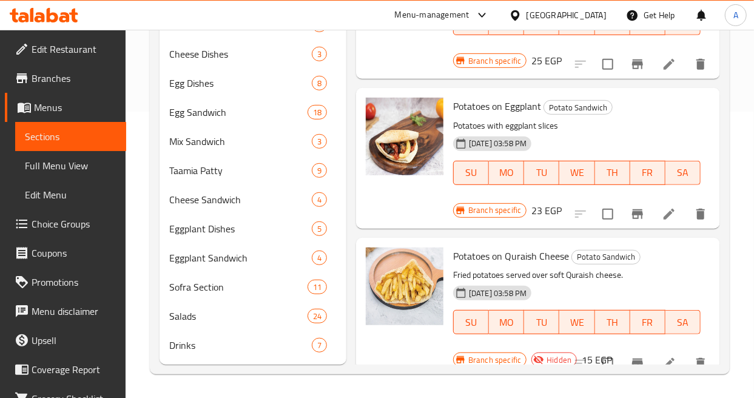
scroll to position [1412, 0]
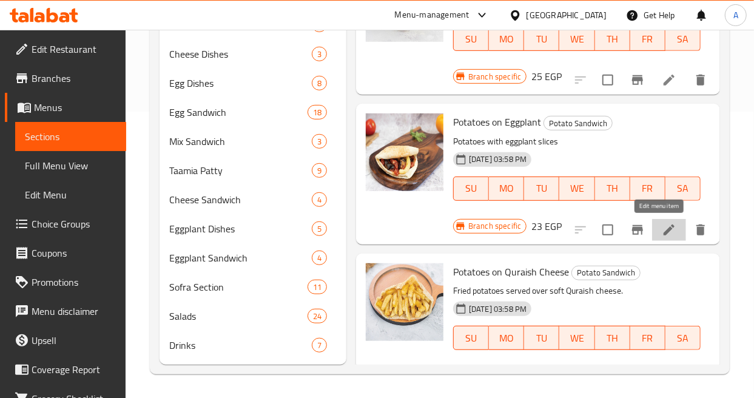
click at [662, 227] on icon at bounding box center [669, 230] width 15 height 15
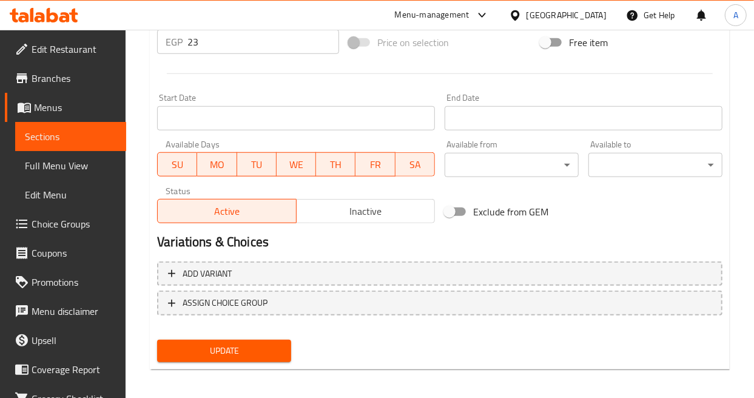
scroll to position [474, 0]
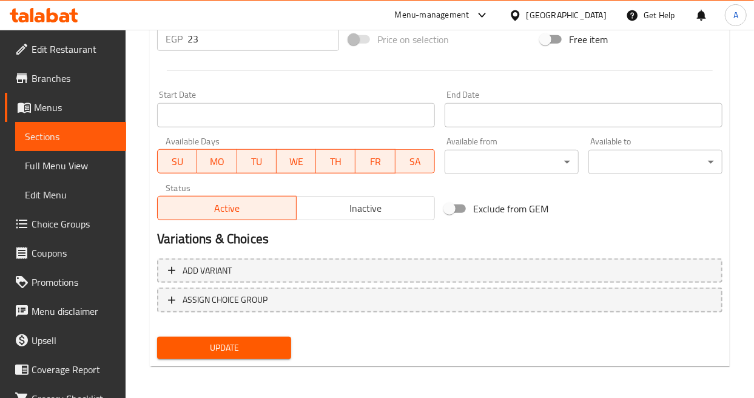
click at [372, 204] on span "Inactive" at bounding box center [366, 209] width 129 height 18
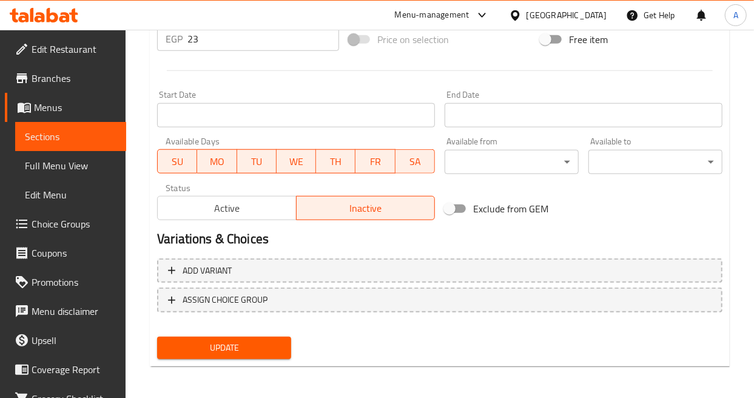
click at [241, 349] on span "Update" at bounding box center [224, 347] width 115 height 15
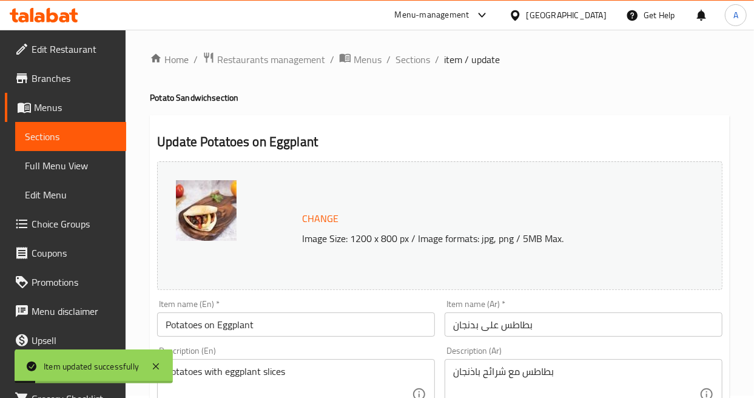
scroll to position [0, 0]
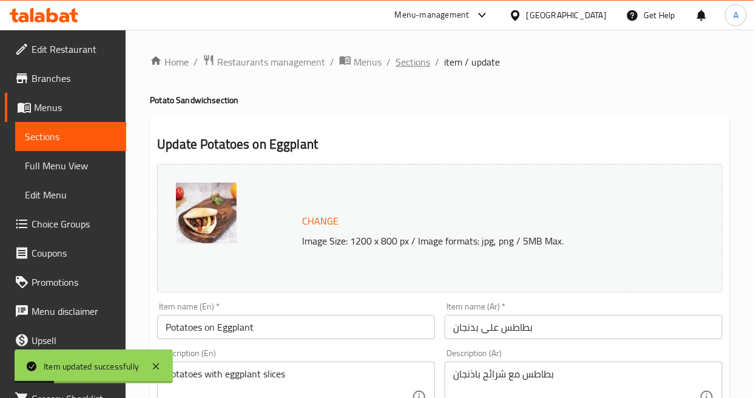
click at [414, 64] on span "Sections" at bounding box center [413, 62] width 35 height 15
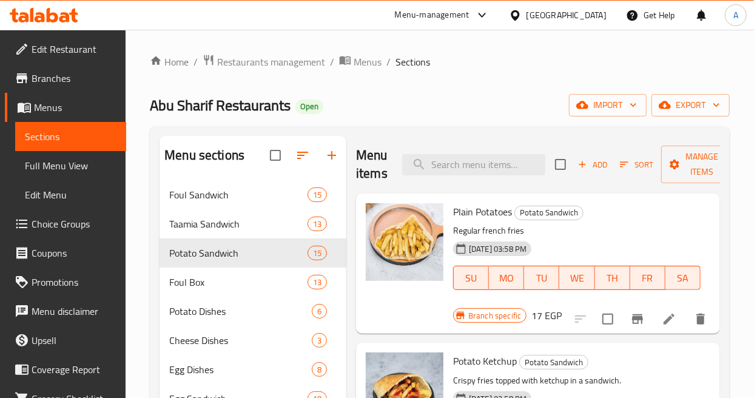
click at [626, 162] on icon "button" at bounding box center [624, 164] width 8 height 5
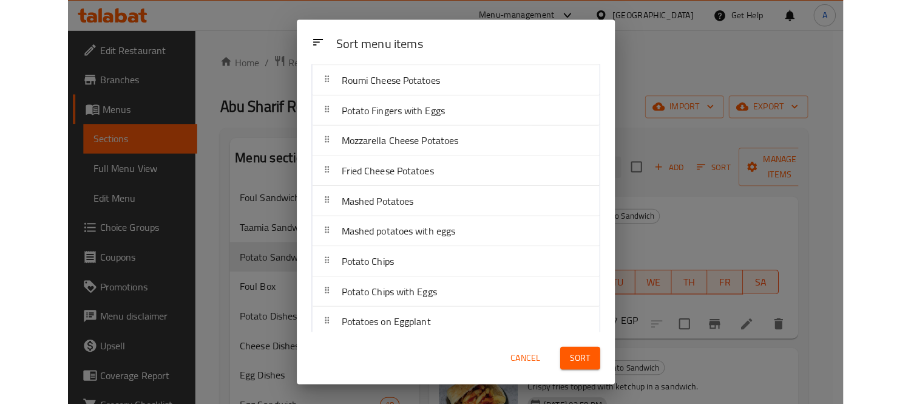
scroll to position [223, 0]
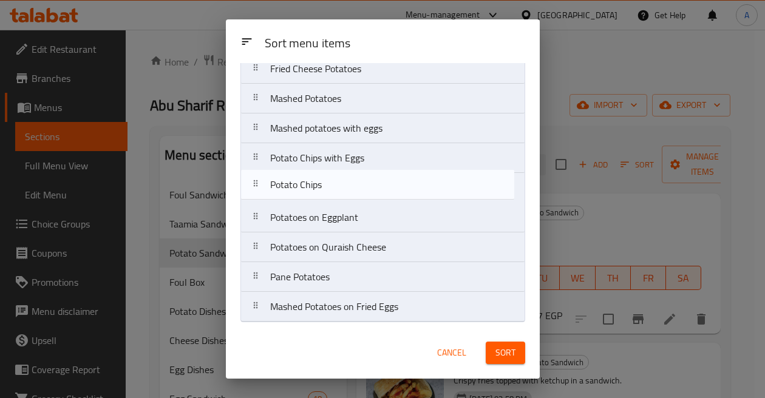
drag, startPoint x: 370, startPoint y: 167, endPoint x: 370, endPoint y: 197, distance: 29.7
click at [370, 197] on nav "Plain Potatoes Potato Ketchup Potato Fingers with ketchup mayonnaise Roumi Chee…" at bounding box center [382, 98] width 285 height 447
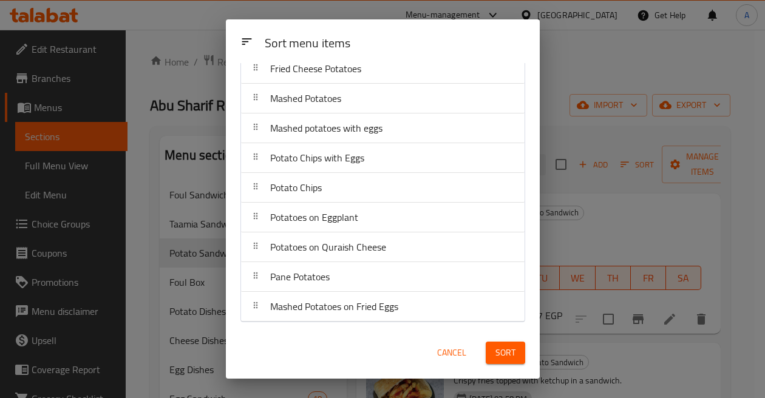
click at [496, 355] on span "Sort" at bounding box center [505, 352] width 20 height 15
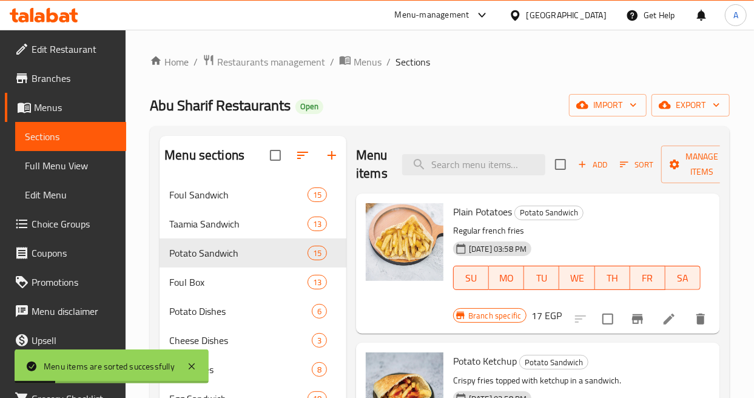
click at [483, 98] on div "Abu Sharif Restaurants Open import export" at bounding box center [440, 105] width 580 height 22
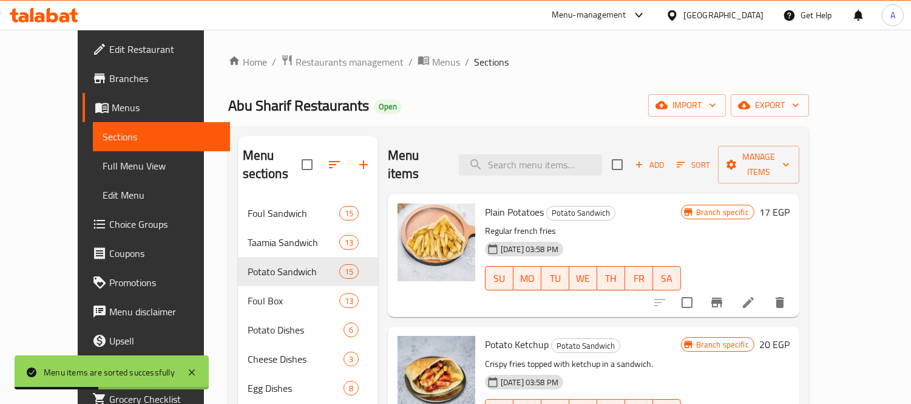
drag, startPoint x: 106, startPoint y: 167, endPoint x: 113, endPoint y: 167, distance: 7.3
click at [106, 167] on span "Full Menu View" at bounding box center [162, 165] width 118 height 15
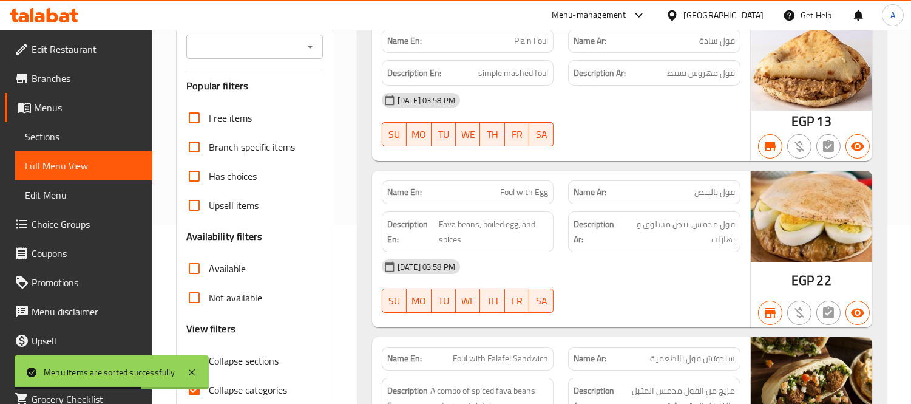
scroll to position [269, 0]
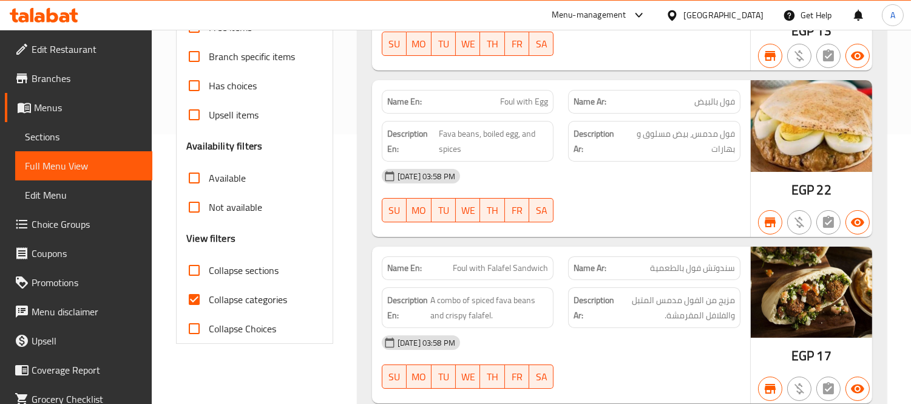
click at [195, 299] on input "Collapse categories" at bounding box center [194, 299] width 29 height 29
checkbox input "false"
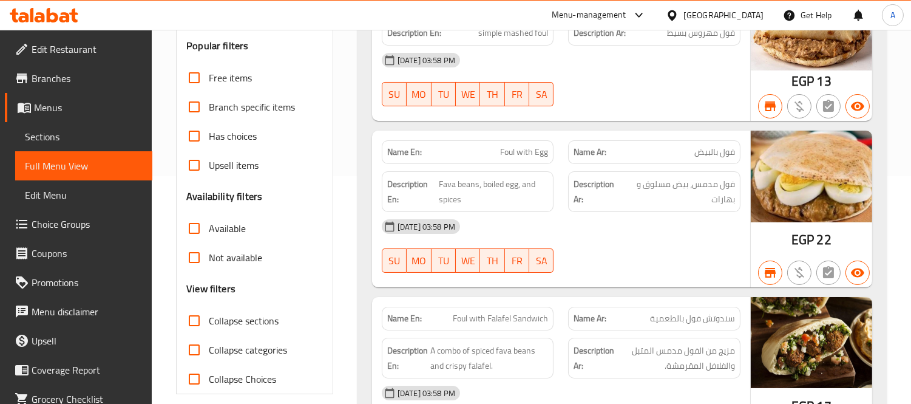
scroll to position [337, 0]
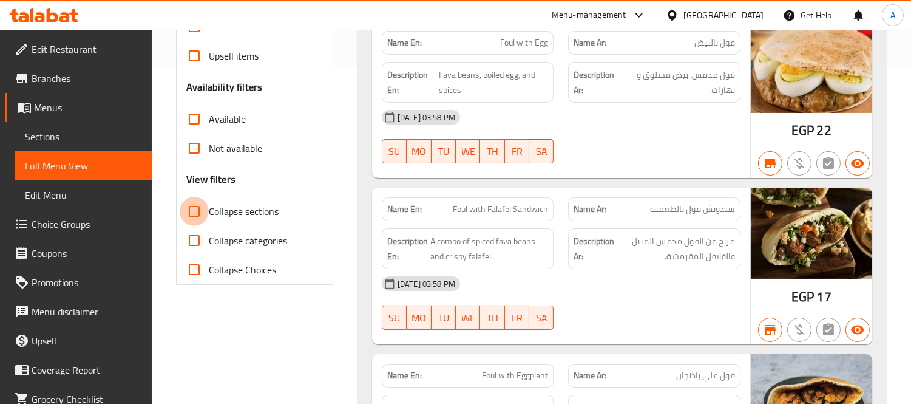
click at [189, 207] on input "Collapse sections" at bounding box center [194, 211] width 29 height 29
checkbox input "true"
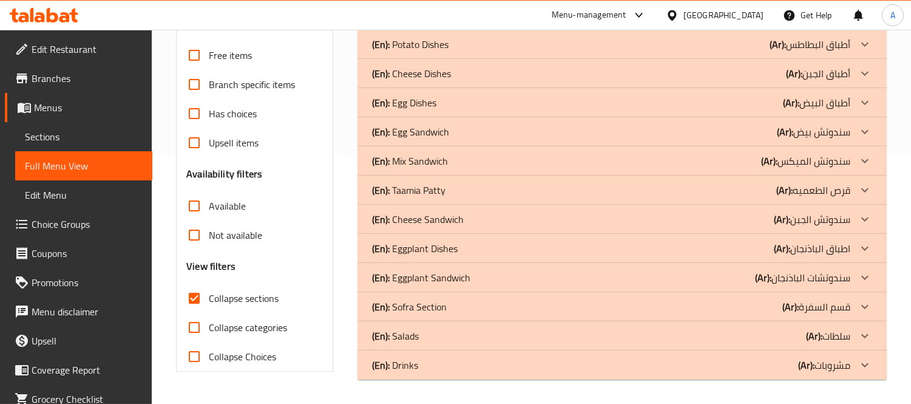
scroll to position [250, 0]
click at [771, 43] on icon at bounding box center [864, 44] width 15 height 15
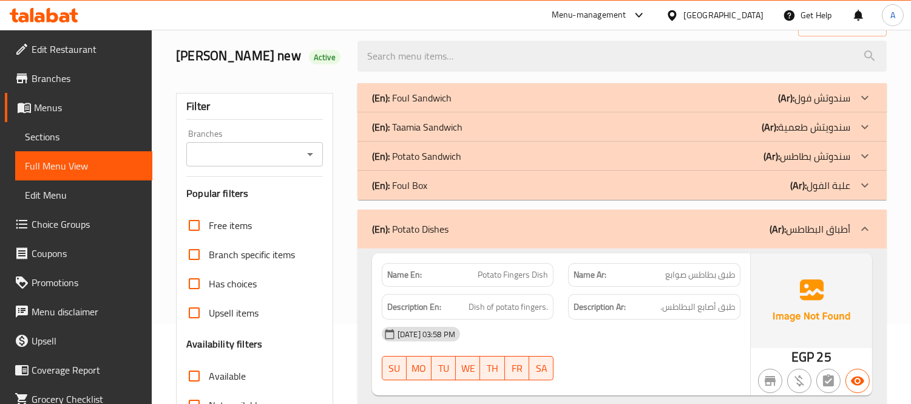
scroll to position [0, 0]
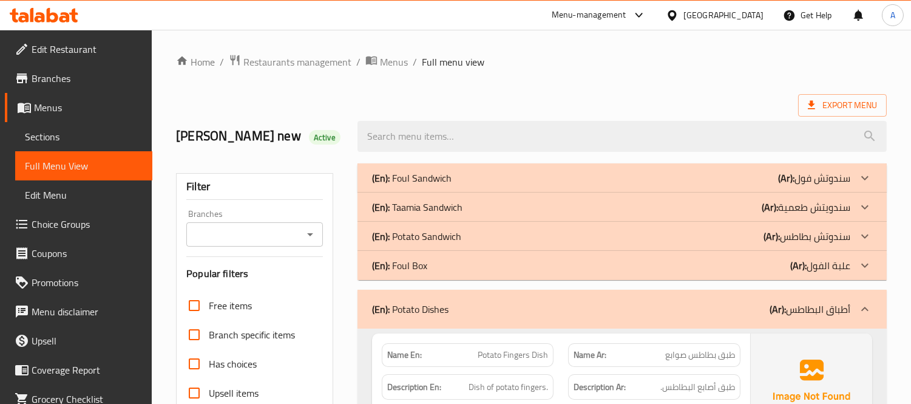
click at [771, 312] on icon at bounding box center [864, 309] width 15 height 15
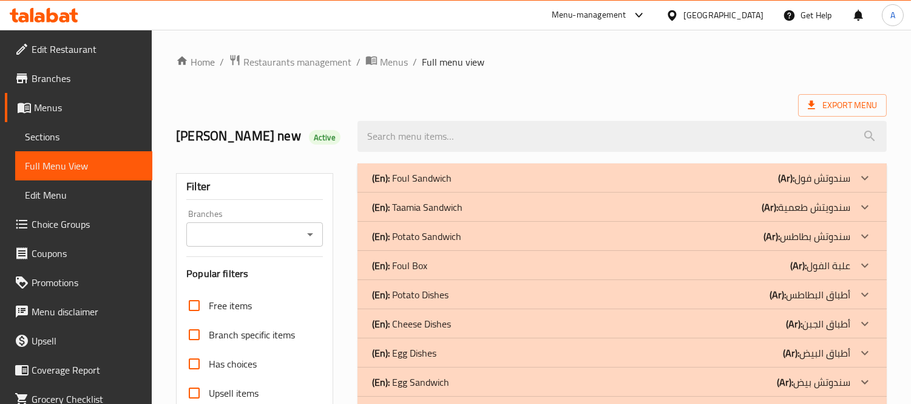
click at [771, 179] on icon at bounding box center [864, 177] width 7 height 4
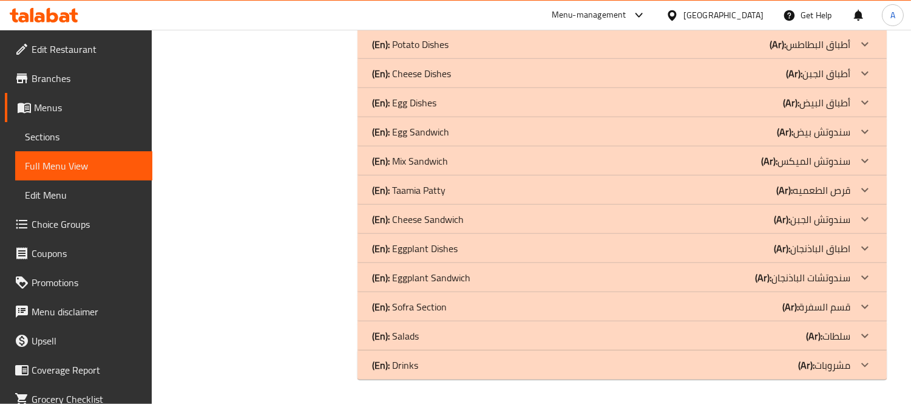
scroll to position [2508, 0]
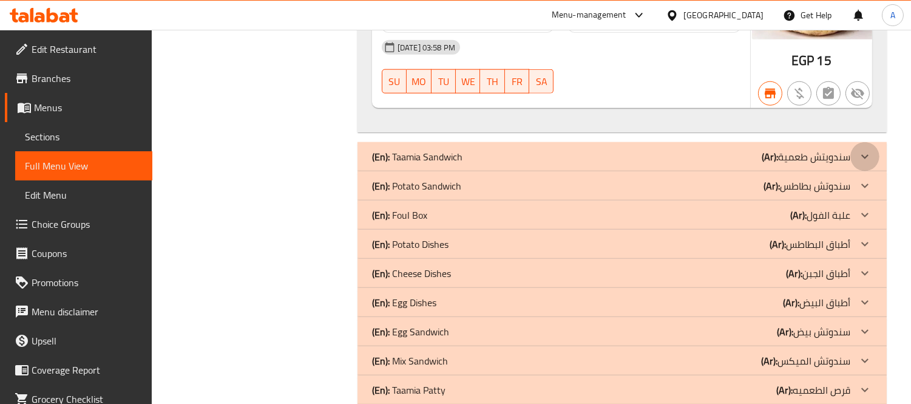
click at [771, 155] on icon at bounding box center [864, 156] width 15 height 15
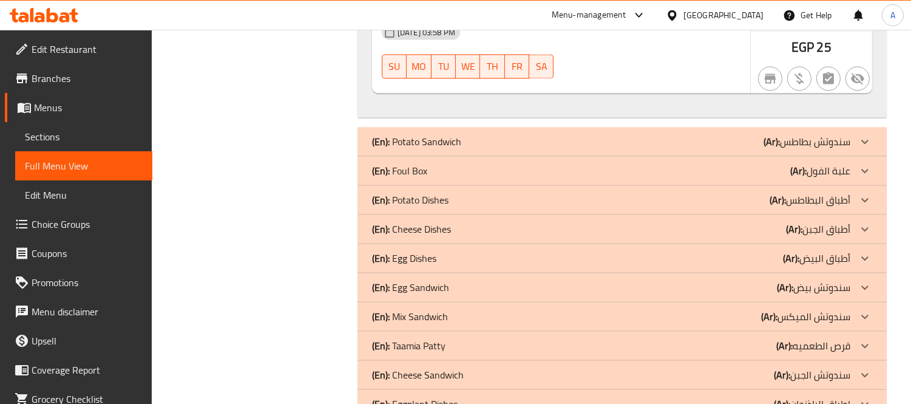
scroll to position [4563, 0]
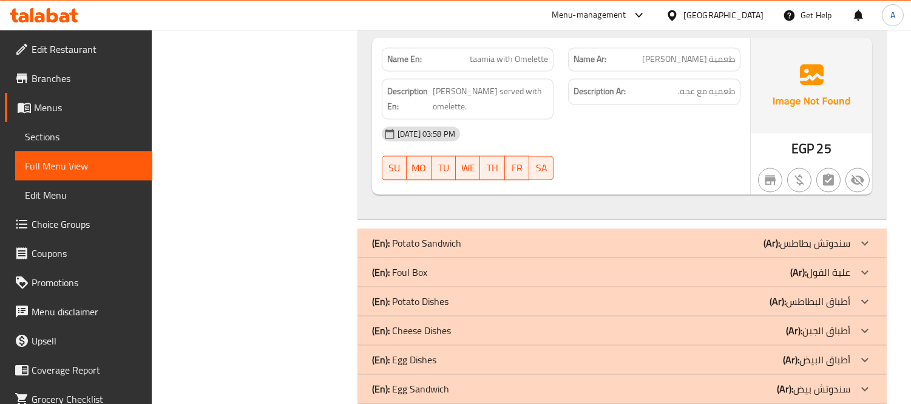
click at [771, 241] on icon at bounding box center [864, 243] width 7 height 4
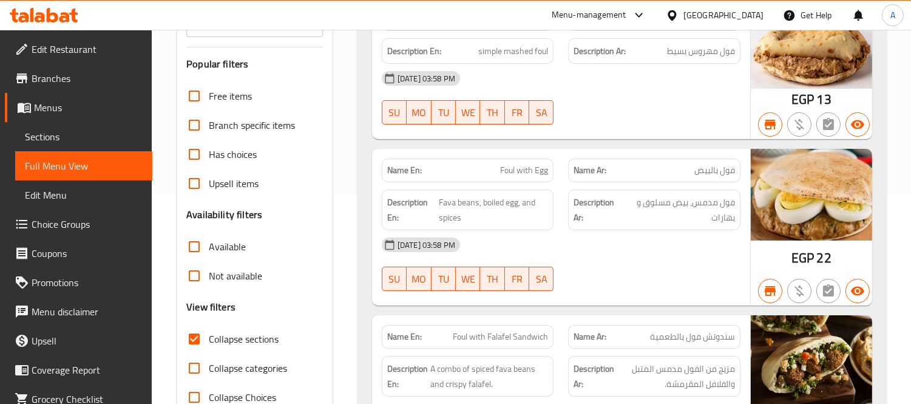
scroll to position [0, 0]
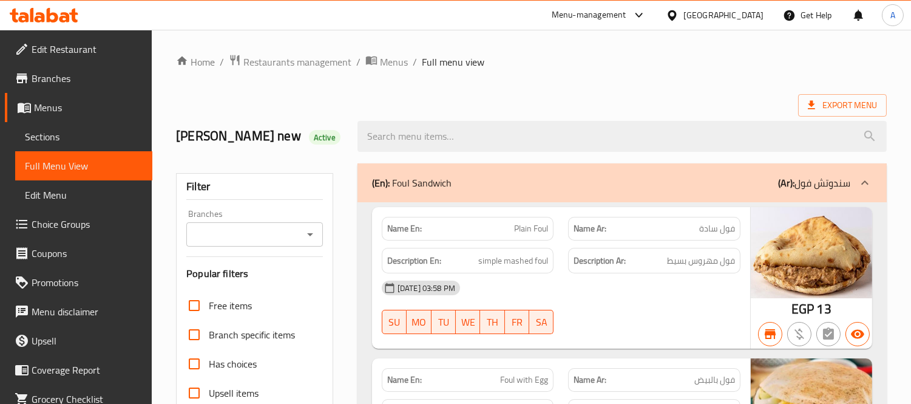
drag, startPoint x: 456, startPoint y: 178, endPoint x: 399, endPoint y: 180, distance: 56.4
click at [399, 180] on div "(En): Foul Sandwich (Ar): سندوتش فول" at bounding box center [611, 182] width 478 height 15
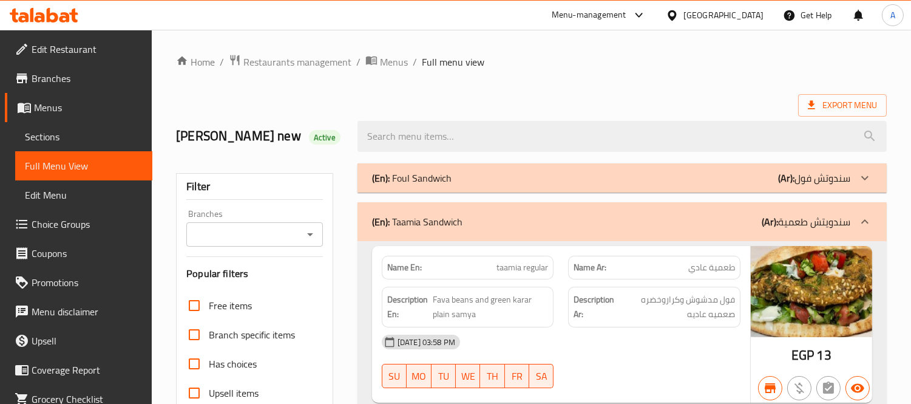
click at [543, 223] on div "(En): Taamia Sandwich (Ar): سندويتش طعمية" at bounding box center [611, 221] width 478 height 15
click at [535, 258] on div "Name En: taamia regular" at bounding box center [468, 267] width 172 height 24
click at [535, 265] on span "taamia regular" at bounding box center [522, 267] width 52 height 13
click at [505, 266] on span "taamia regular" at bounding box center [522, 267] width 52 height 13
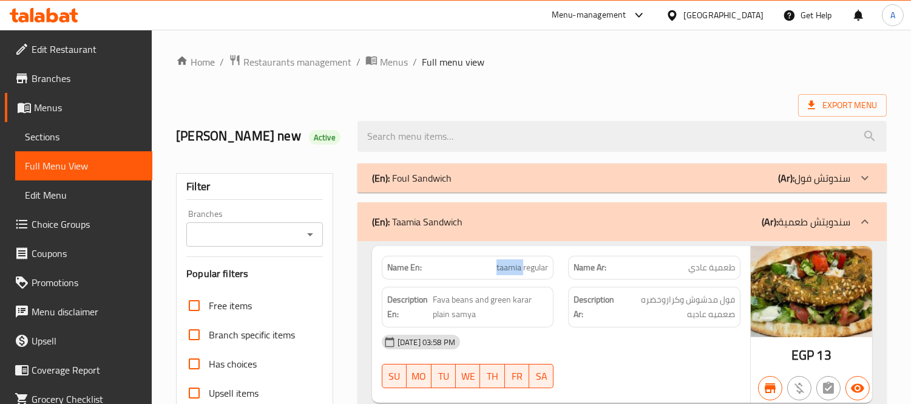
click at [505, 266] on span "taamia regular" at bounding box center [522, 267] width 52 height 13
copy span "taamia"
